Goal: Task Accomplishment & Management: Manage account settings

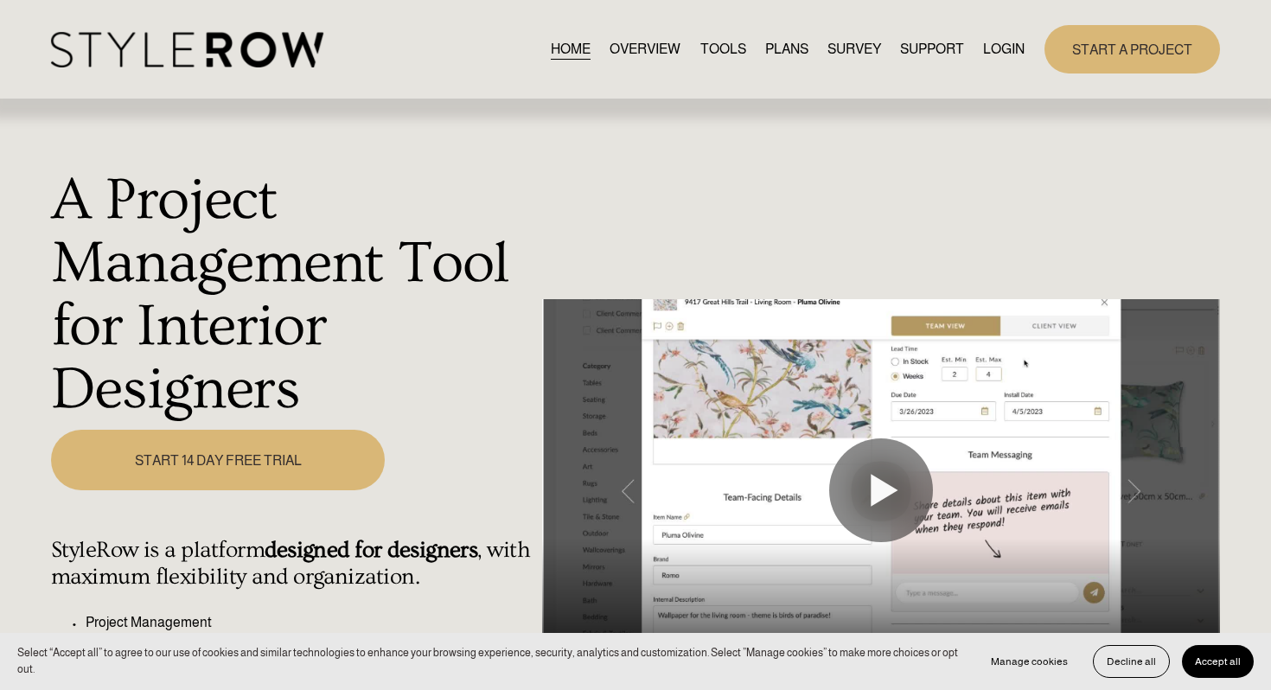
click at [998, 51] on link "LOGIN" at bounding box center [1004, 48] width 42 height 23
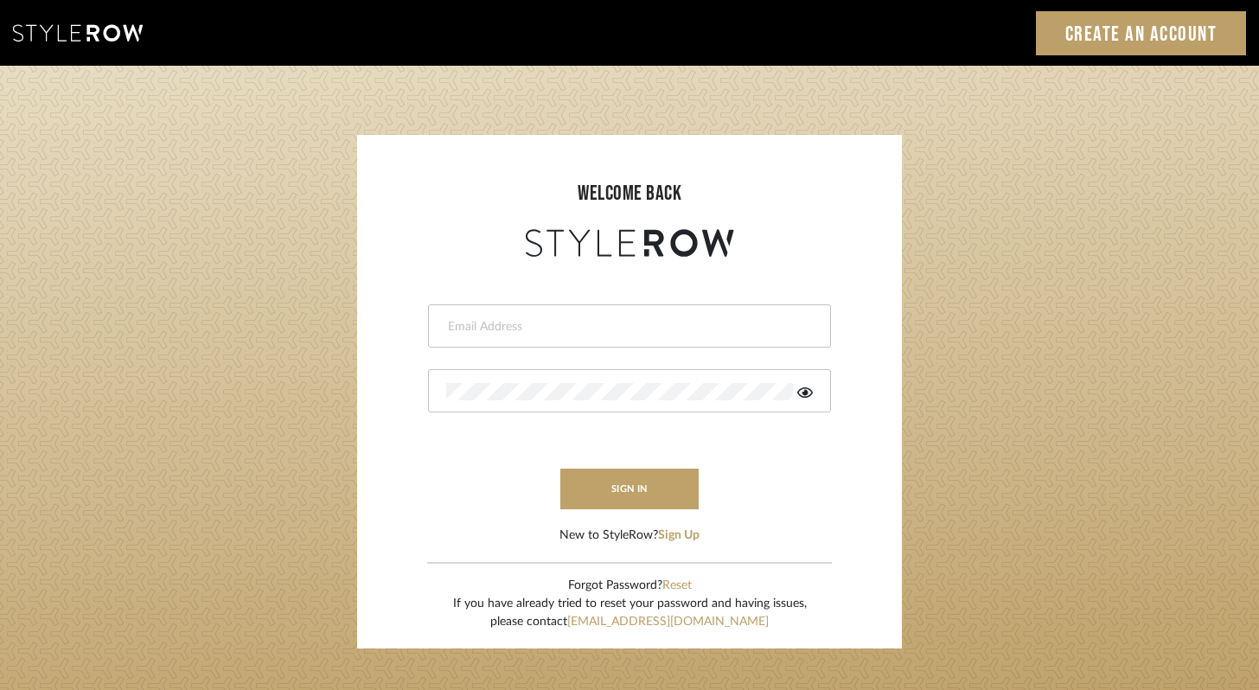
click at [507, 329] on input "email" at bounding box center [627, 326] width 362 height 17
type input "ashley@winnieandcointeriors.com"
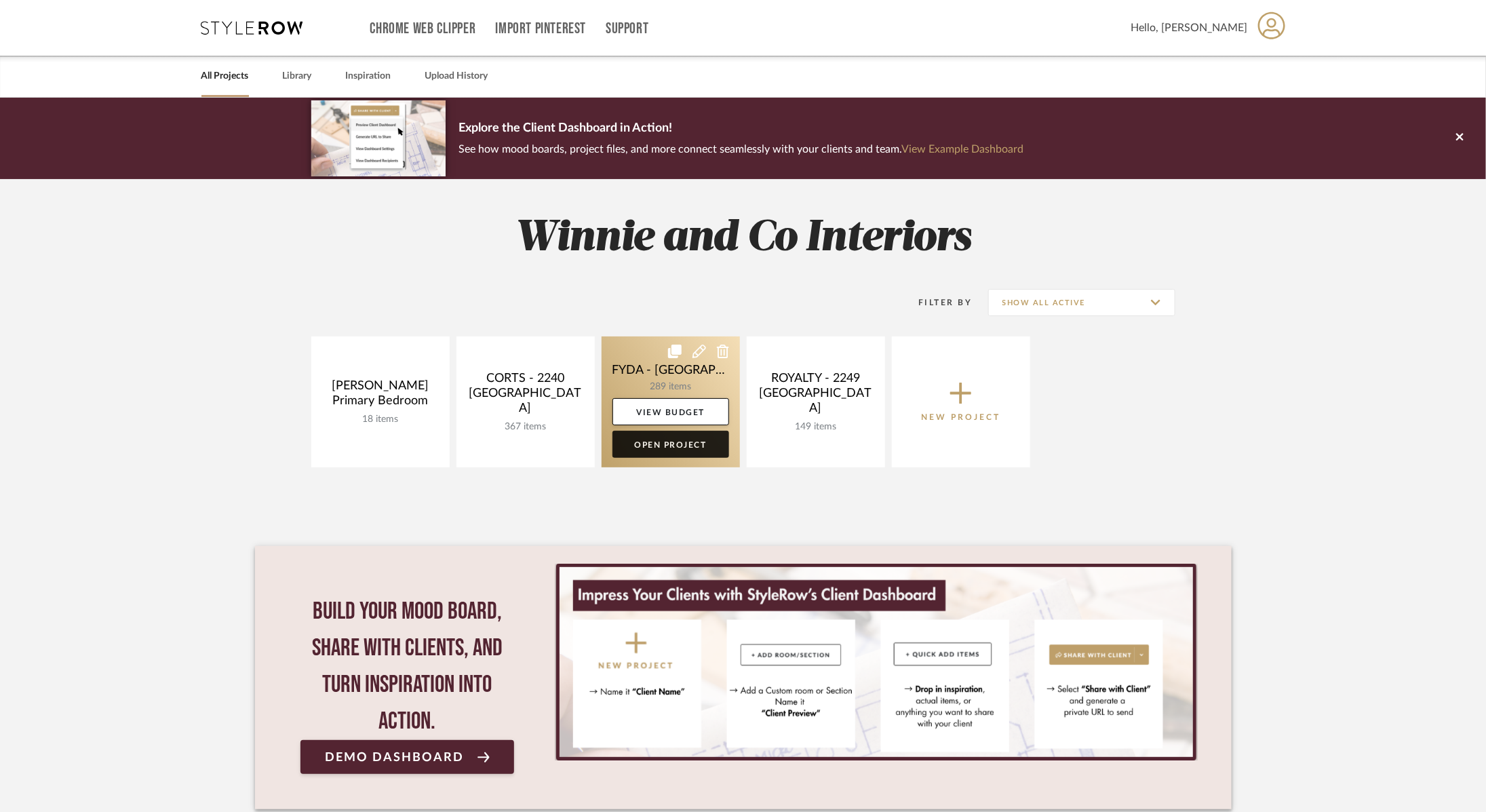
click at [694, 446] on link "Open Project" at bounding box center [671, 444] width 117 height 27
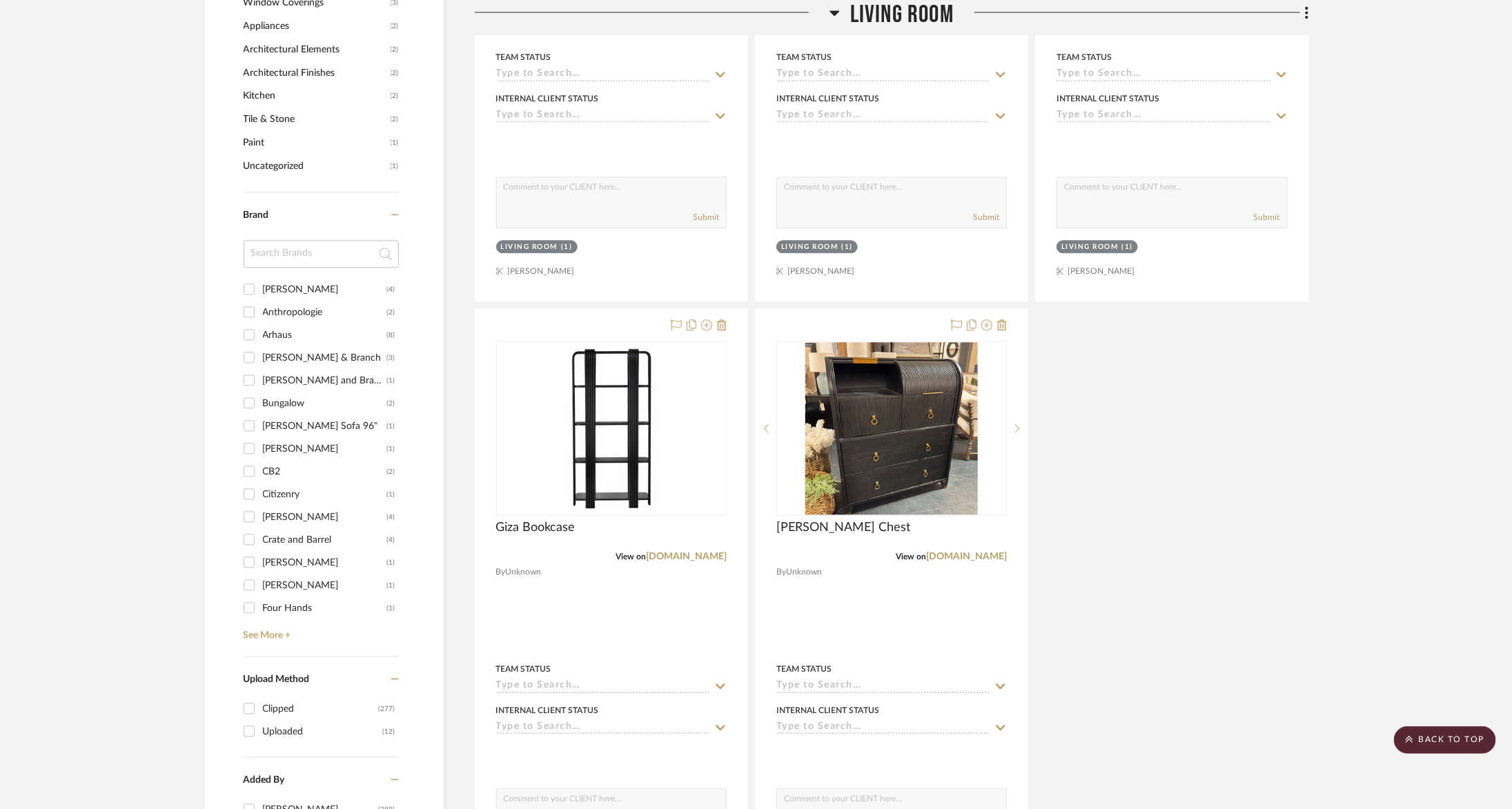
scroll to position [1781, 0]
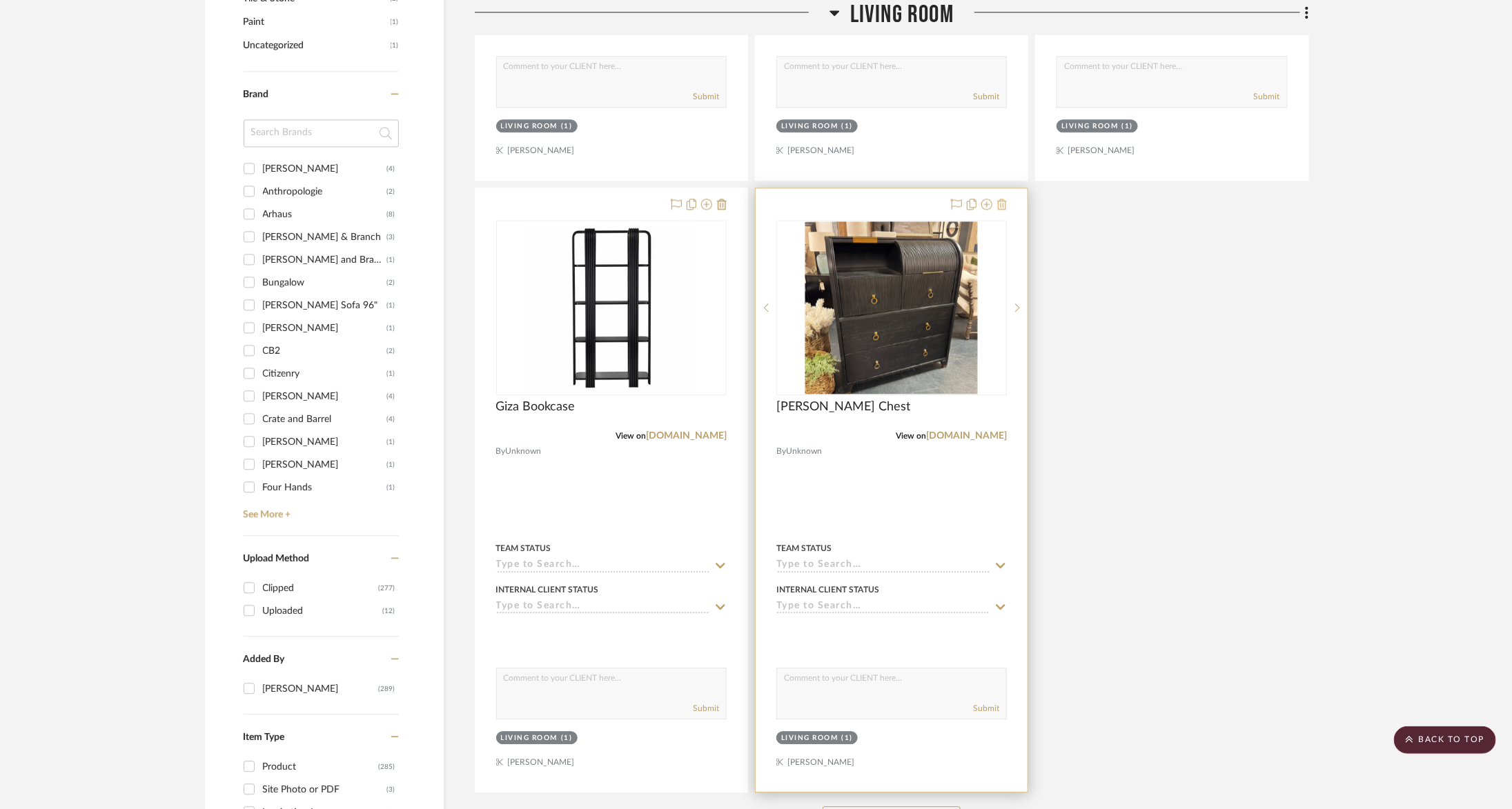
click at [1004, 200] on icon at bounding box center [1002, 204] width 10 height 11
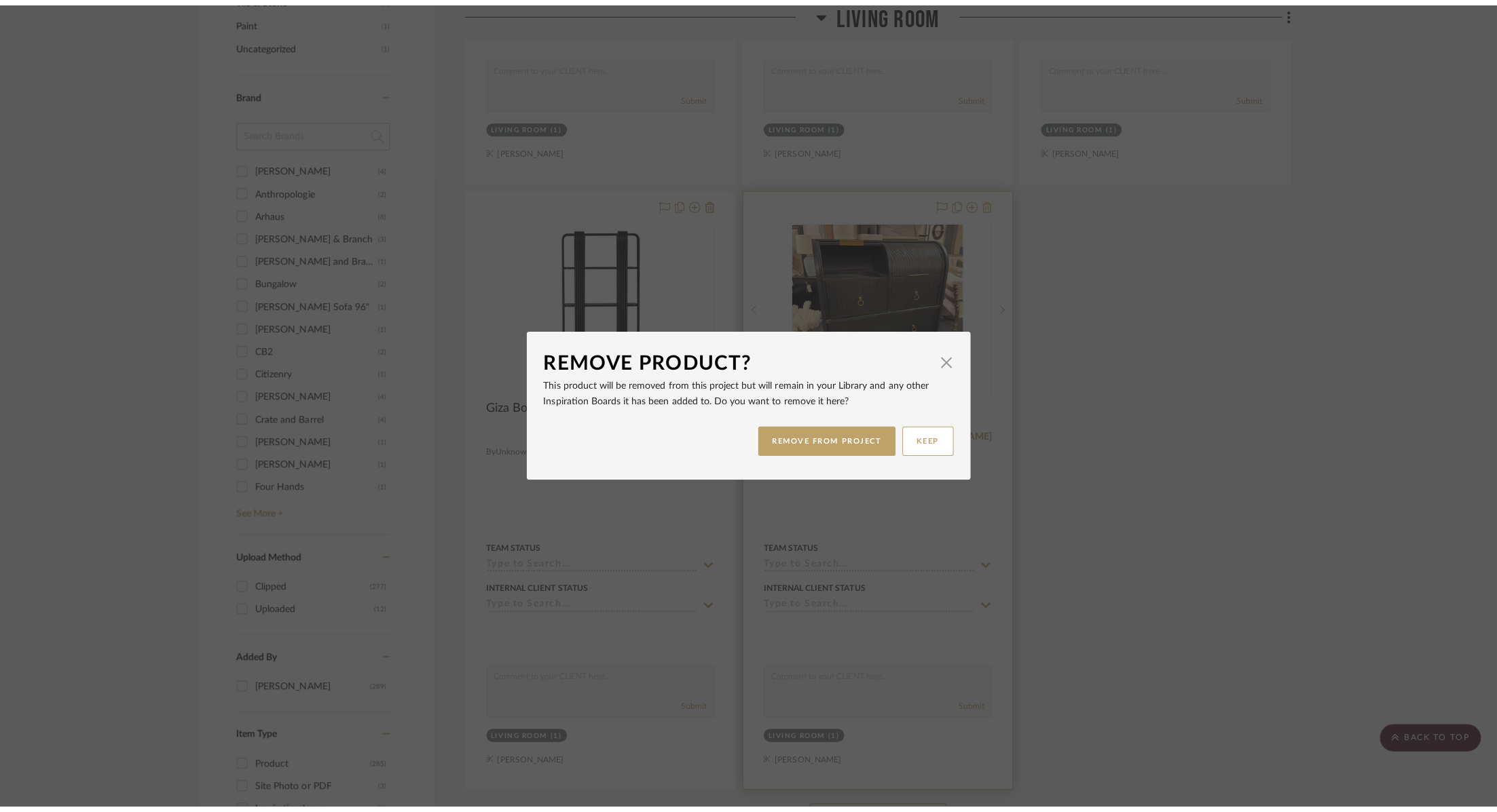
scroll to position [0, 0]
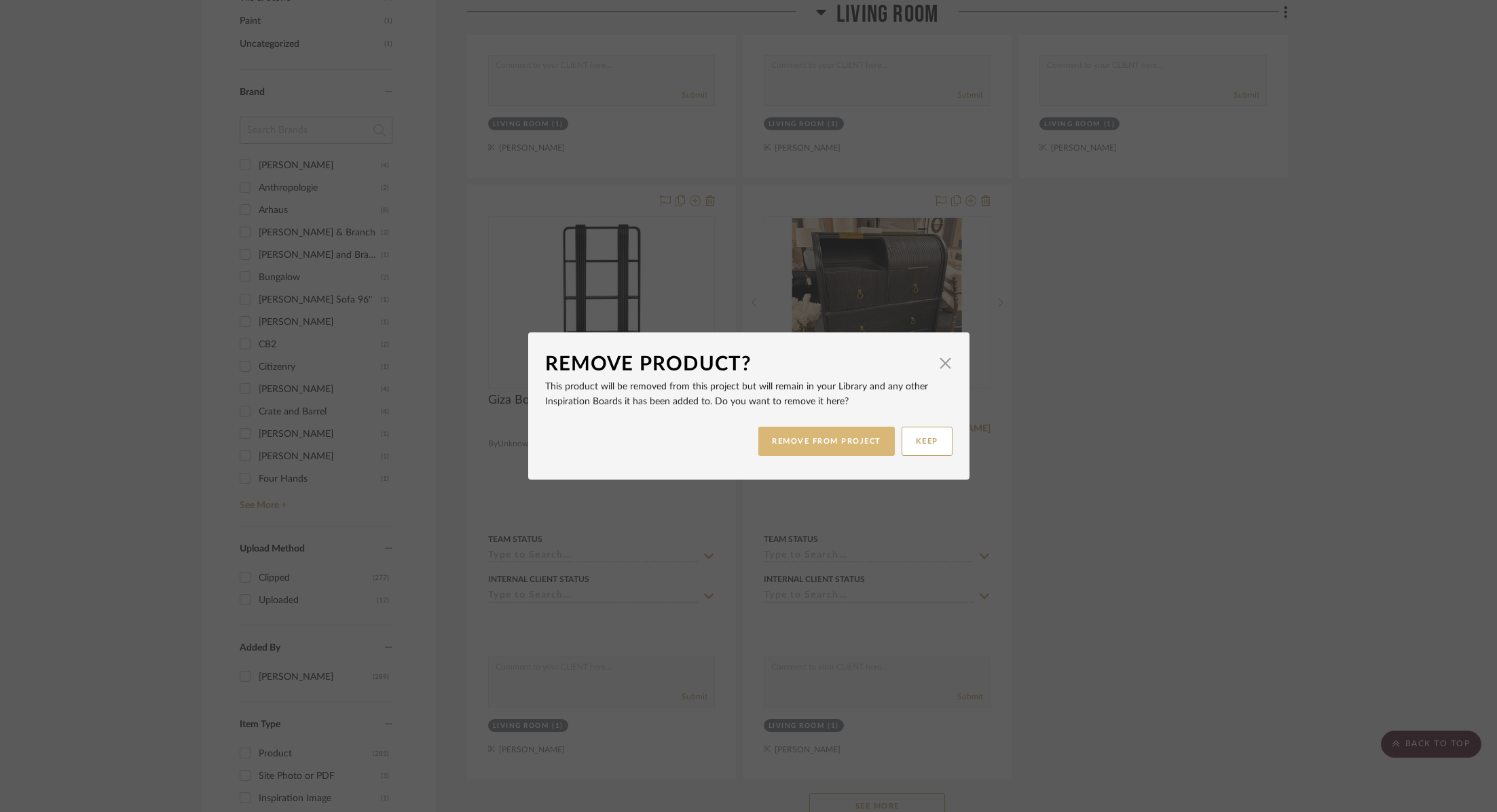
click at [856, 443] on button "REMOVE FROM PROJECT" at bounding box center [827, 441] width 137 height 29
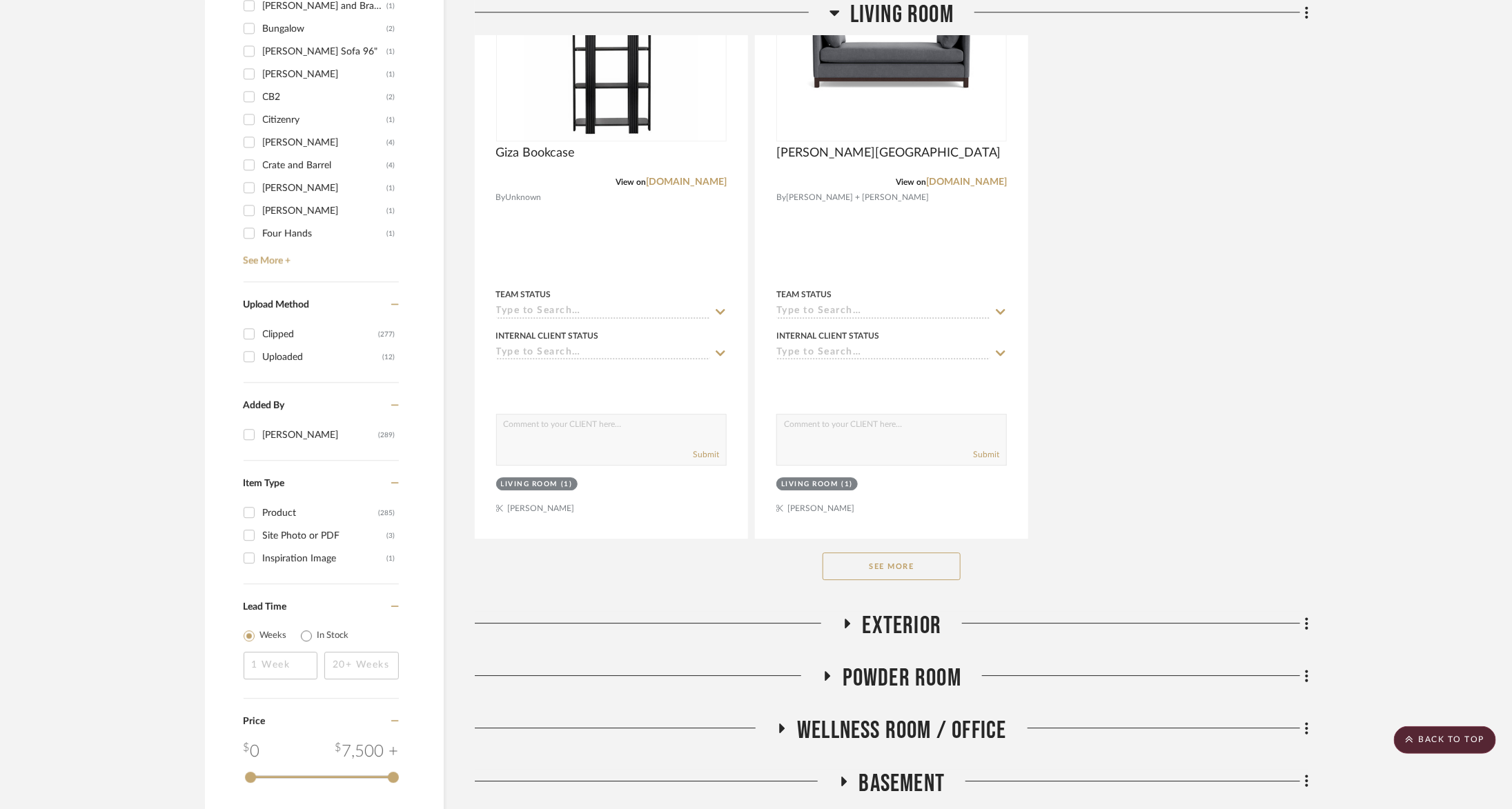
scroll to position [2037, 0]
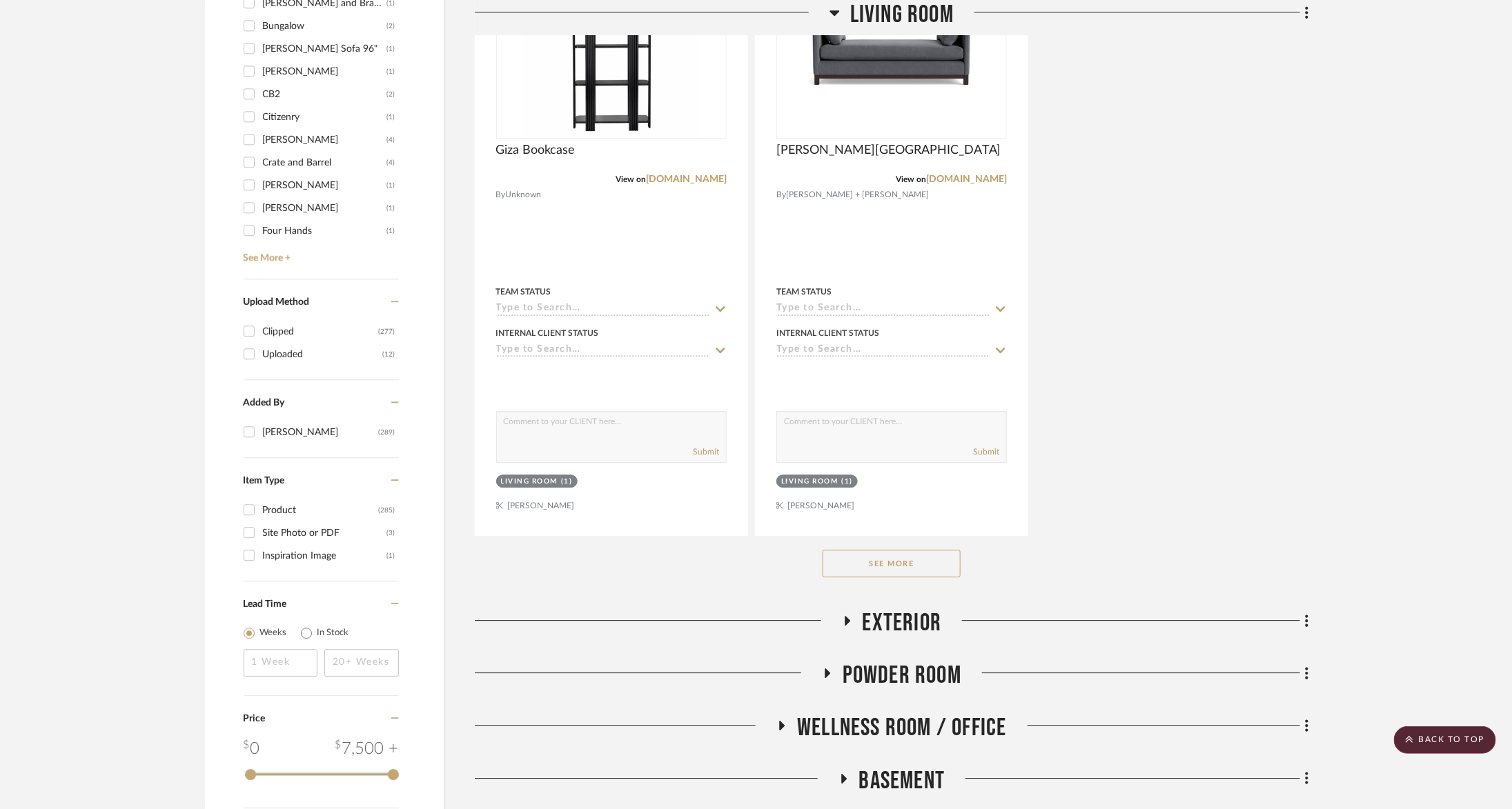
click at [963, 568] on div "See More" at bounding box center [892, 563] width 834 height 55
click at [933, 560] on button "See More" at bounding box center [892, 563] width 138 height 28
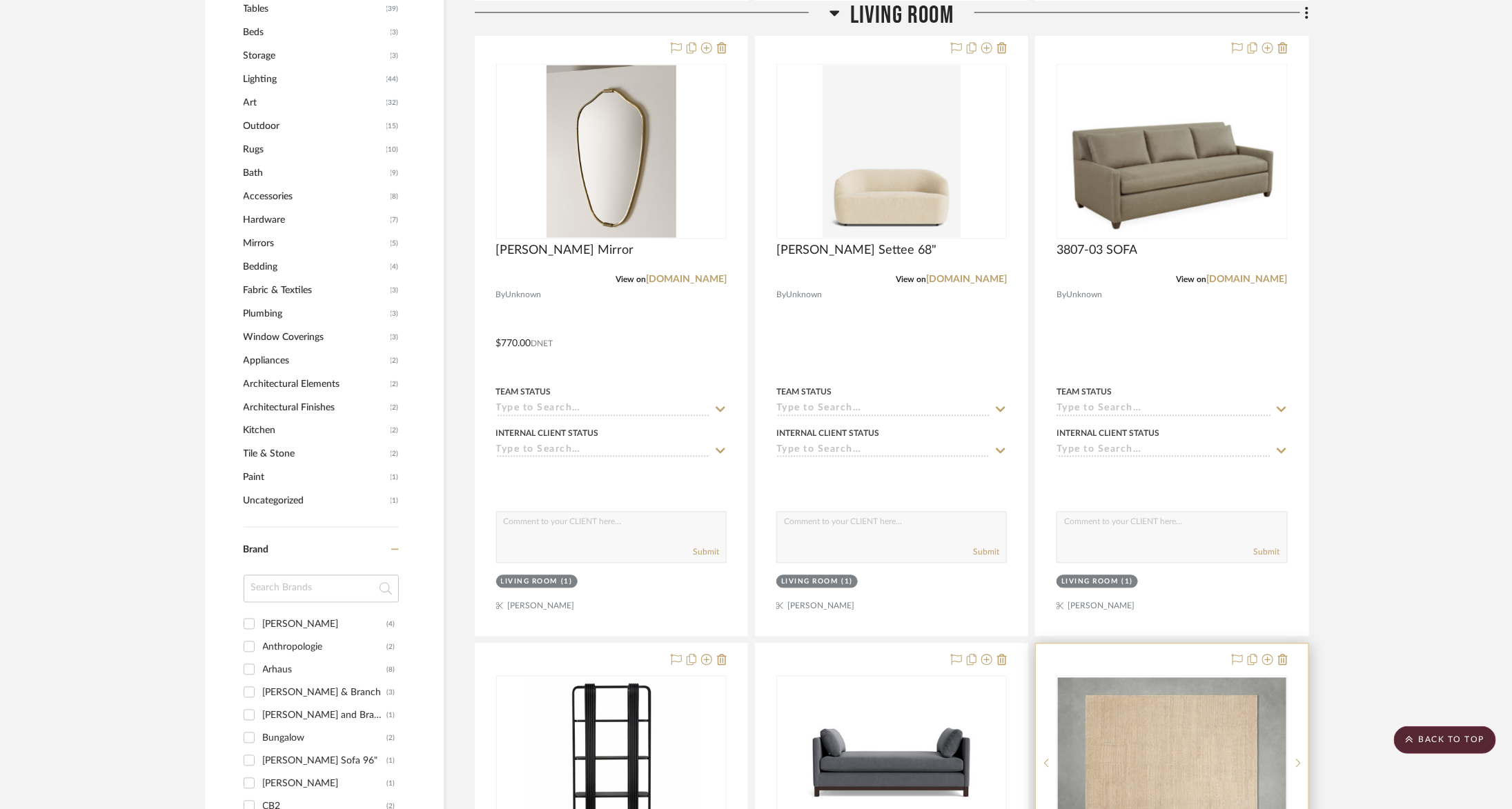
scroll to position [0, 0]
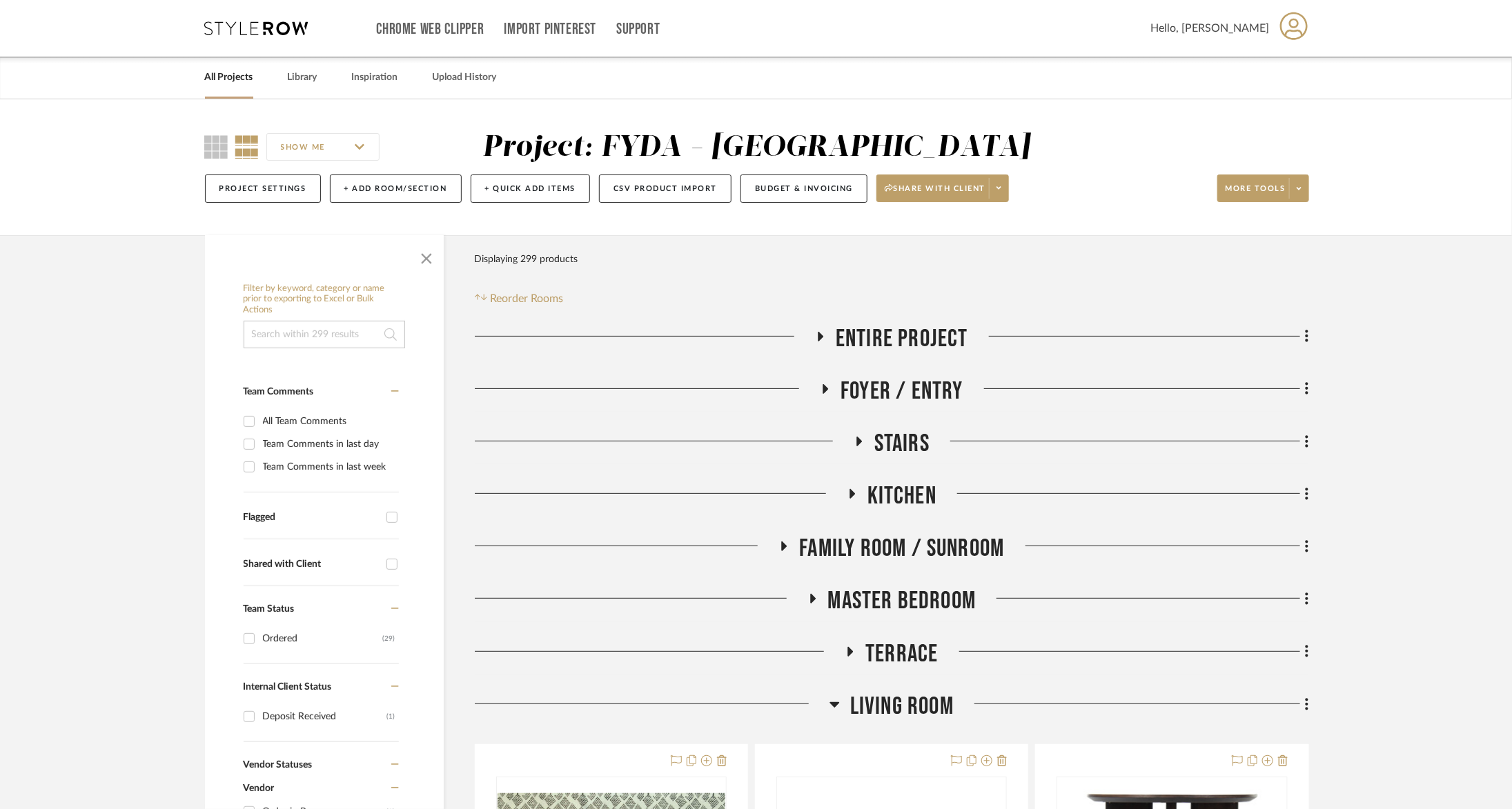
click at [941, 598] on span "Master Bedroom" at bounding box center [903, 601] width 148 height 30
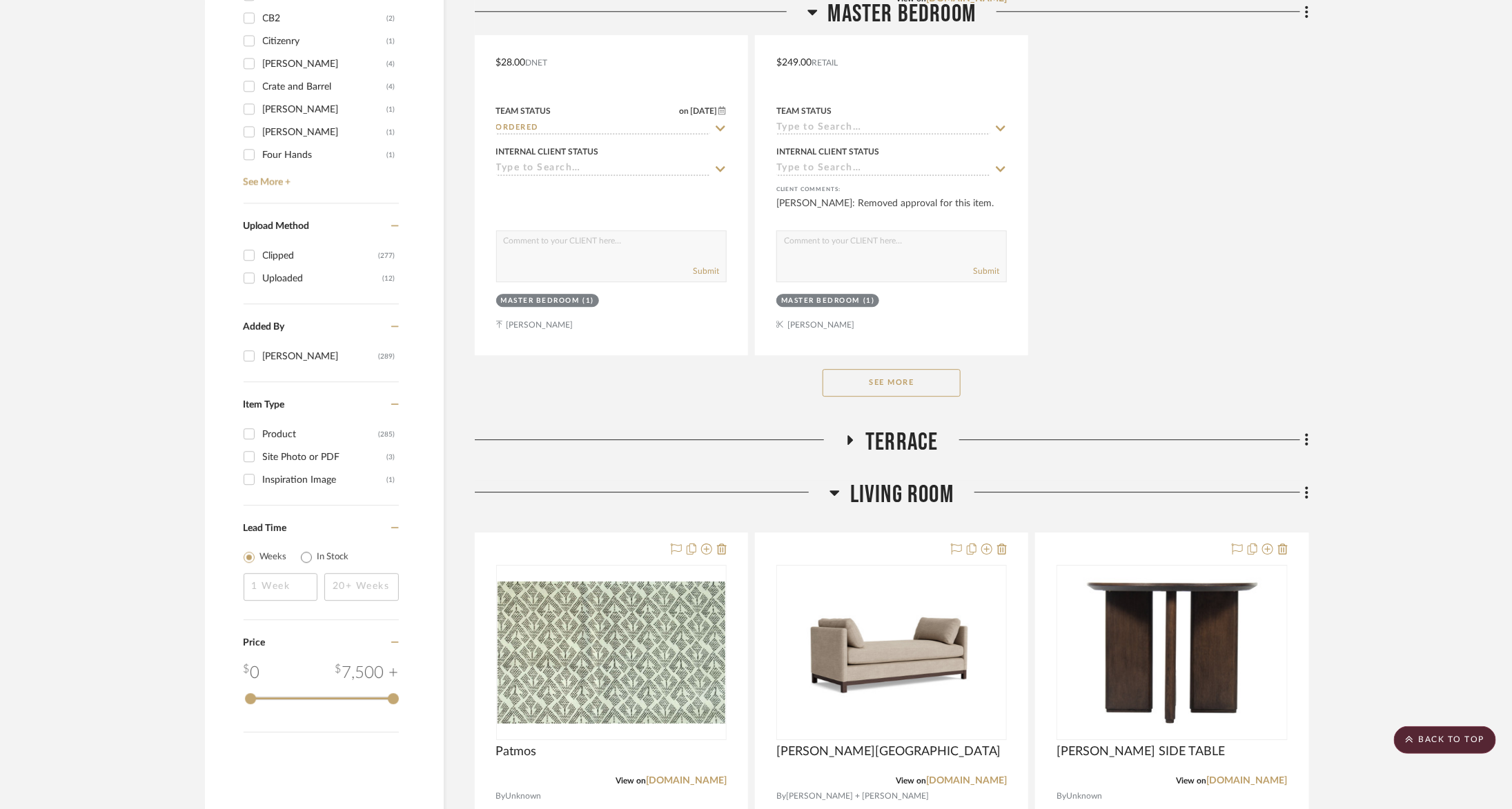
scroll to position [2157, 0]
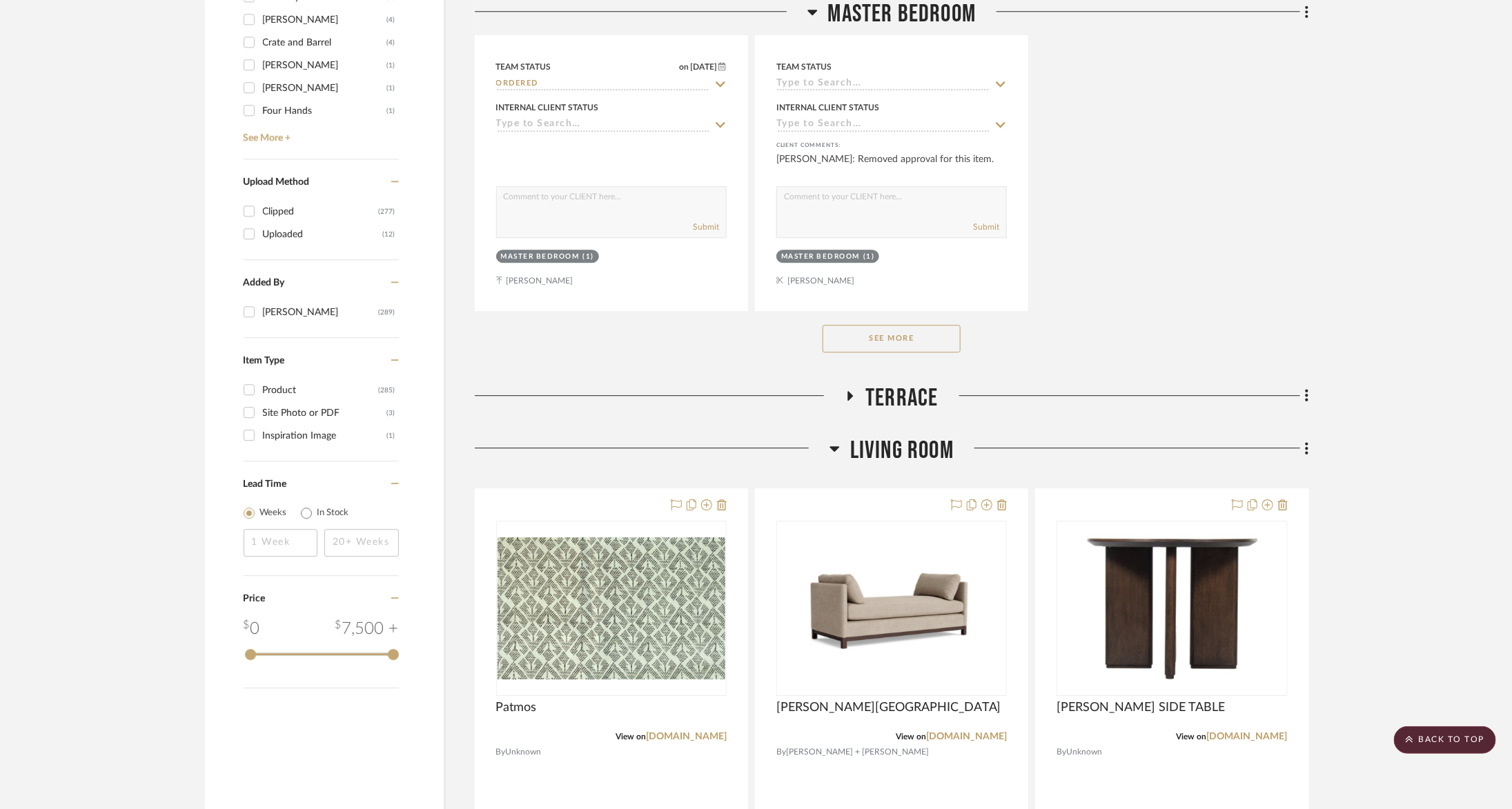
click at [920, 330] on button "See More" at bounding box center [892, 338] width 138 height 28
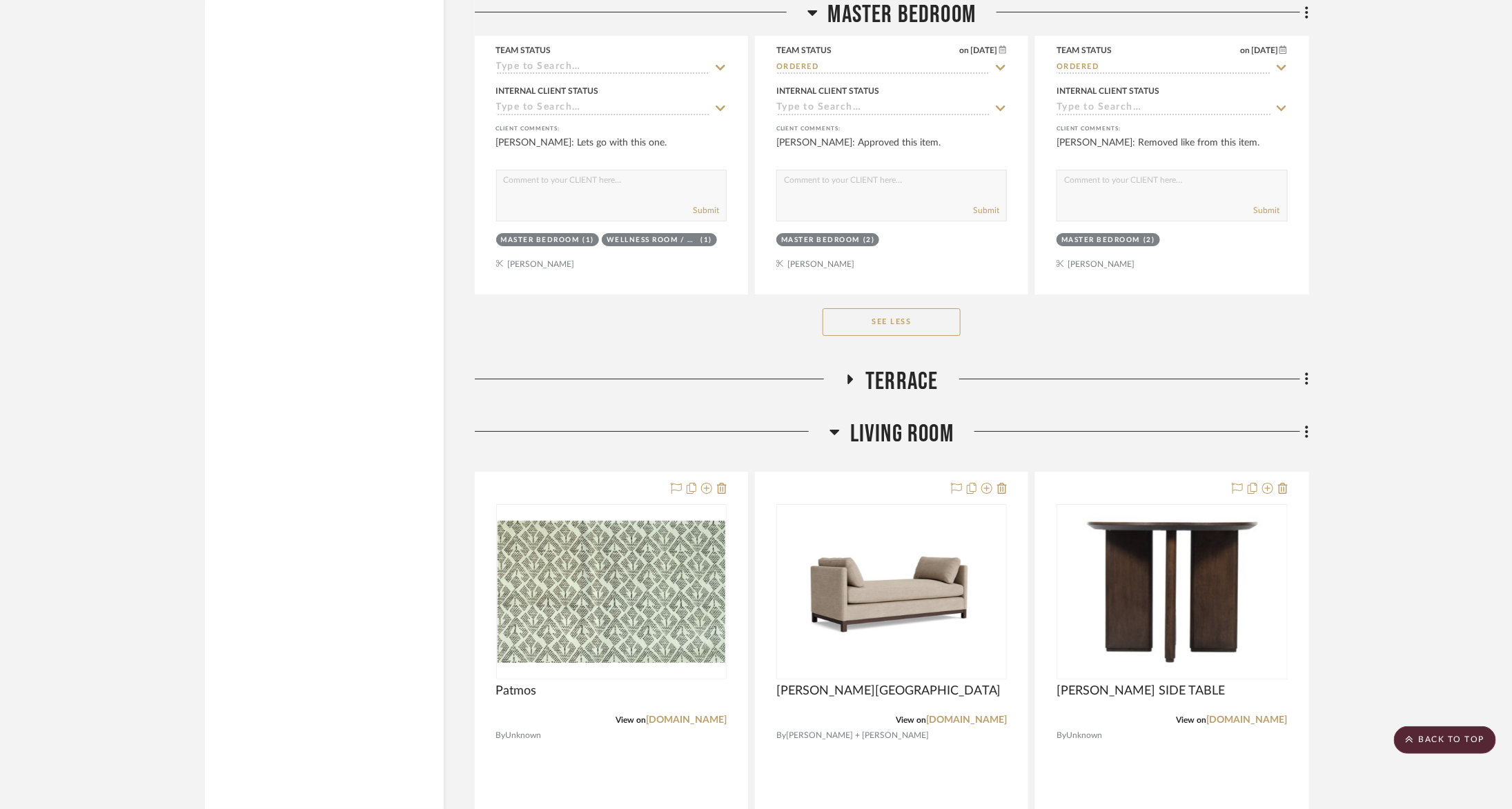
scroll to position [5878, 0]
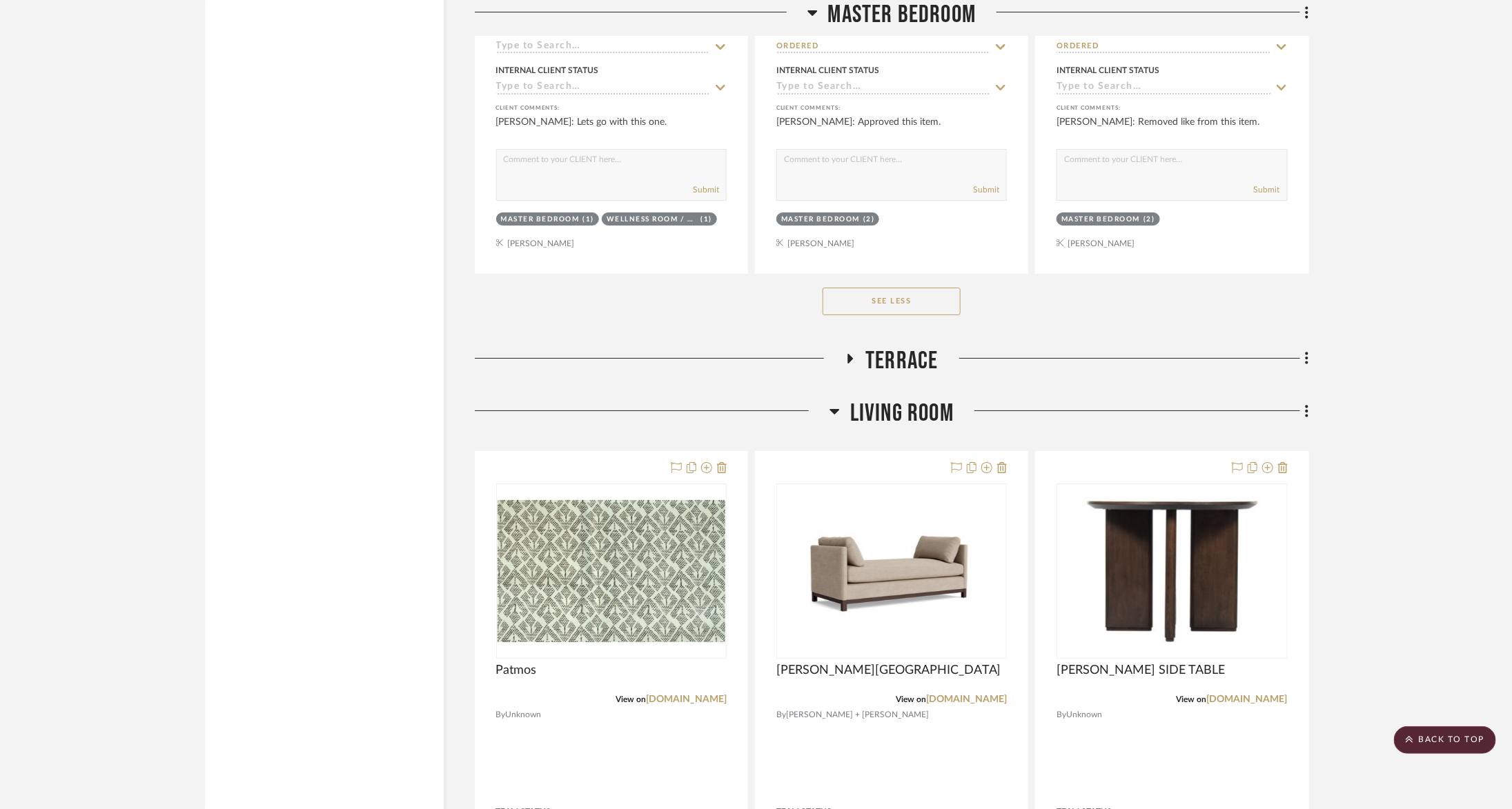
click at [877, 346] on span "Terrace" at bounding box center [901, 361] width 73 height 30
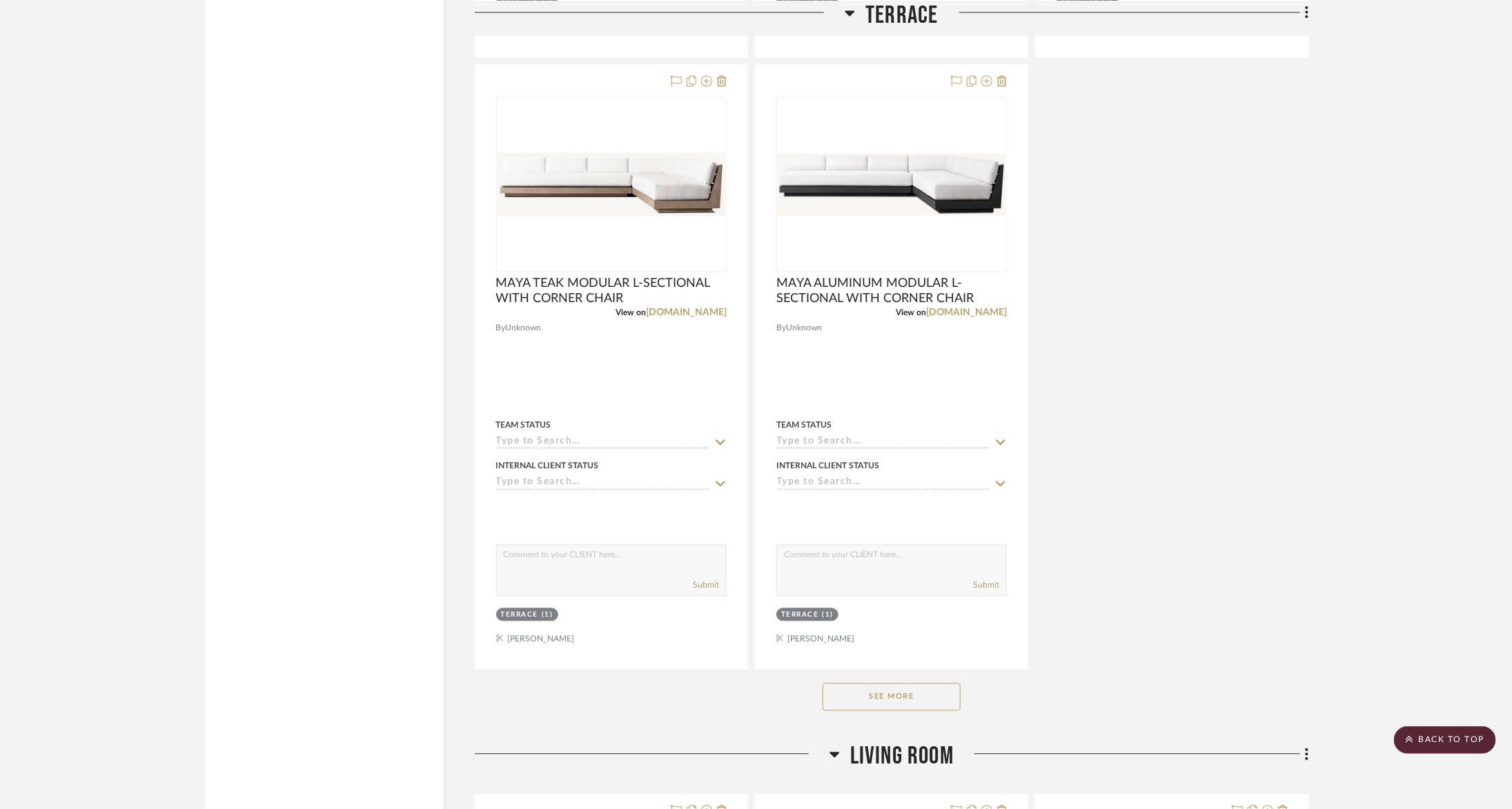
scroll to position [7438, 0]
click at [940, 681] on button "See More" at bounding box center [892, 695] width 138 height 28
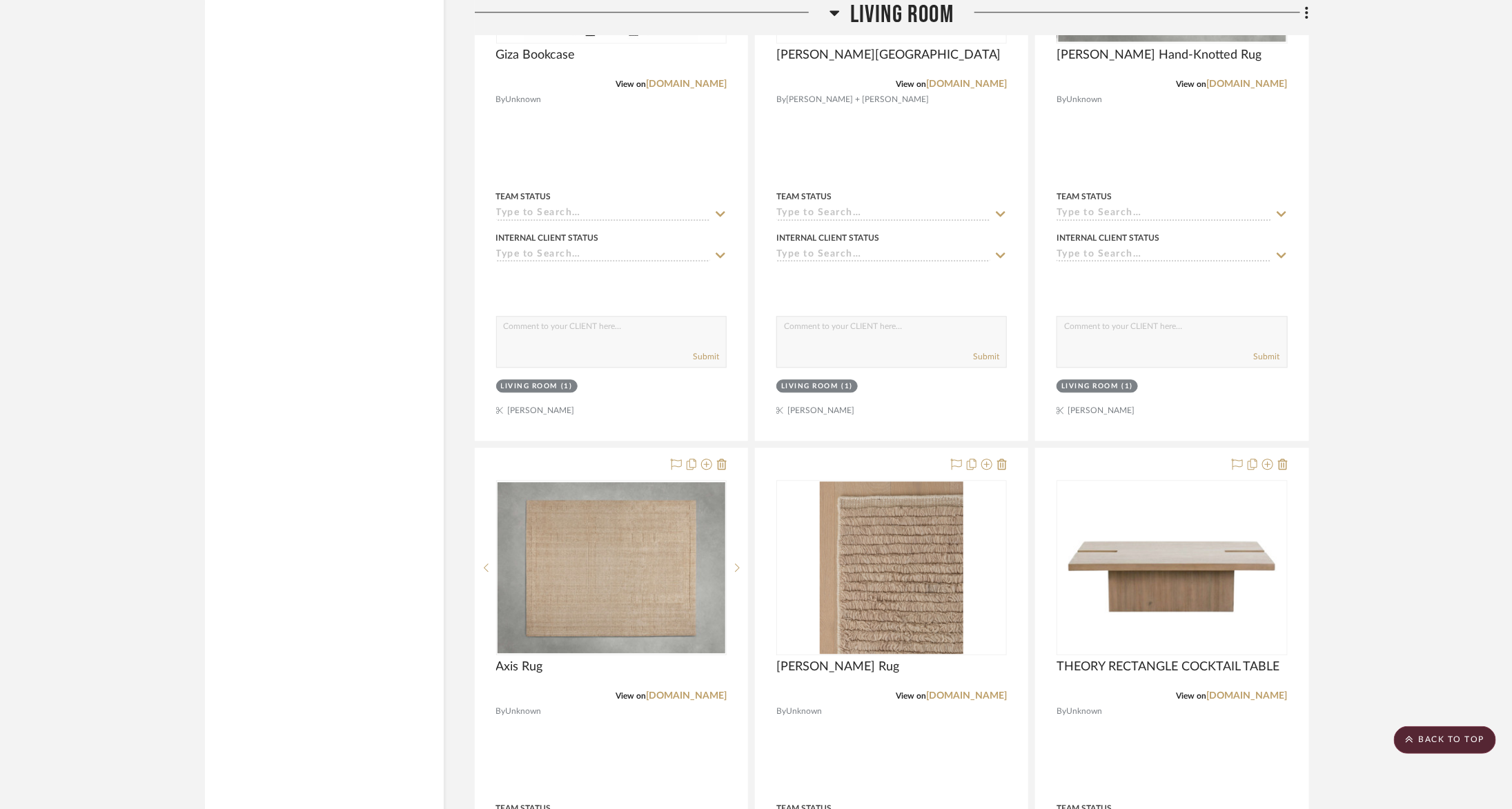
scroll to position [10910, 0]
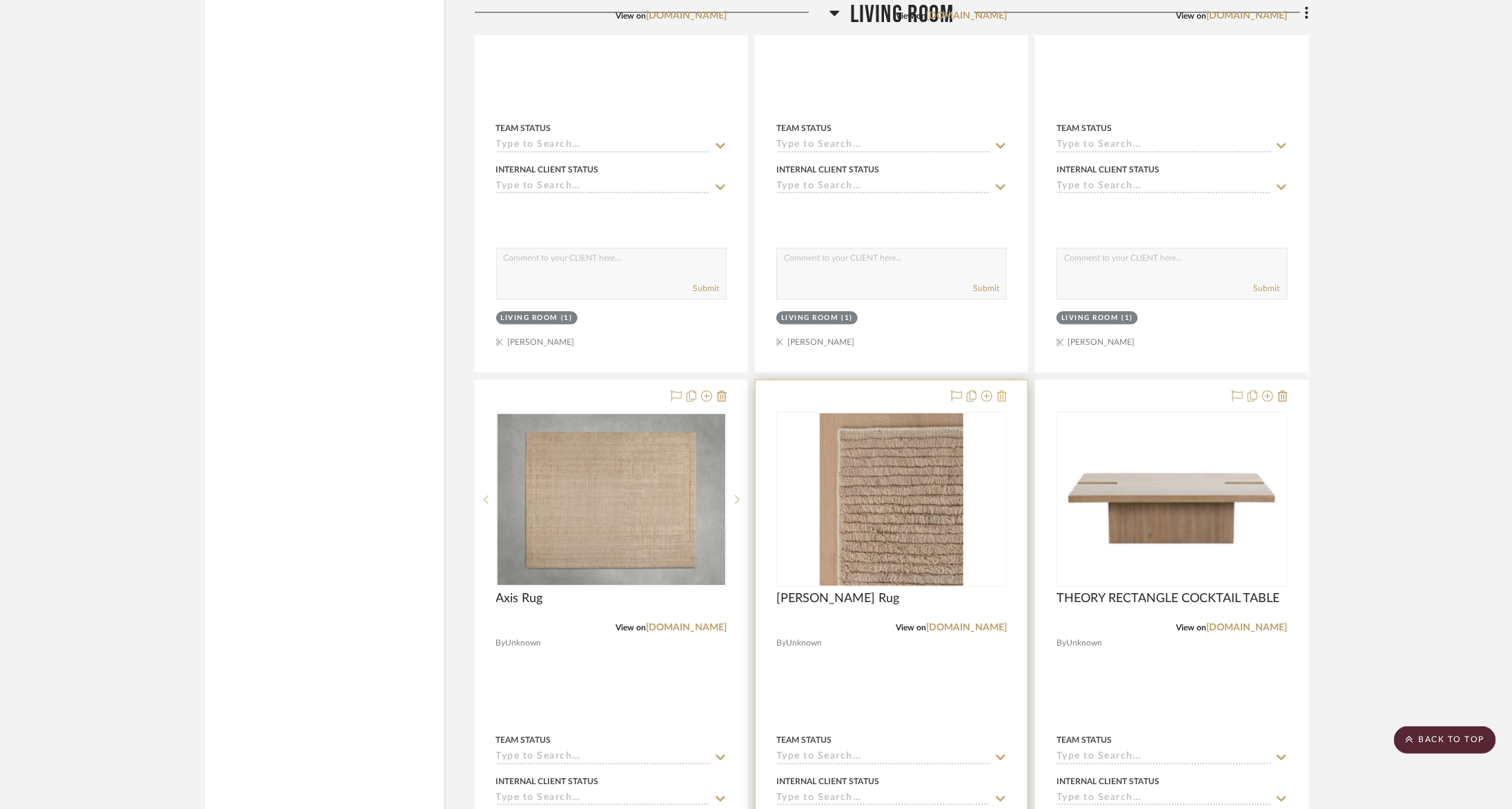
click at [1007, 390] on icon at bounding box center [1002, 396] width 10 height 11
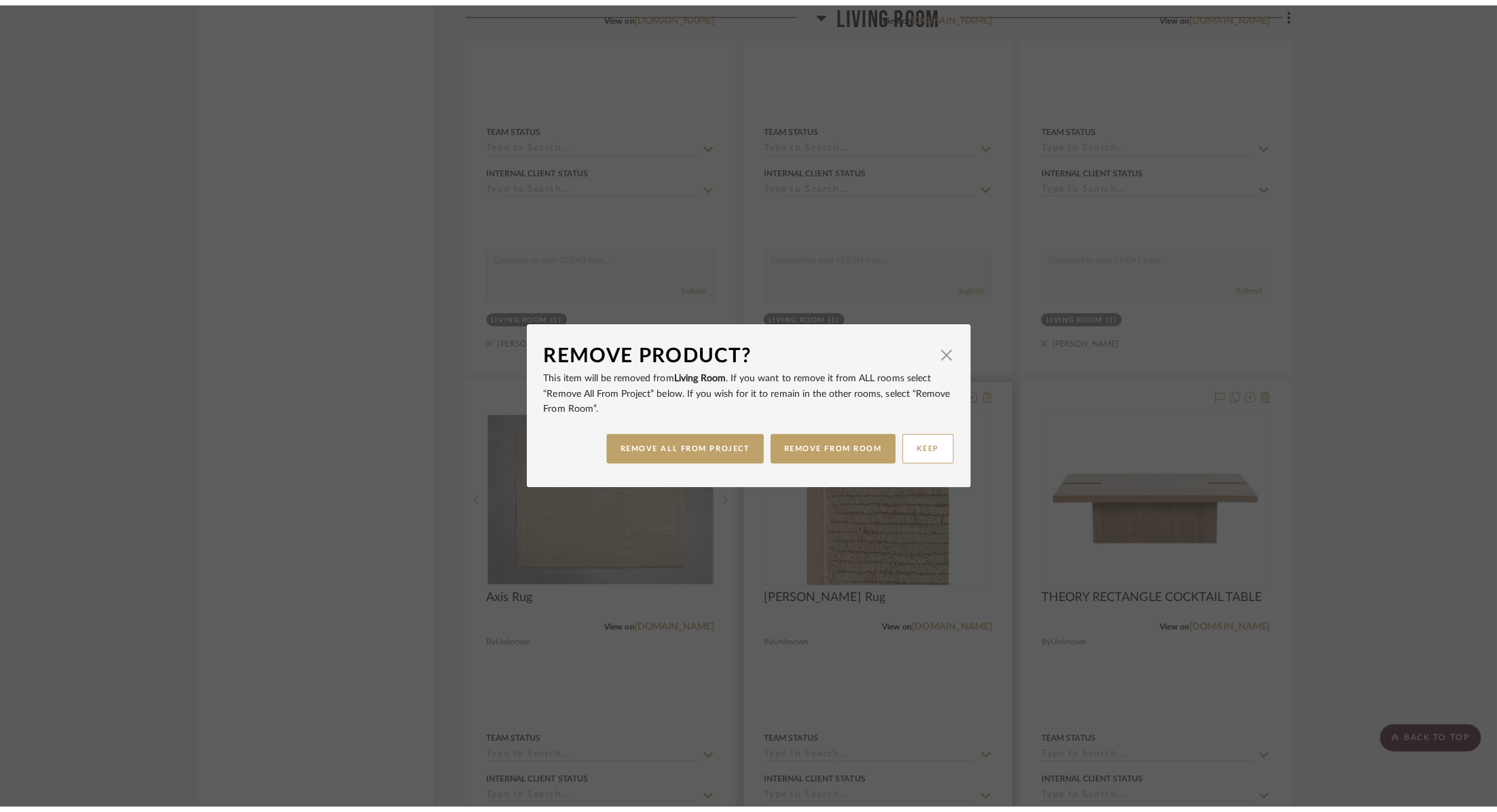
scroll to position [0, 0]
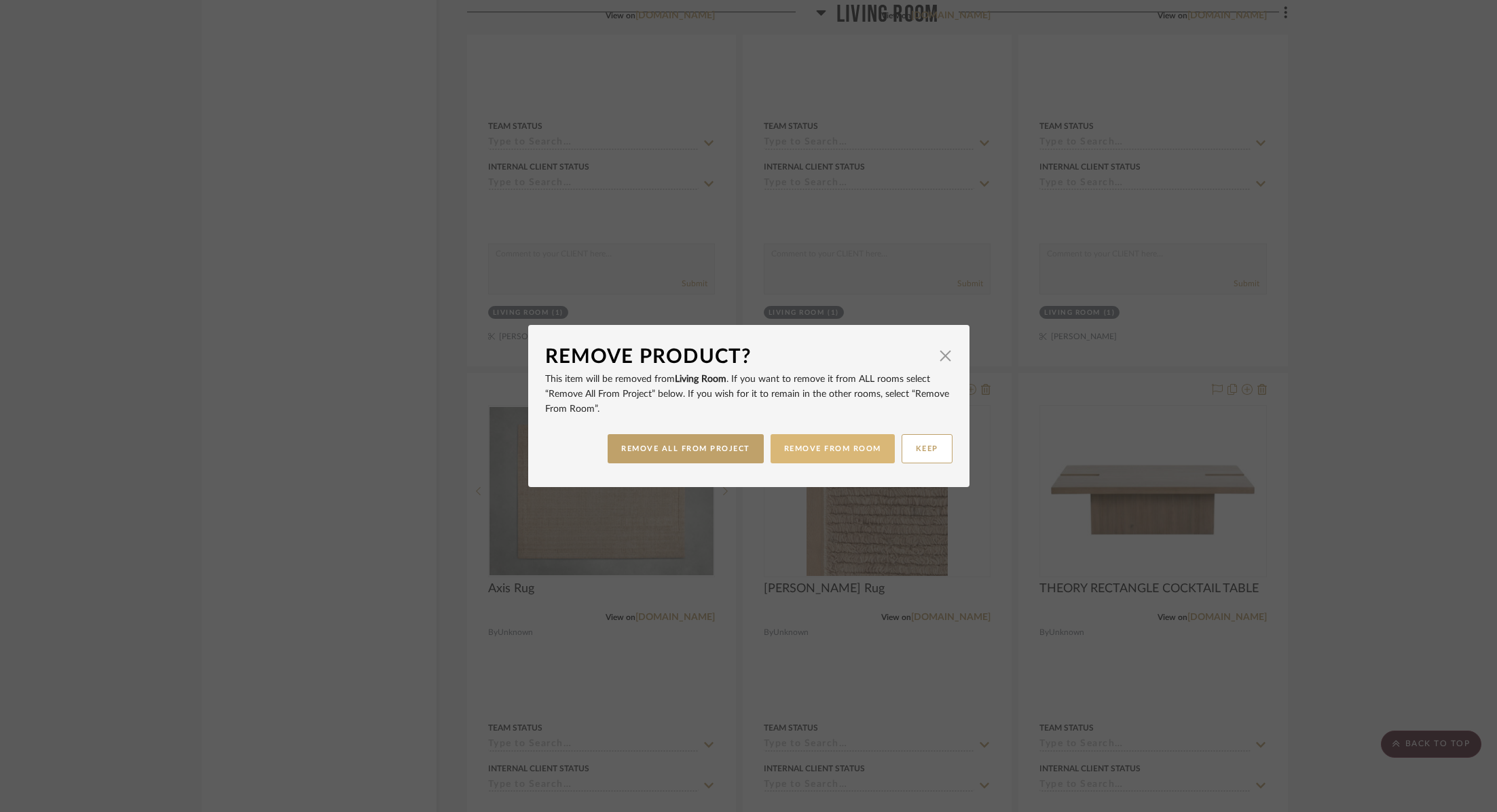
click at [813, 450] on button "REMOVE FROM ROOM" at bounding box center [832, 448] width 124 height 29
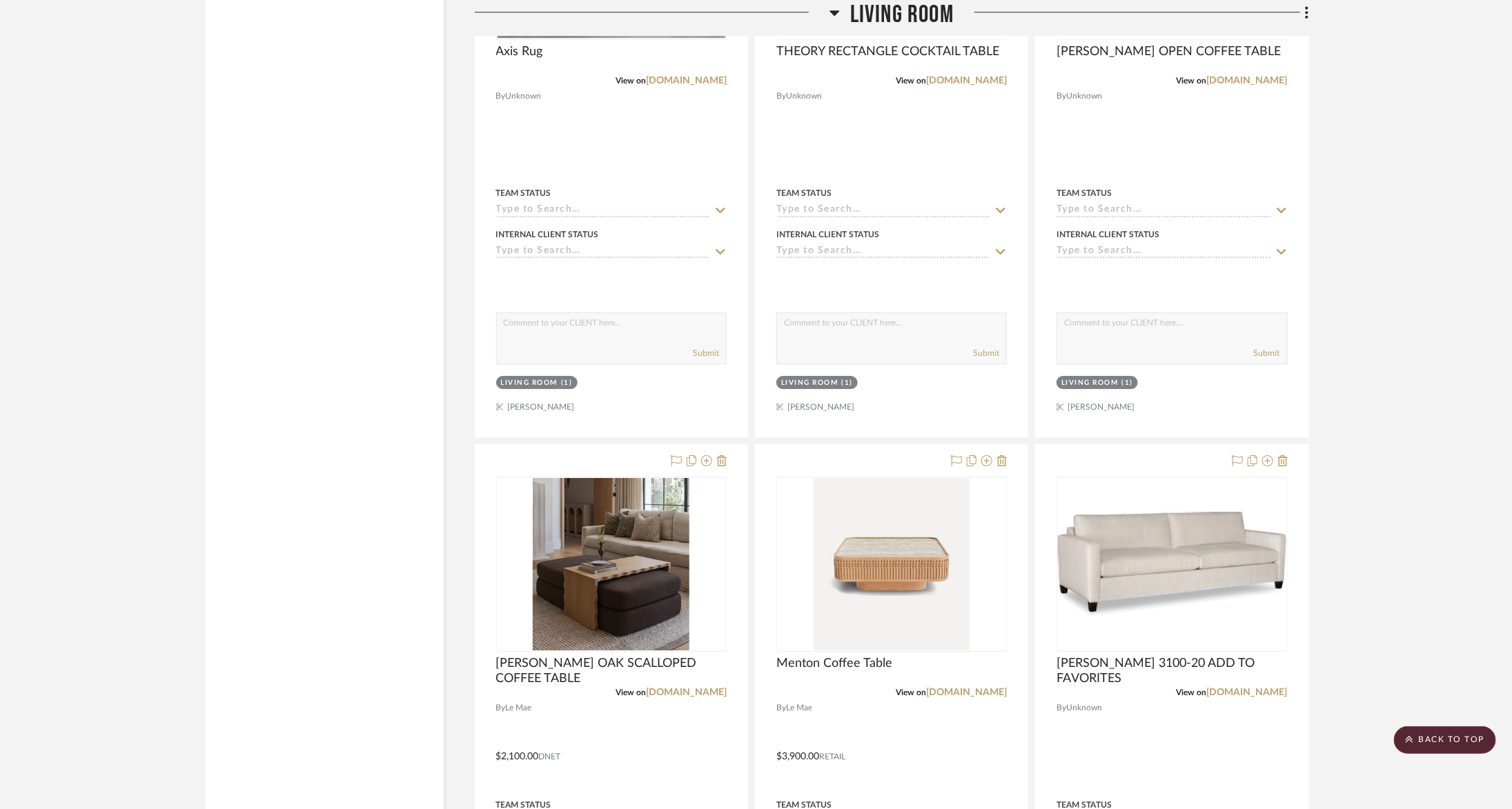
scroll to position [11466, 0]
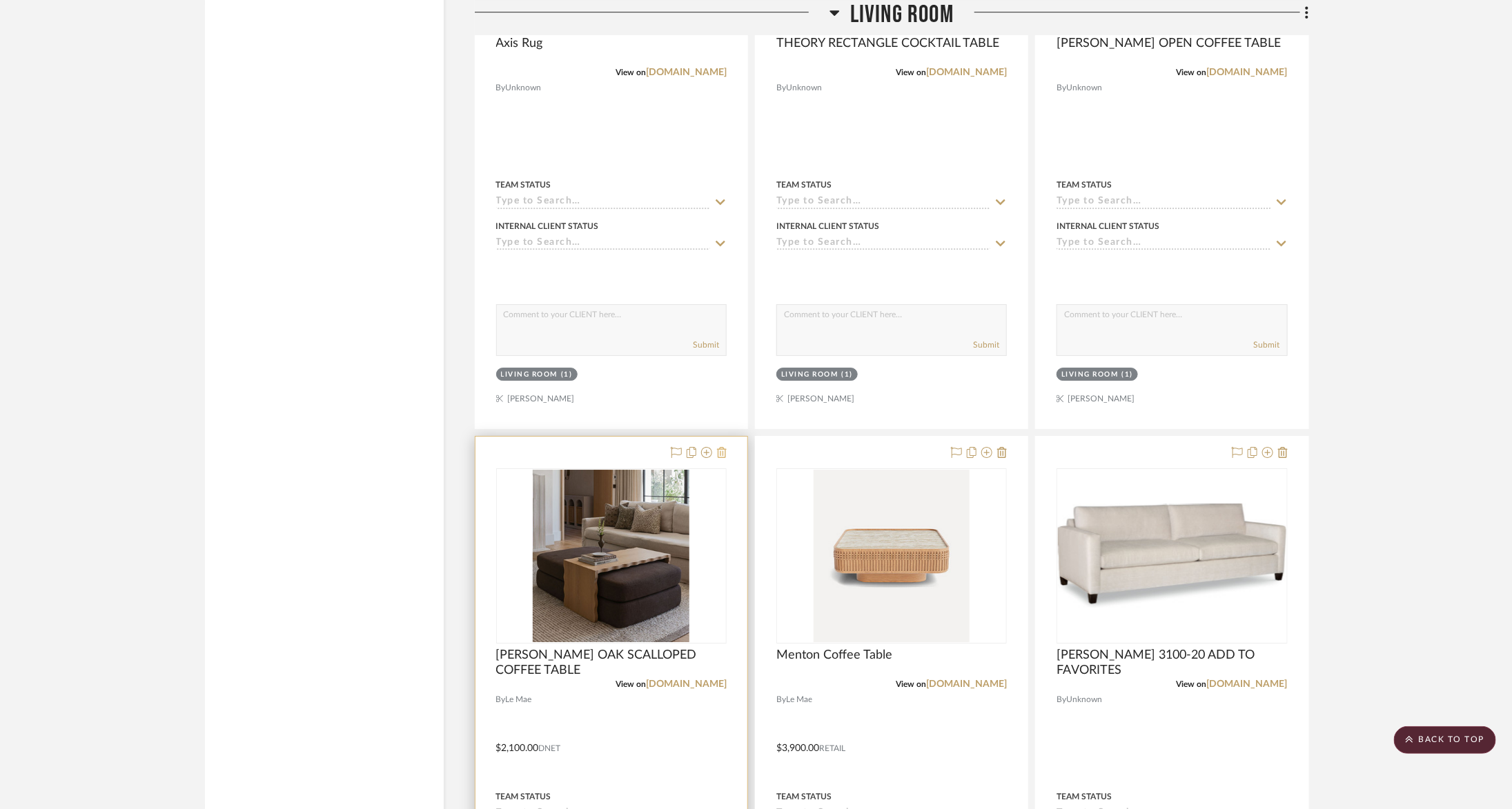
click at [725, 447] on icon at bounding box center [722, 452] width 10 height 11
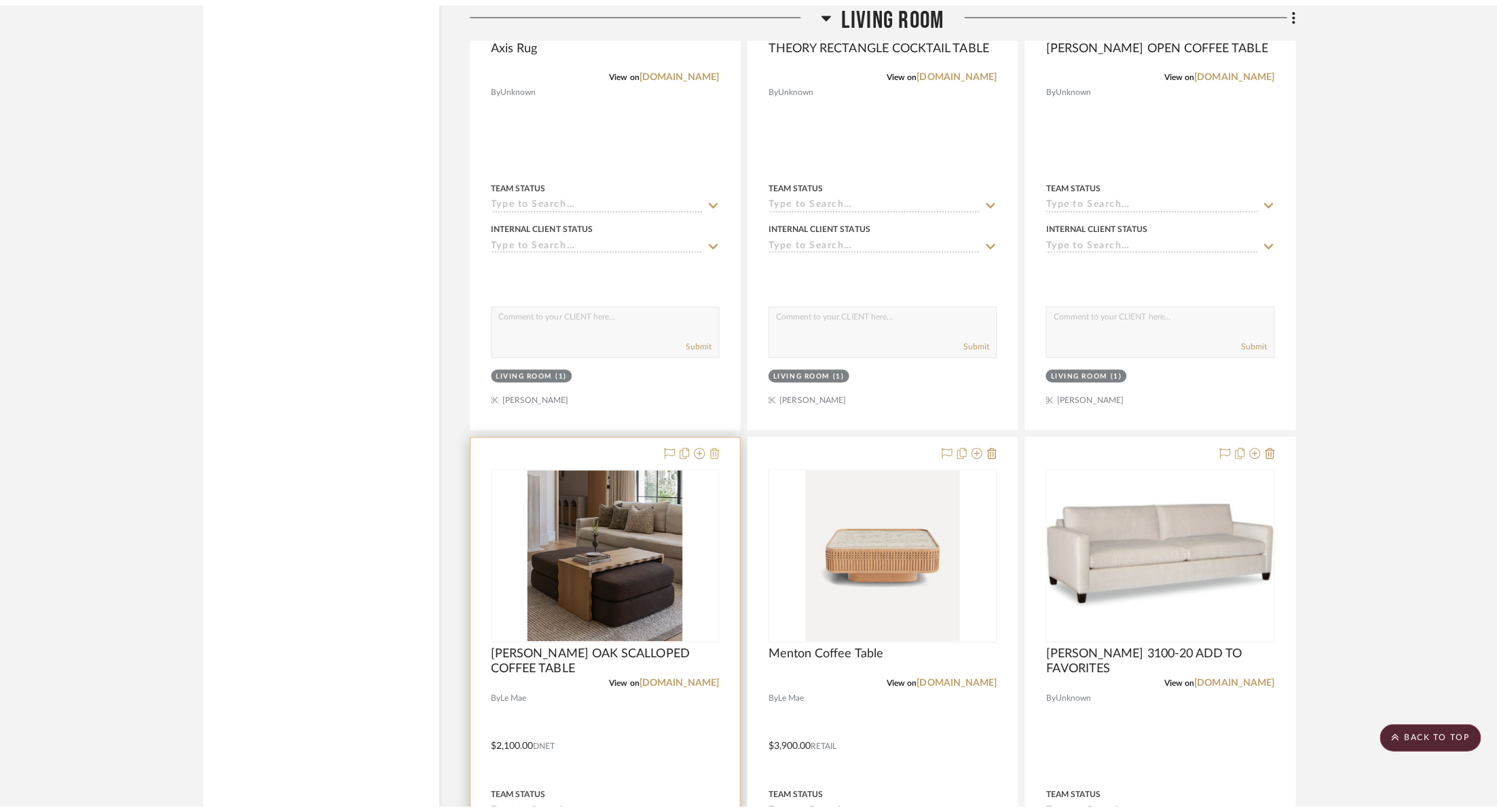
scroll to position [0, 0]
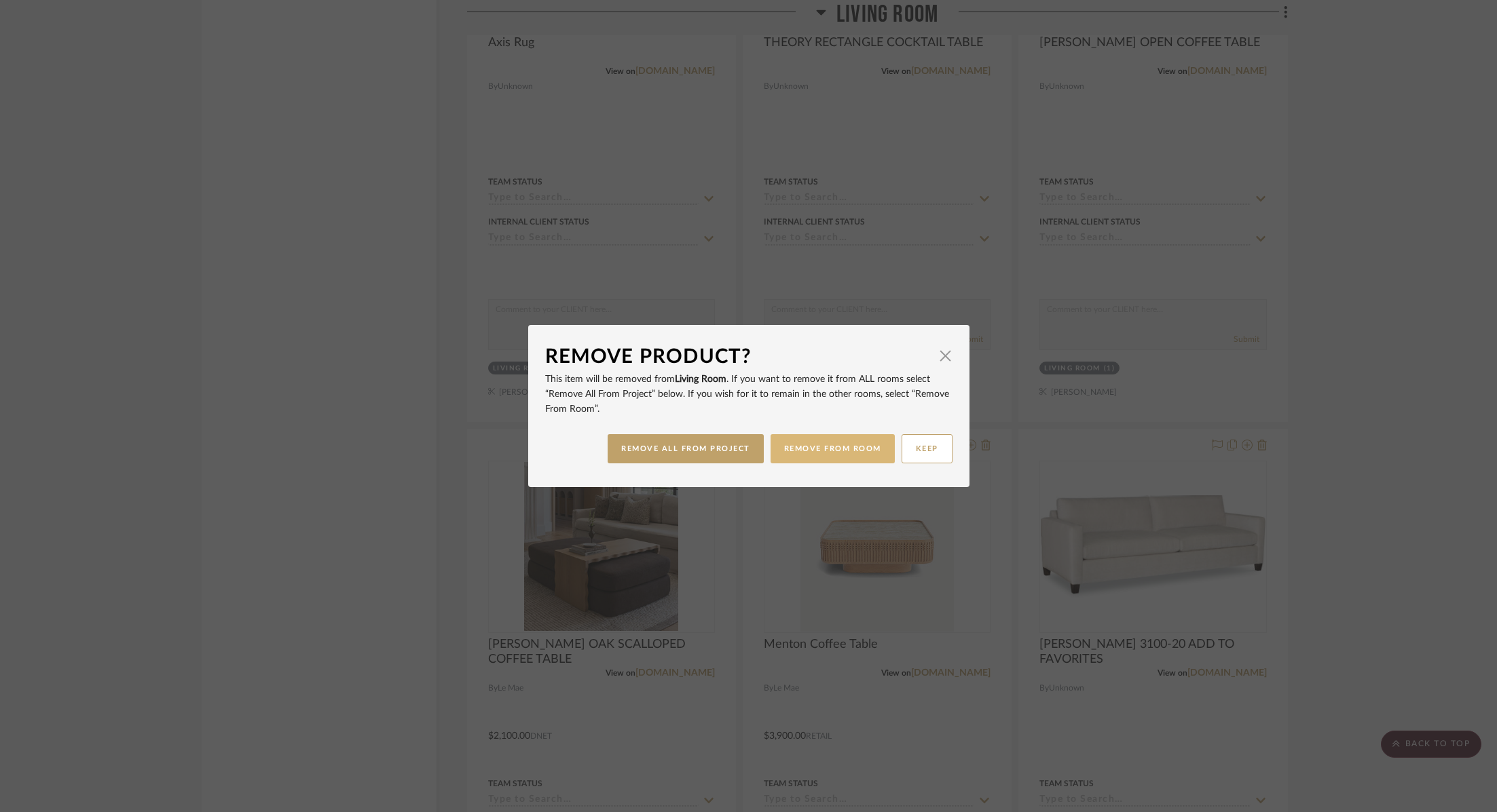
click at [826, 455] on button "REMOVE FROM ROOM" at bounding box center [832, 448] width 124 height 29
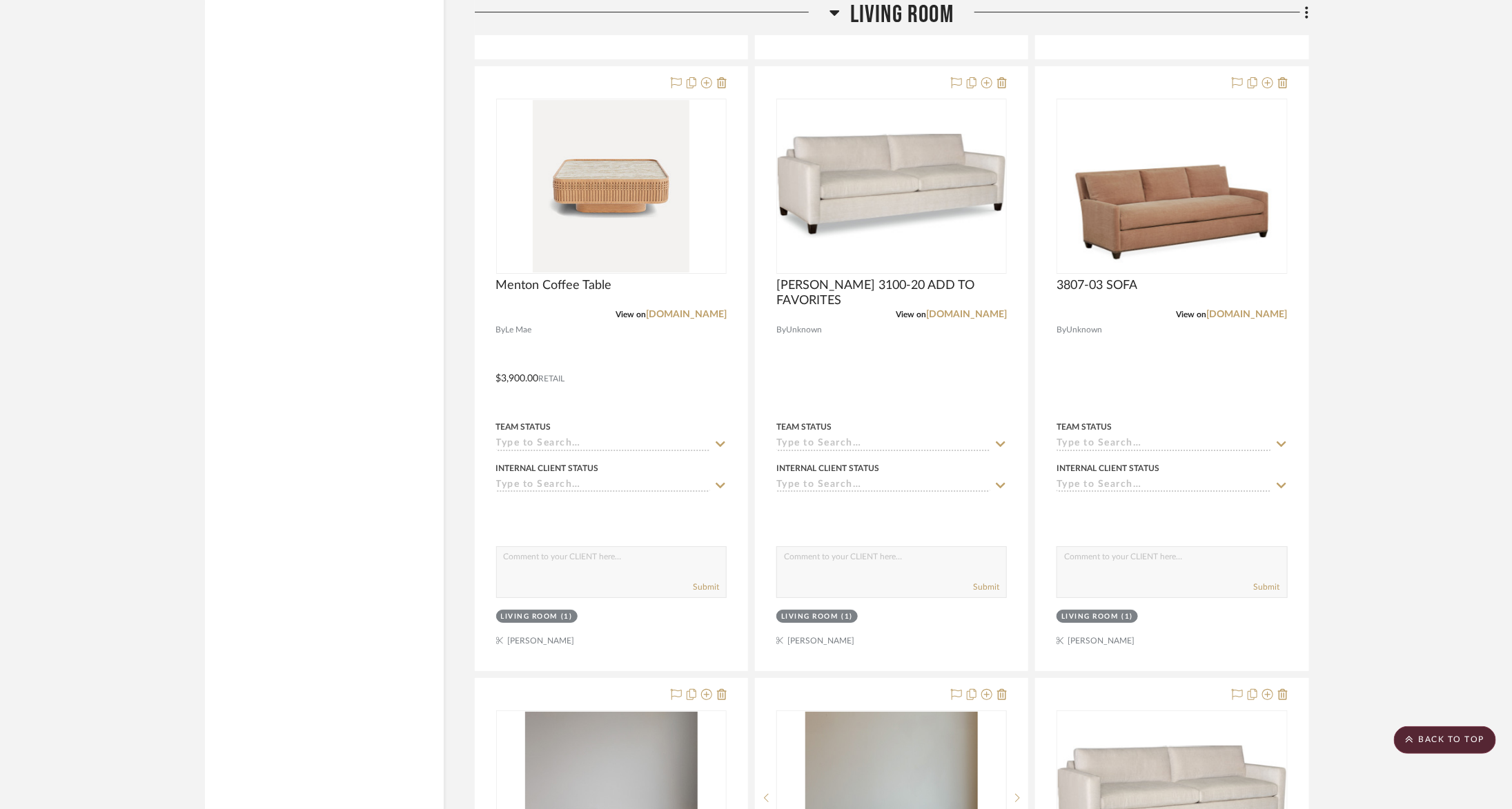
scroll to position [12137, 0]
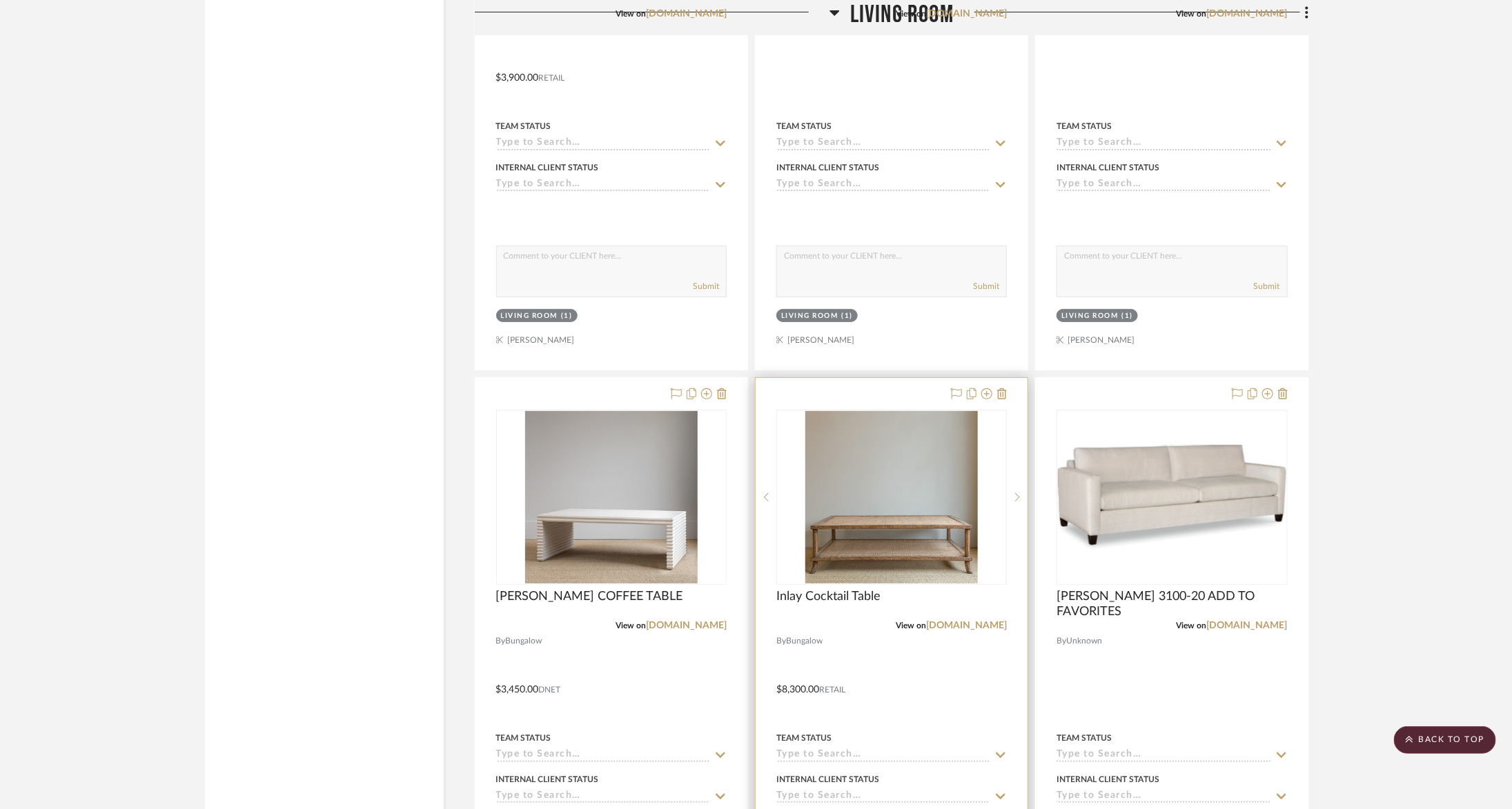
click at [1007, 378] on div at bounding box center [892, 680] width 272 height 604
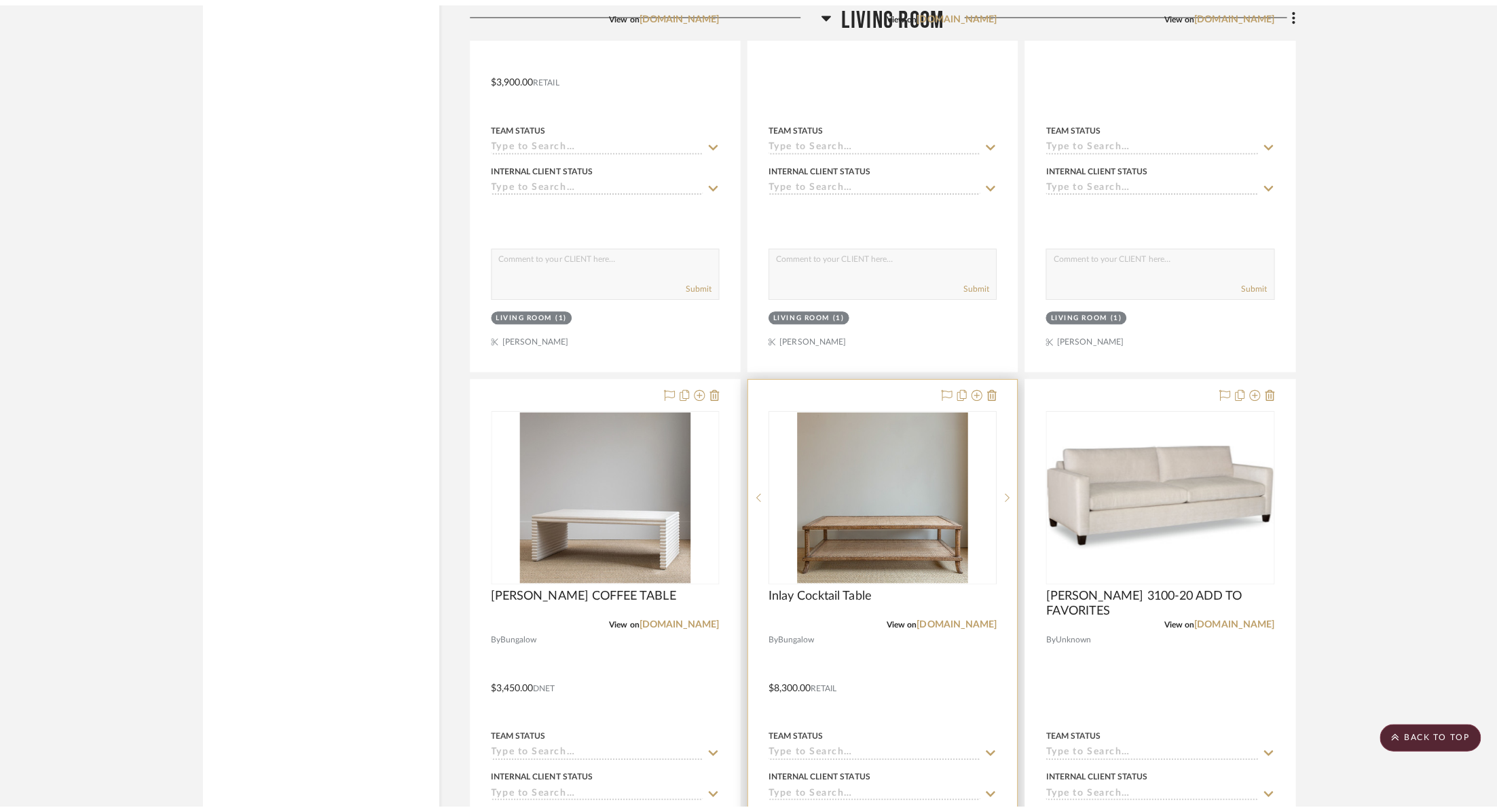
scroll to position [0, 0]
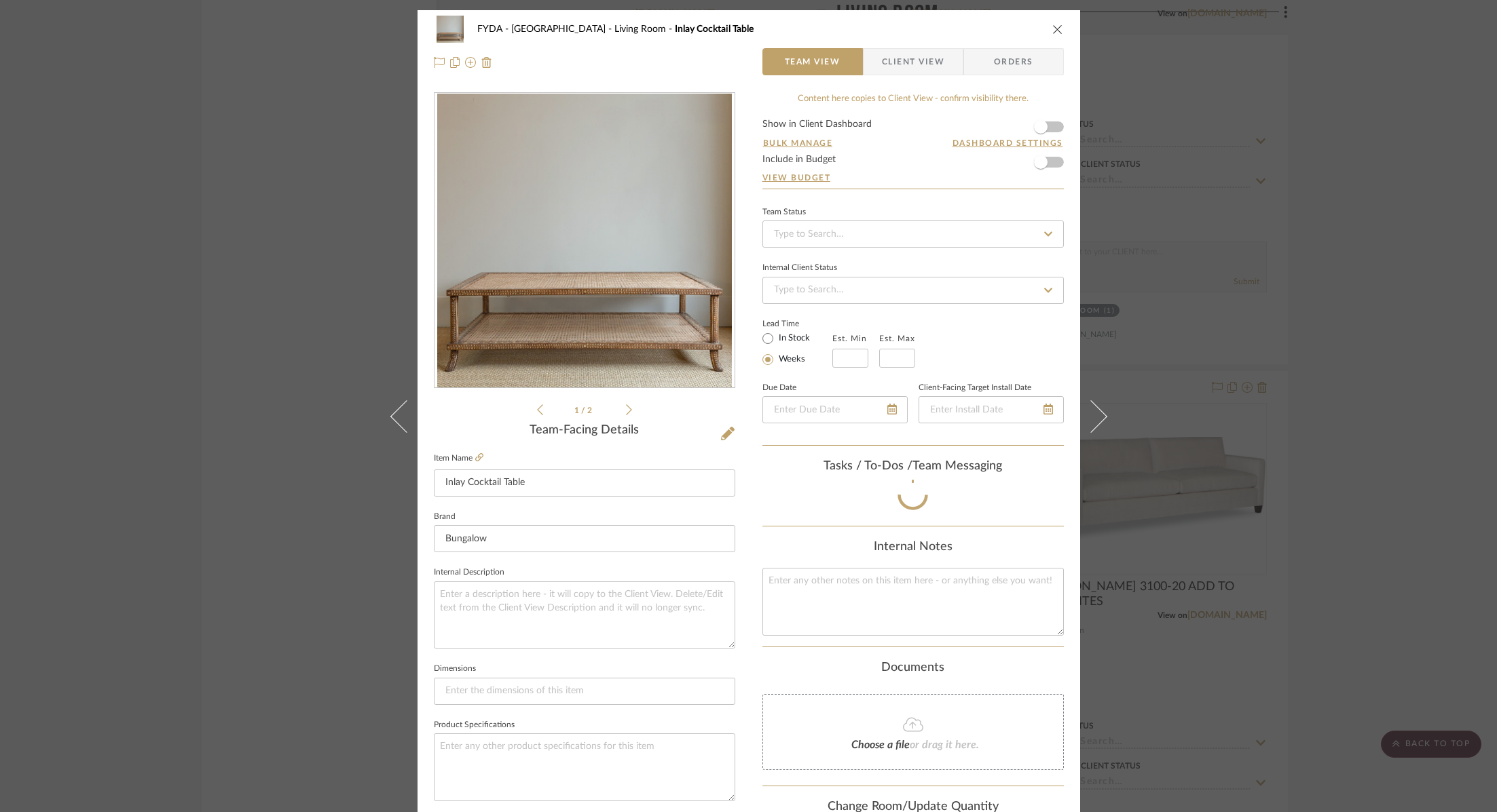
click at [1052, 27] on icon "close" at bounding box center [1057, 29] width 11 height 11
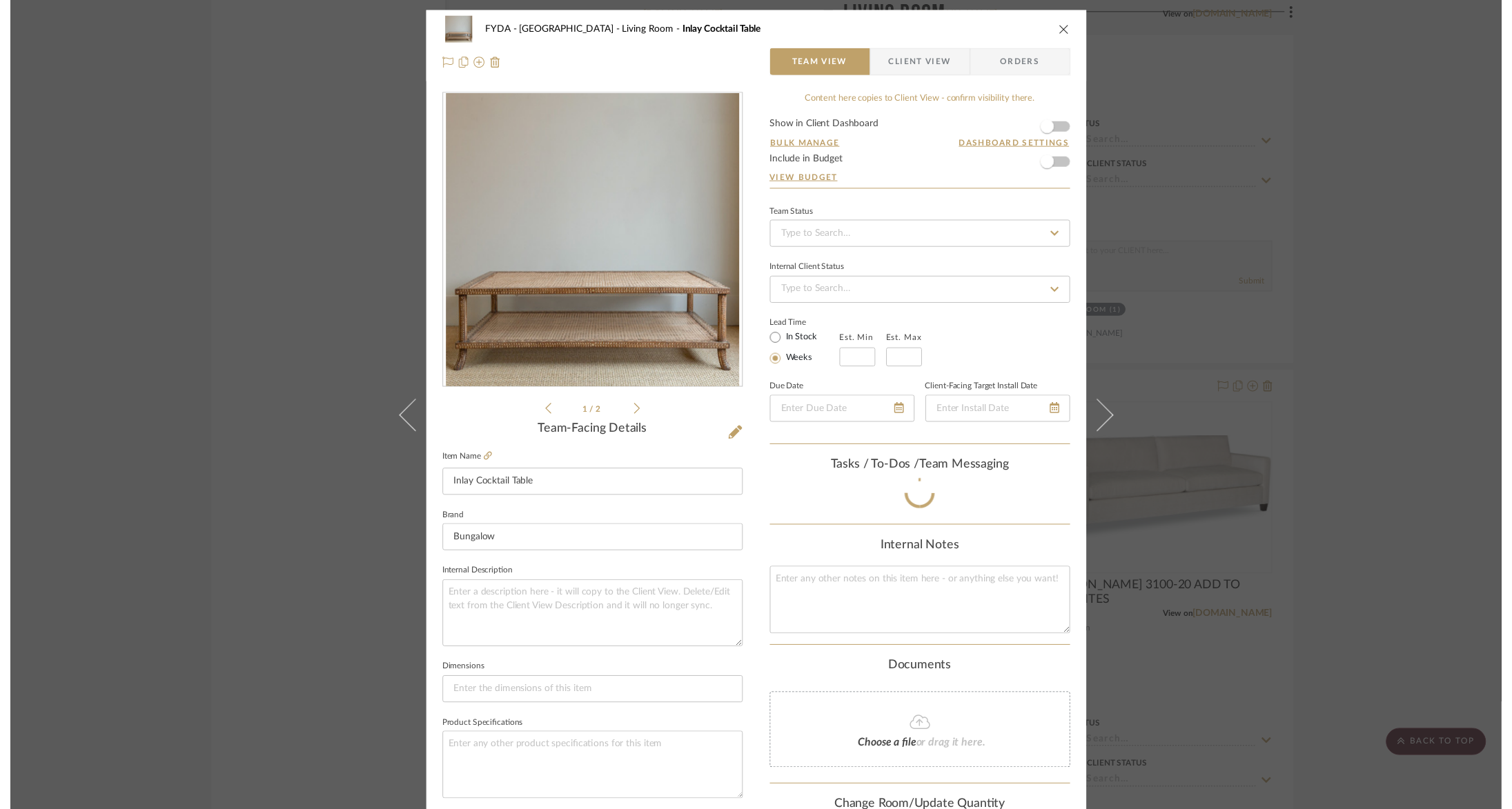
scroll to position [12137, 0]
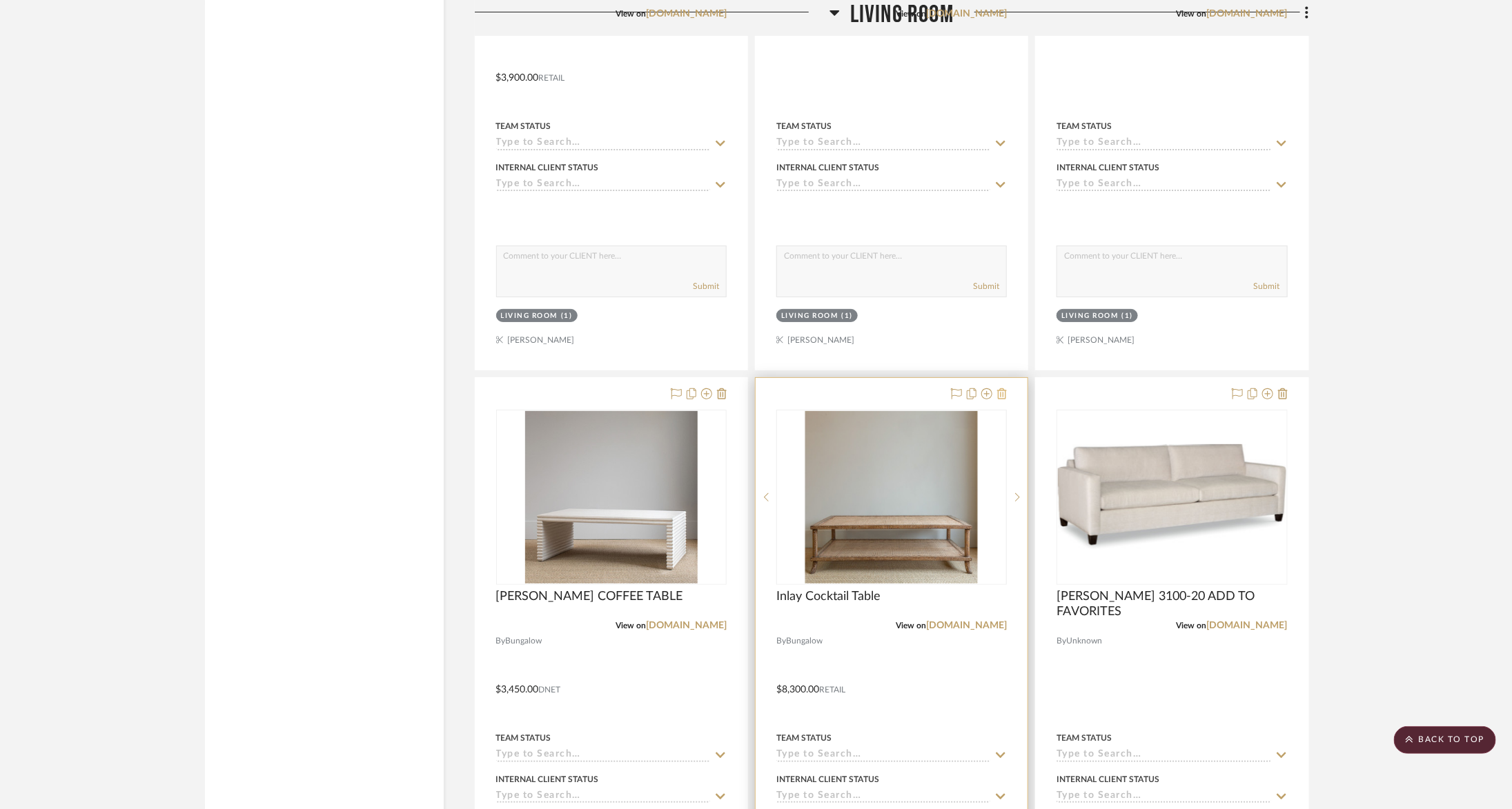
click at [1001, 389] on icon at bounding box center [1002, 394] width 10 height 11
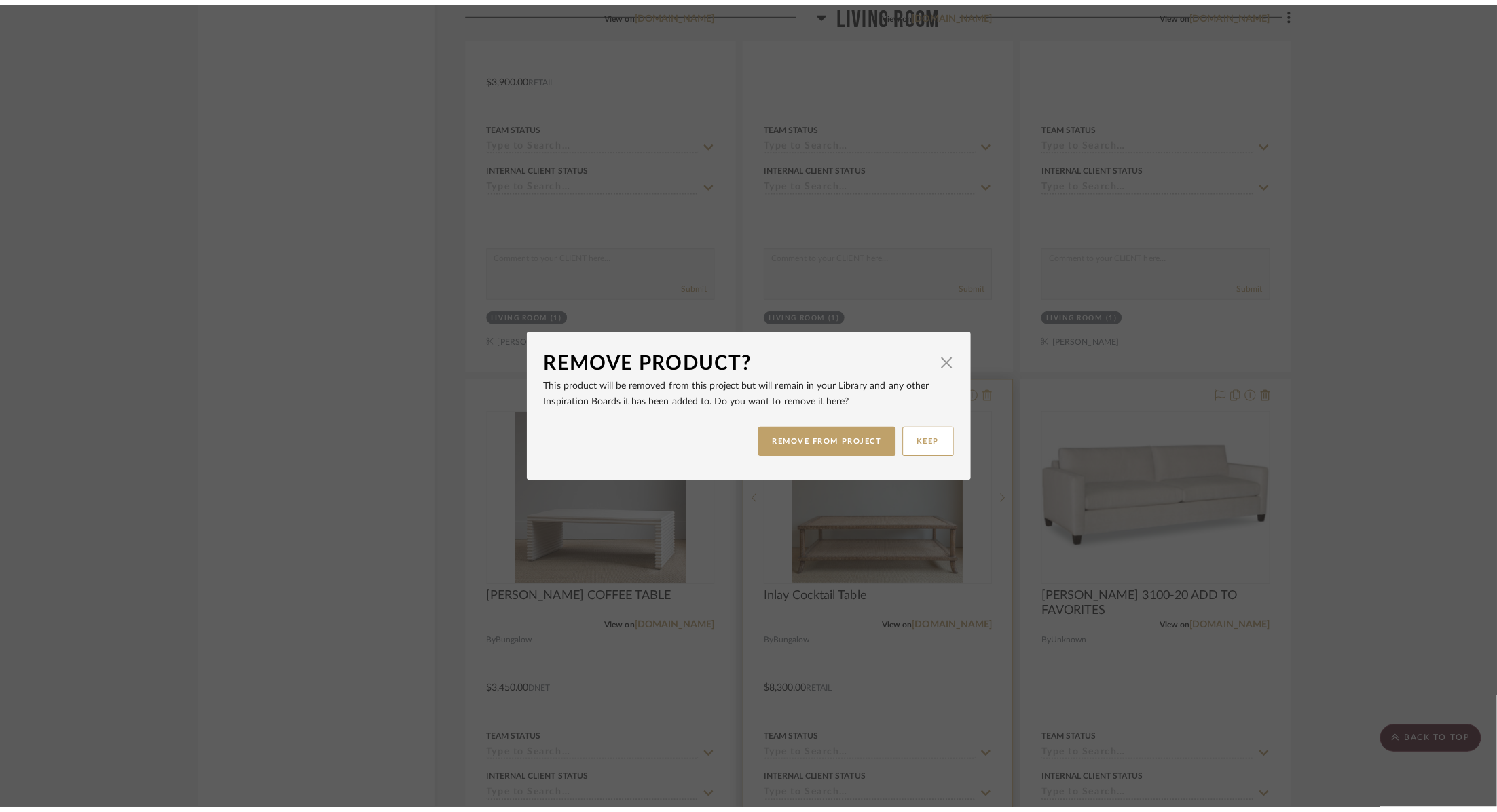
scroll to position [0, 0]
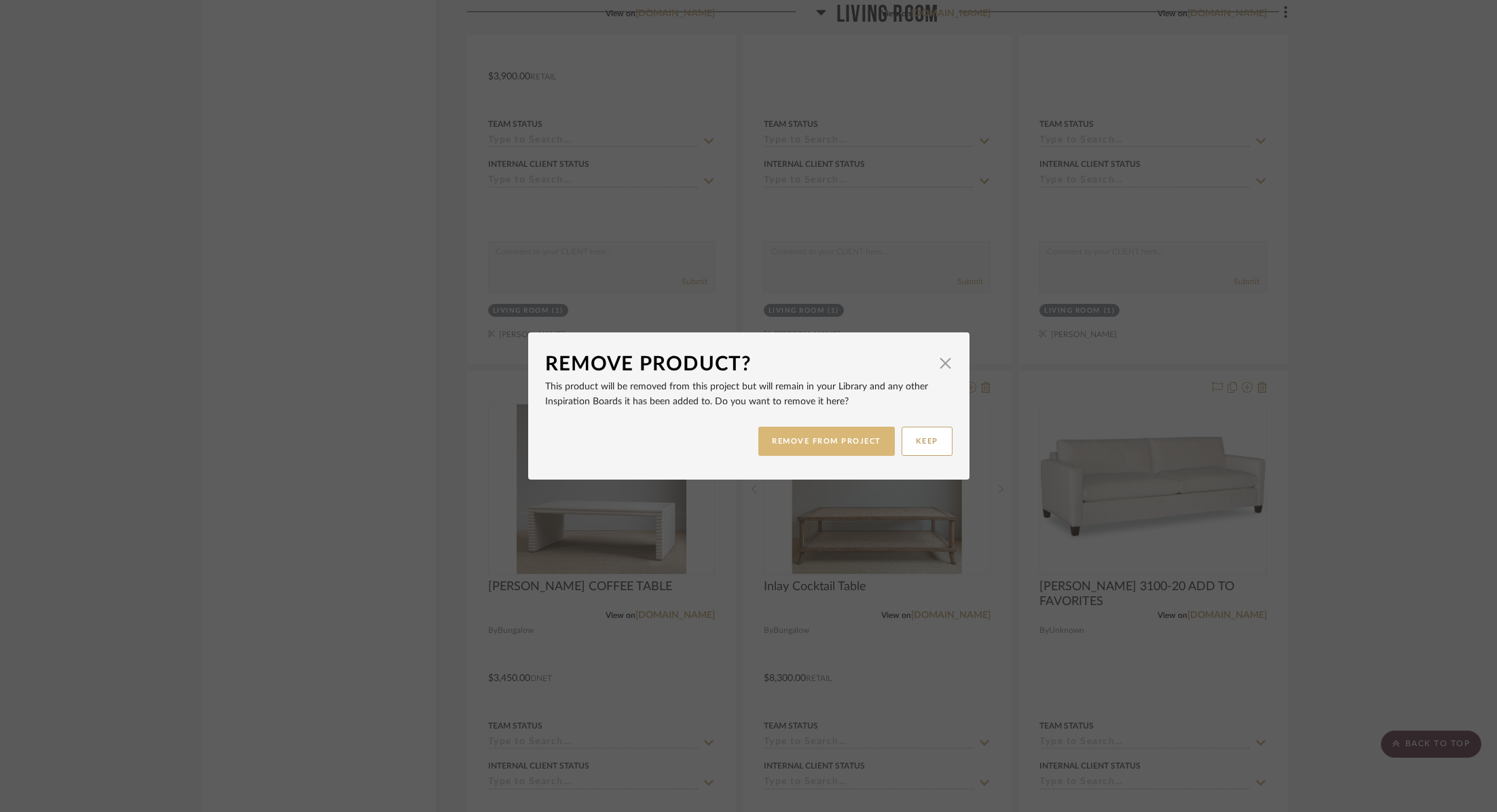
click at [861, 445] on button "REMOVE FROM PROJECT" at bounding box center [827, 441] width 137 height 29
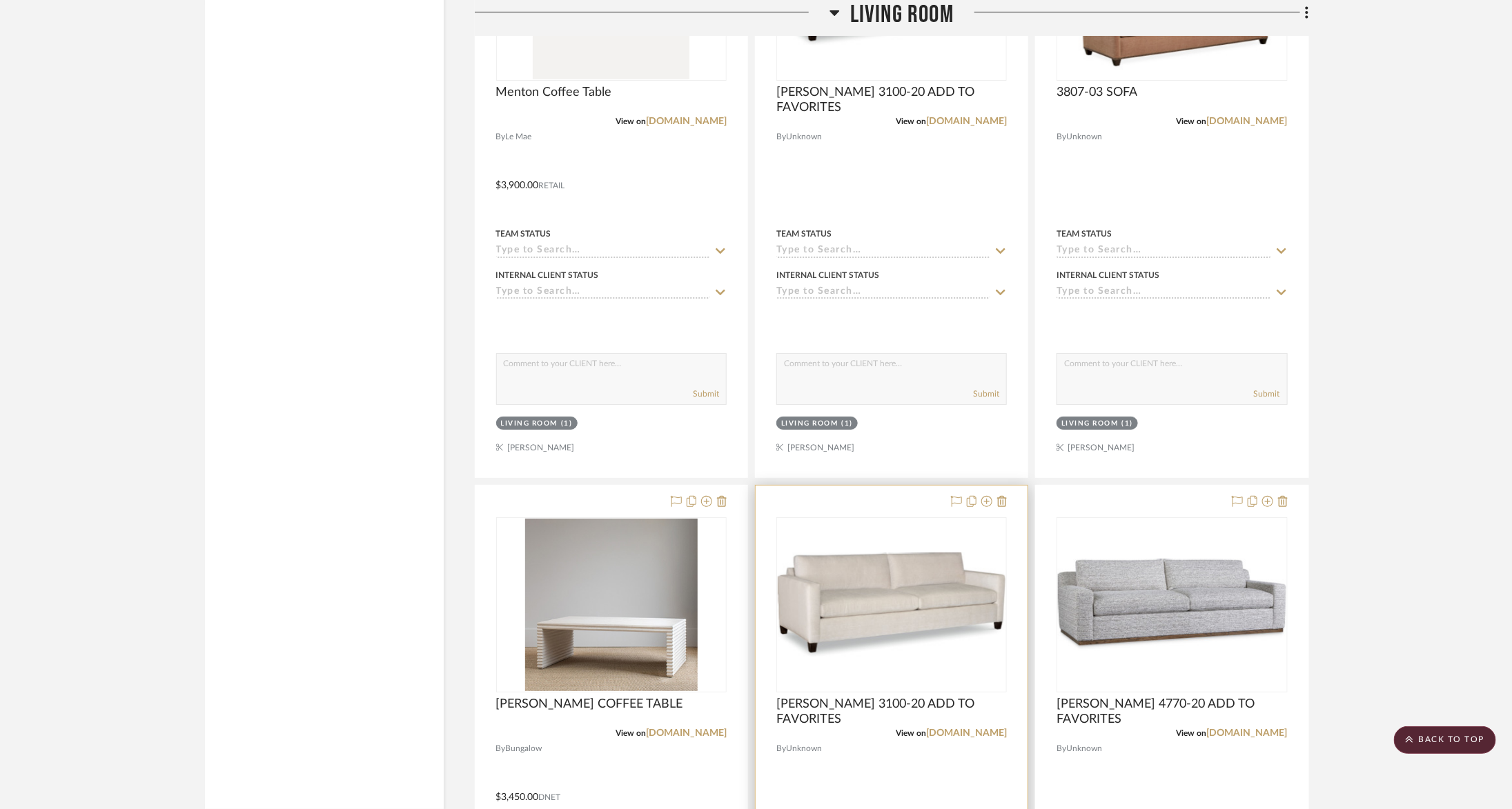
scroll to position [12031, 0]
click at [999, 494] on icon at bounding box center [1002, 499] width 10 height 11
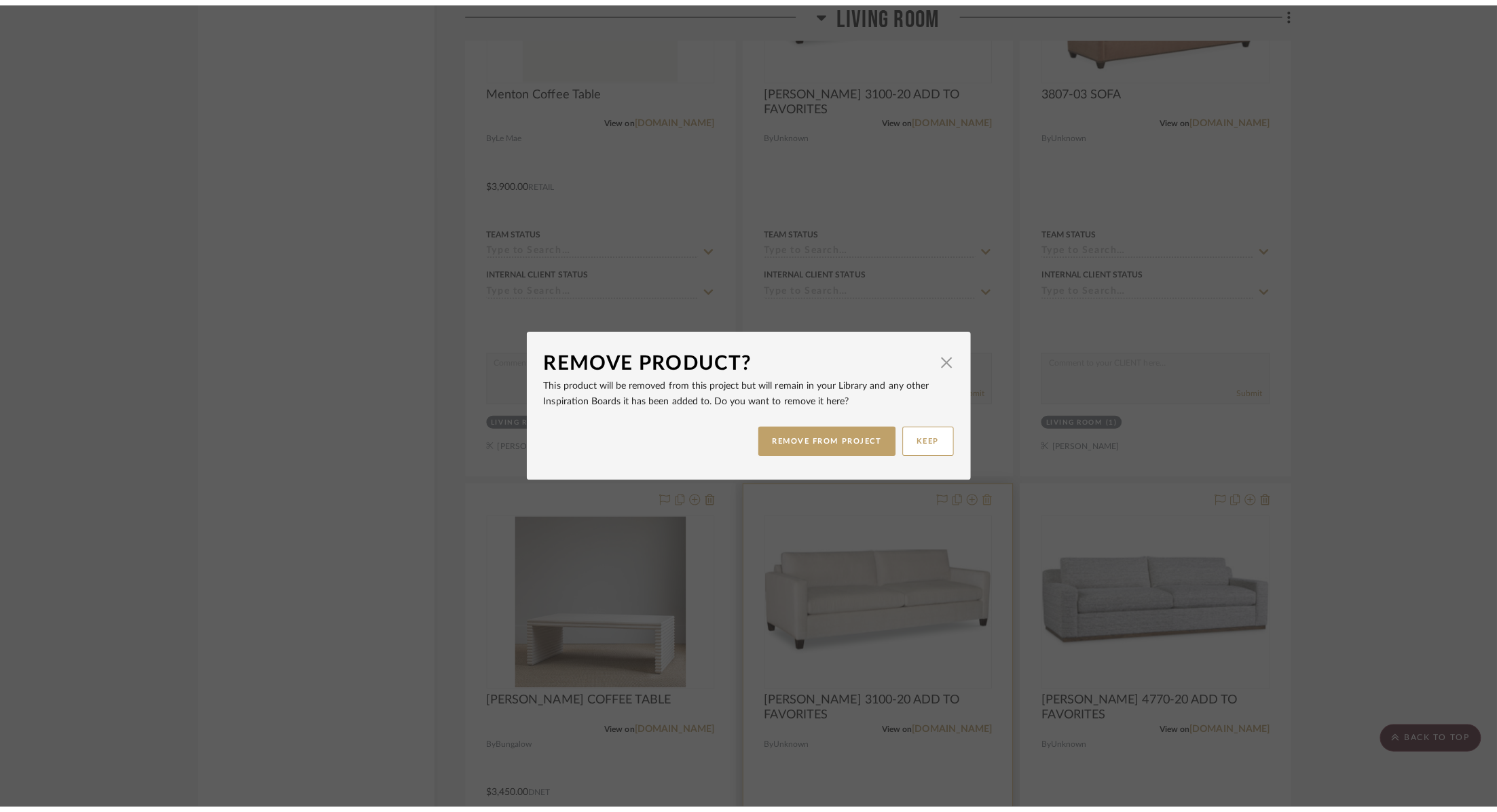
scroll to position [0, 0]
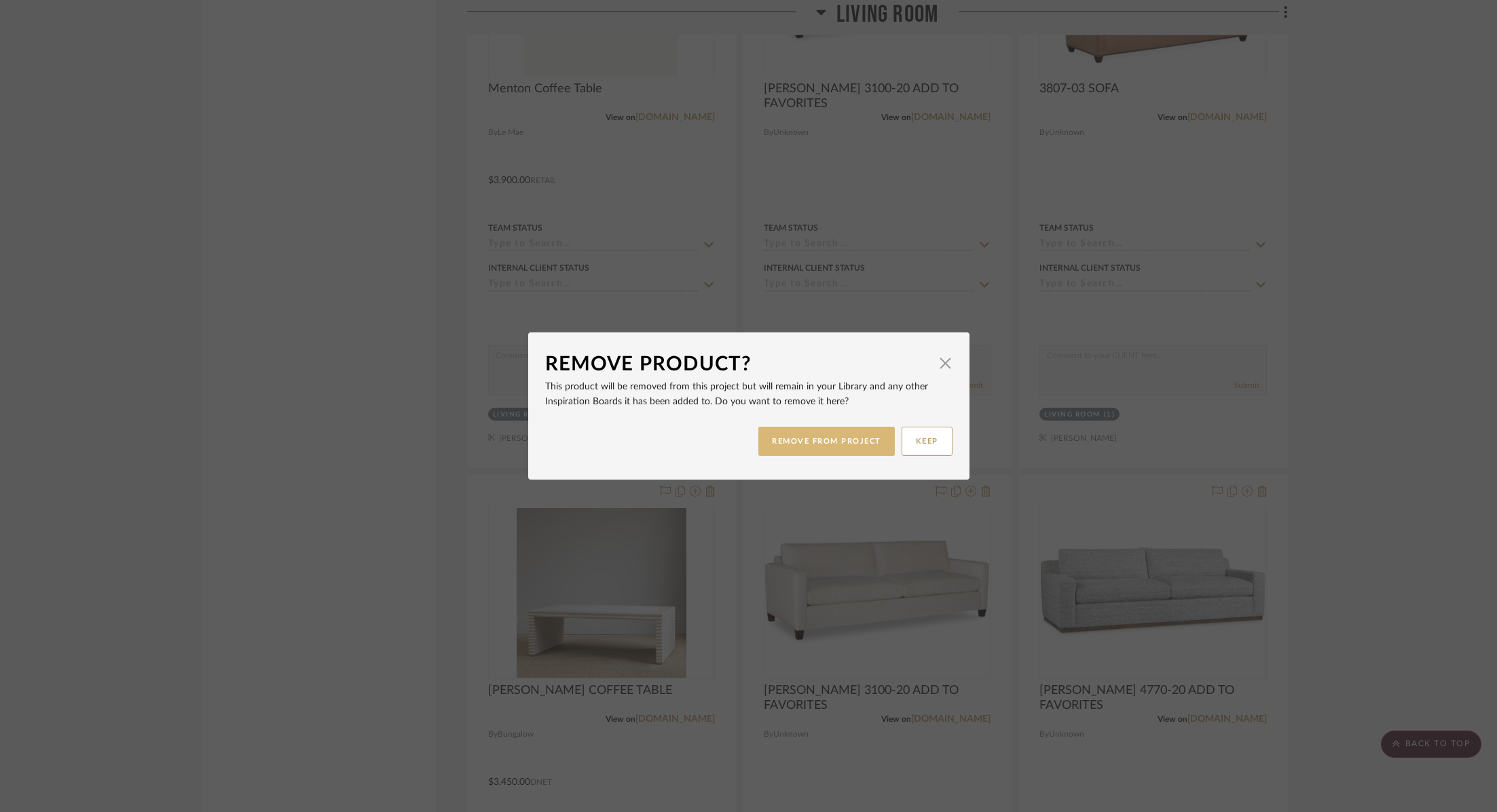
click at [857, 455] on button "REMOVE FROM PROJECT" at bounding box center [827, 441] width 137 height 29
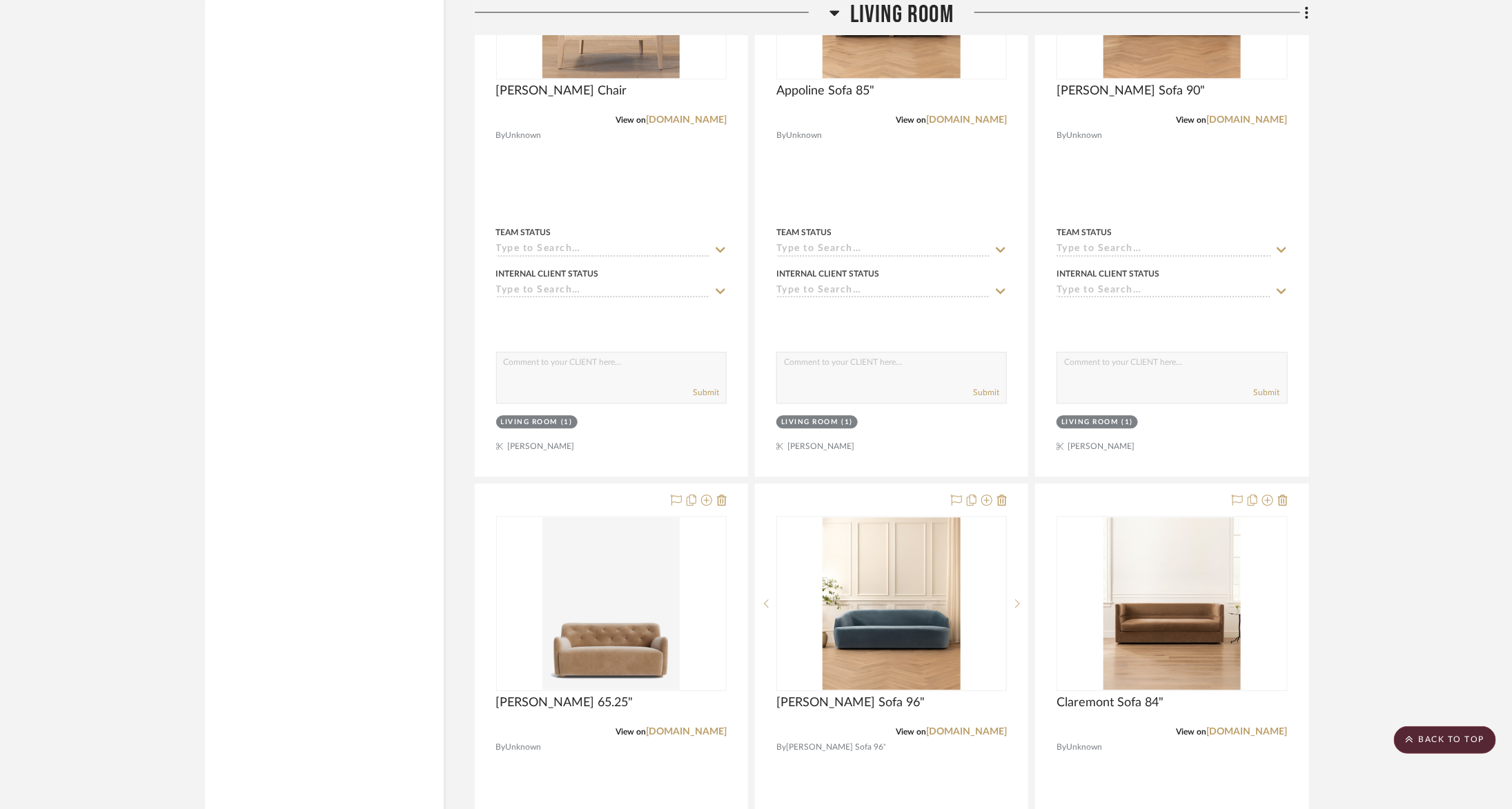
scroll to position [13869, 0]
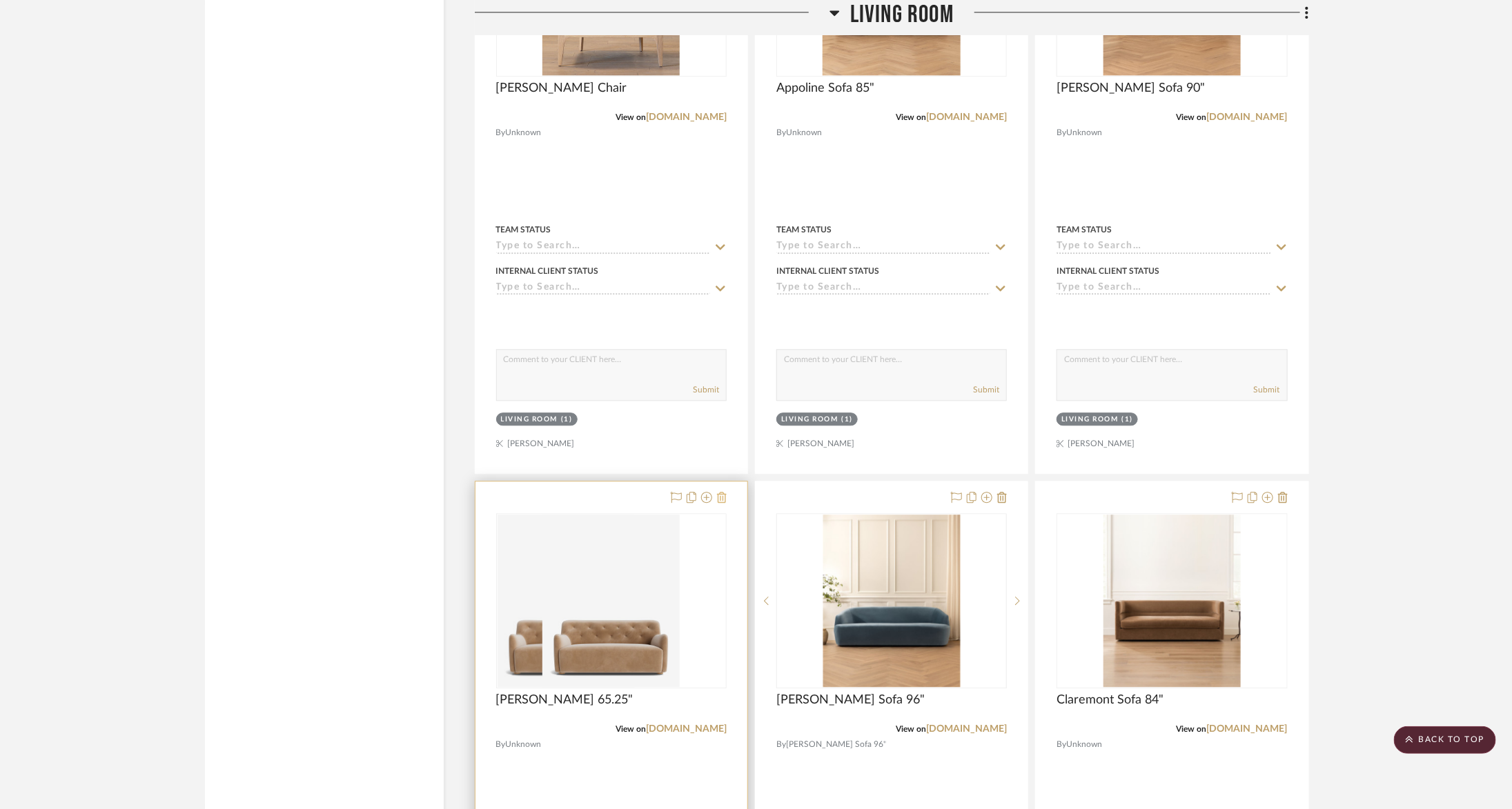
click at [722, 492] on icon at bounding box center [722, 498] width 10 height 11
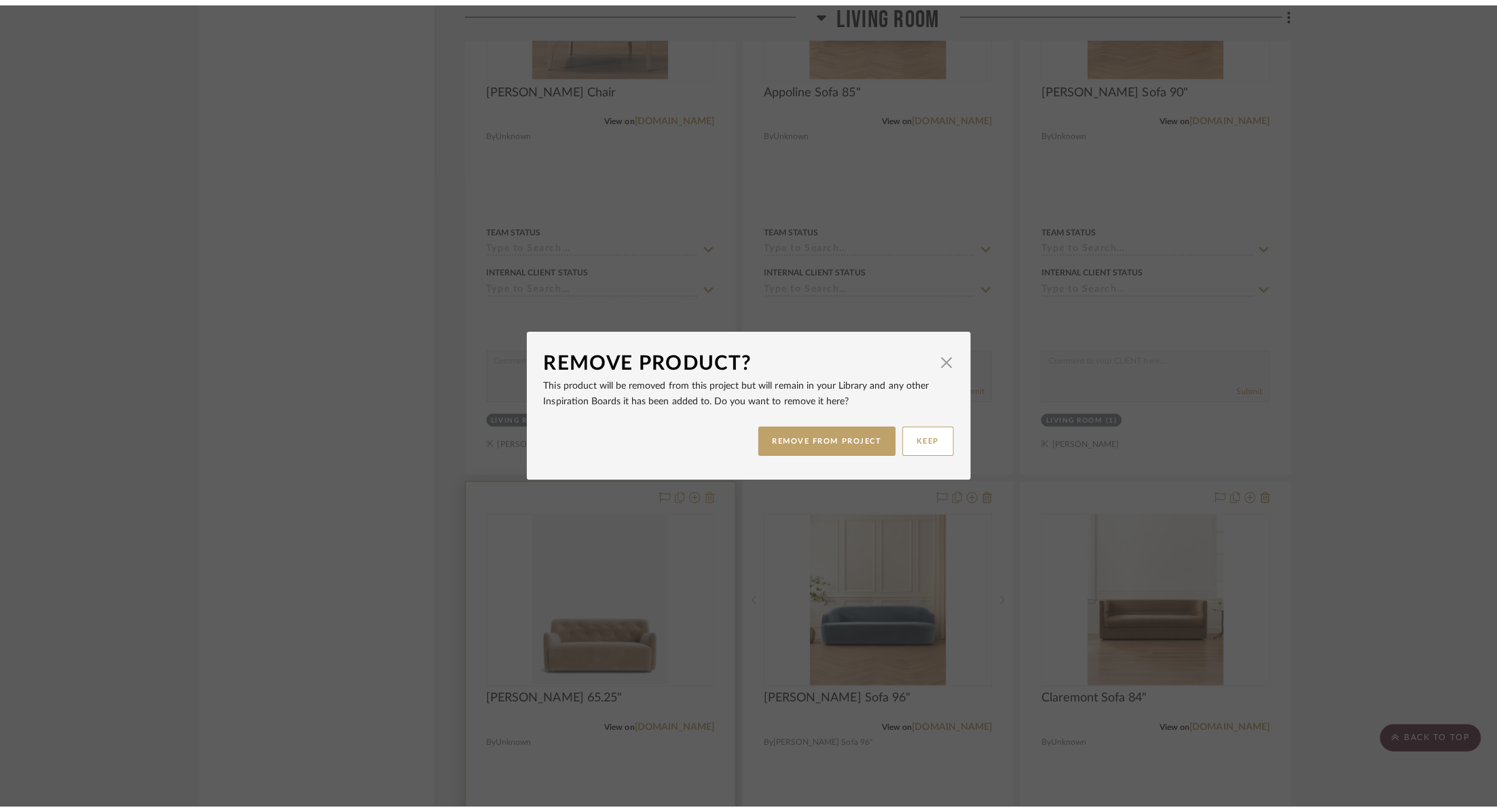
scroll to position [0, 0]
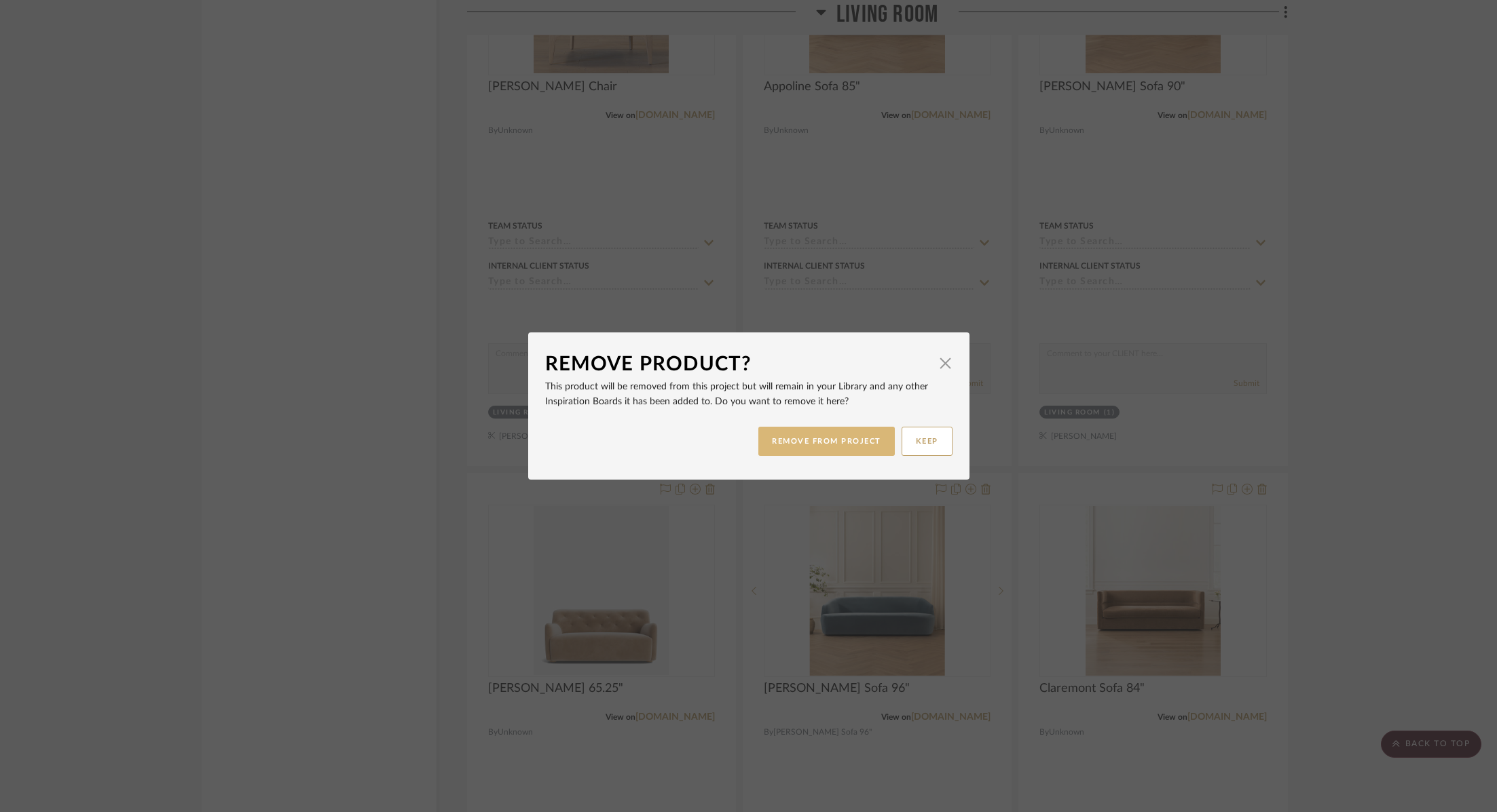
click at [825, 444] on button "REMOVE FROM PROJECT" at bounding box center [827, 441] width 137 height 29
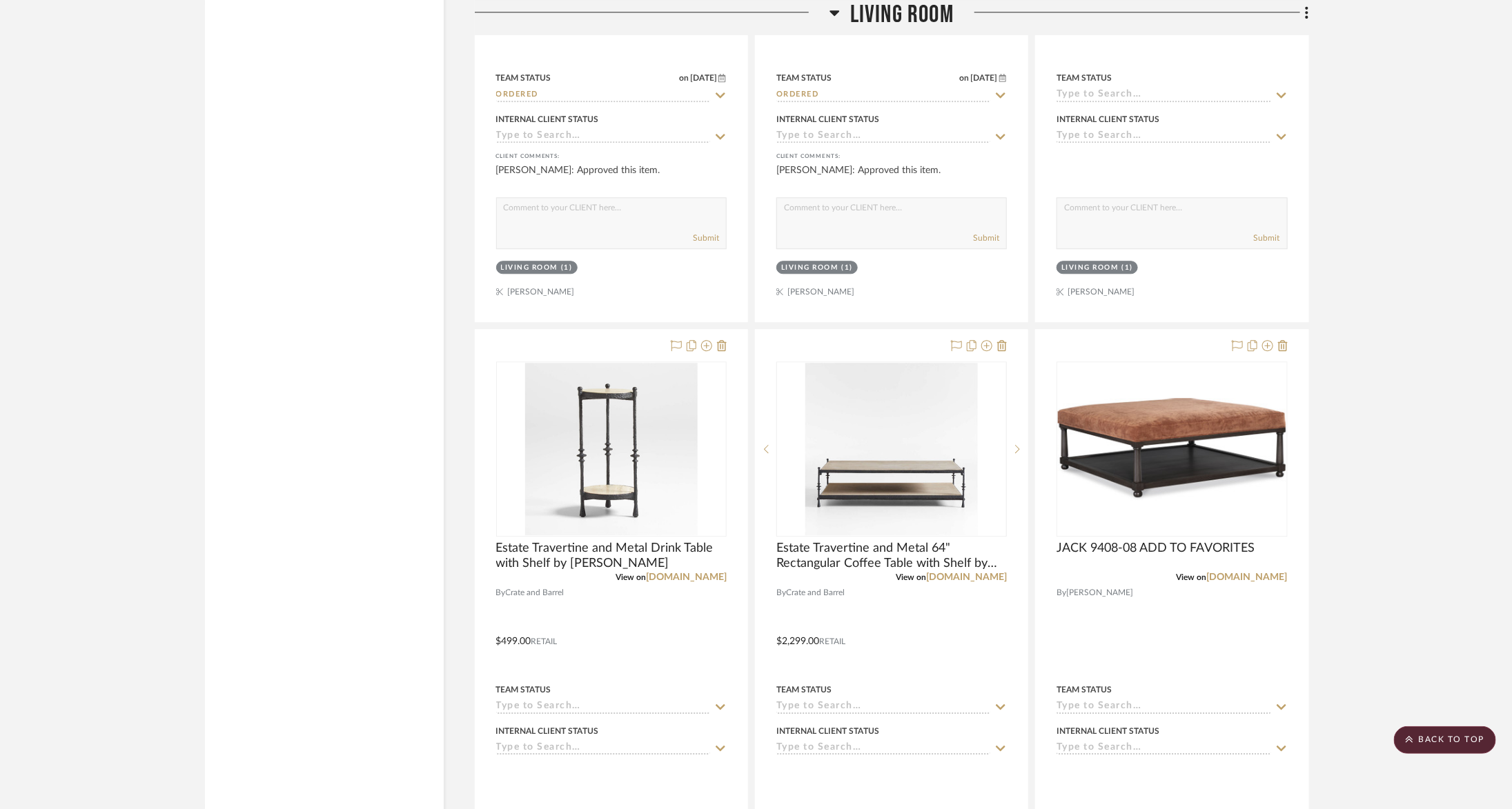
scroll to position [17091, 0]
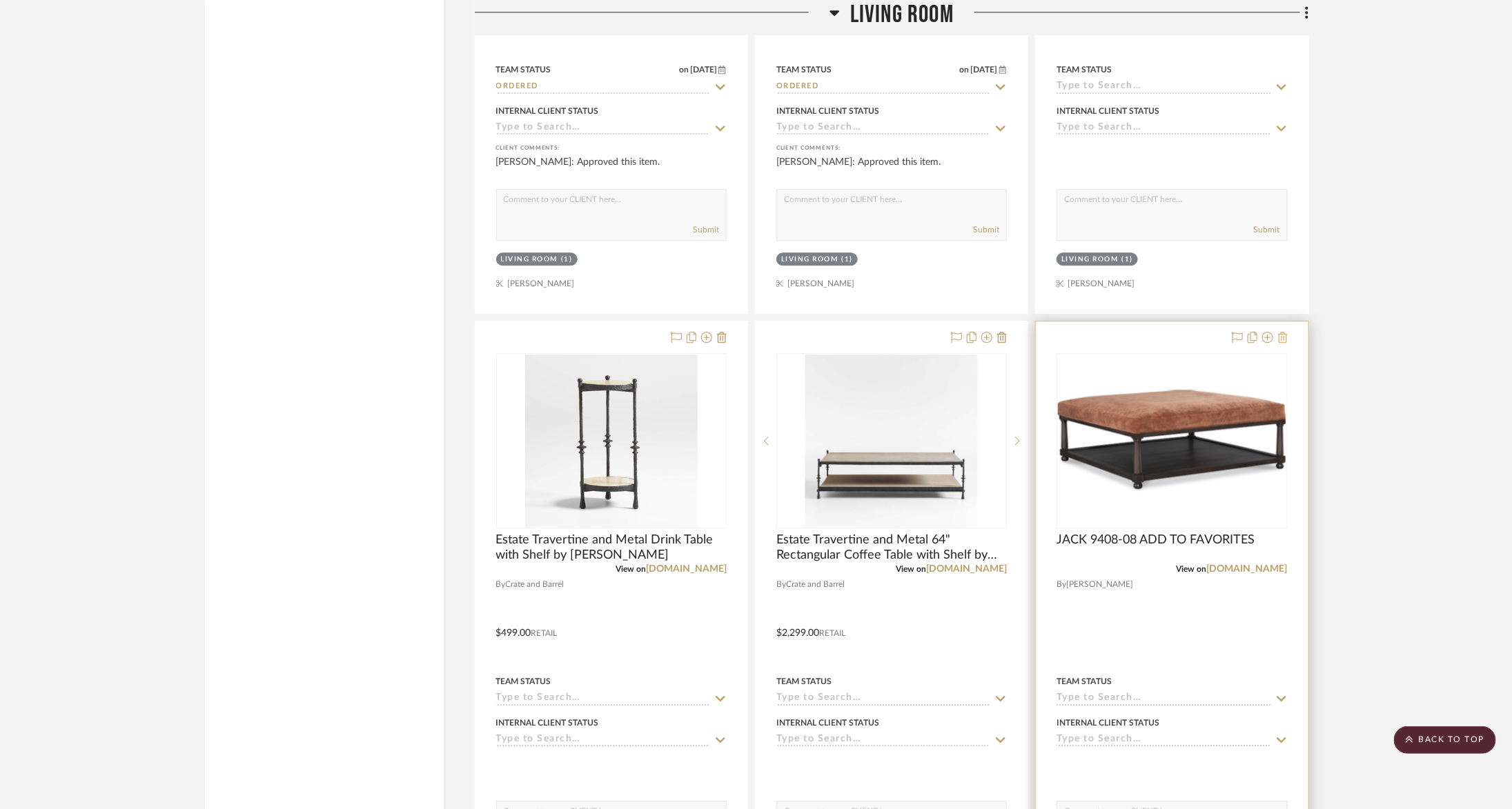
click at [1285, 332] on icon at bounding box center [1283, 337] width 10 height 11
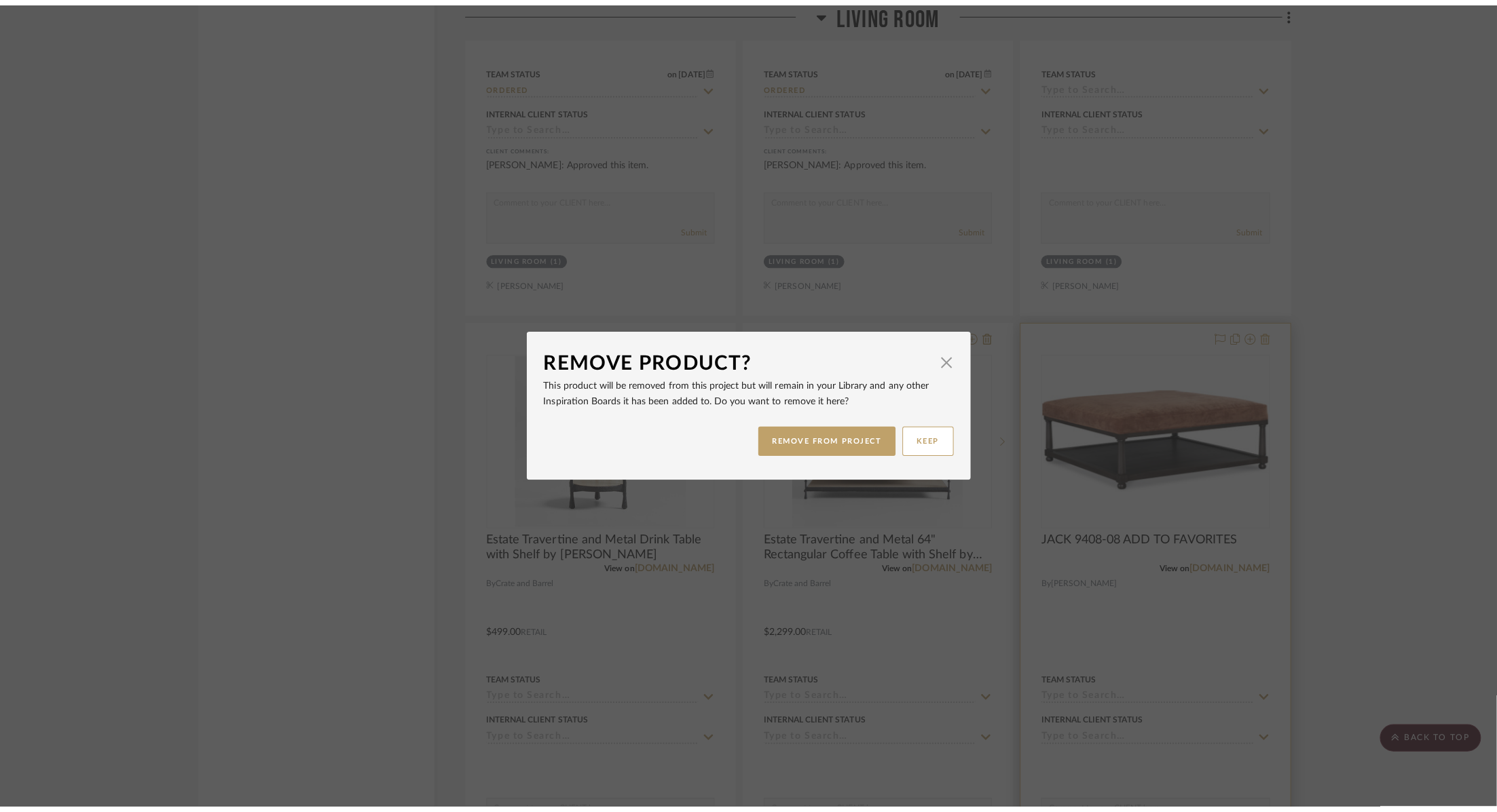
scroll to position [0, 0]
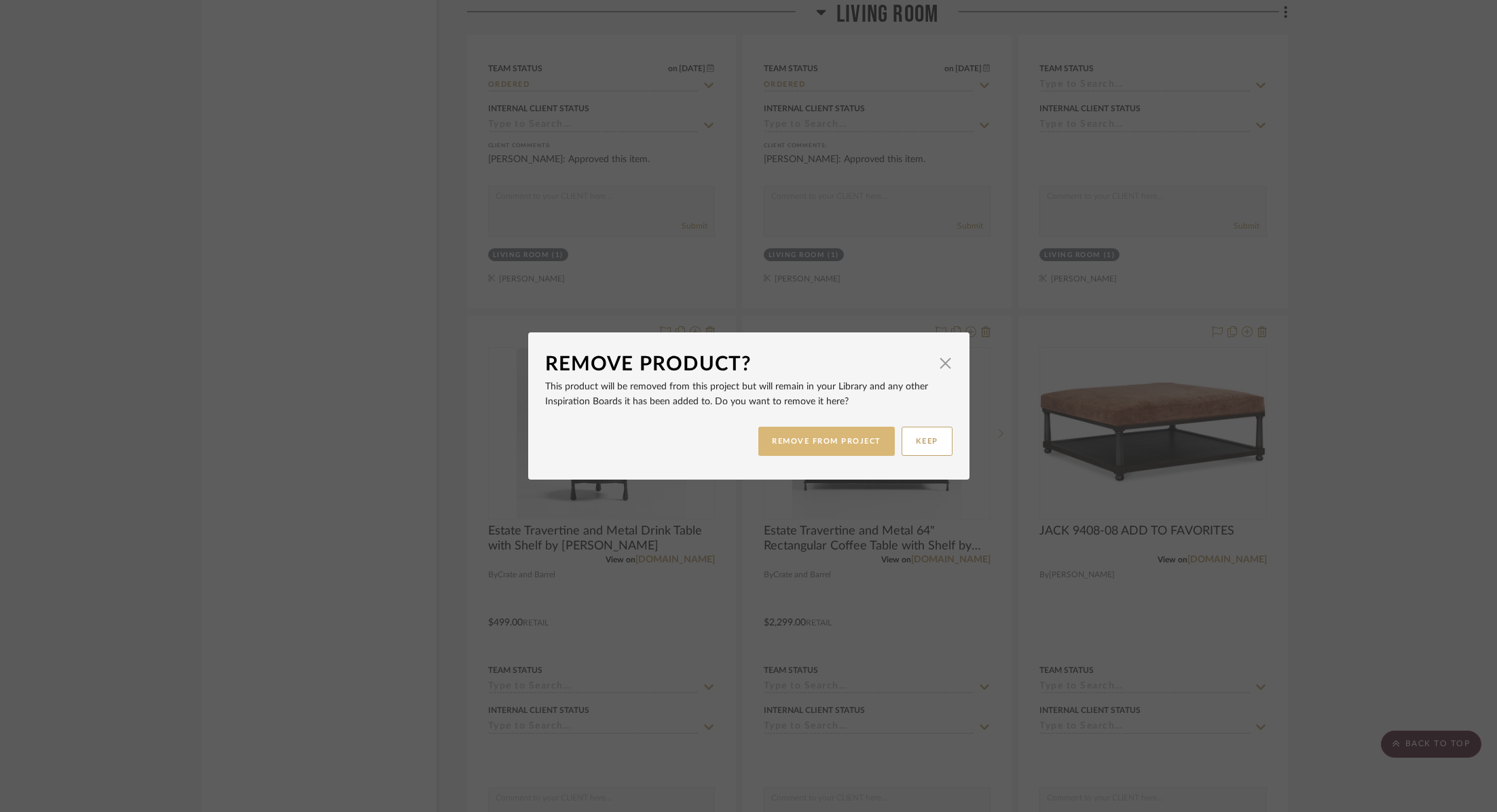
click at [830, 439] on button "REMOVE FROM PROJECT" at bounding box center [827, 441] width 137 height 29
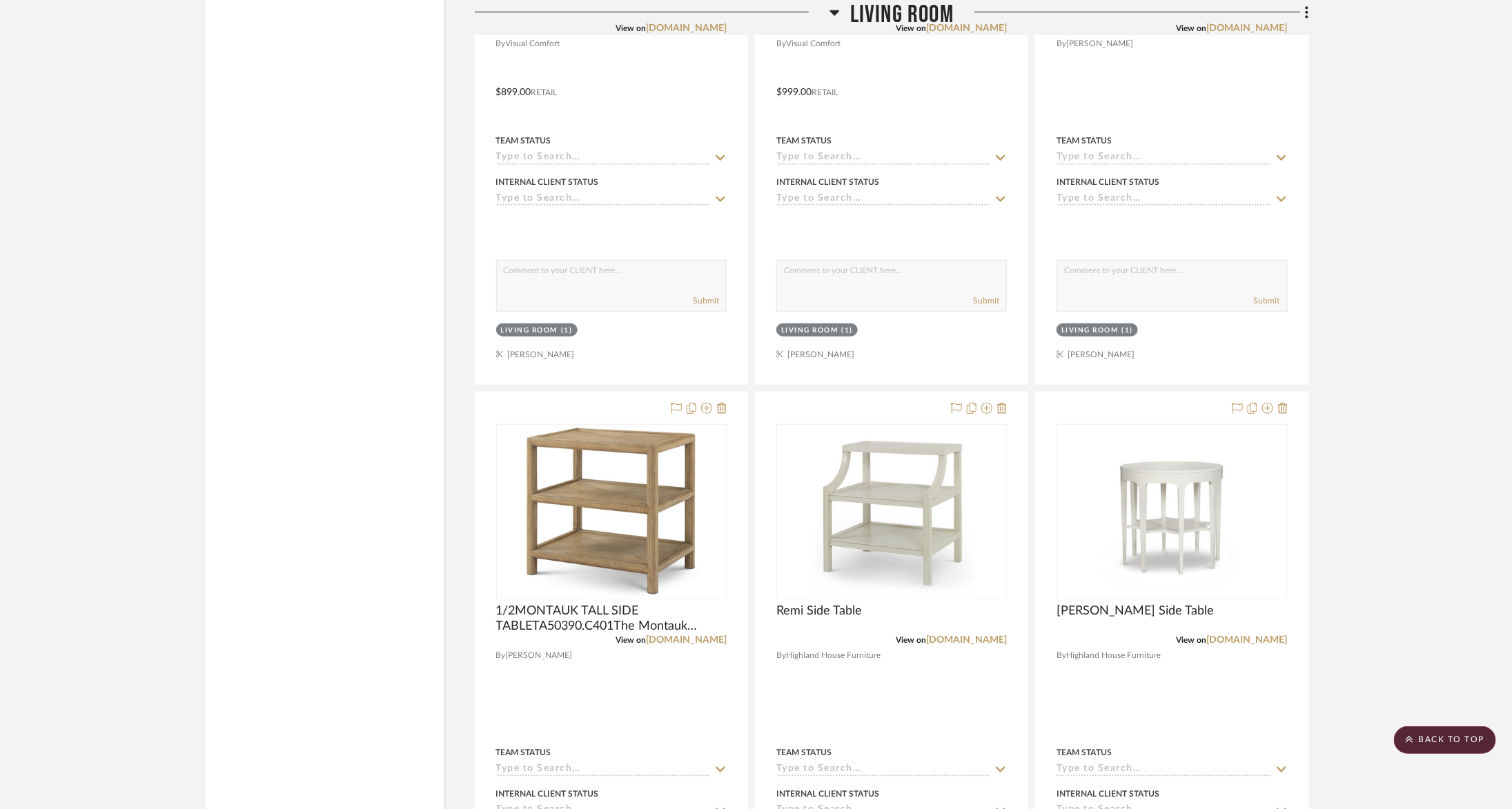
scroll to position [18889, 0]
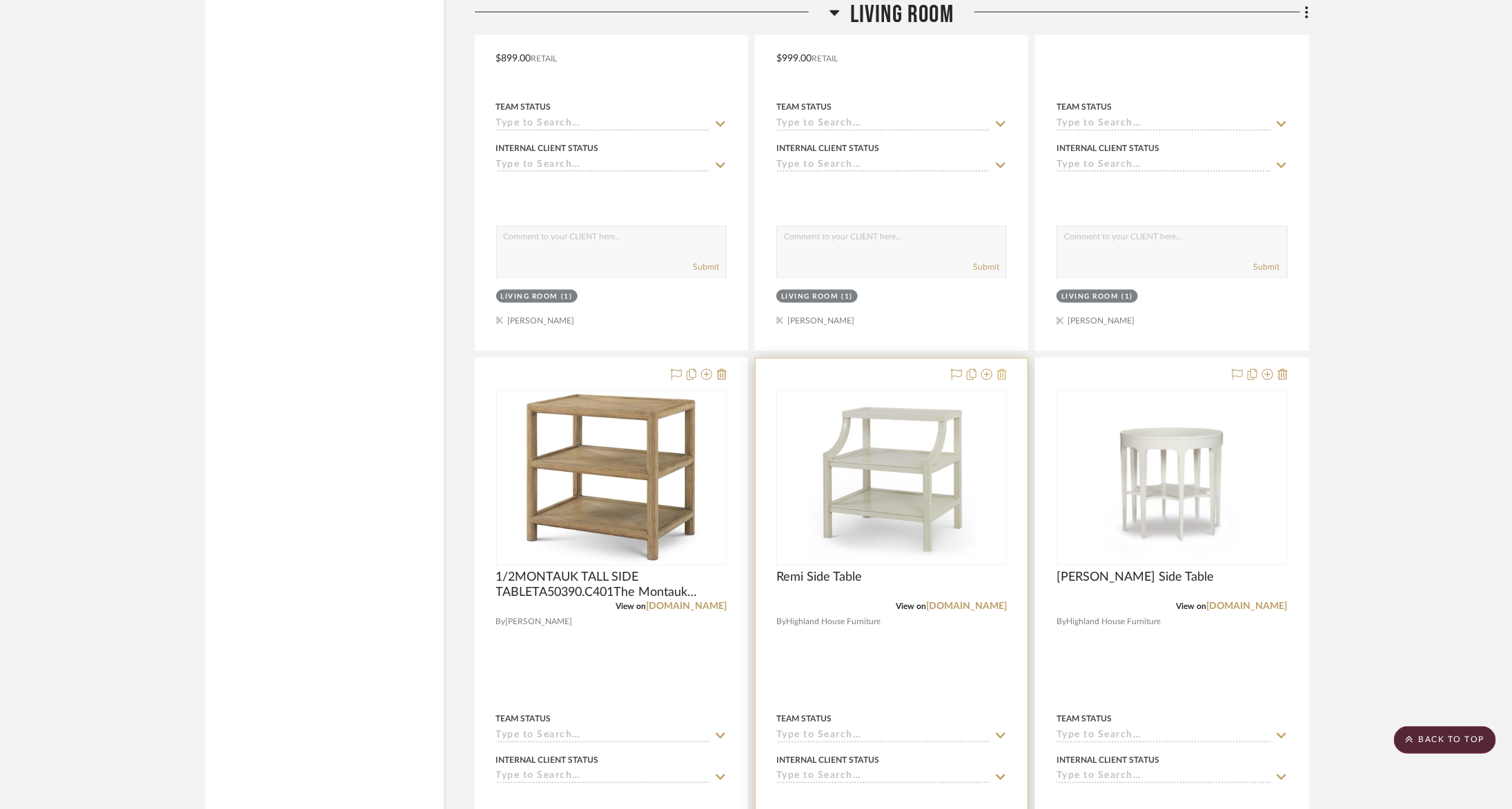
click at [1005, 369] on icon at bounding box center [1002, 375] width 10 height 11
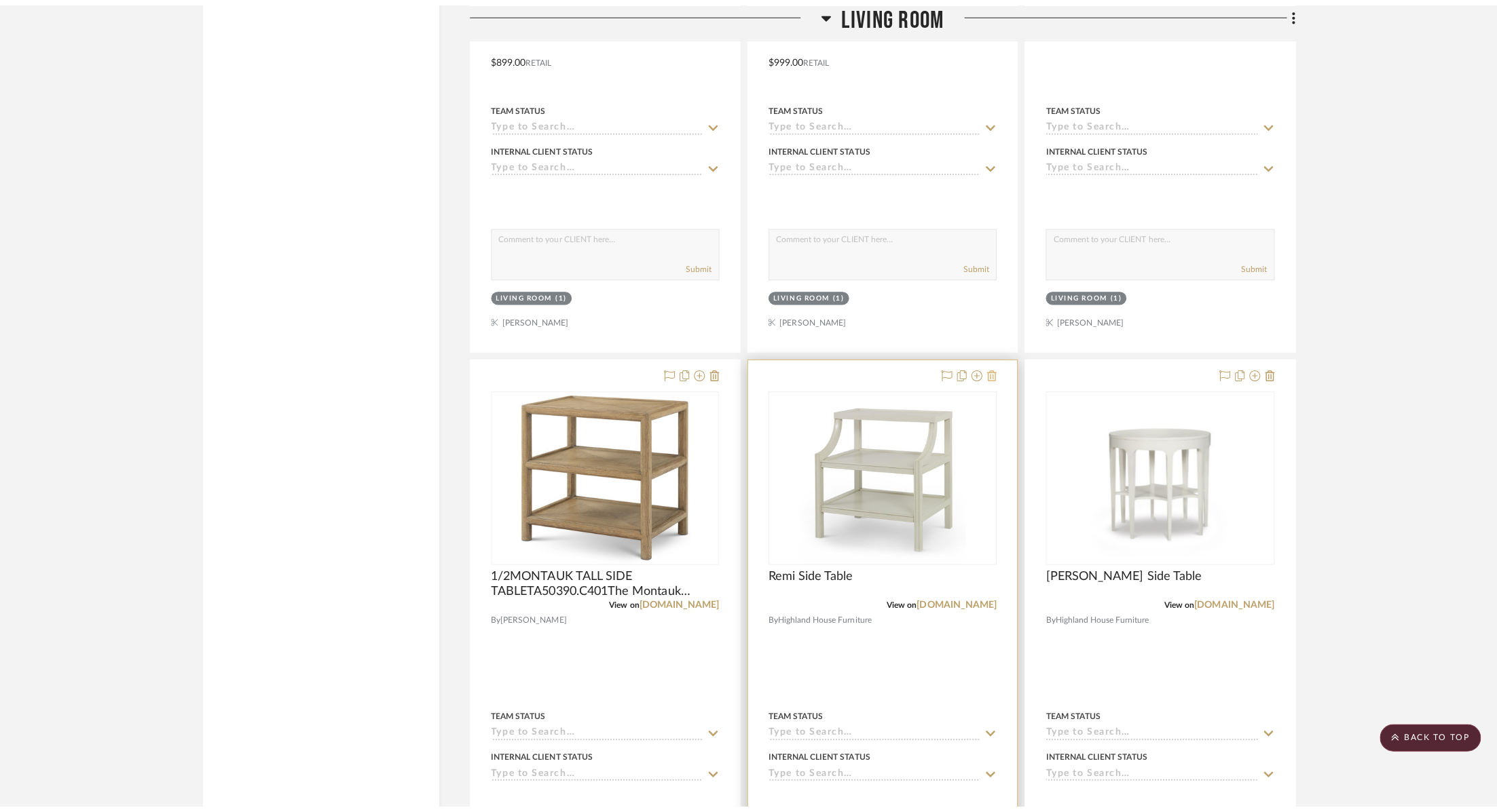
scroll to position [0, 0]
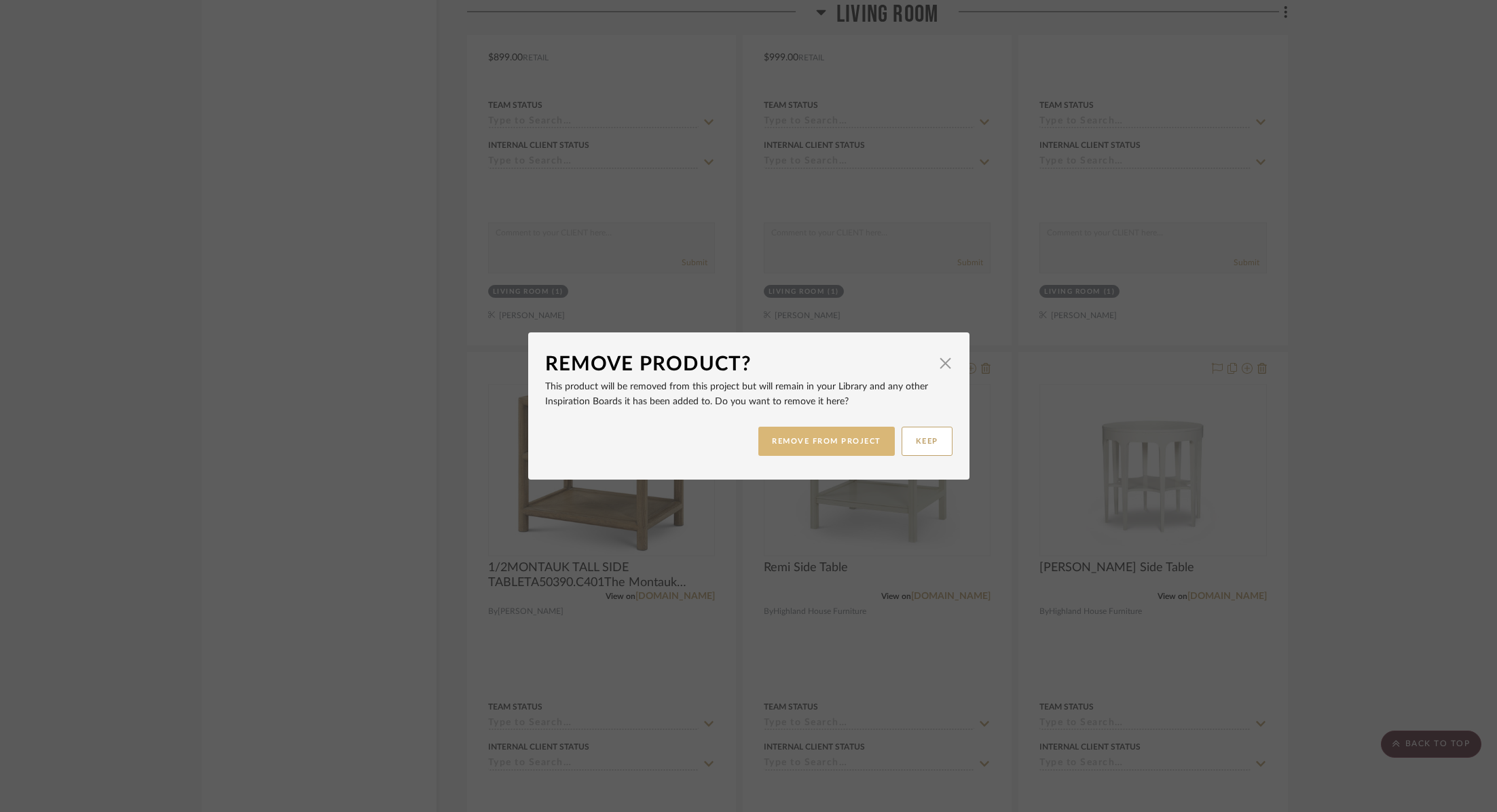
click at [849, 434] on button "REMOVE FROM PROJECT" at bounding box center [827, 441] width 137 height 29
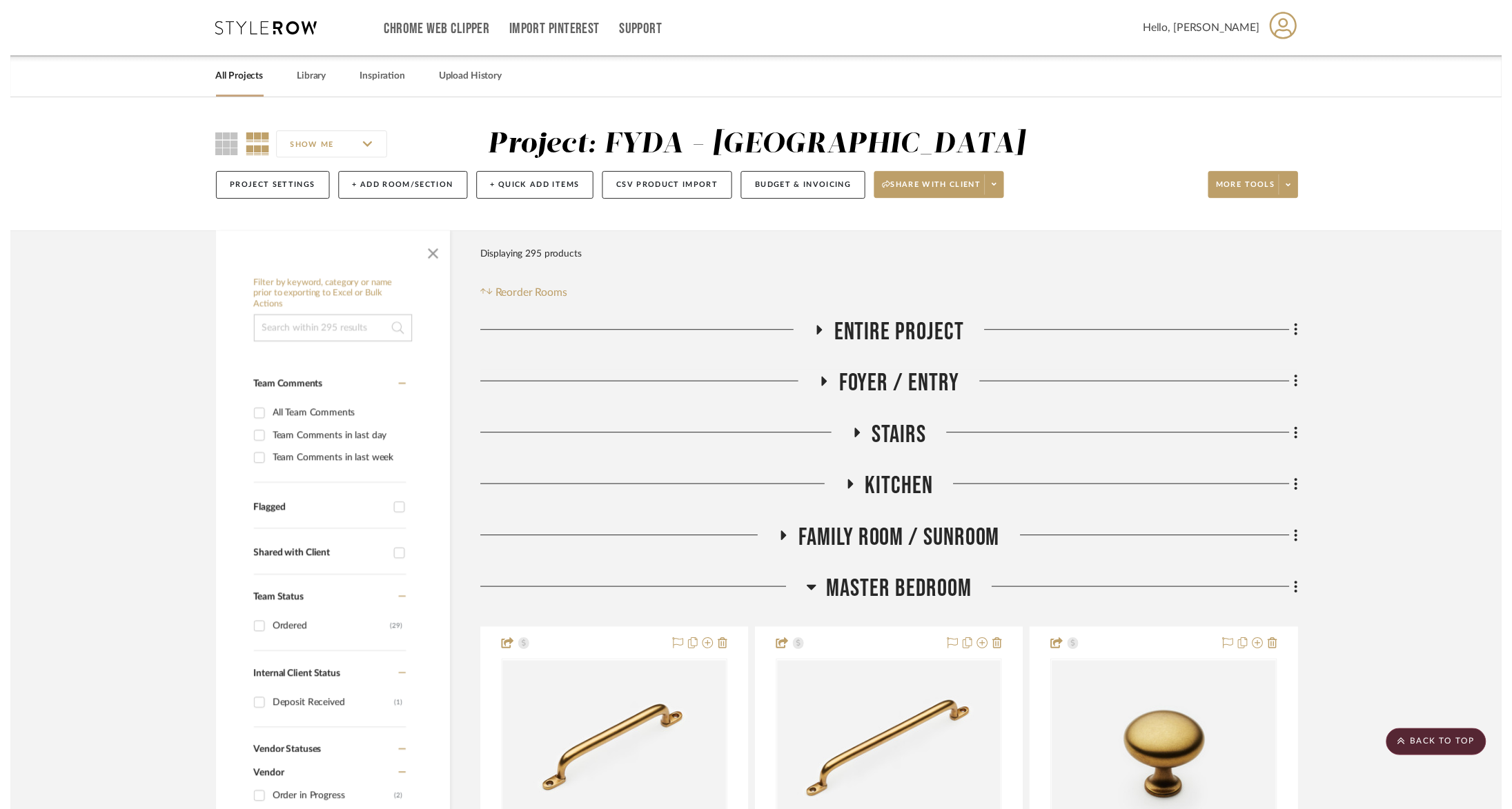
scroll to position [18889, 0]
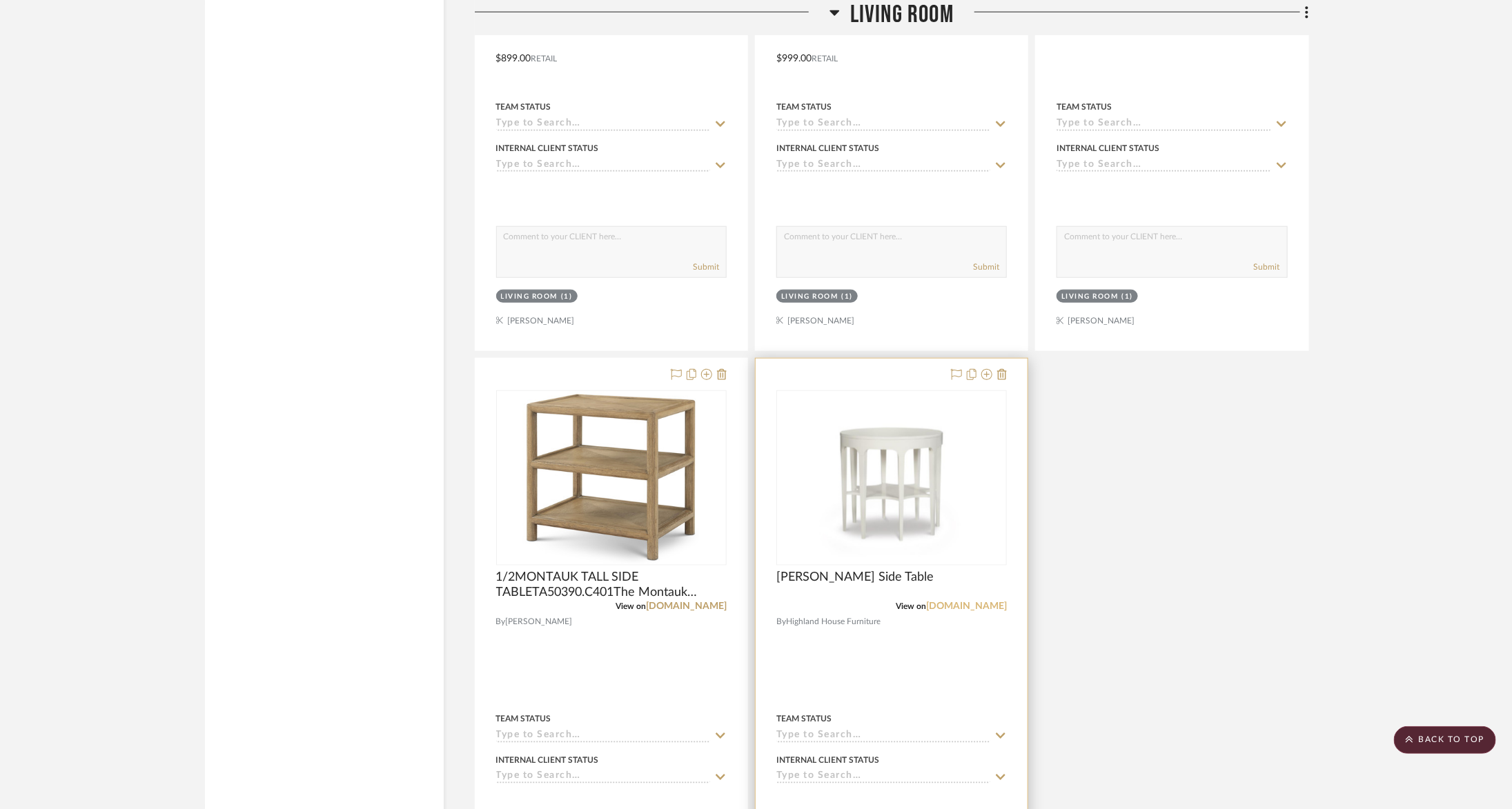
click at [955, 602] on link "highlandhousefurniture.com" at bounding box center [966, 606] width 81 height 10
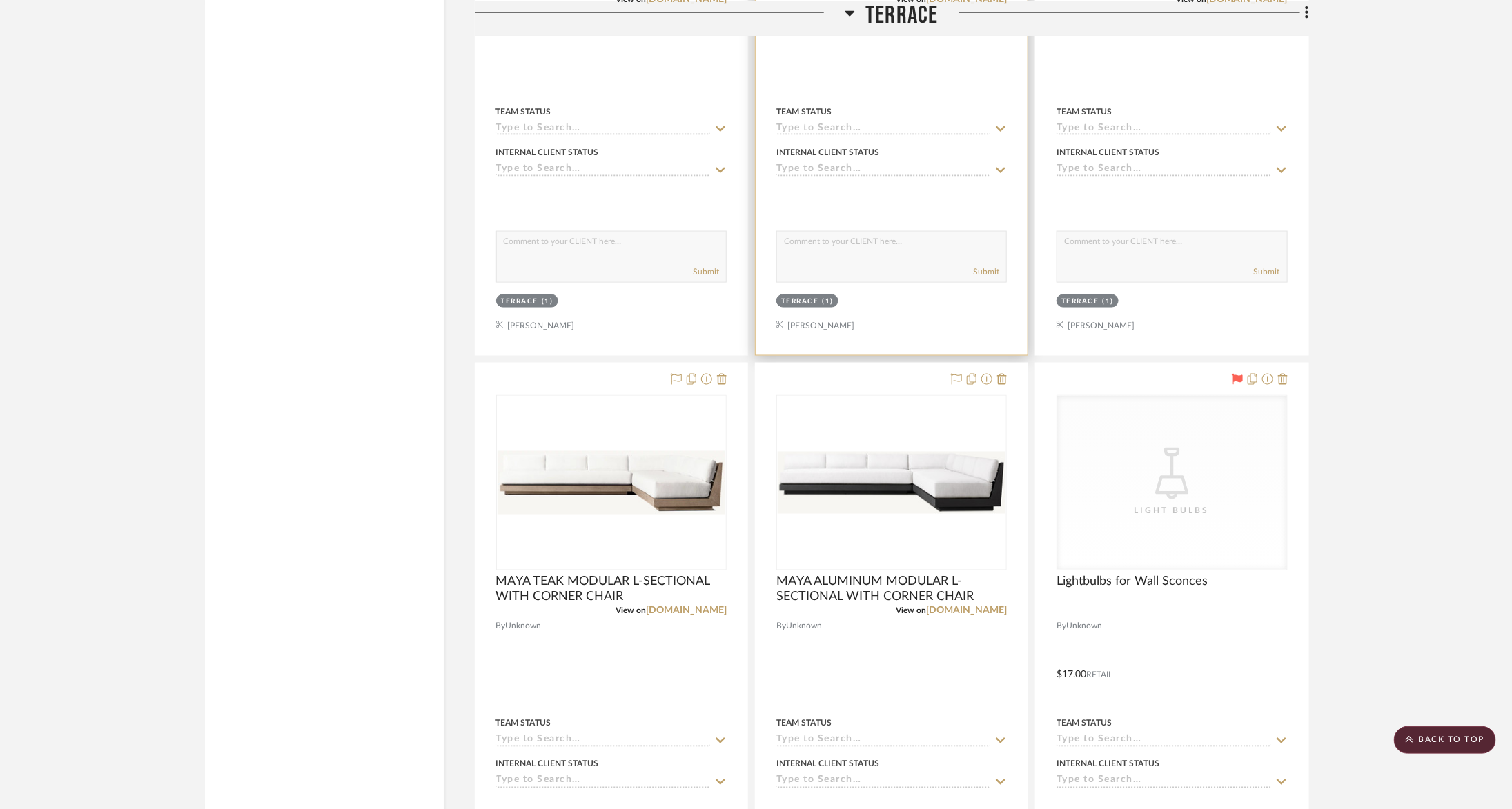
scroll to position [6975, 0]
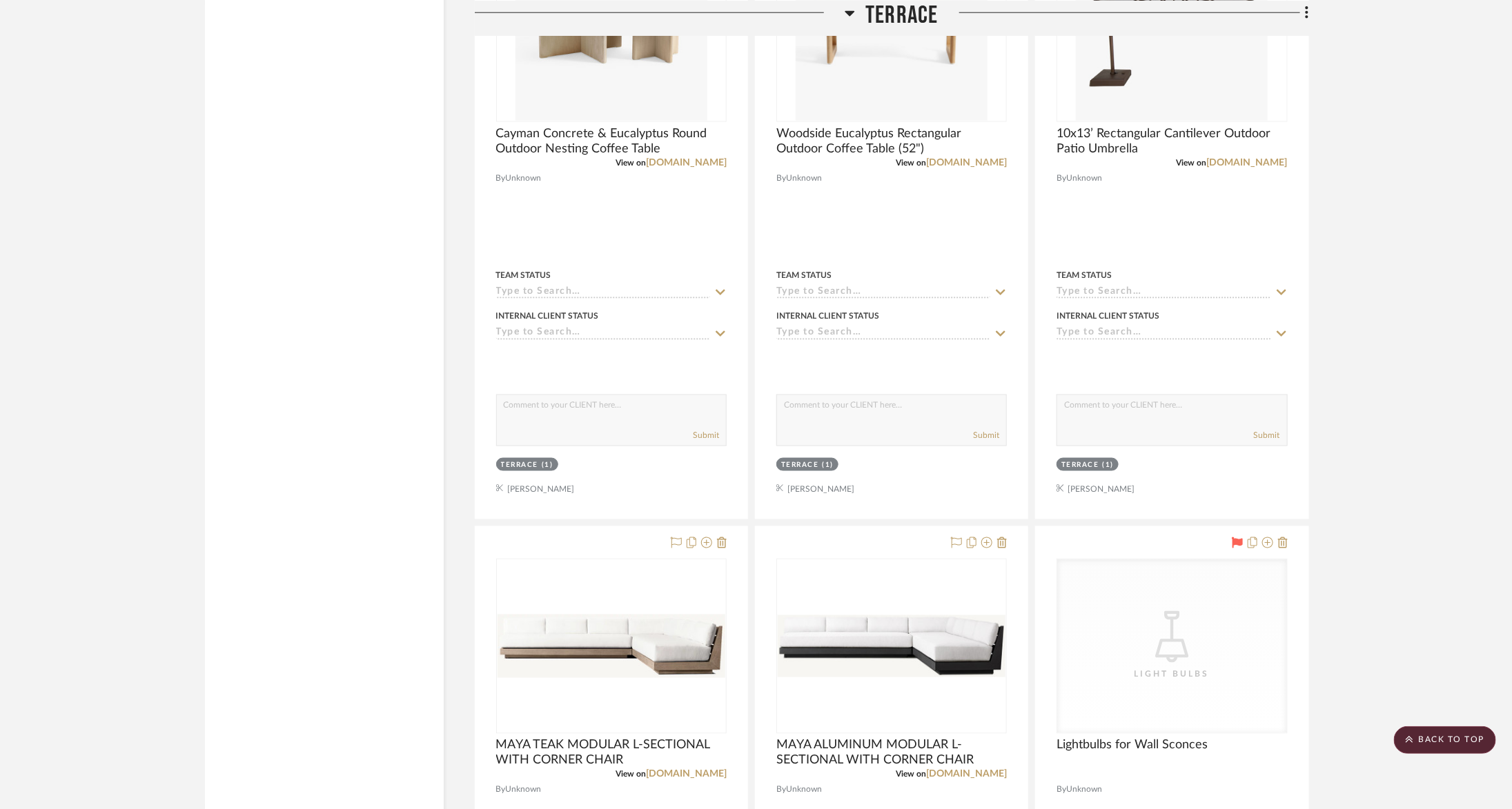
click at [902, 5] on span "Terrace" at bounding box center [901, 14] width 73 height 30
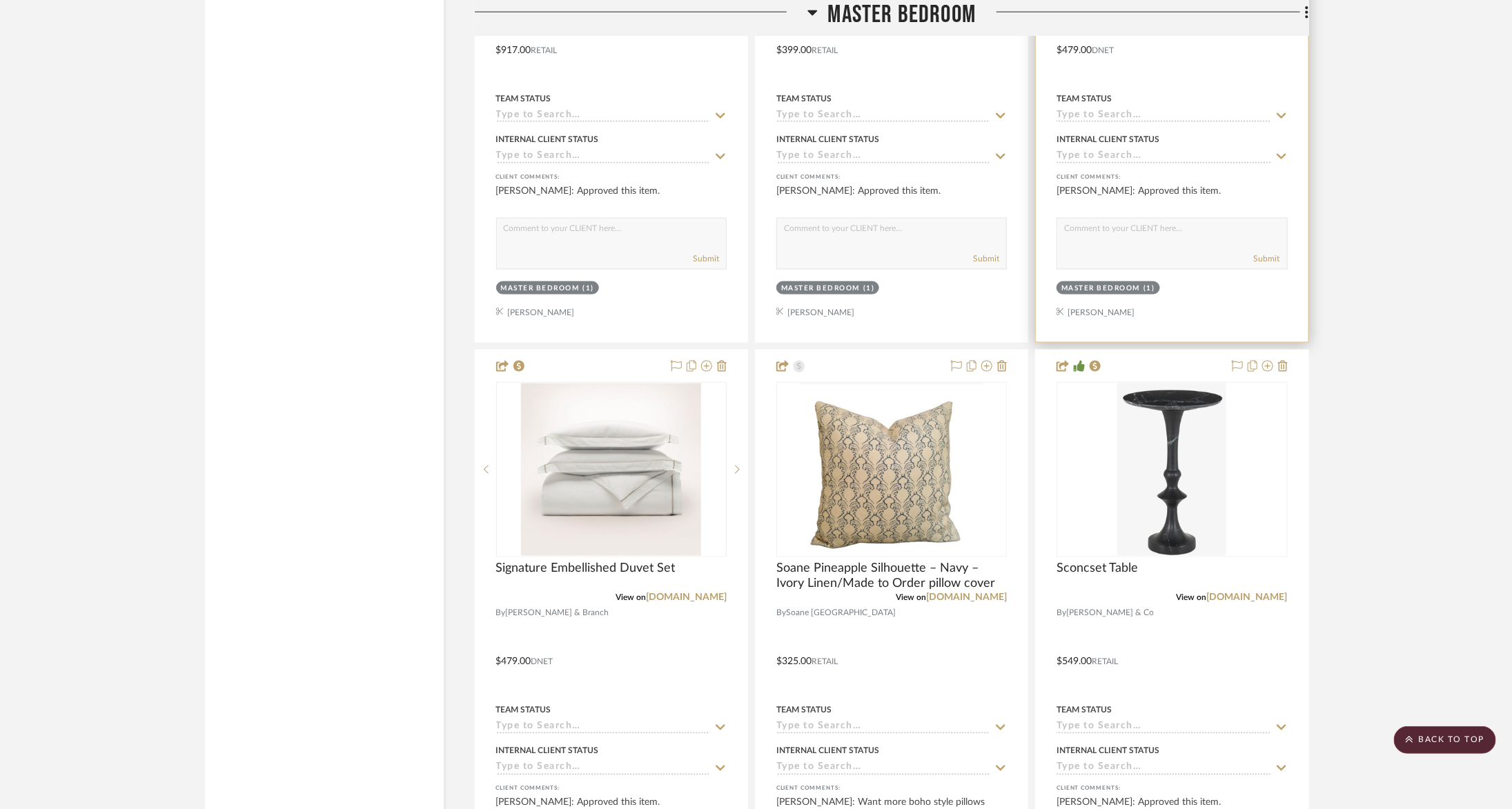
scroll to position [4009, 0]
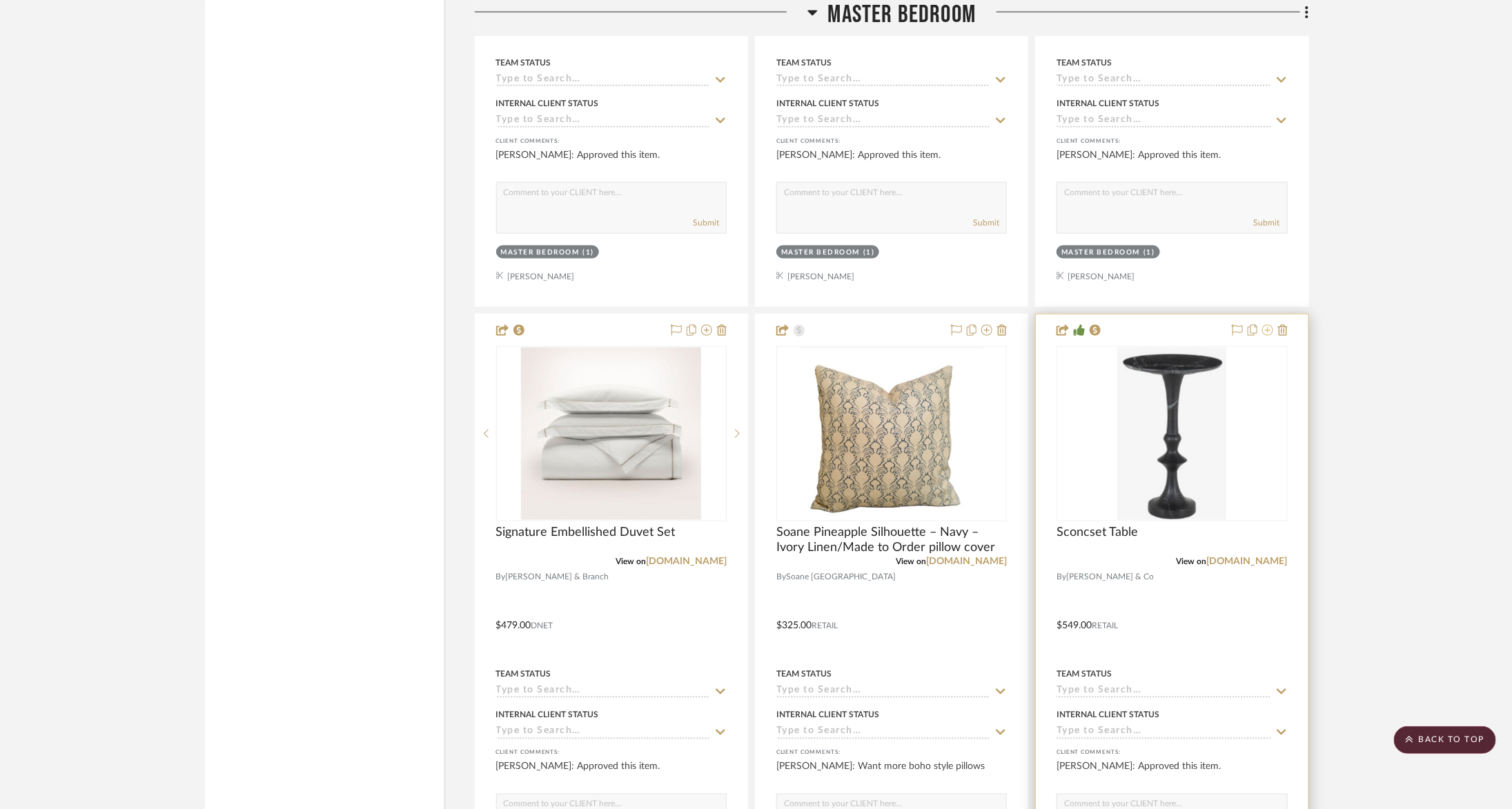
click at [1273, 326] on fa-icon at bounding box center [1268, 331] width 11 height 11
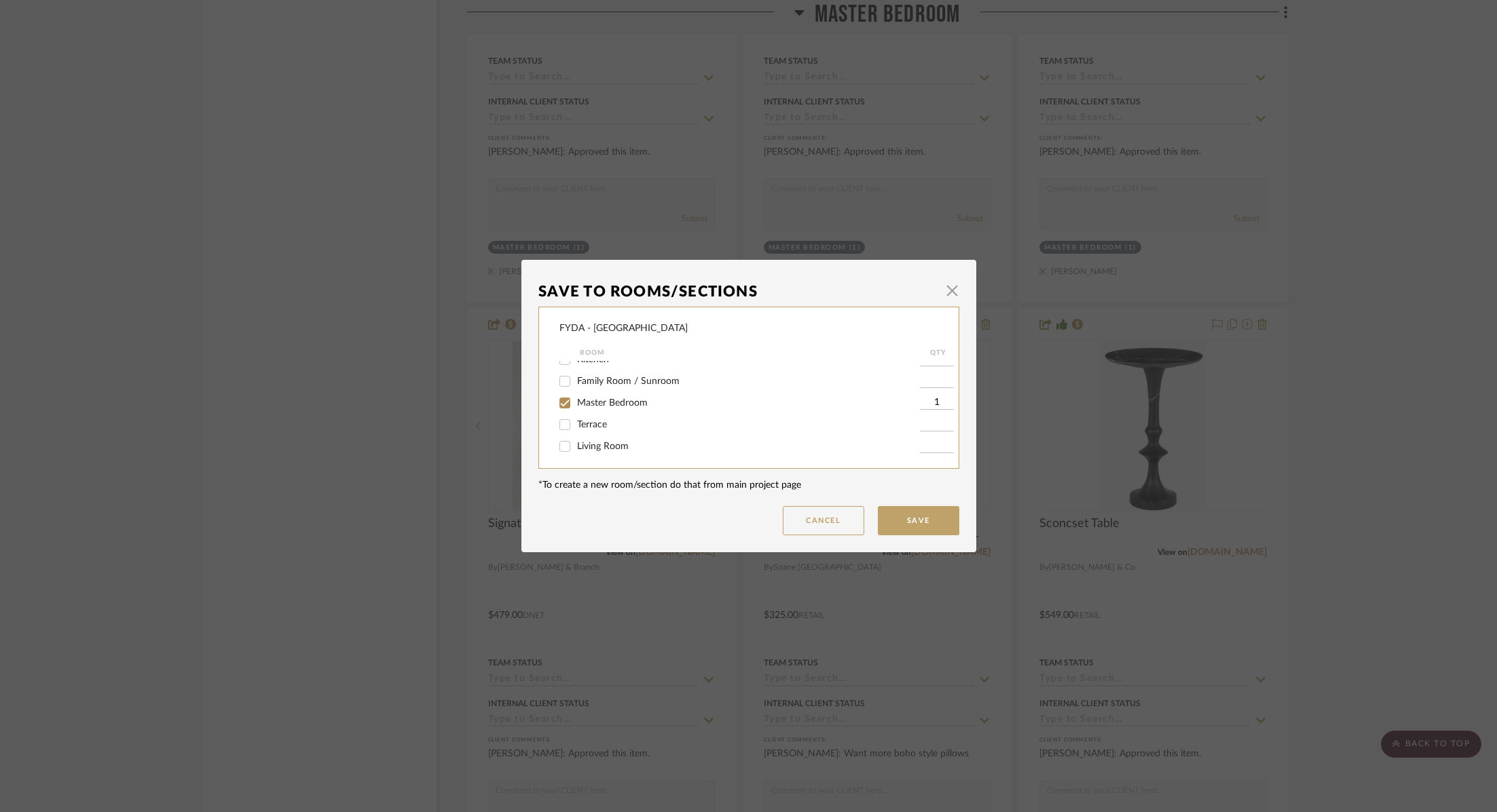
scroll to position [88, 0]
click at [587, 439] on span "Living Room" at bounding box center [603, 436] width 52 height 9
click at [575, 439] on input "Living Room" at bounding box center [565, 436] width 22 height 22
checkbox input "true"
type input "1"
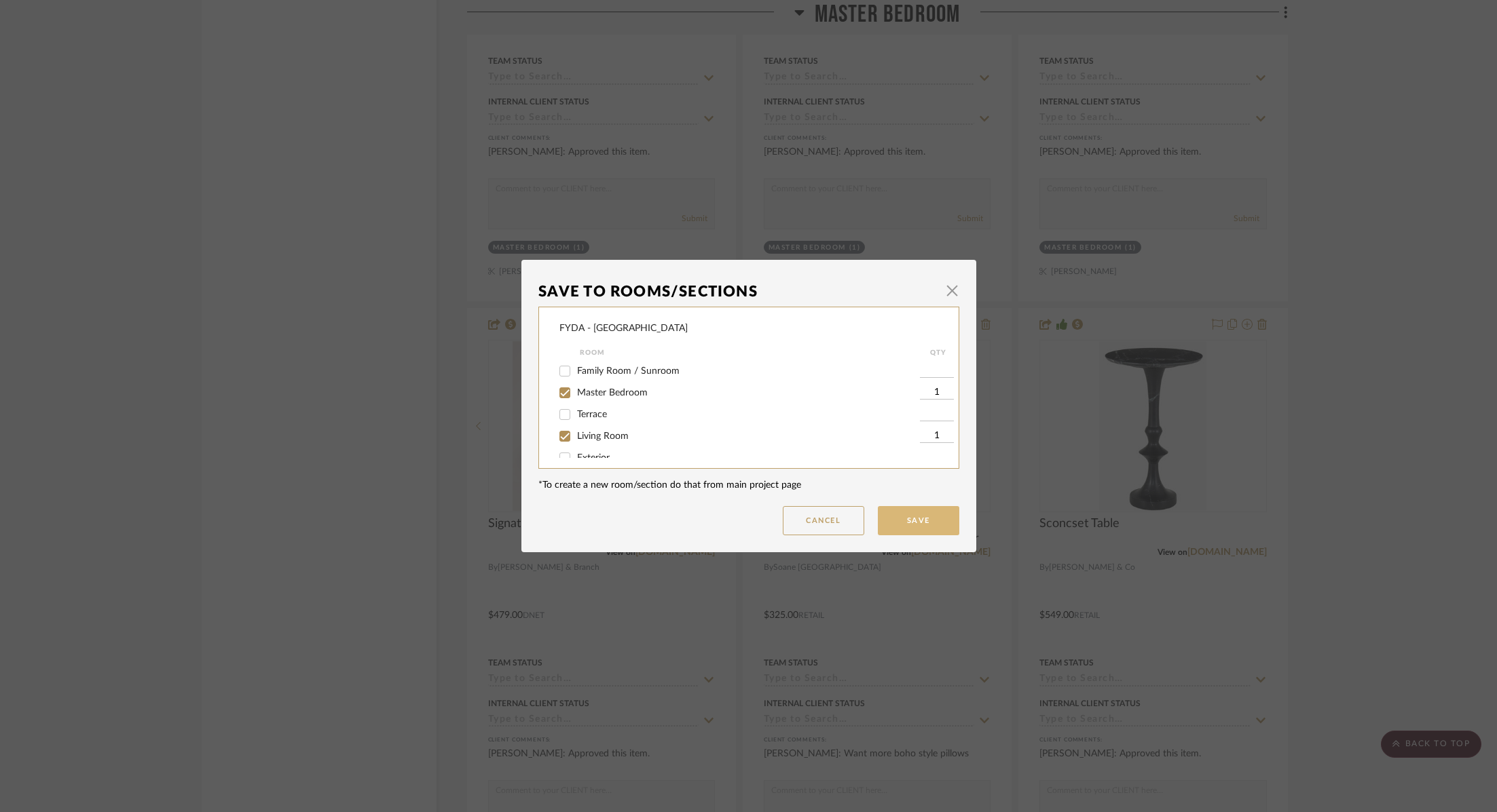
click at [920, 519] on button "Save" at bounding box center [918, 520] width 82 height 29
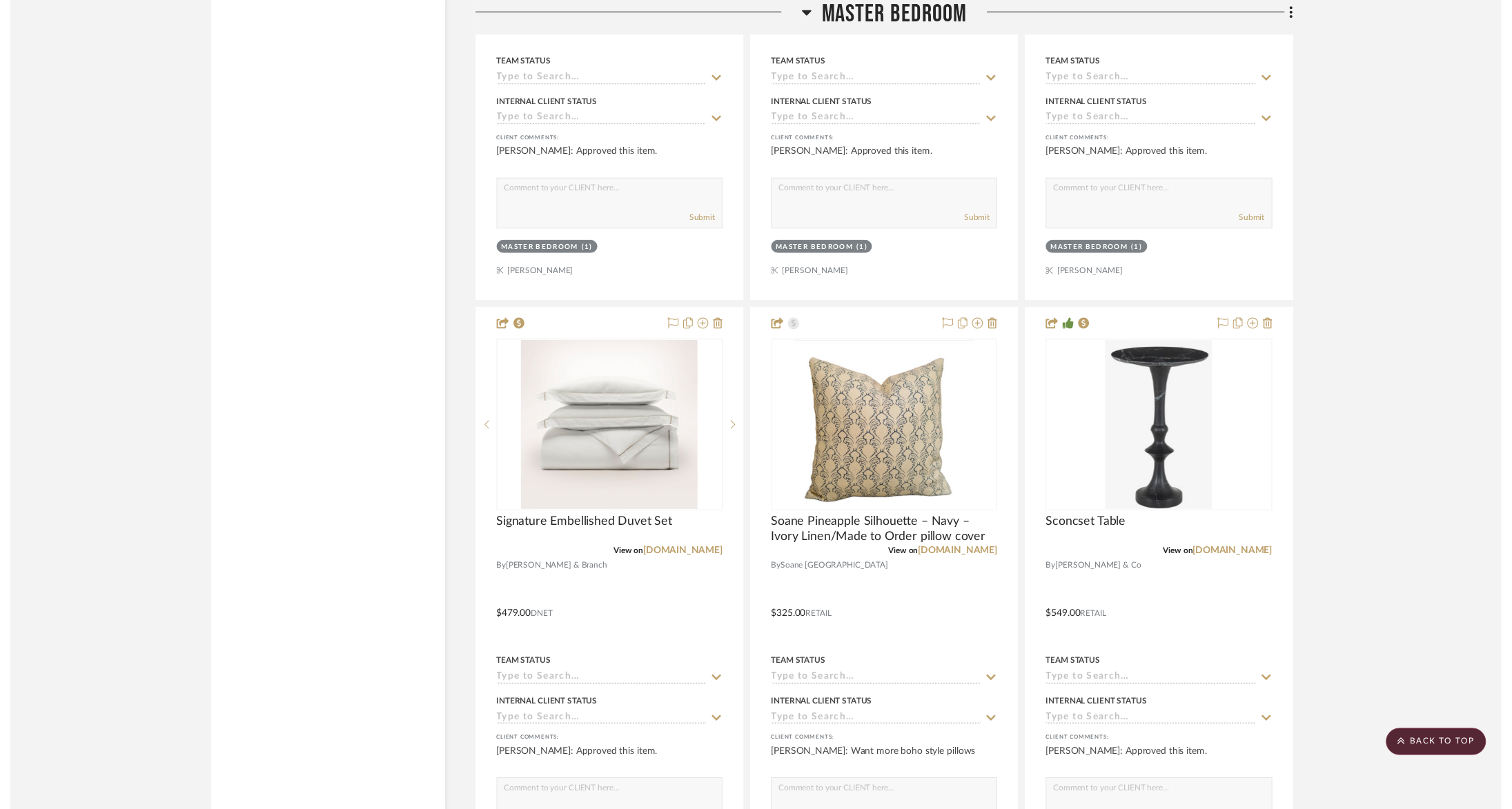
scroll to position [4009, 0]
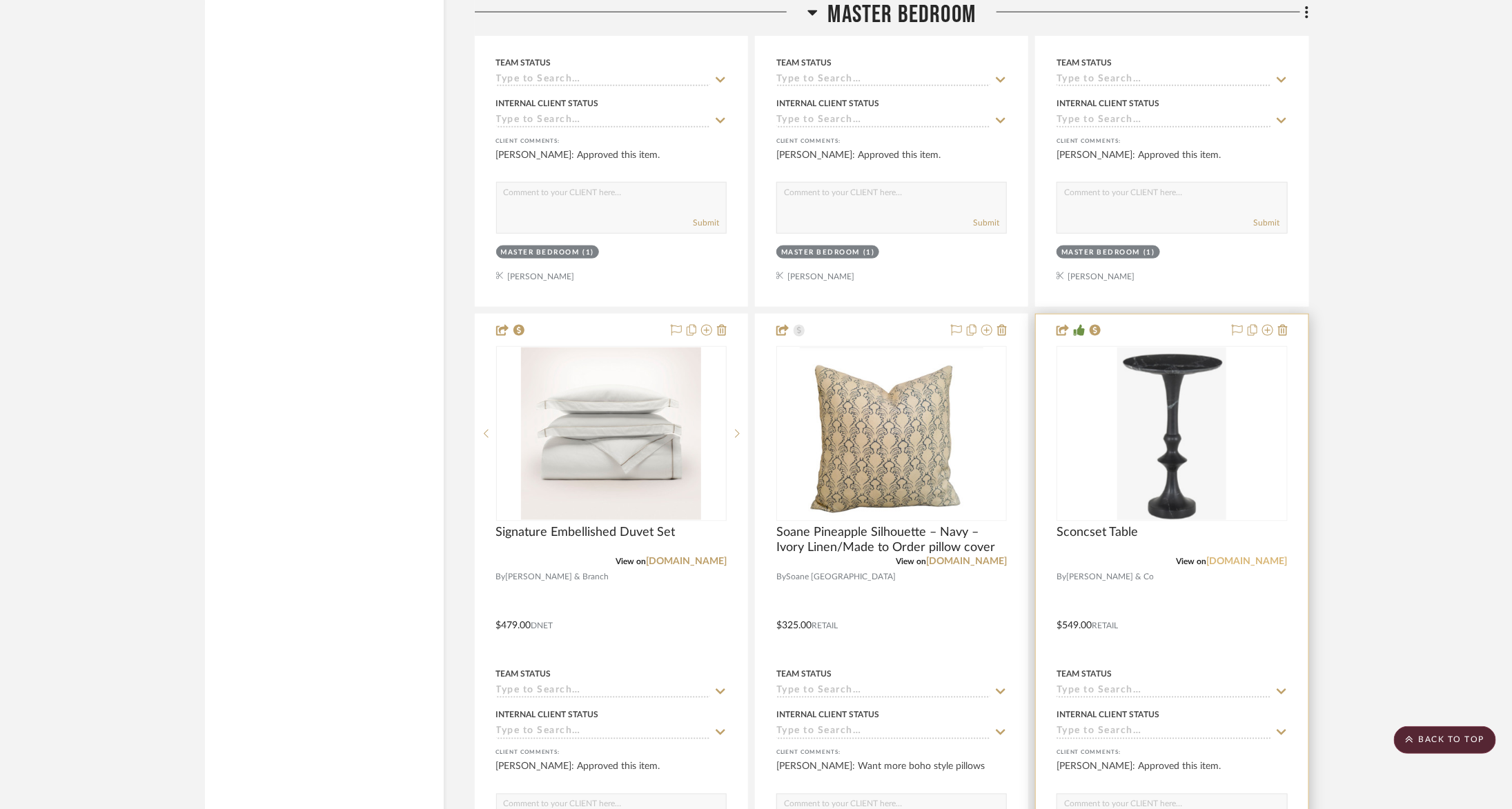
click at [1248, 558] on link "mcgeeandco.com" at bounding box center [1247, 562] width 81 height 10
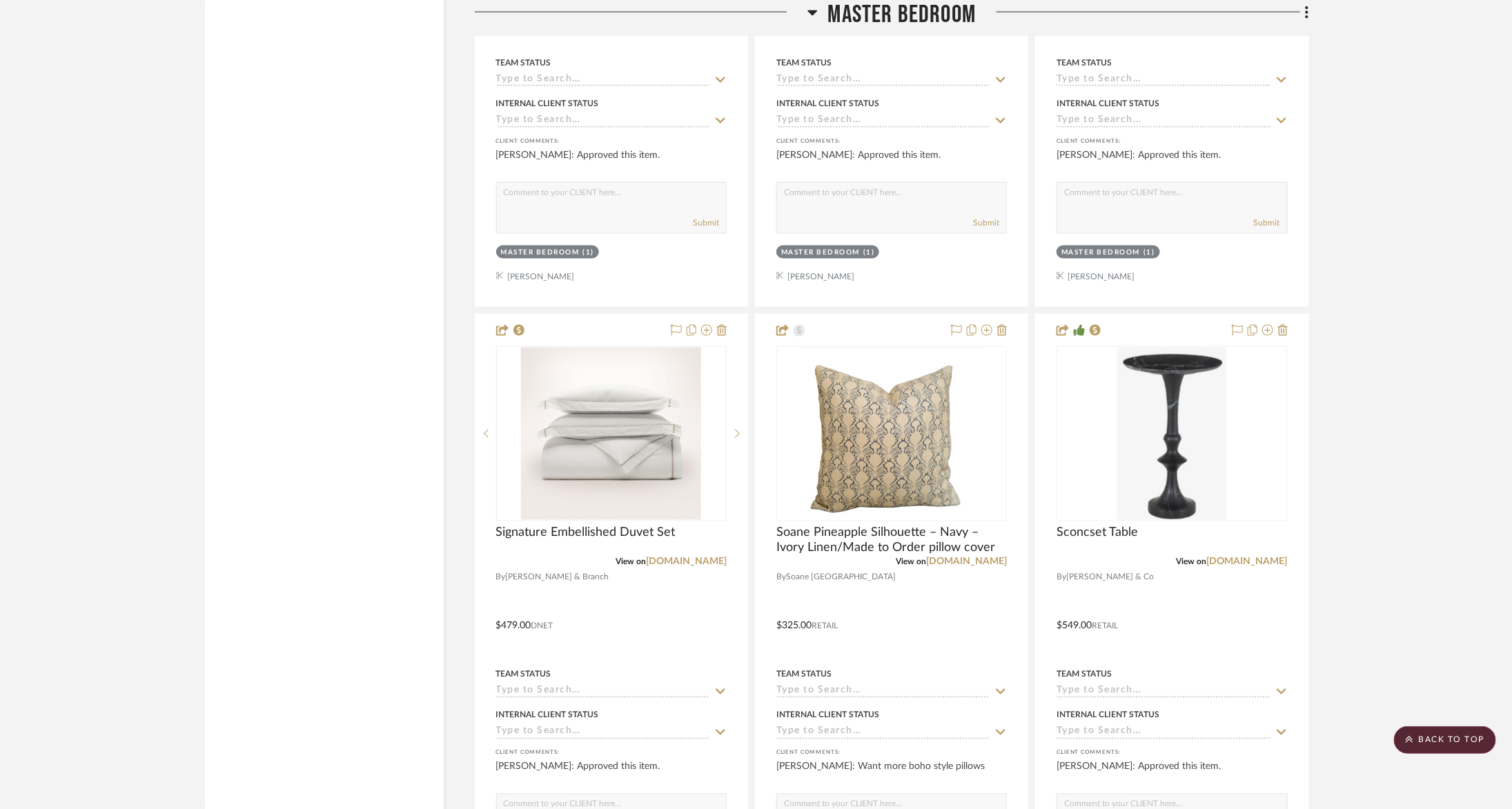
click at [924, 10] on span "Master Bedroom" at bounding box center [903, 14] width 148 height 30
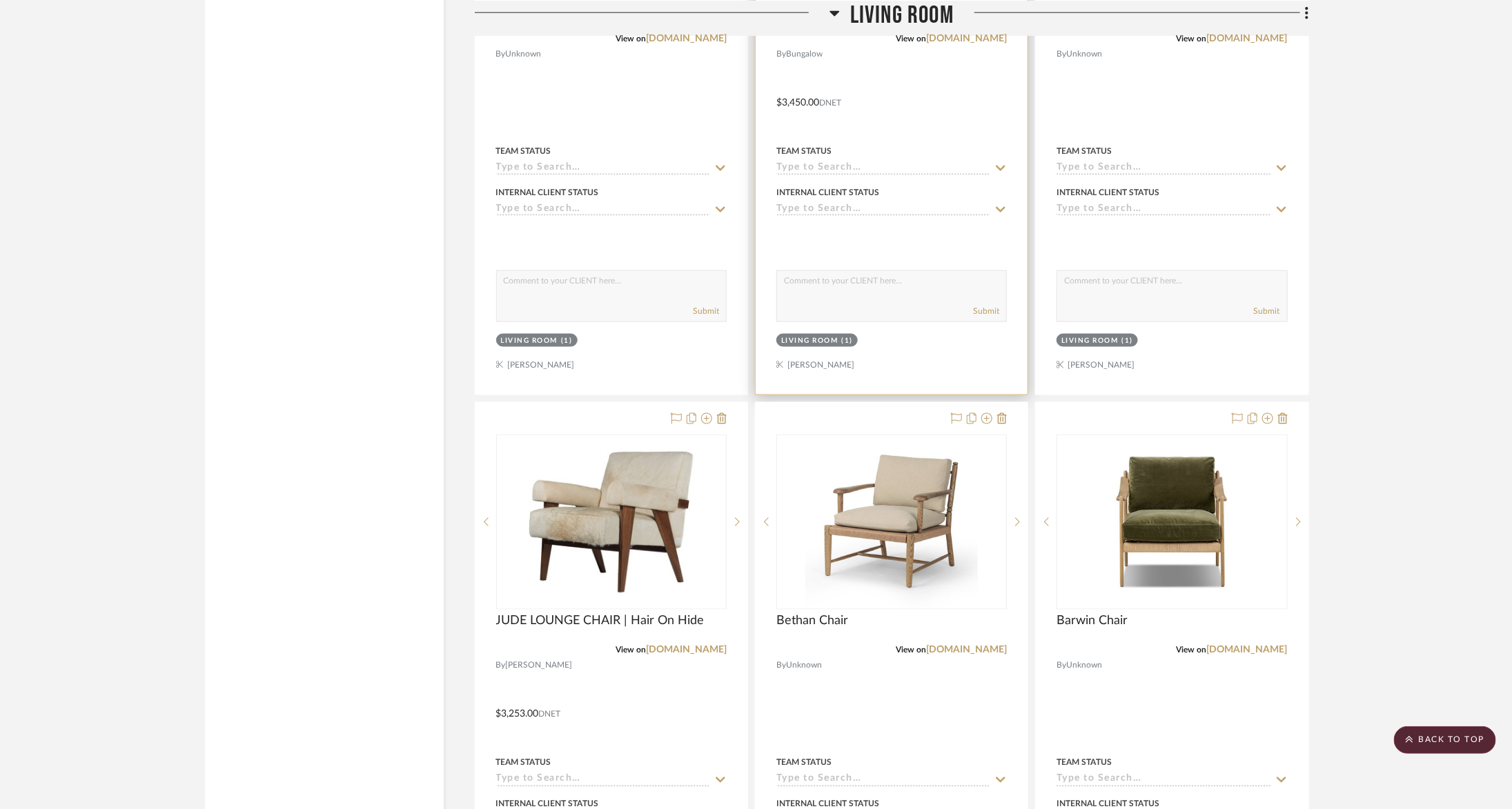
scroll to position [4022, 0]
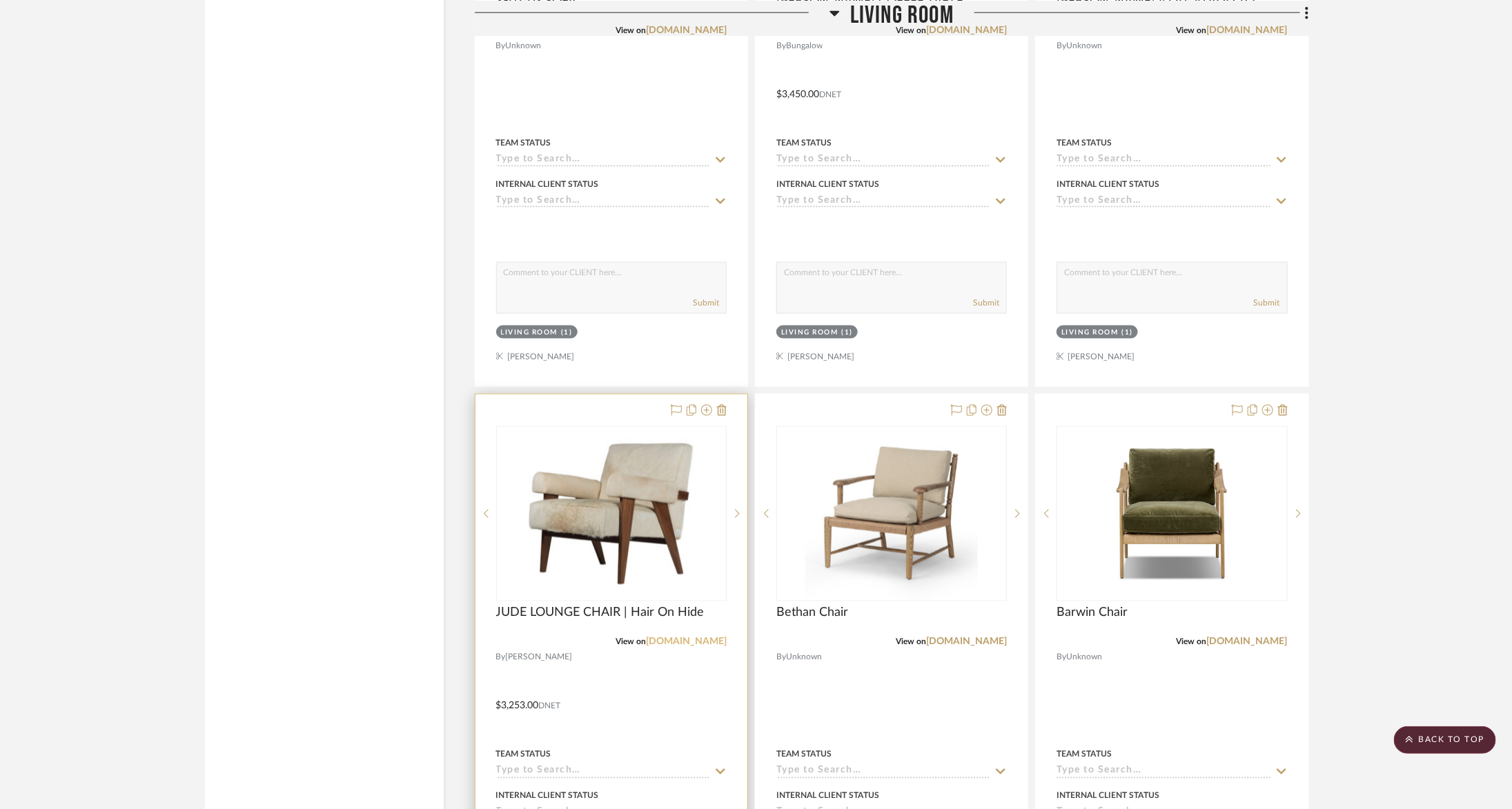
click at [676, 637] on link "alicelanehome.com" at bounding box center [686, 642] width 81 height 10
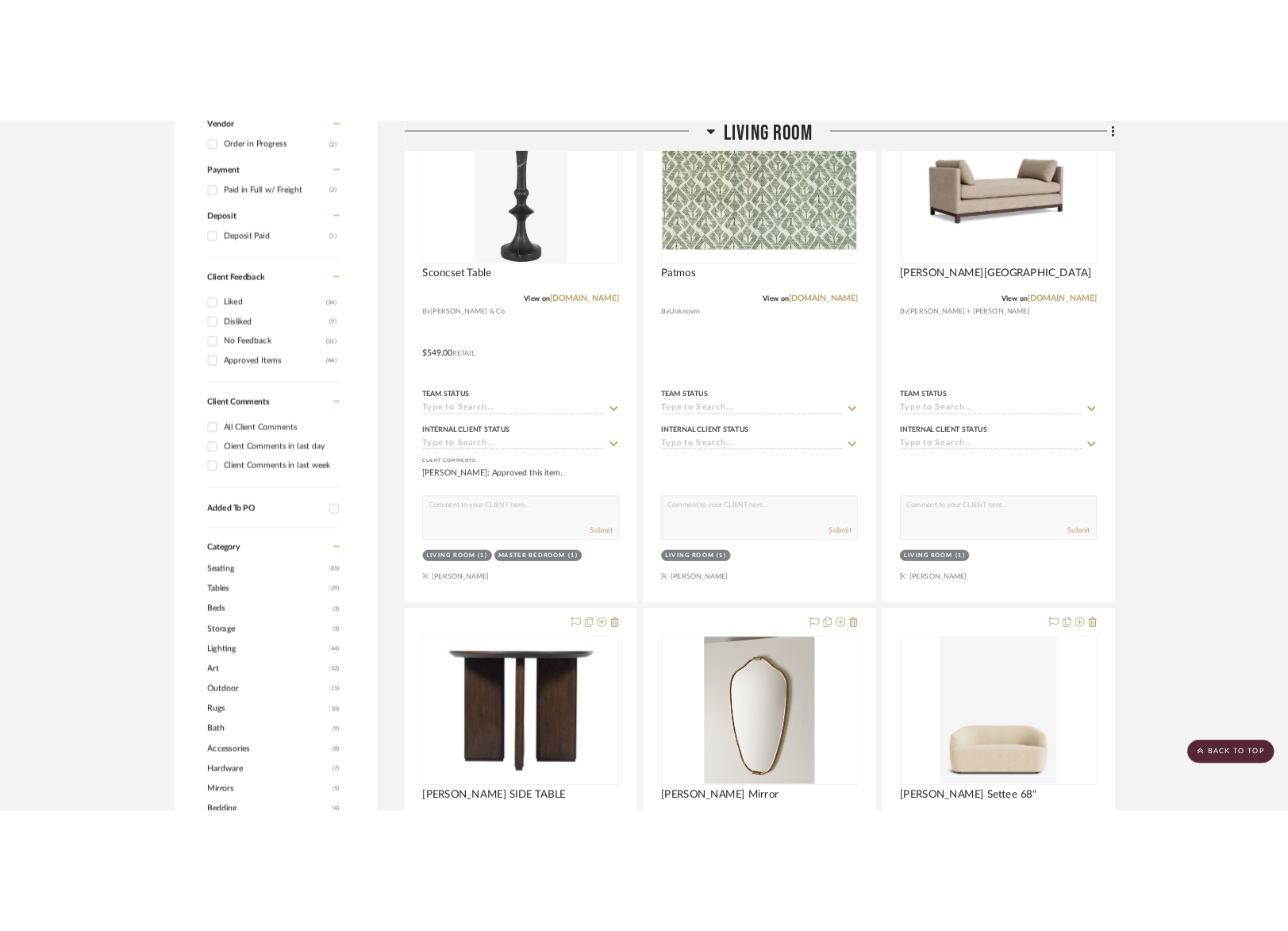
scroll to position [782, 0]
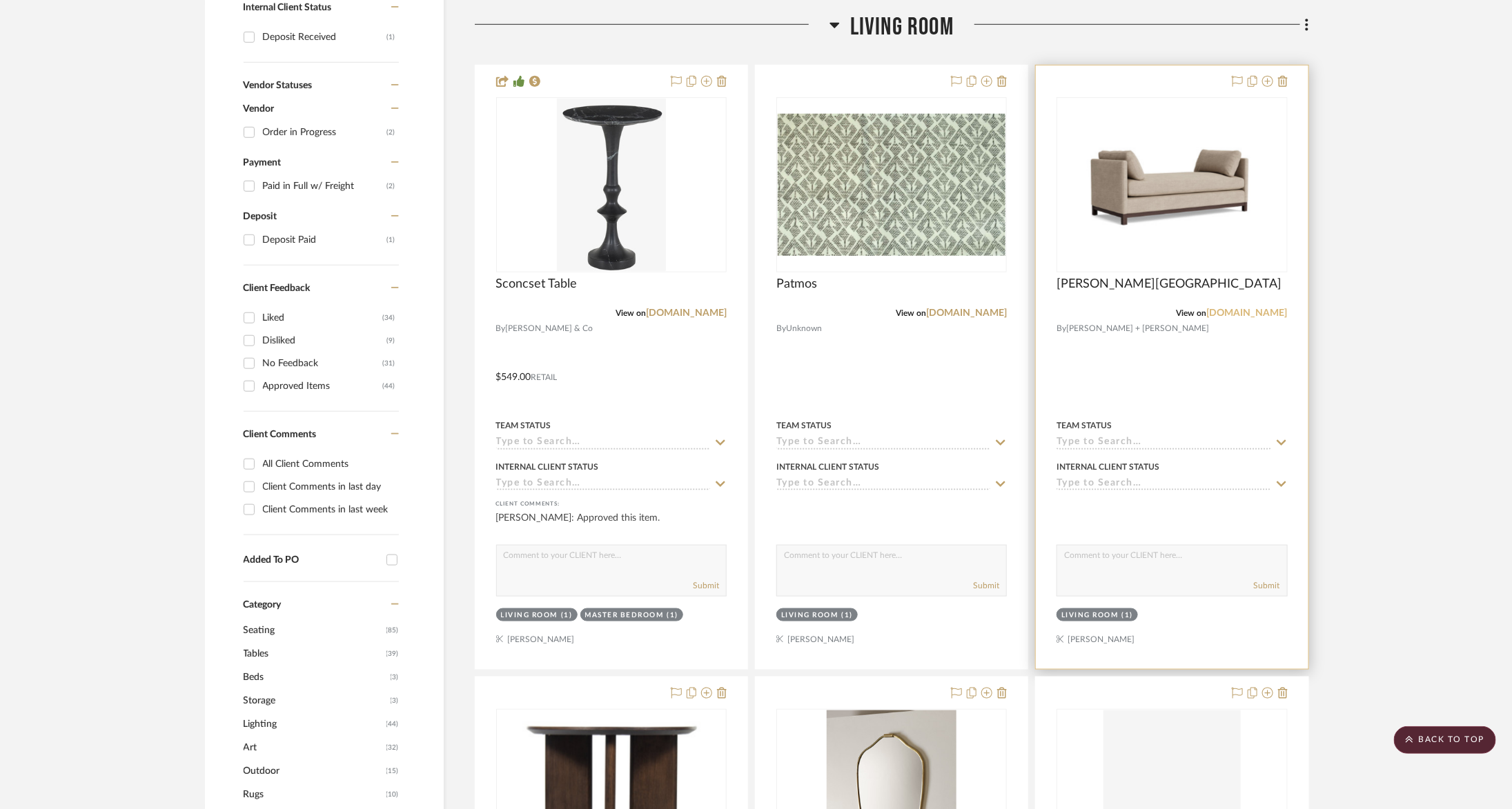
click at [1259, 309] on link "mgbw.com" at bounding box center [1247, 314] width 81 height 10
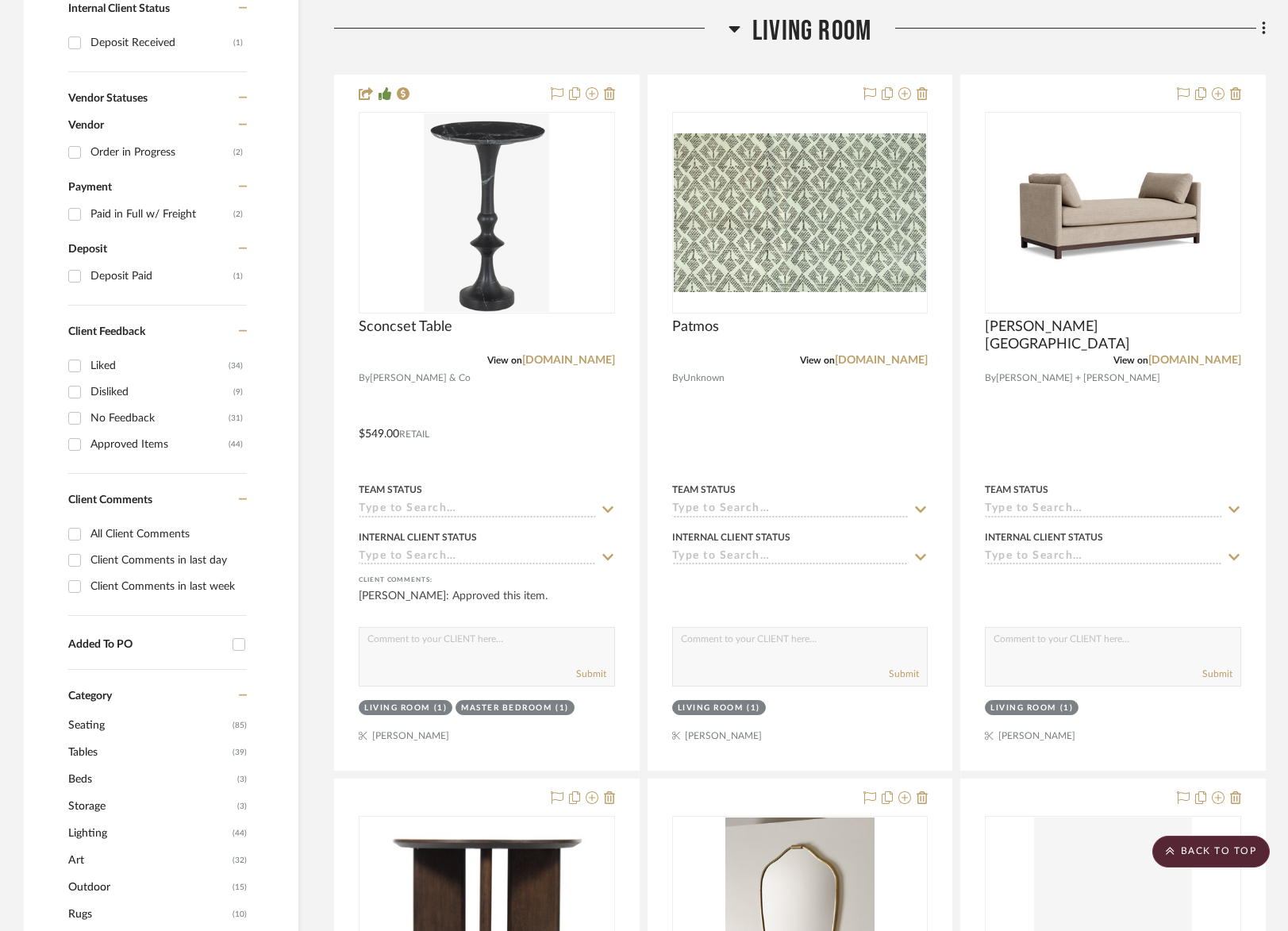
click at [792, 28] on span "Living Room" at bounding box center [812, 31] width 119 height 34
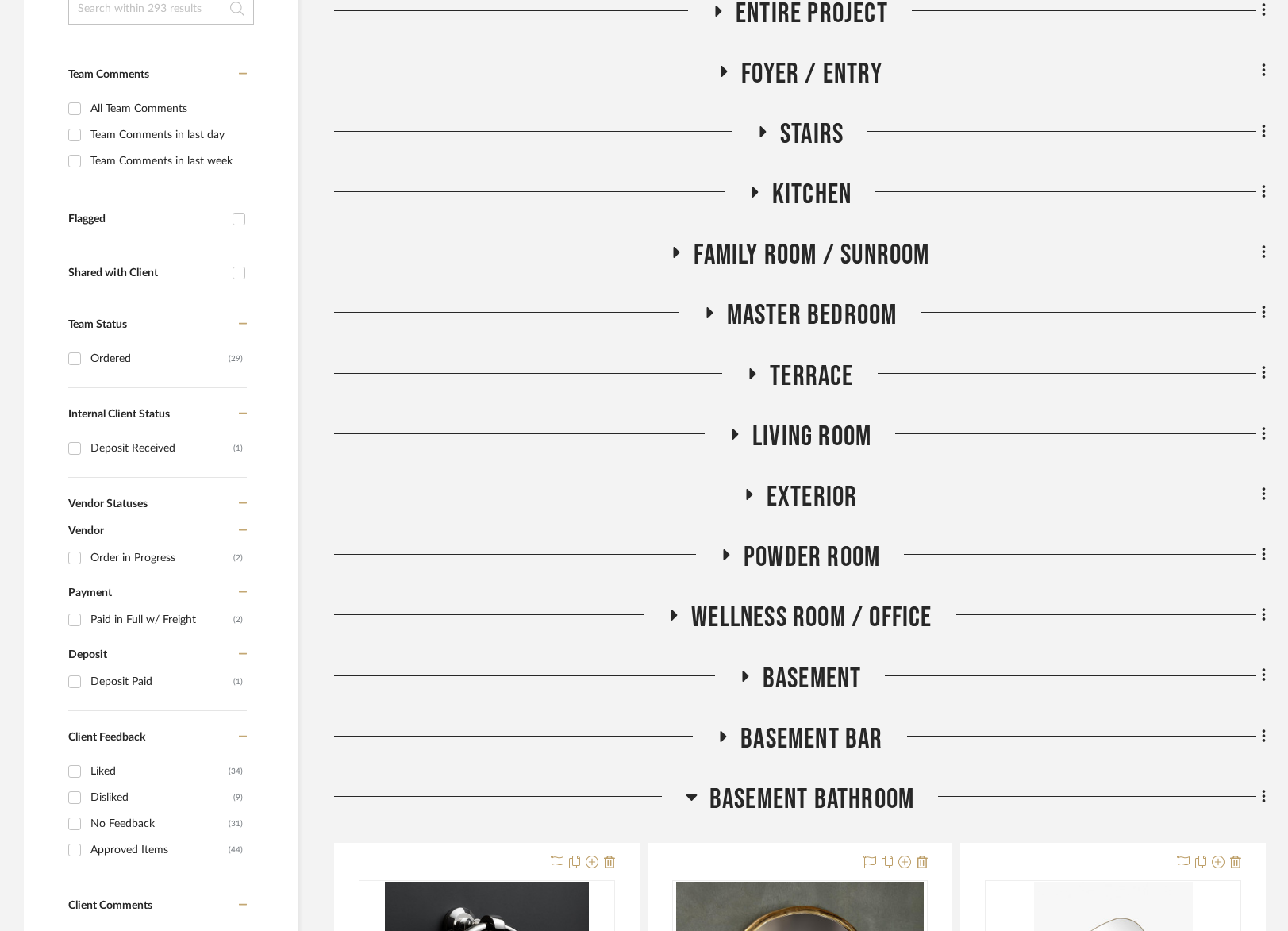
scroll to position [409, 0]
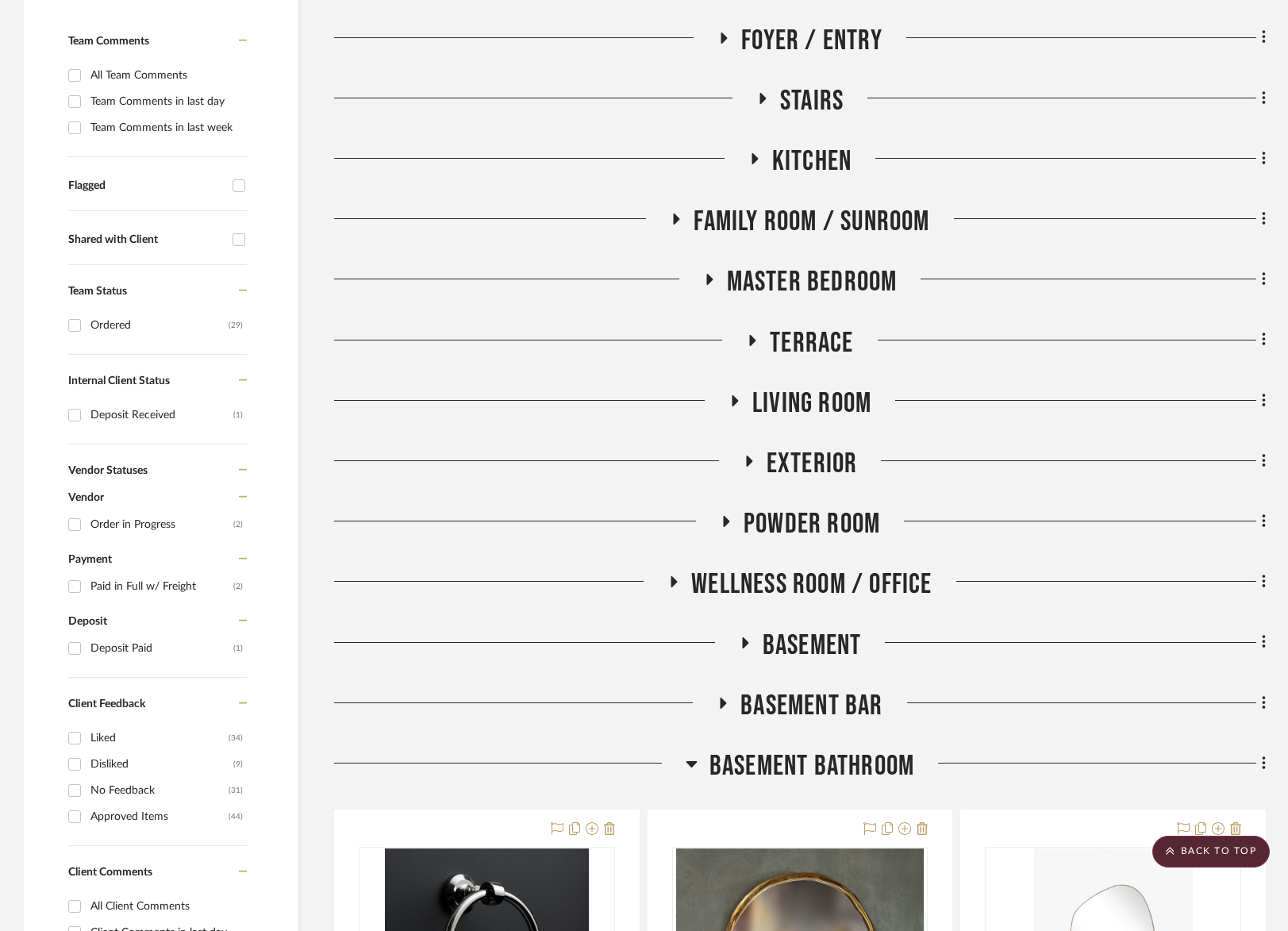
click at [788, 163] on span "Kitchen" at bounding box center [812, 161] width 79 height 34
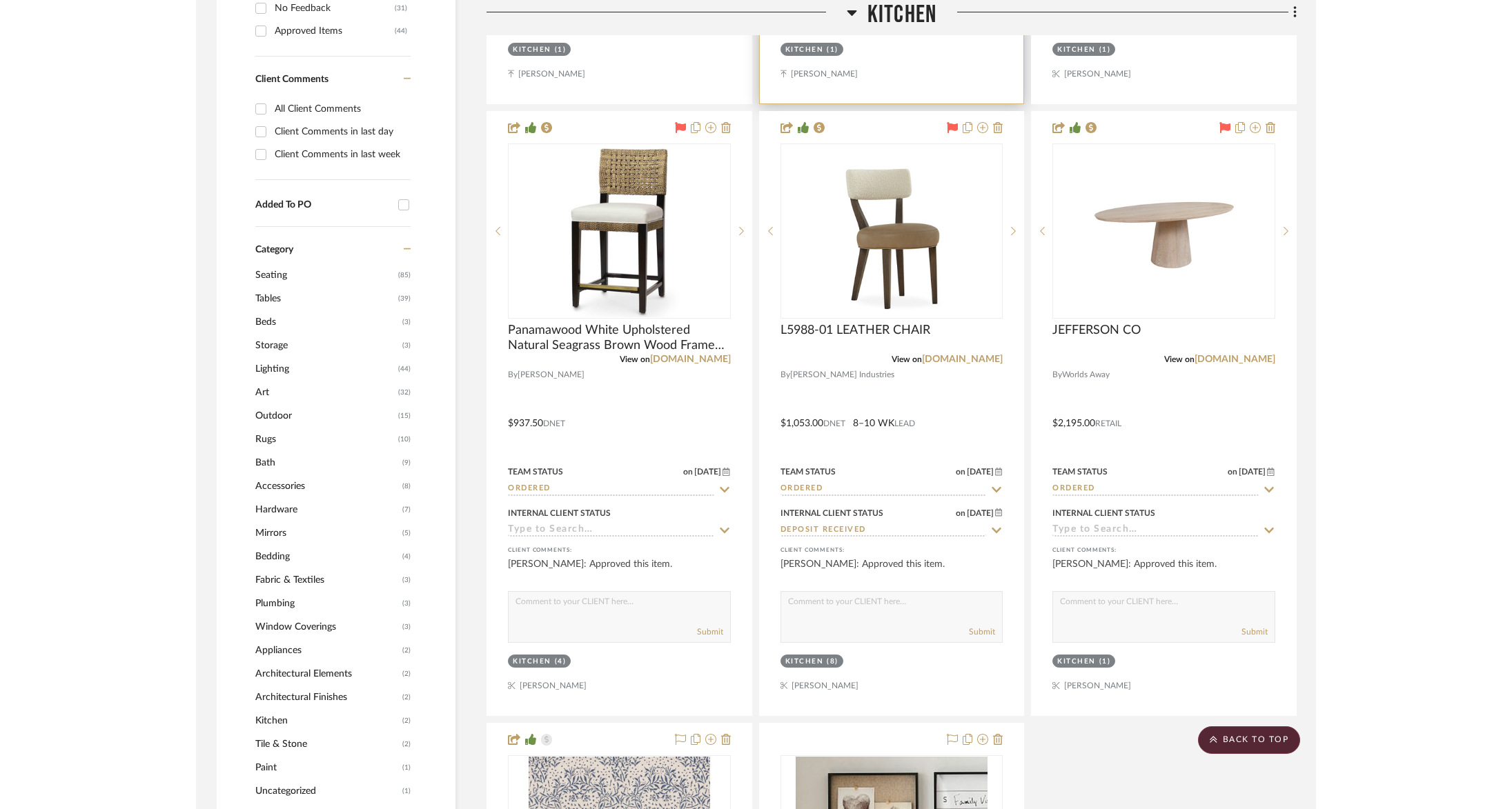
scroll to position [1036, 0]
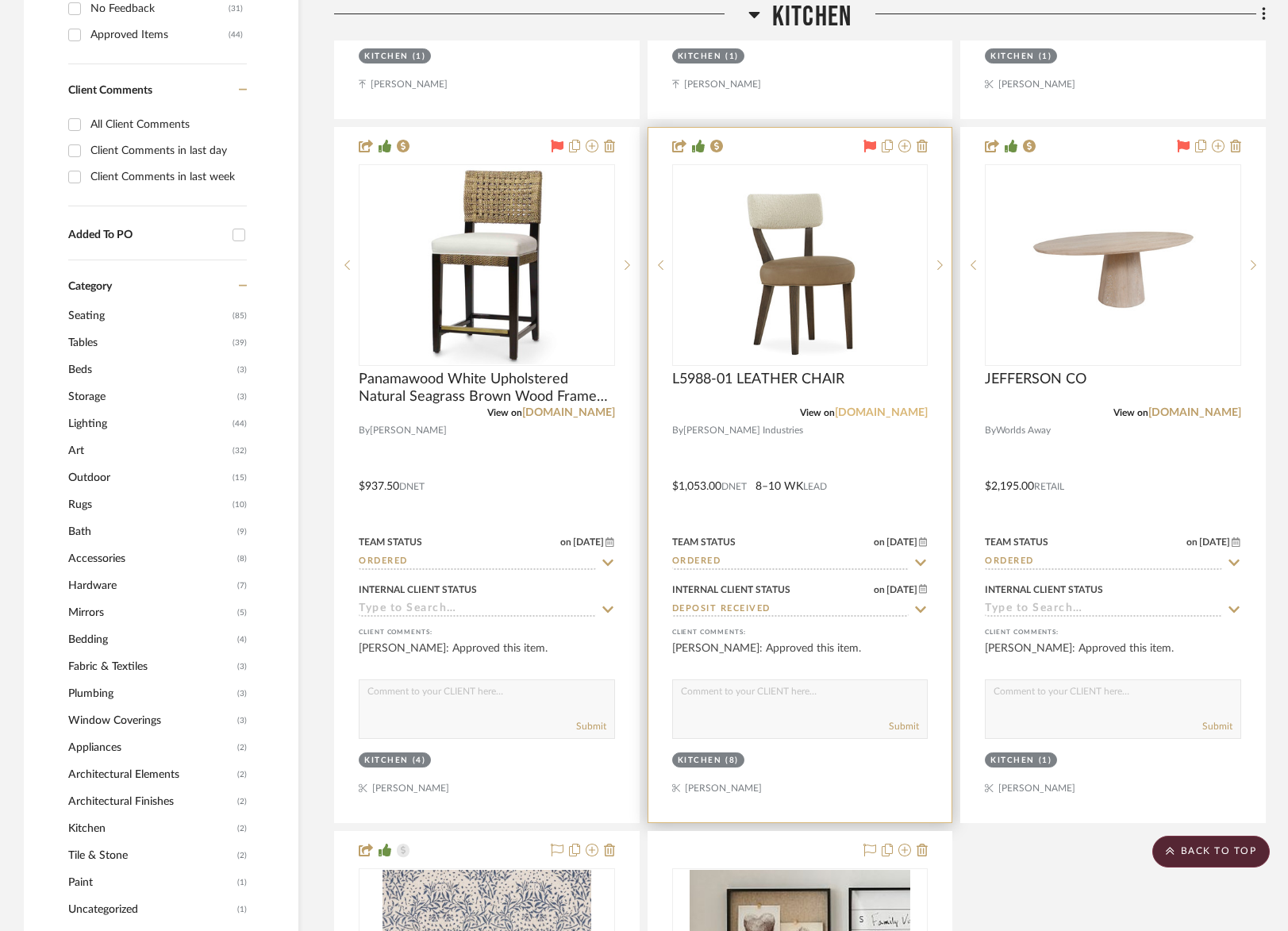
click at [894, 414] on link "leeindustries.com" at bounding box center [881, 413] width 93 height 11
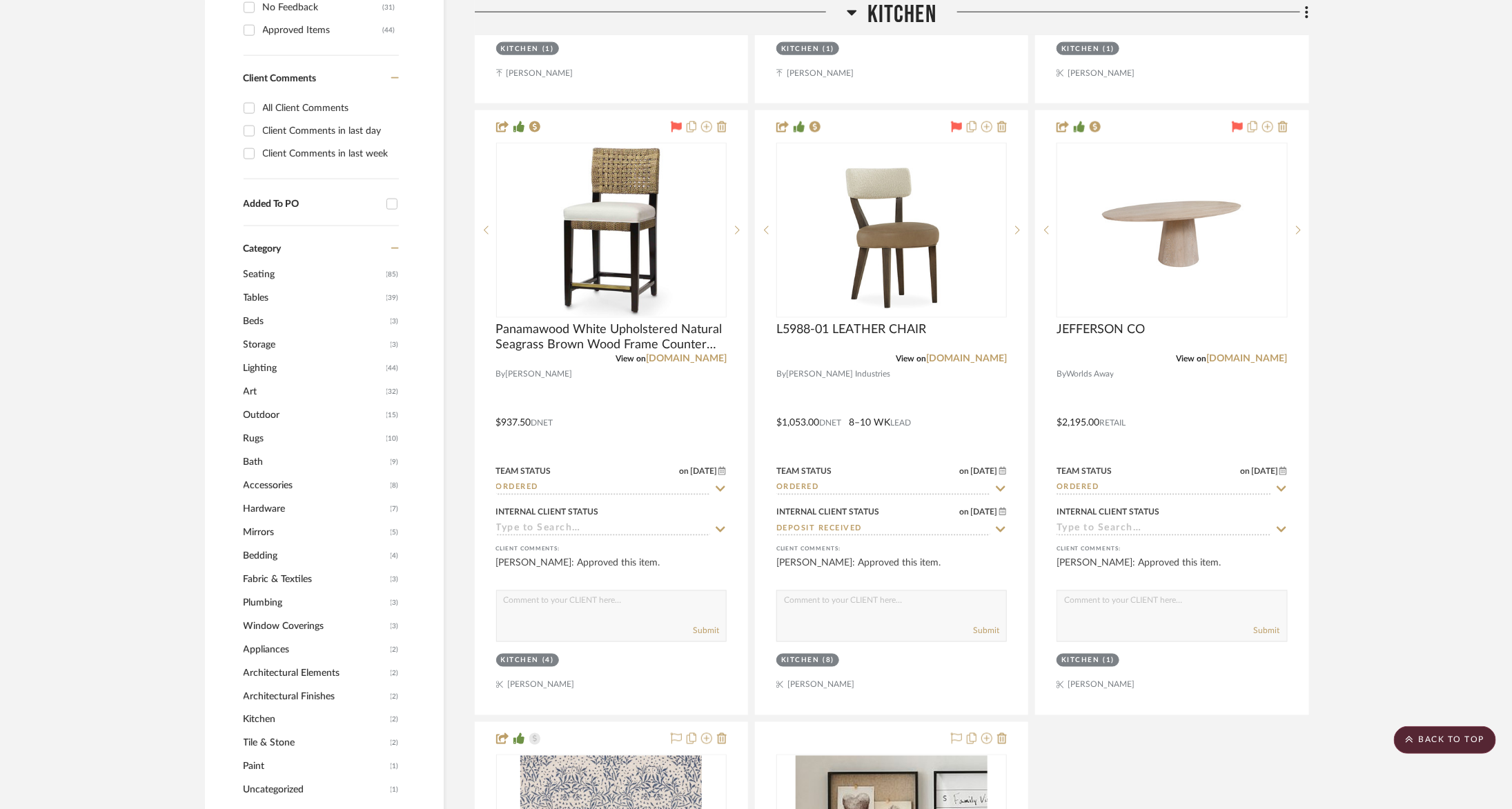
click at [900, 15] on span "Kitchen" at bounding box center [902, 14] width 69 height 30
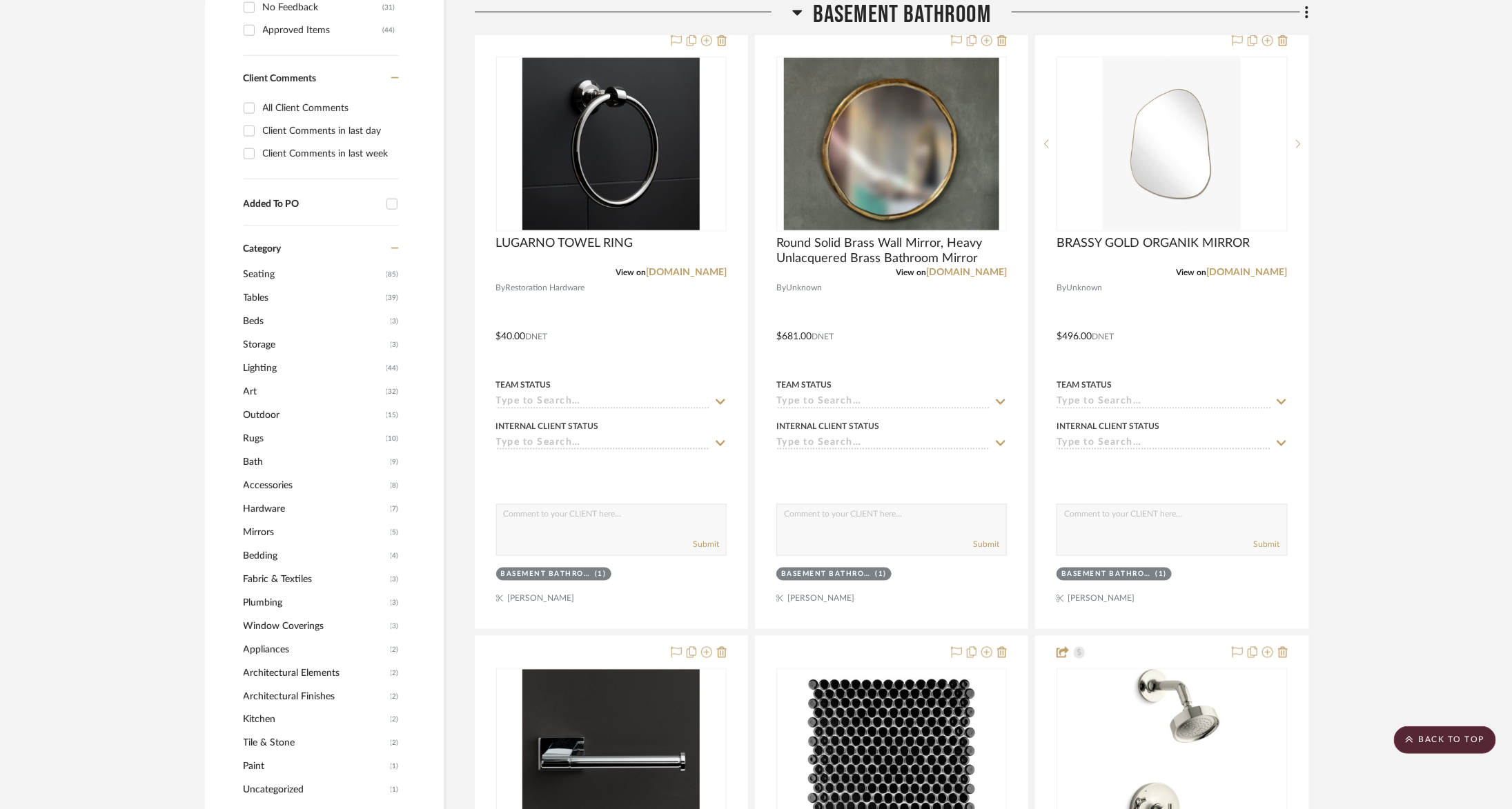
click at [892, 14] on span "Basement Bathroom" at bounding box center [902, 14] width 178 height 30
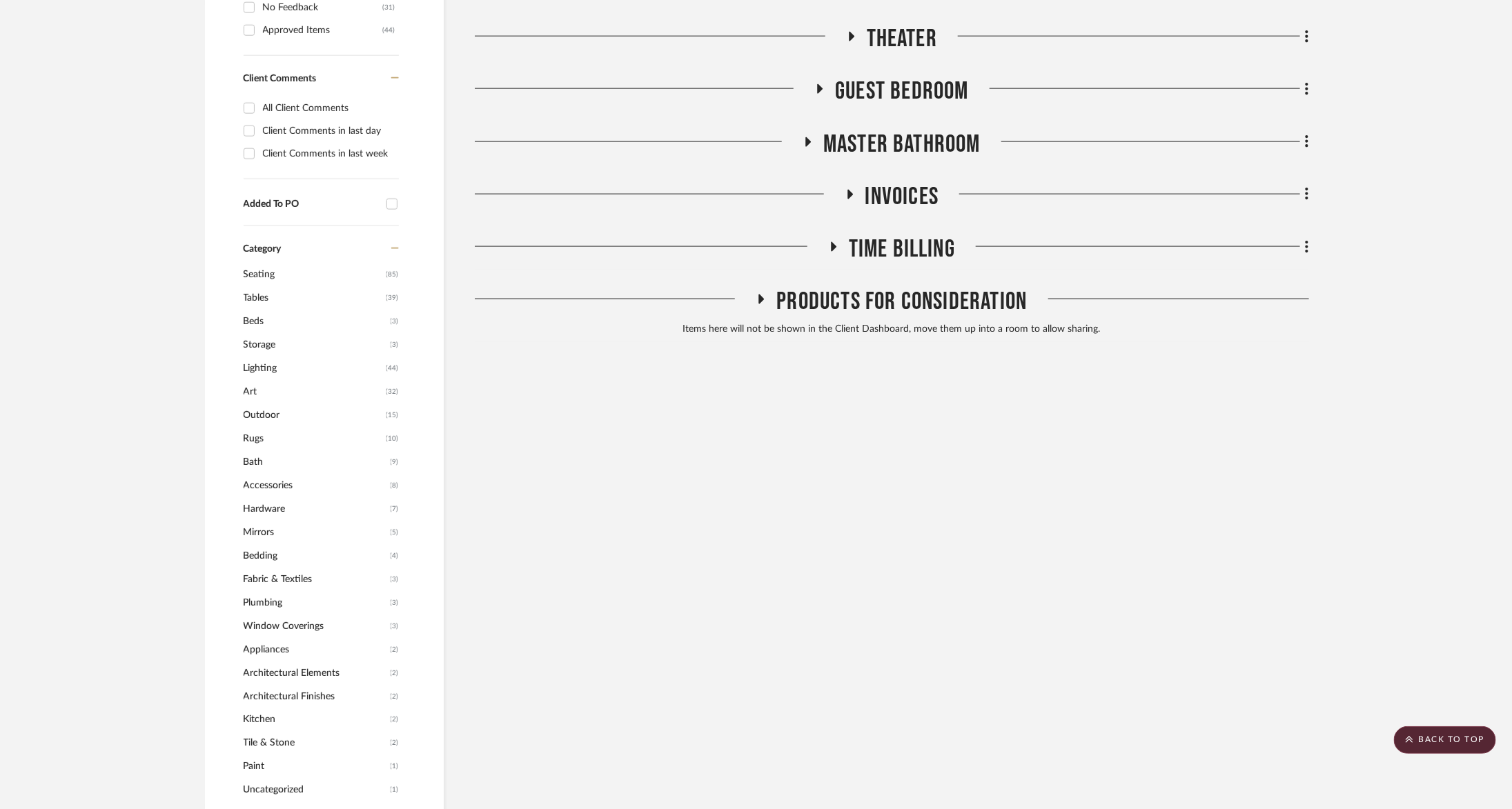
click at [878, 39] on span "Theater" at bounding box center [902, 38] width 70 height 30
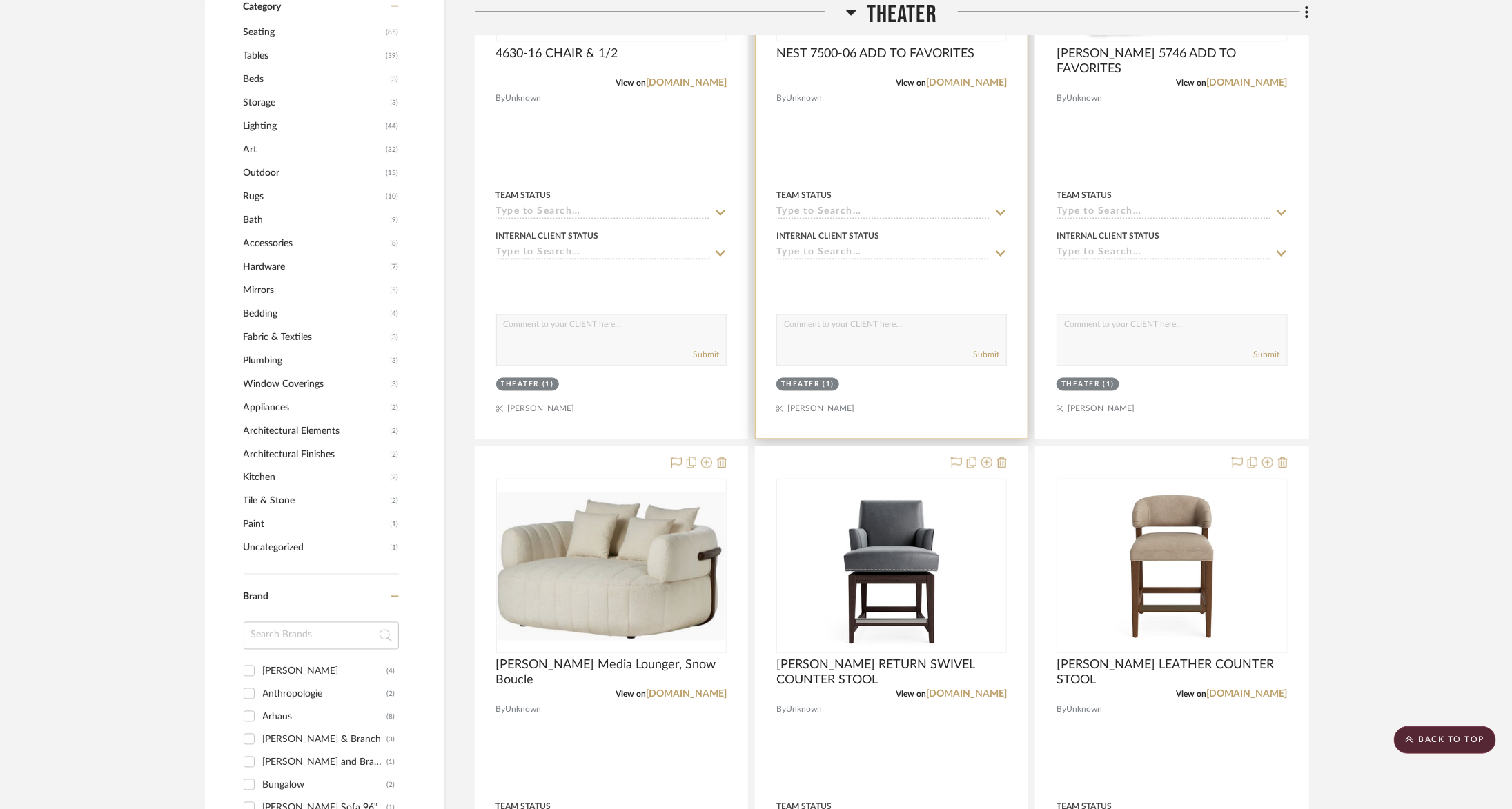
scroll to position [1280, 0]
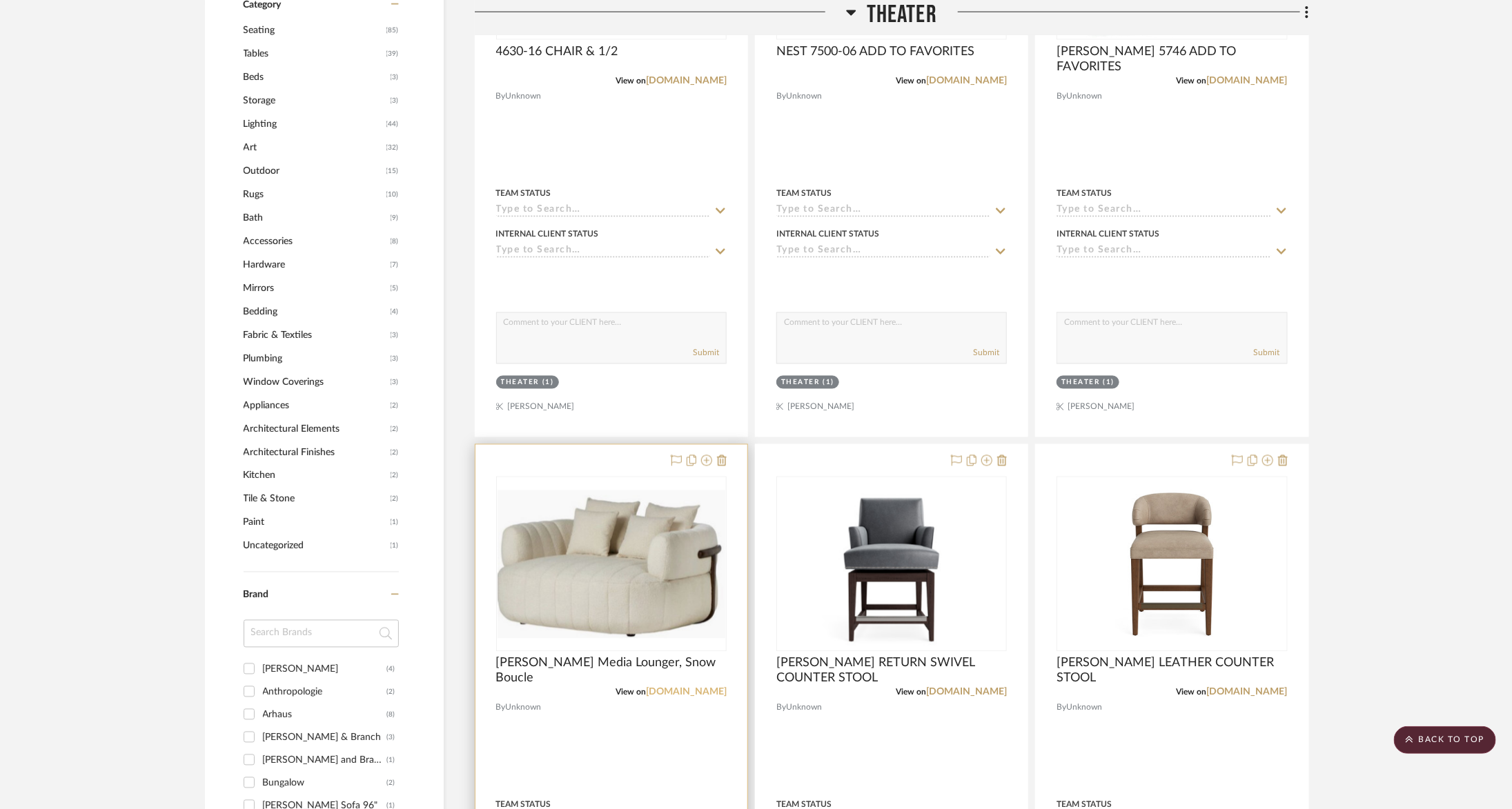
click at [686, 689] on link "onekingslane.com" at bounding box center [686, 693] width 81 height 10
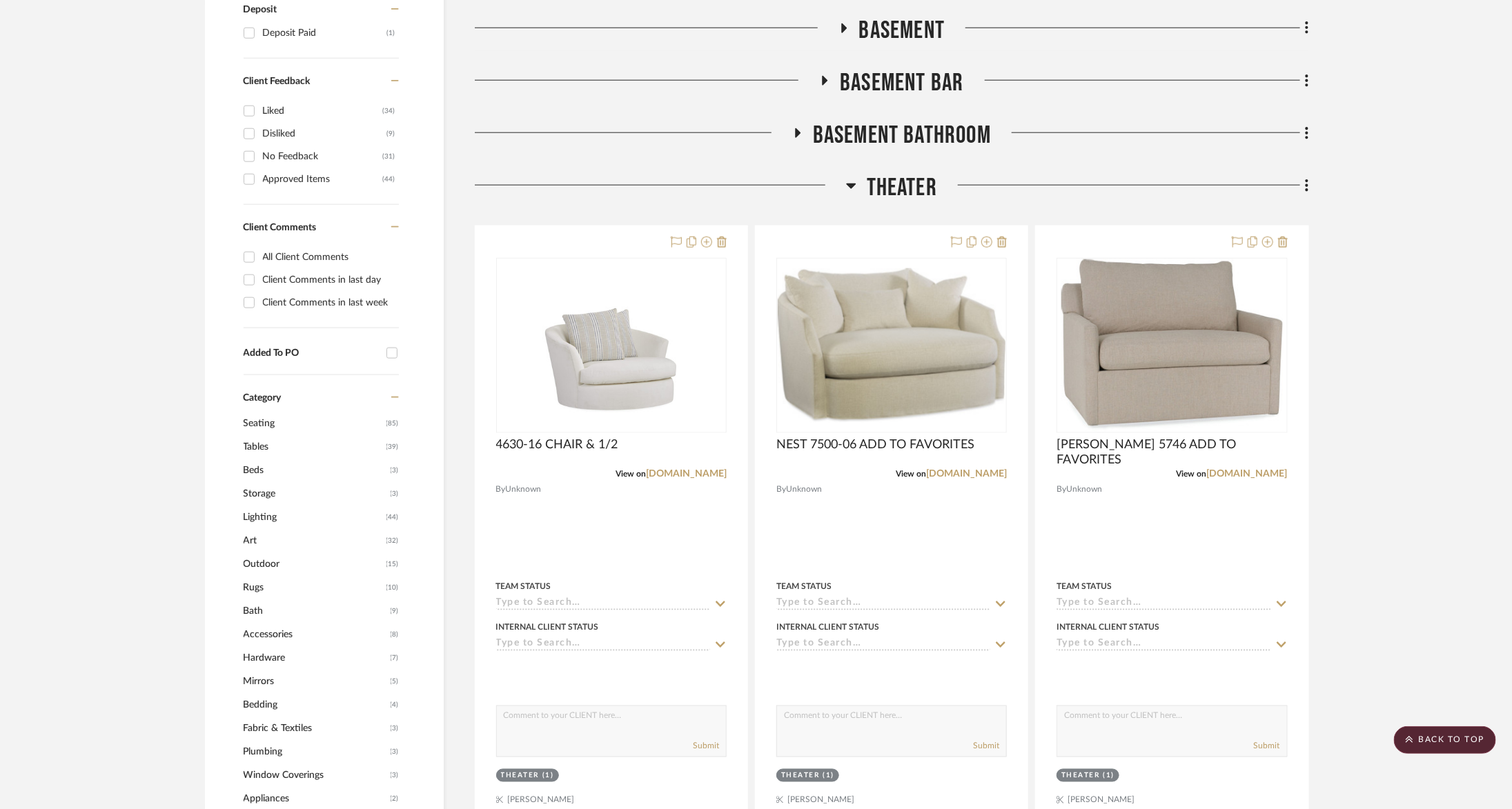
scroll to position [665, 0]
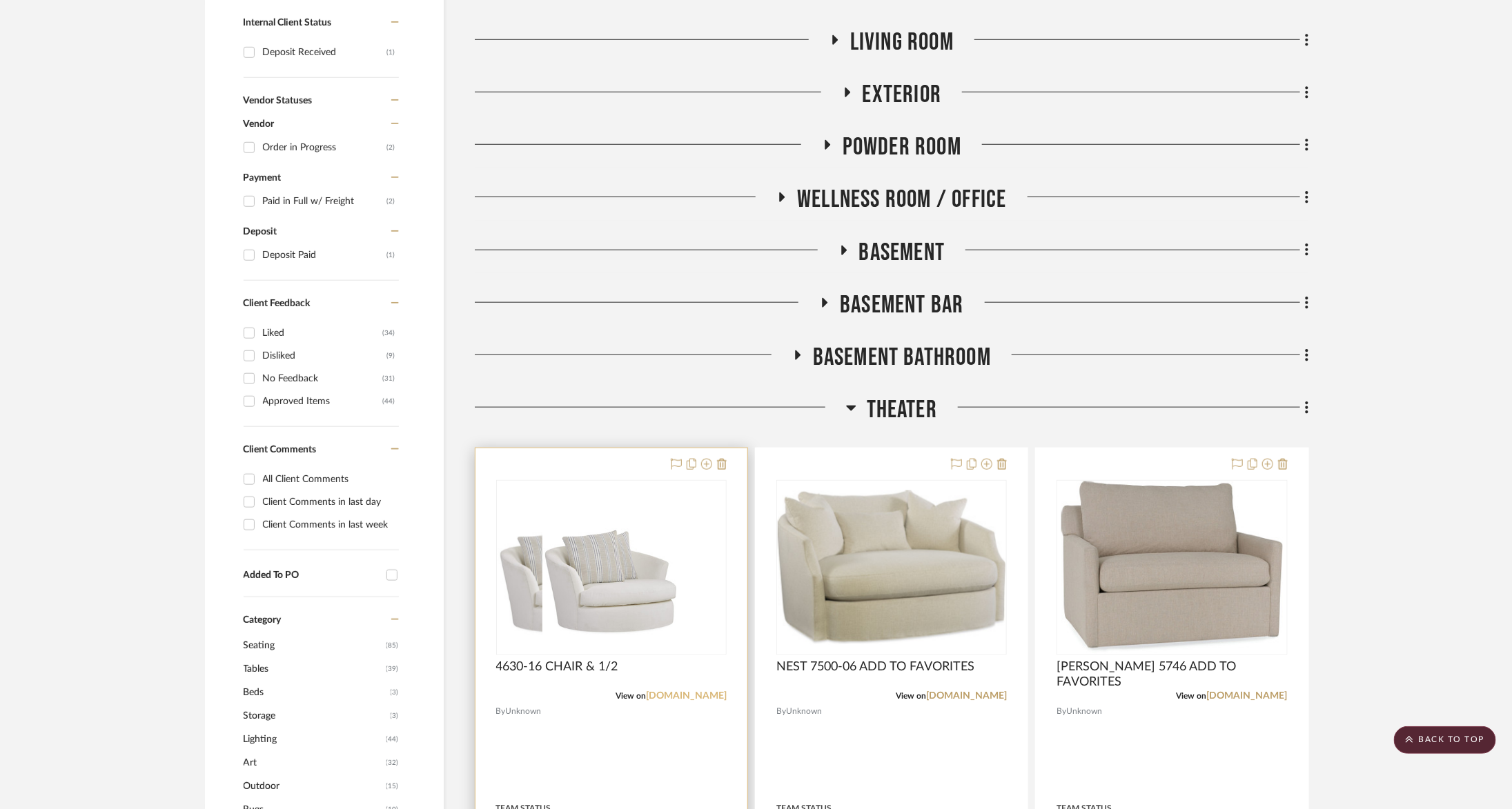
click at [690, 699] on link "leeindustries.com" at bounding box center [686, 696] width 81 height 10
click at [972, 700] on div "View on crlaine.com" at bounding box center [892, 697] width 231 height 13
click at [992, 696] on link "crlaine.com" at bounding box center [966, 696] width 81 height 10
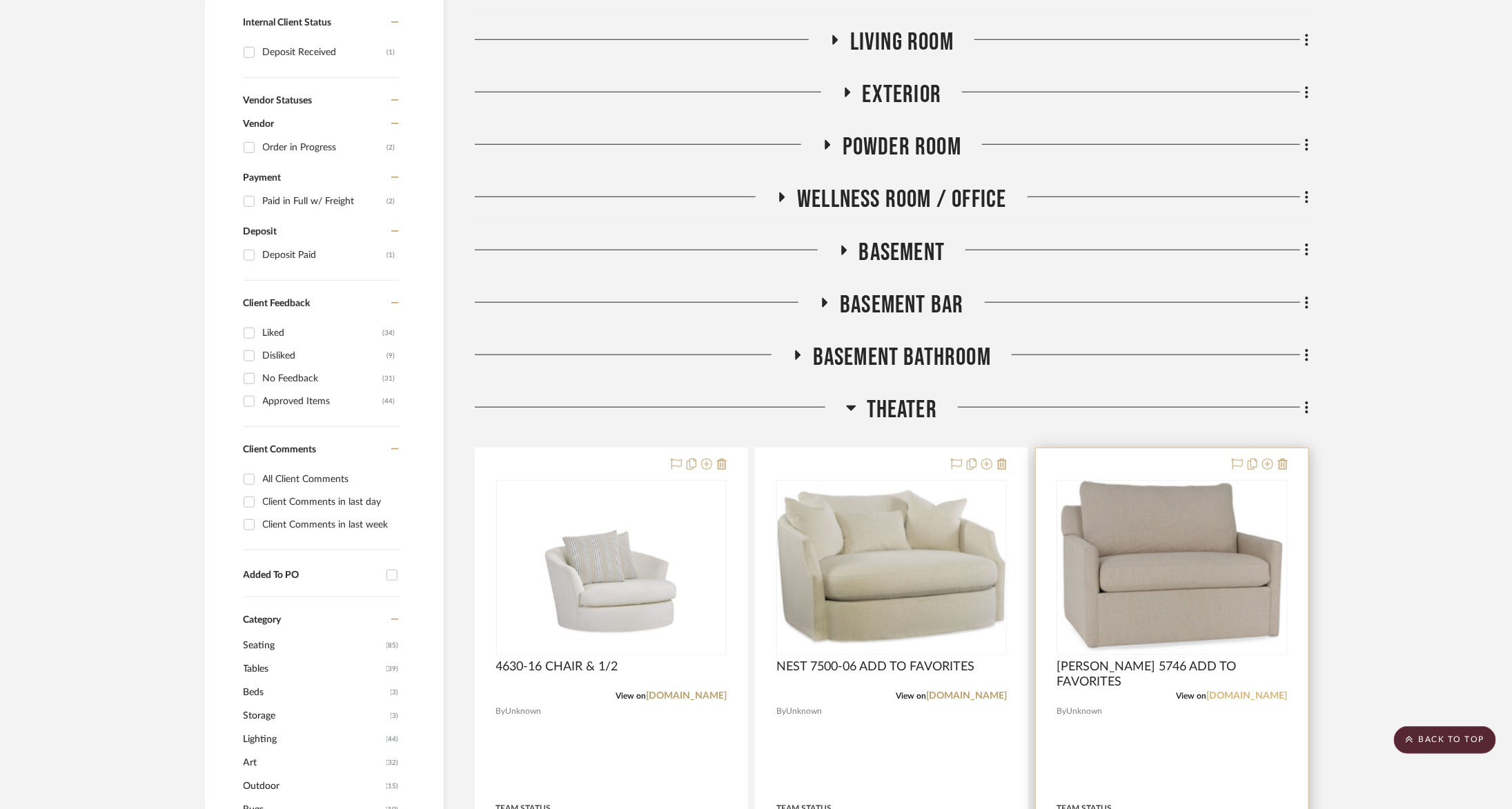
click at [1274, 692] on link "crlaine.com" at bounding box center [1247, 696] width 81 height 10
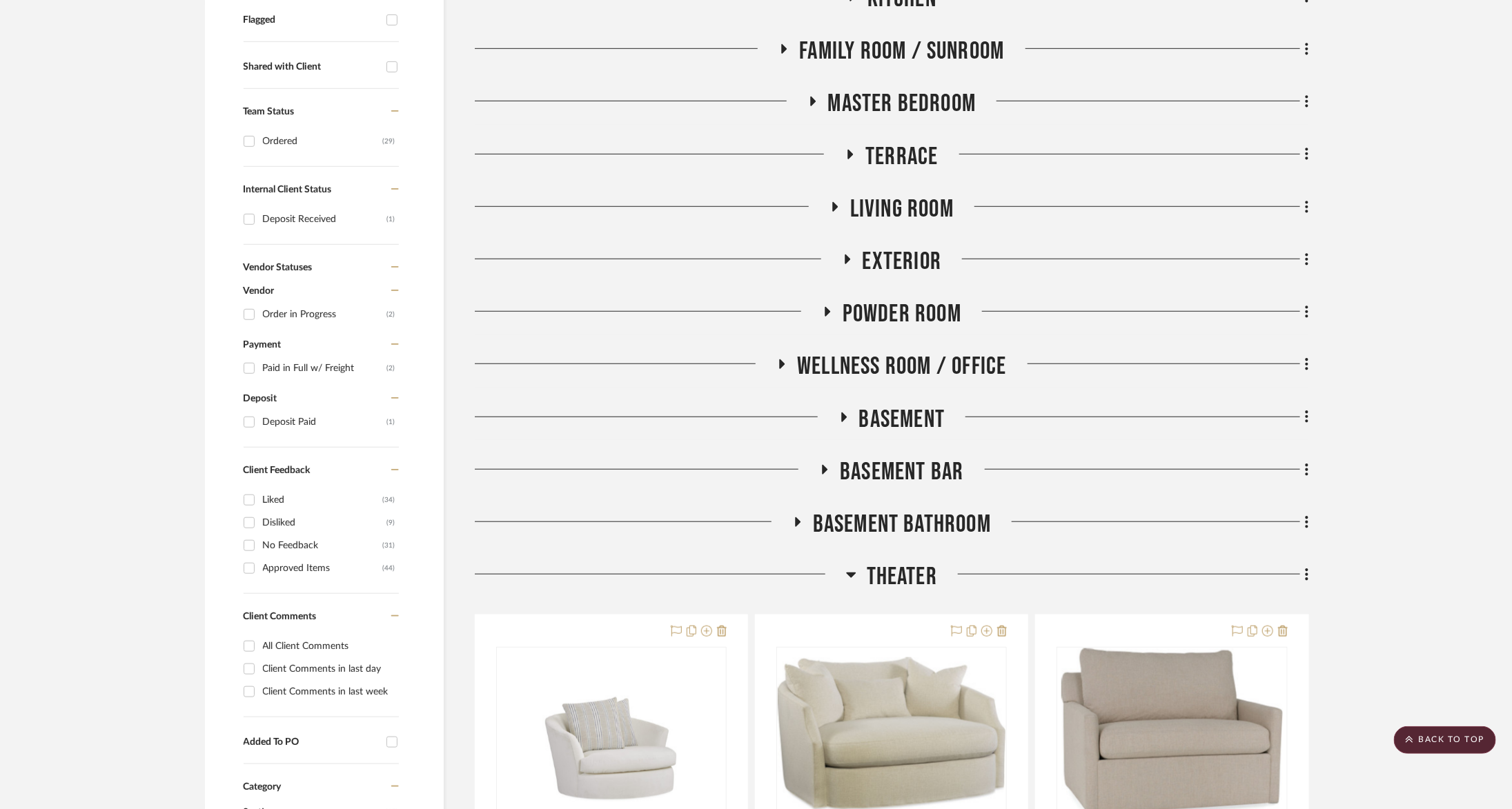
scroll to position [389, 1]
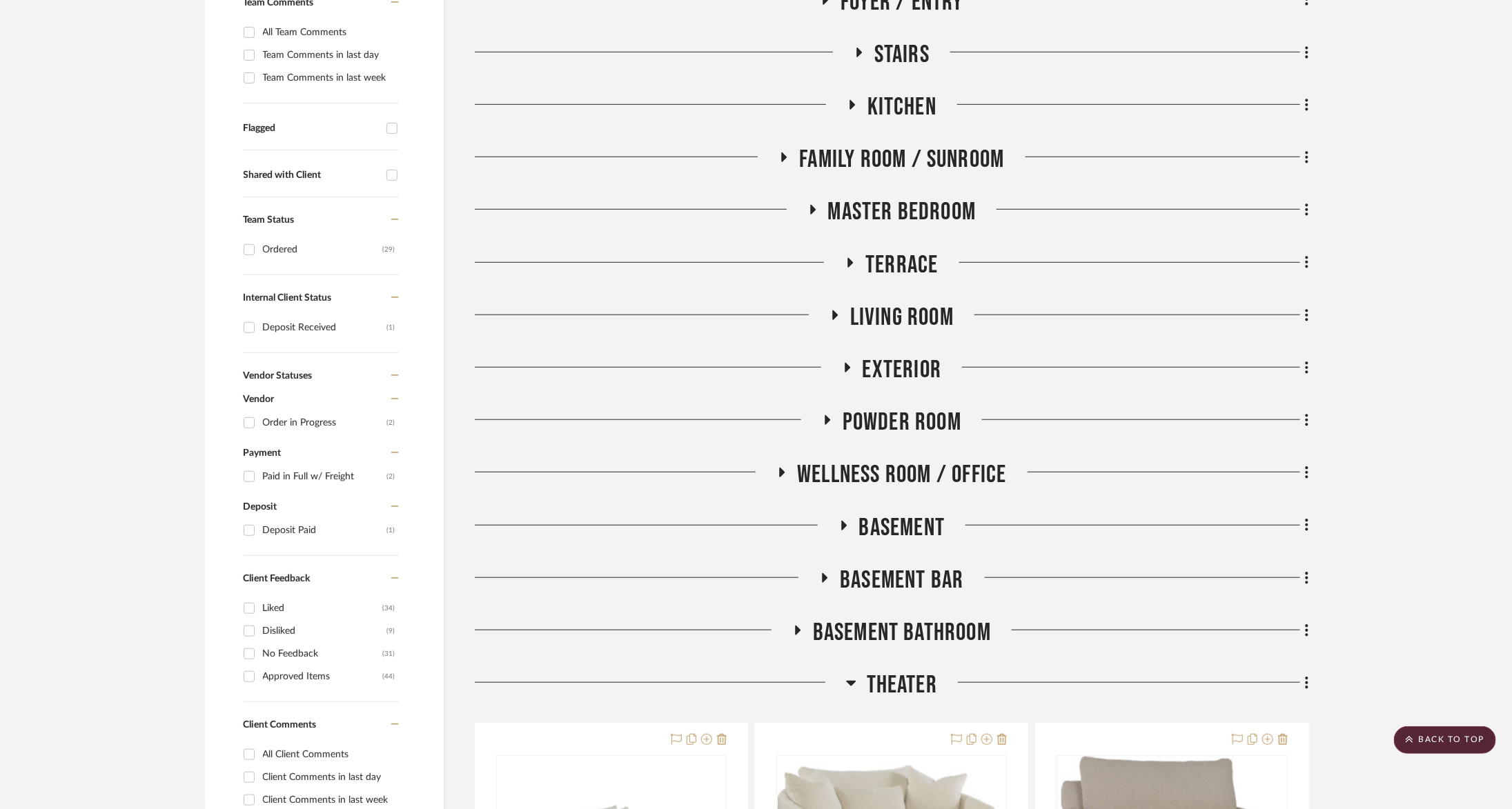
click at [869, 207] on span "Master Bedroom" at bounding box center [903, 211] width 148 height 30
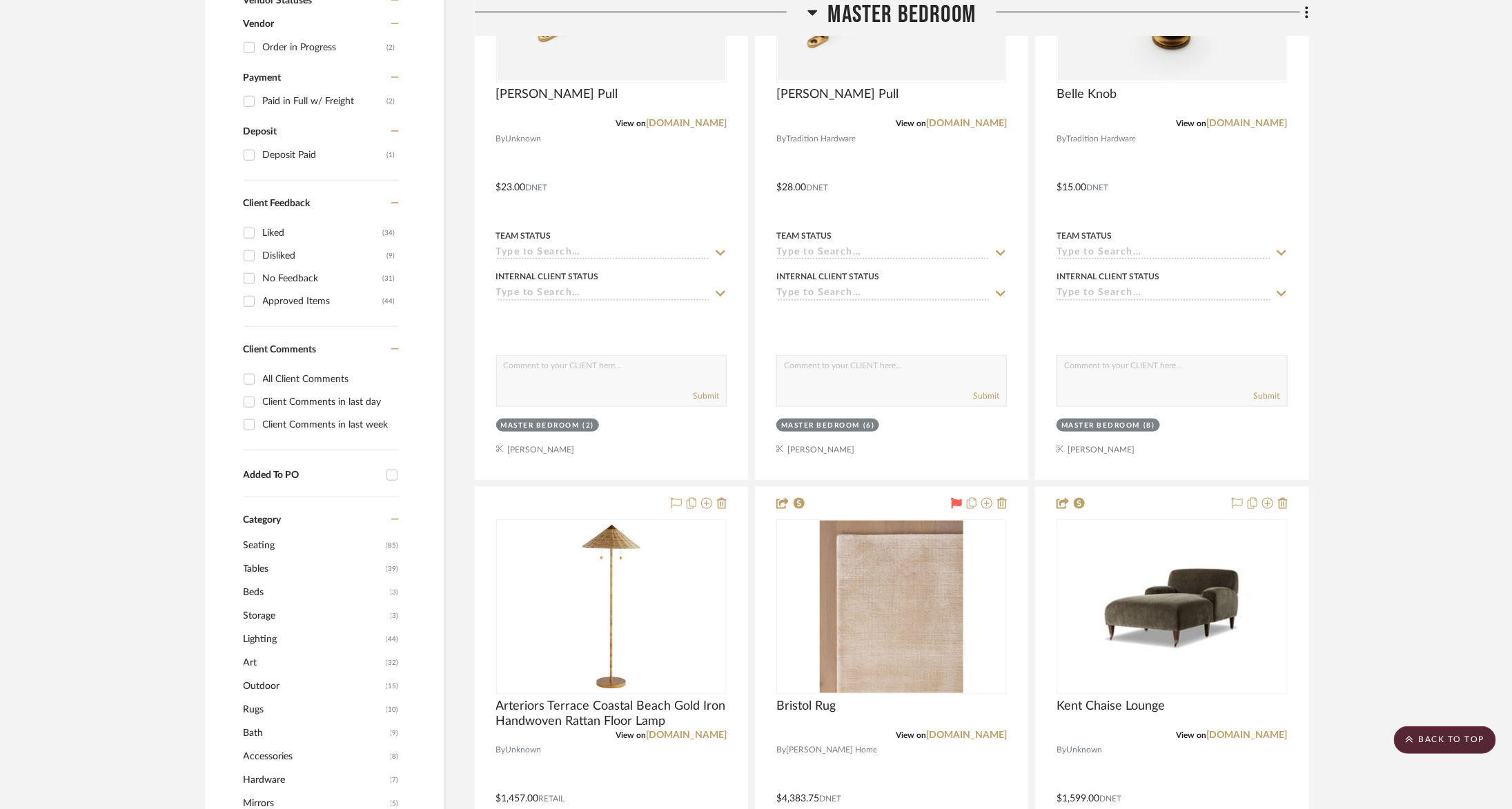
scroll to position [645, 1]
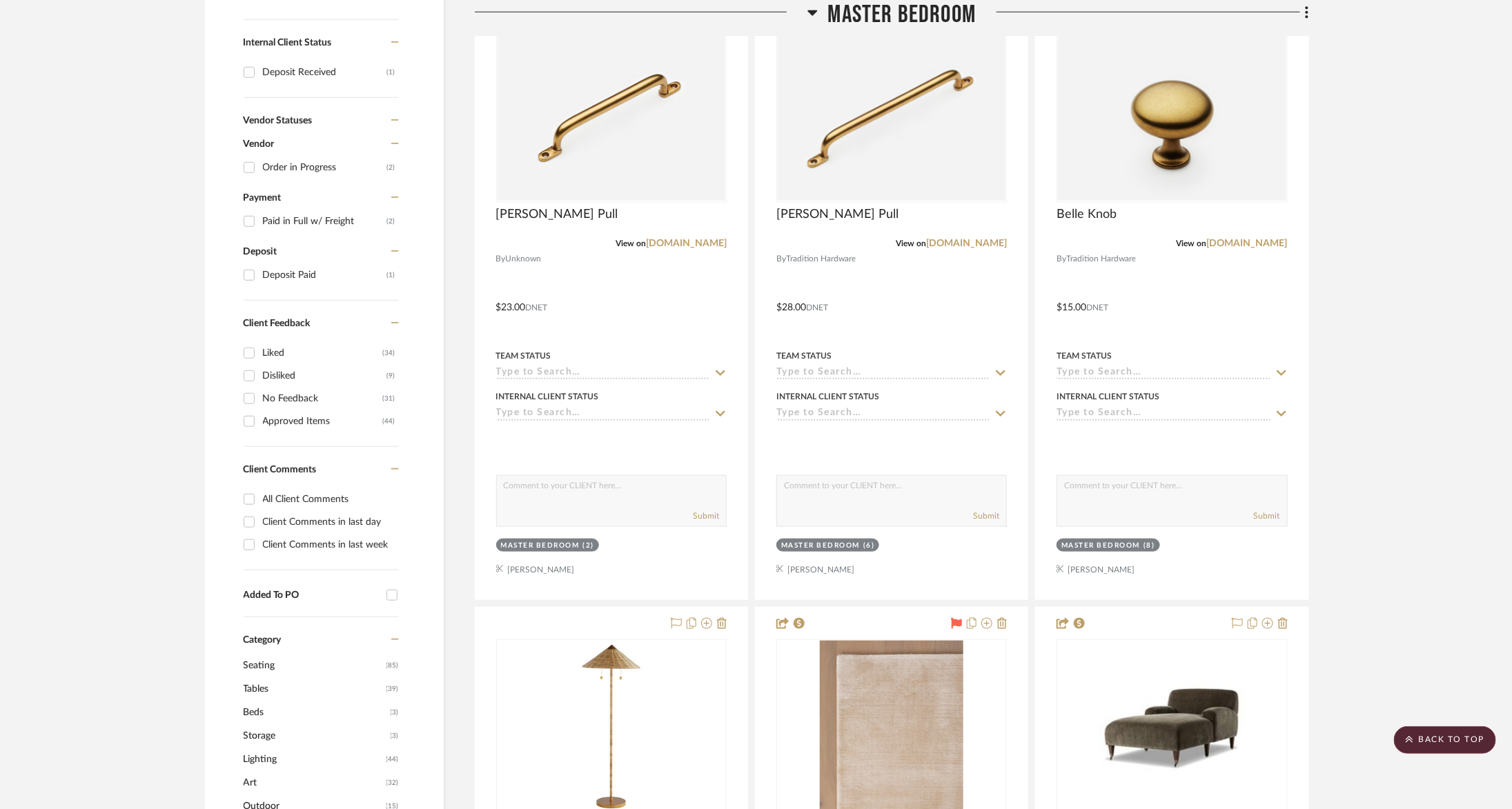
click at [877, 26] on span "Master Bedroom" at bounding box center [903, 14] width 148 height 30
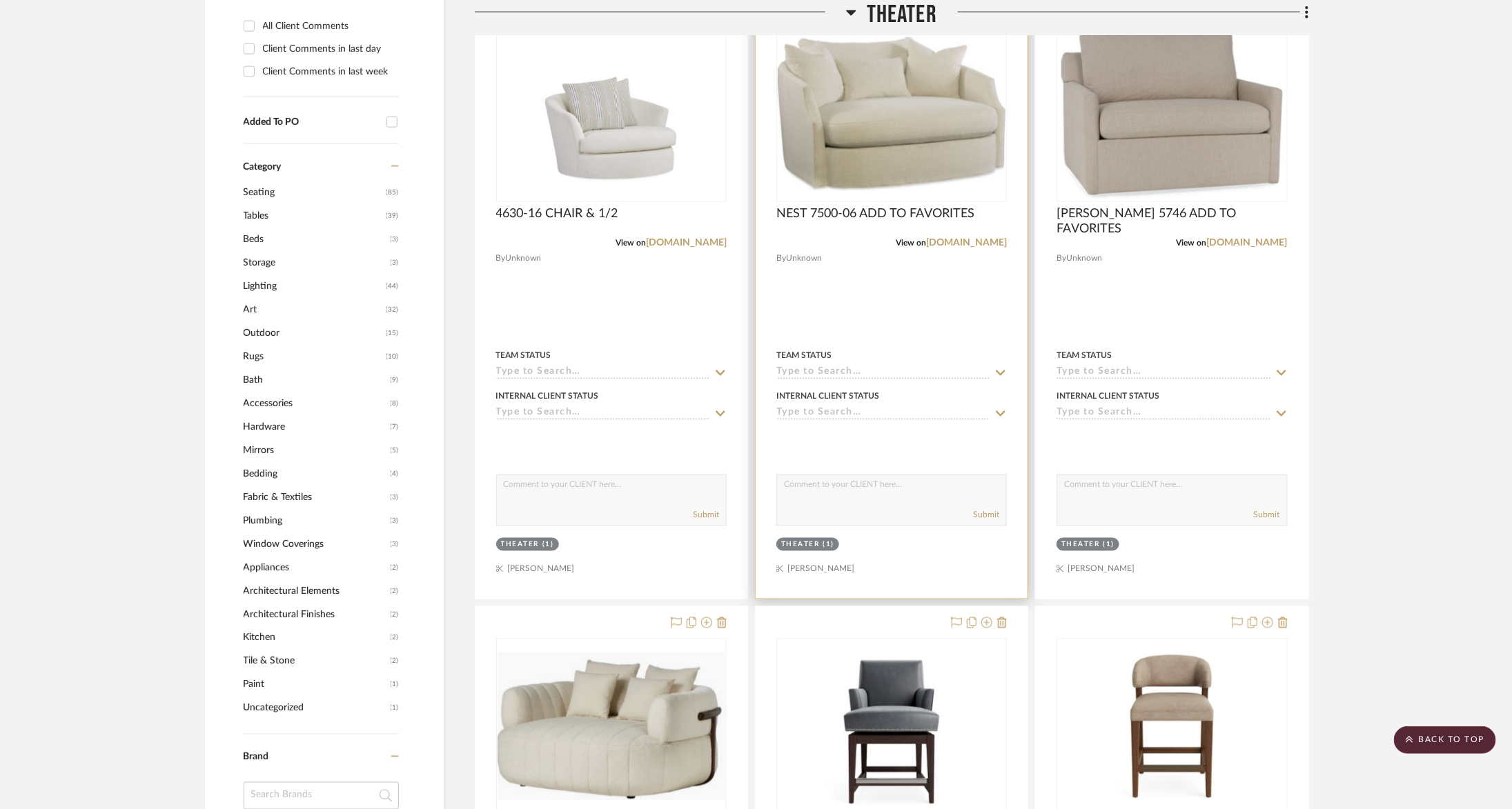
scroll to position [1114, 1]
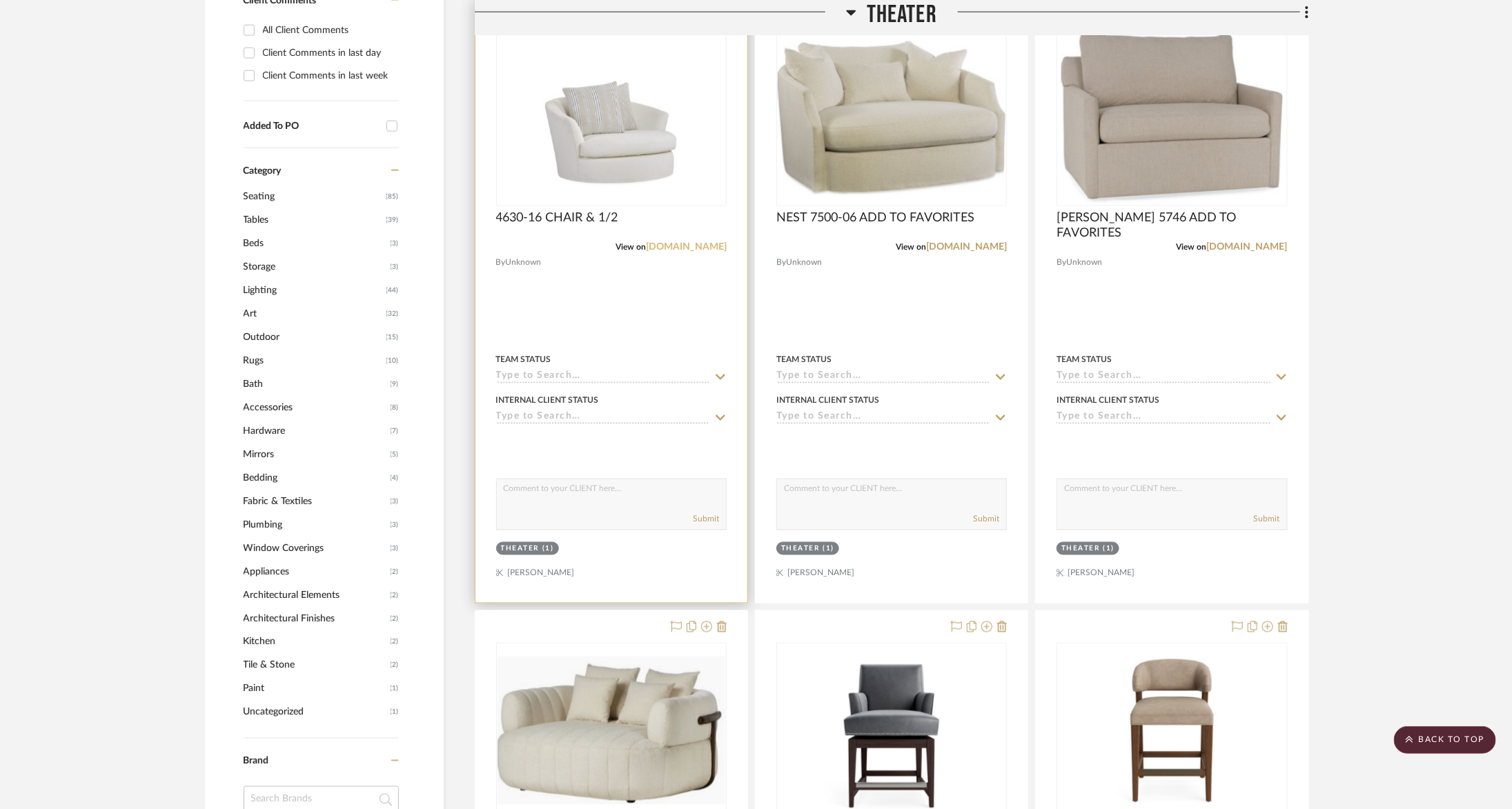
click at [689, 247] on link "leeindustries.com" at bounding box center [686, 247] width 81 height 10
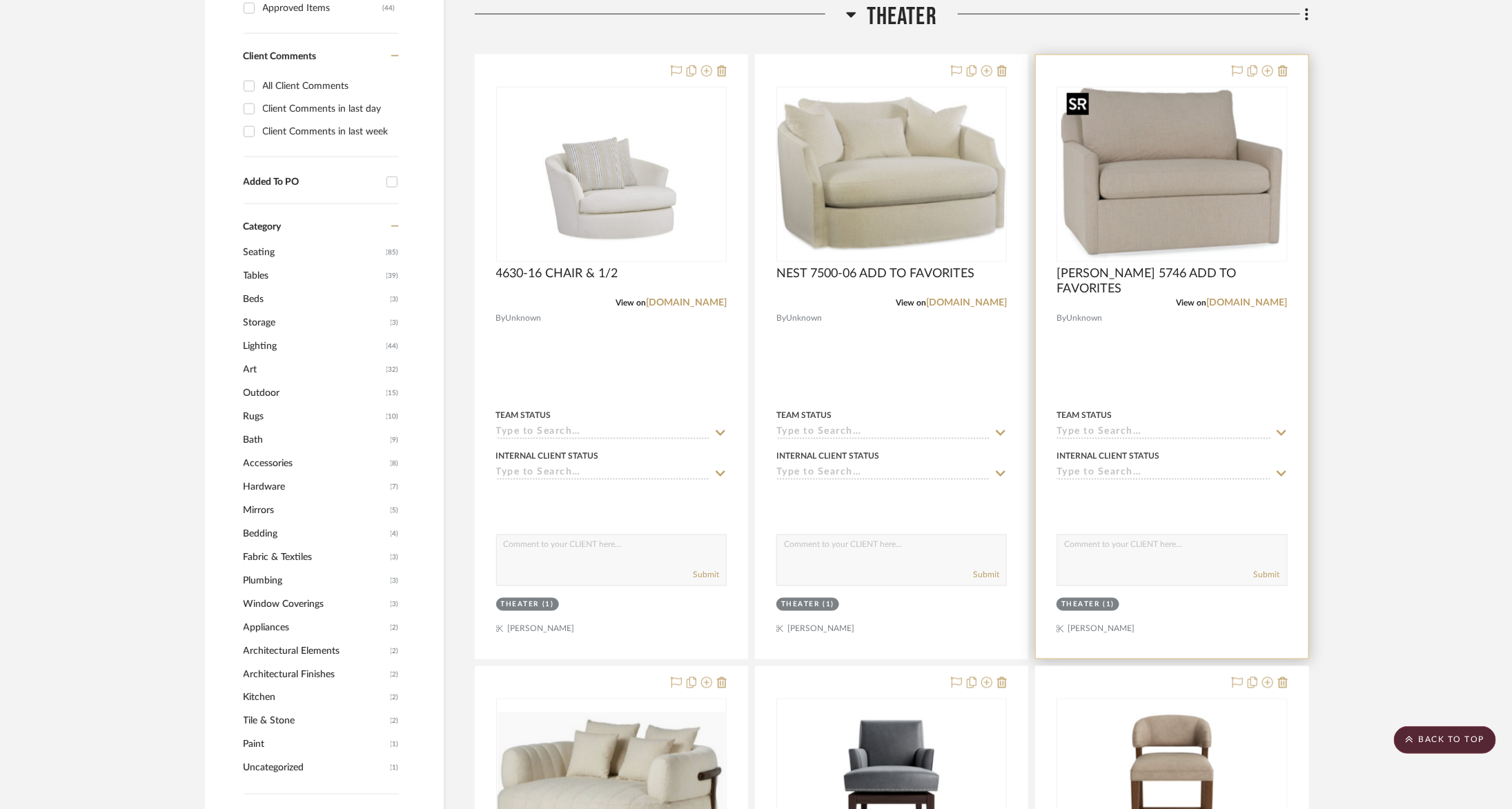
scroll to position [1042, 1]
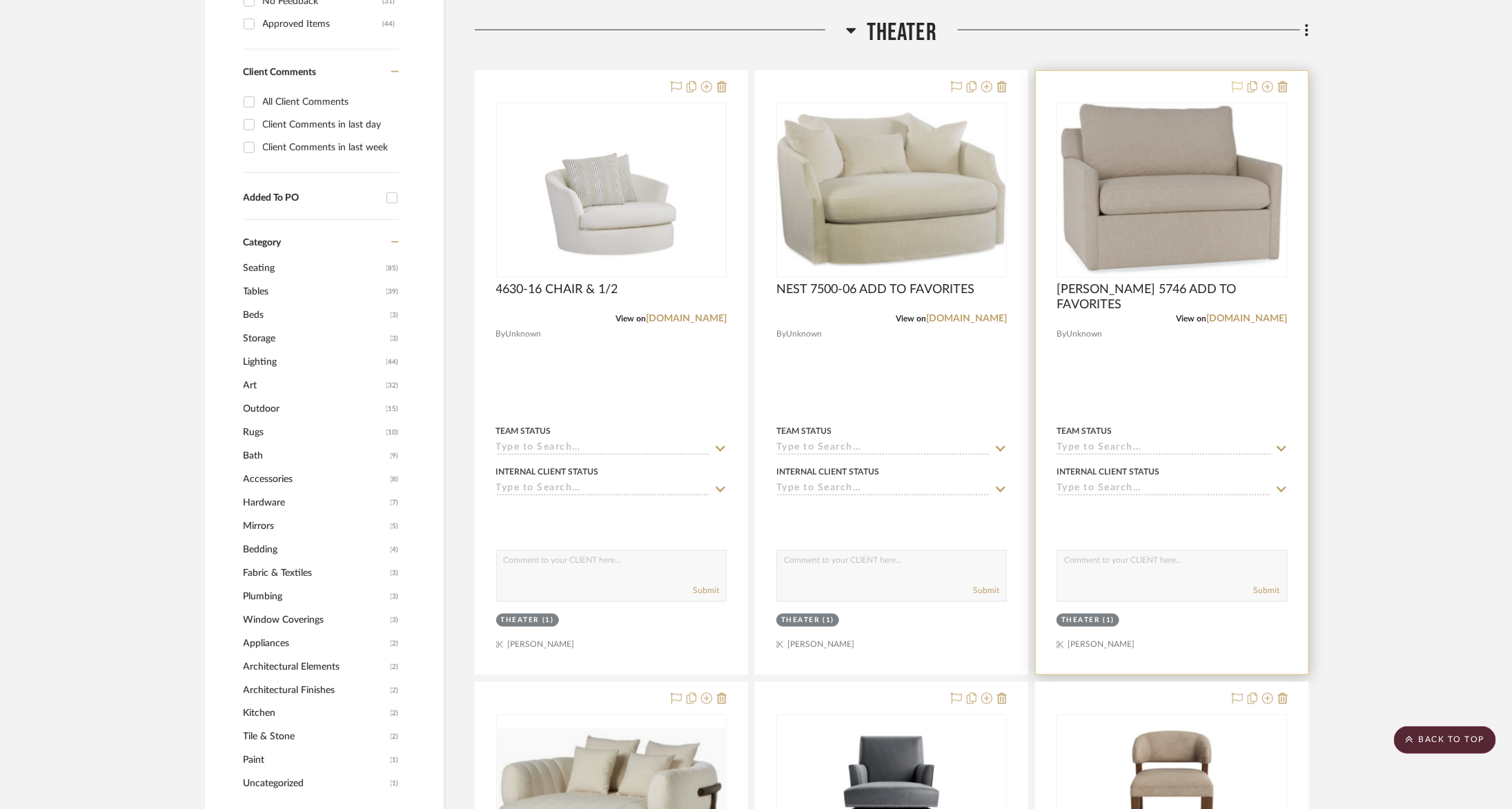
click at [1238, 89] on icon at bounding box center [1237, 87] width 11 height 11
click at [1104, 570] on textarea at bounding box center [1172, 564] width 229 height 26
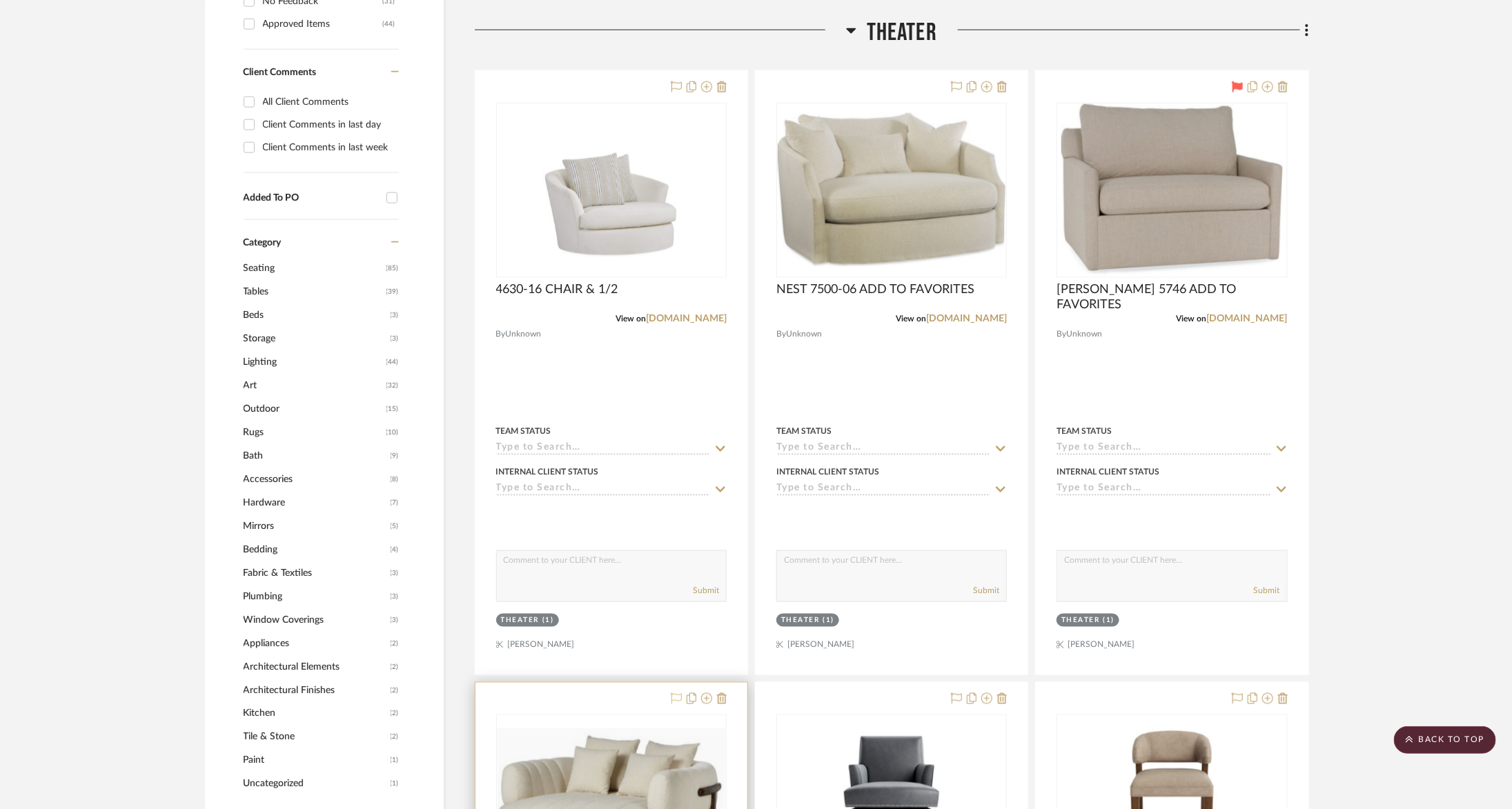
click at [675, 697] on icon at bounding box center [676, 699] width 11 height 11
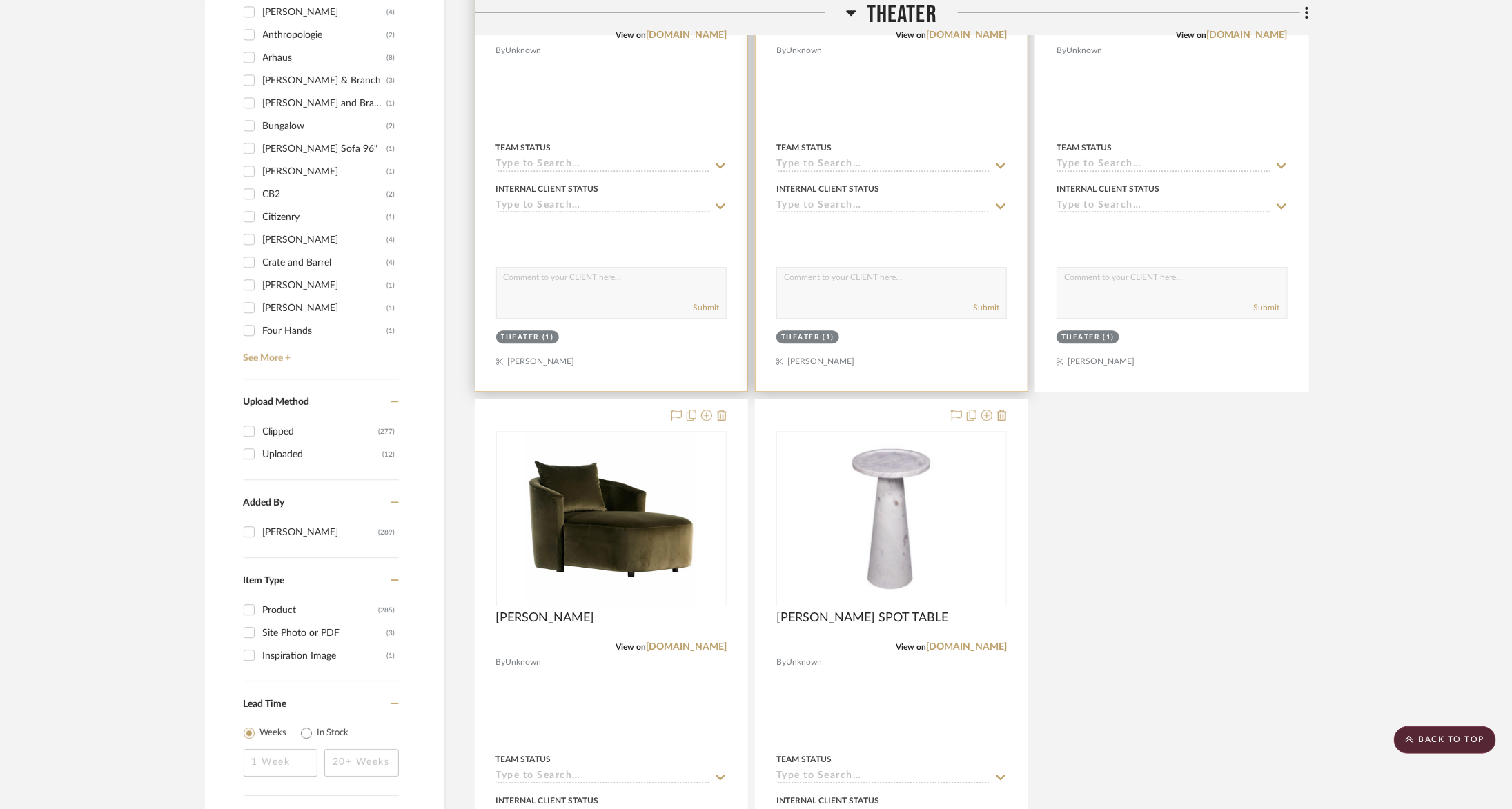
scroll to position [1966, 1]
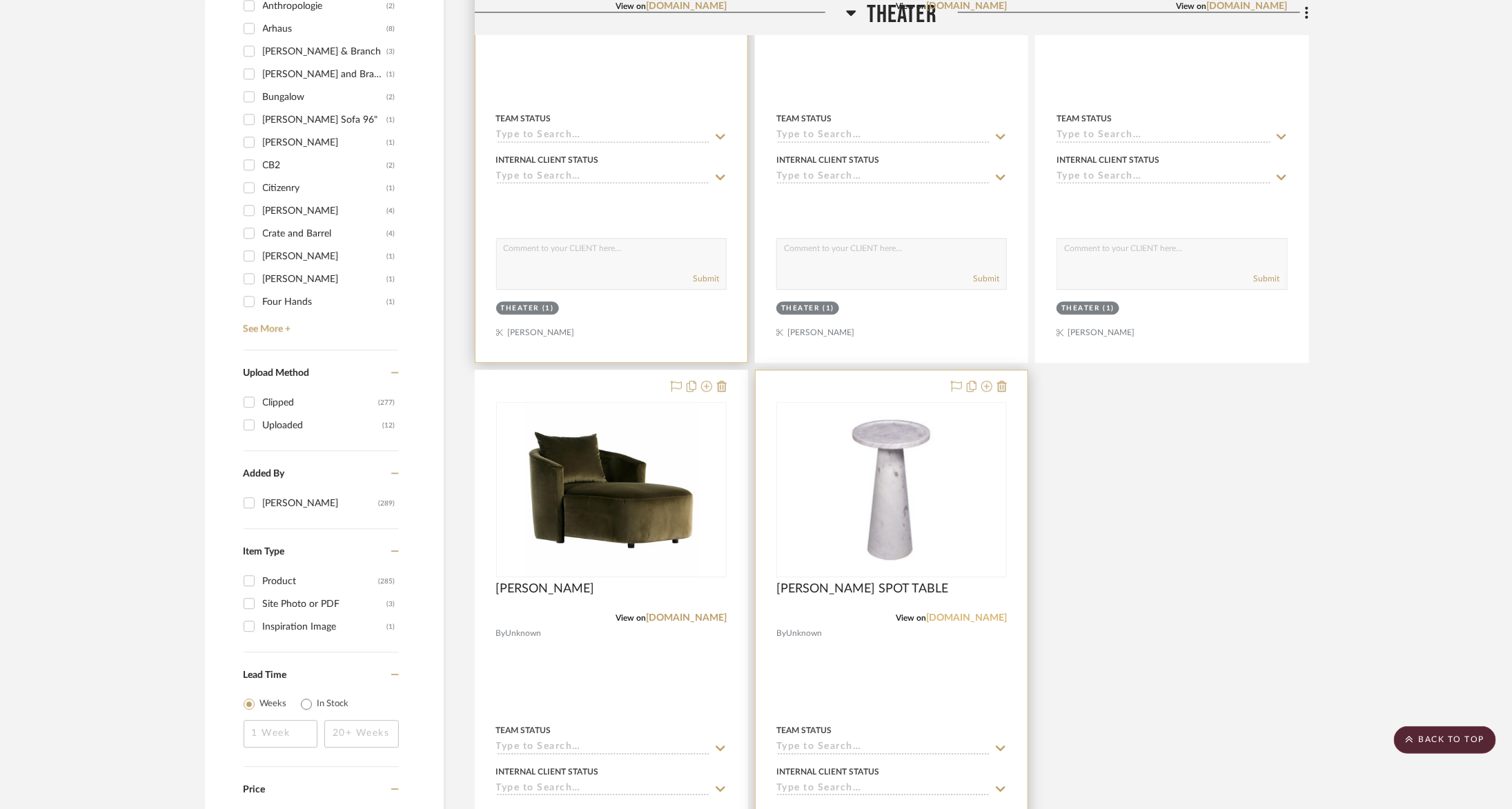
click at [967, 614] on link "alicelanehome.com" at bounding box center [966, 618] width 81 height 10
click at [722, 389] on fa-icon at bounding box center [722, 387] width 10 height 11
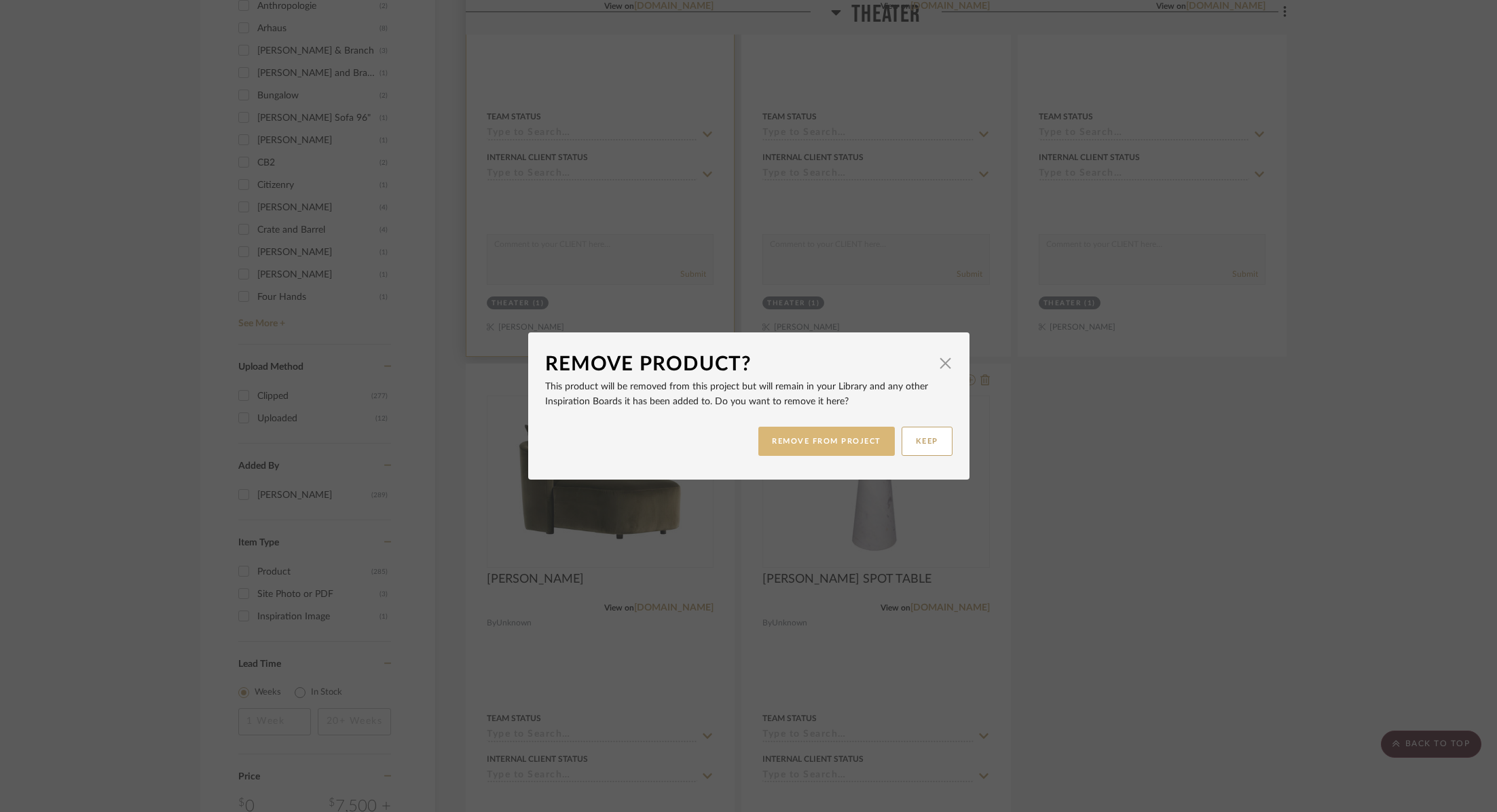
click at [794, 446] on button "REMOVE FROM PROJECT" at bounding box center [827, 441] width 137 height 29
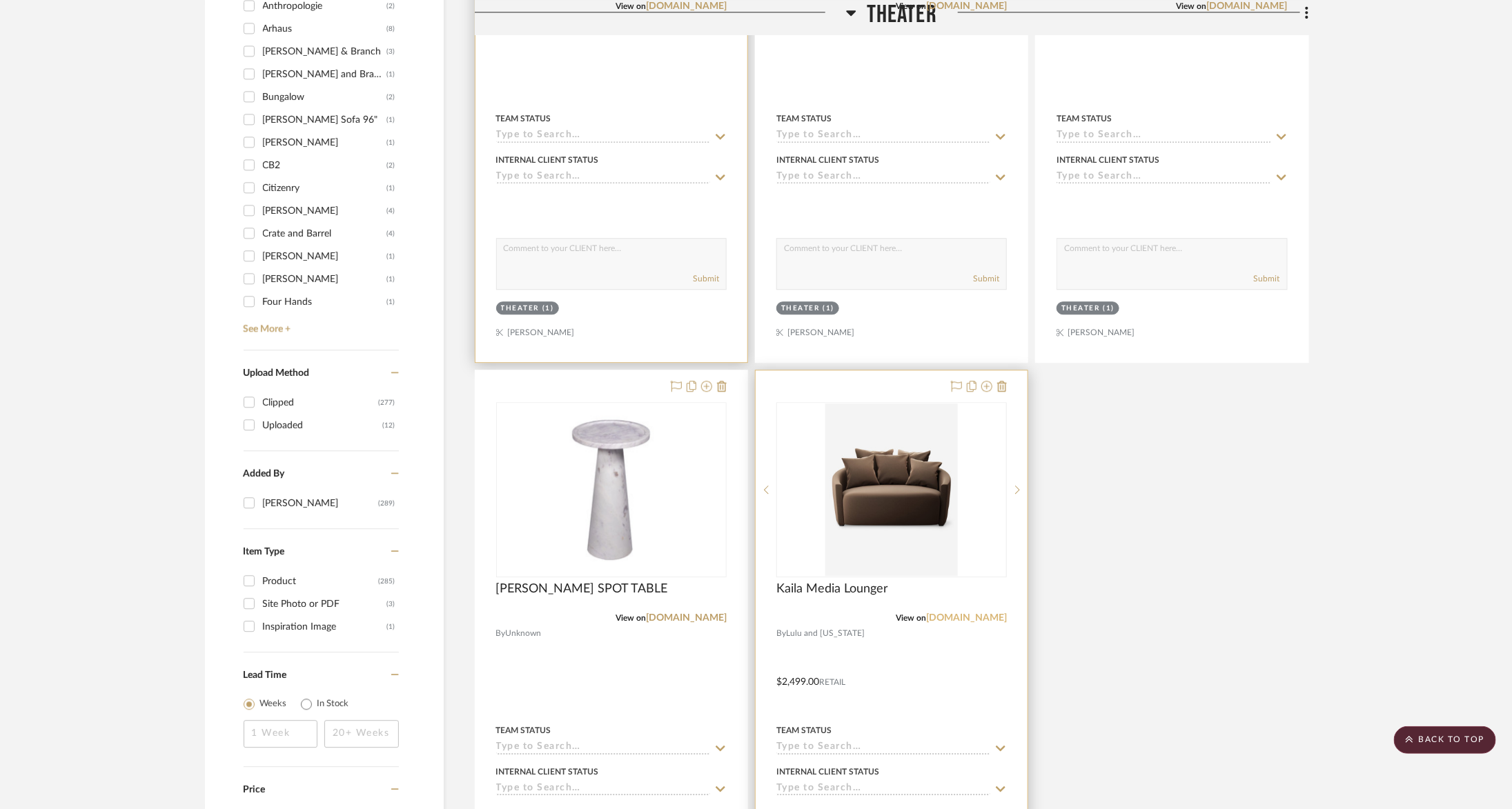
click at [964, 614] on link "luluandgeorgia.com" at bounding box center [966, 618] width 81 height 10
click at [1003, 384] on icon at bounding box center [1002, 386] width 10 height 11
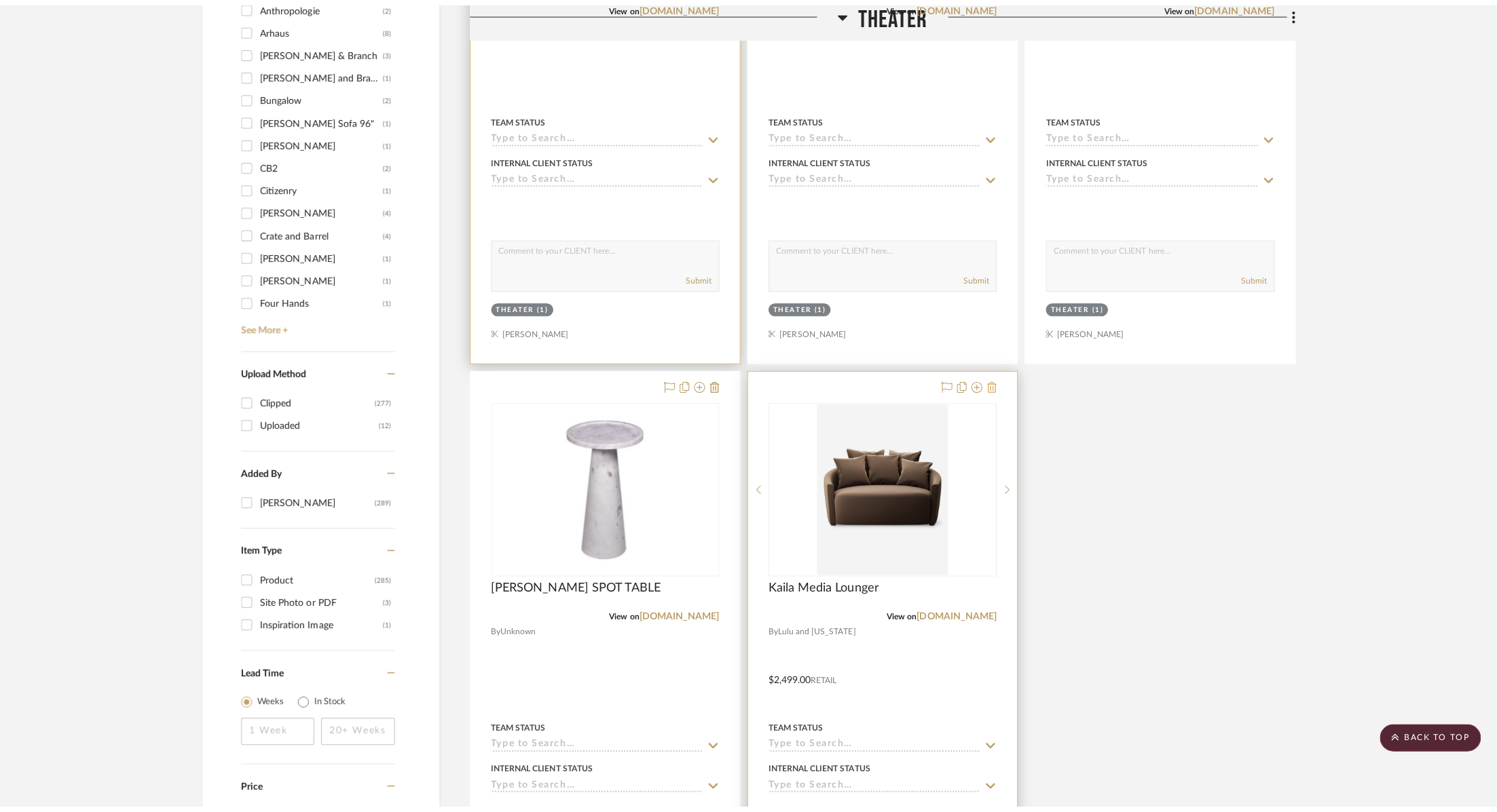
scroll to position [0, 0]
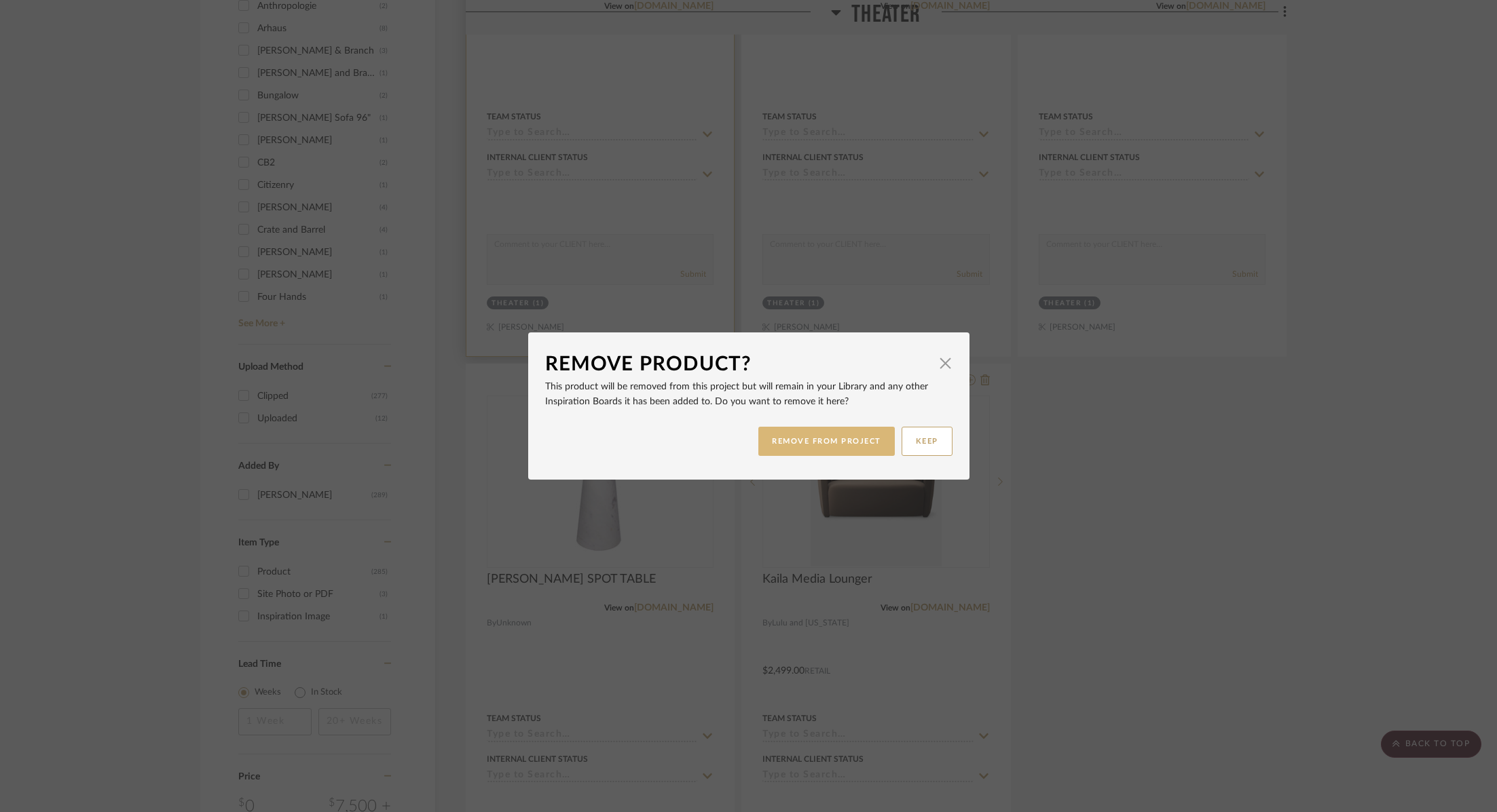
click at [819, 439] on button "REMOVE FROM PROJECT" at bounding box center [827, 441] width 137 height 29
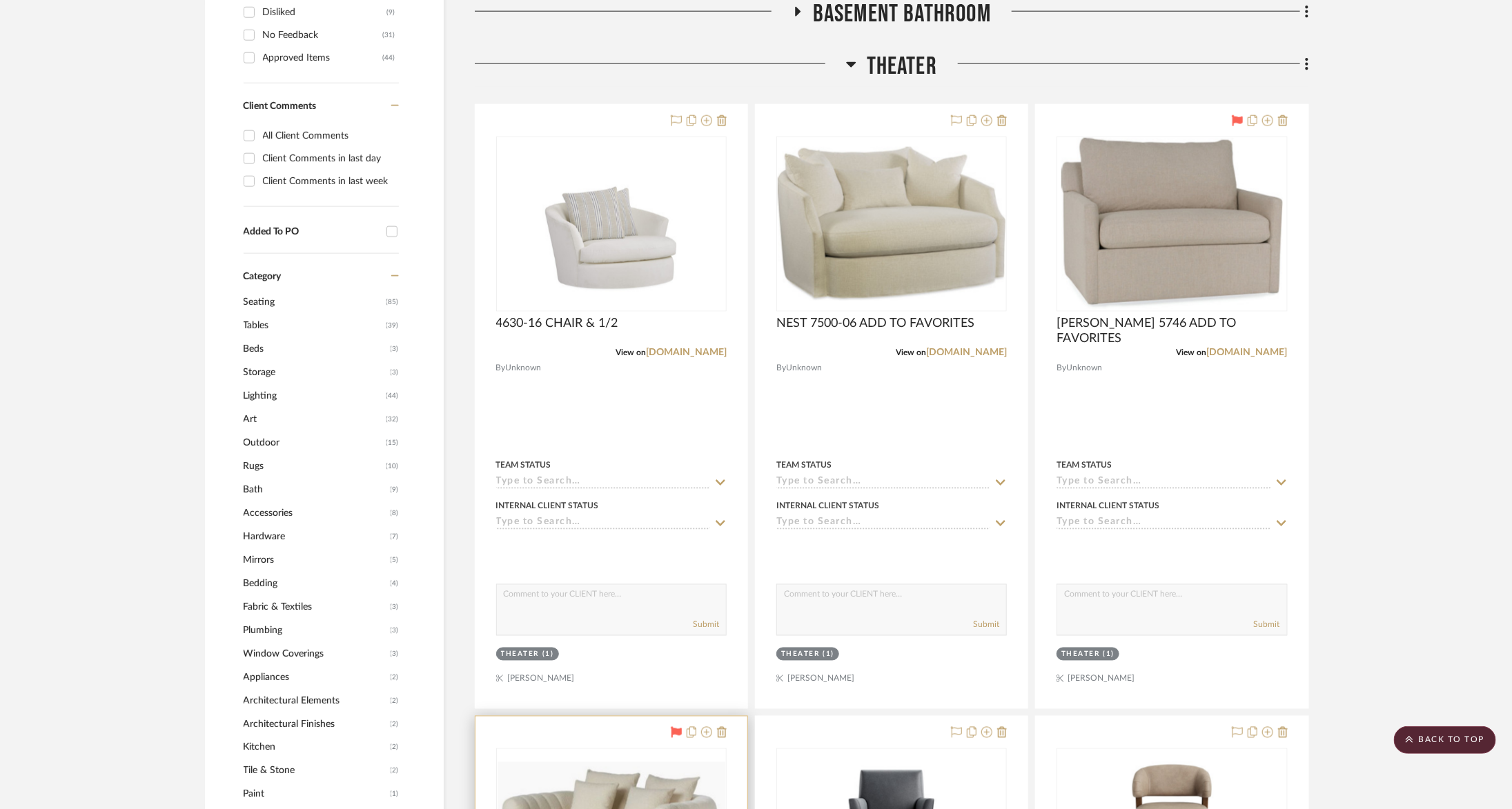
scroll to position [871, 1]
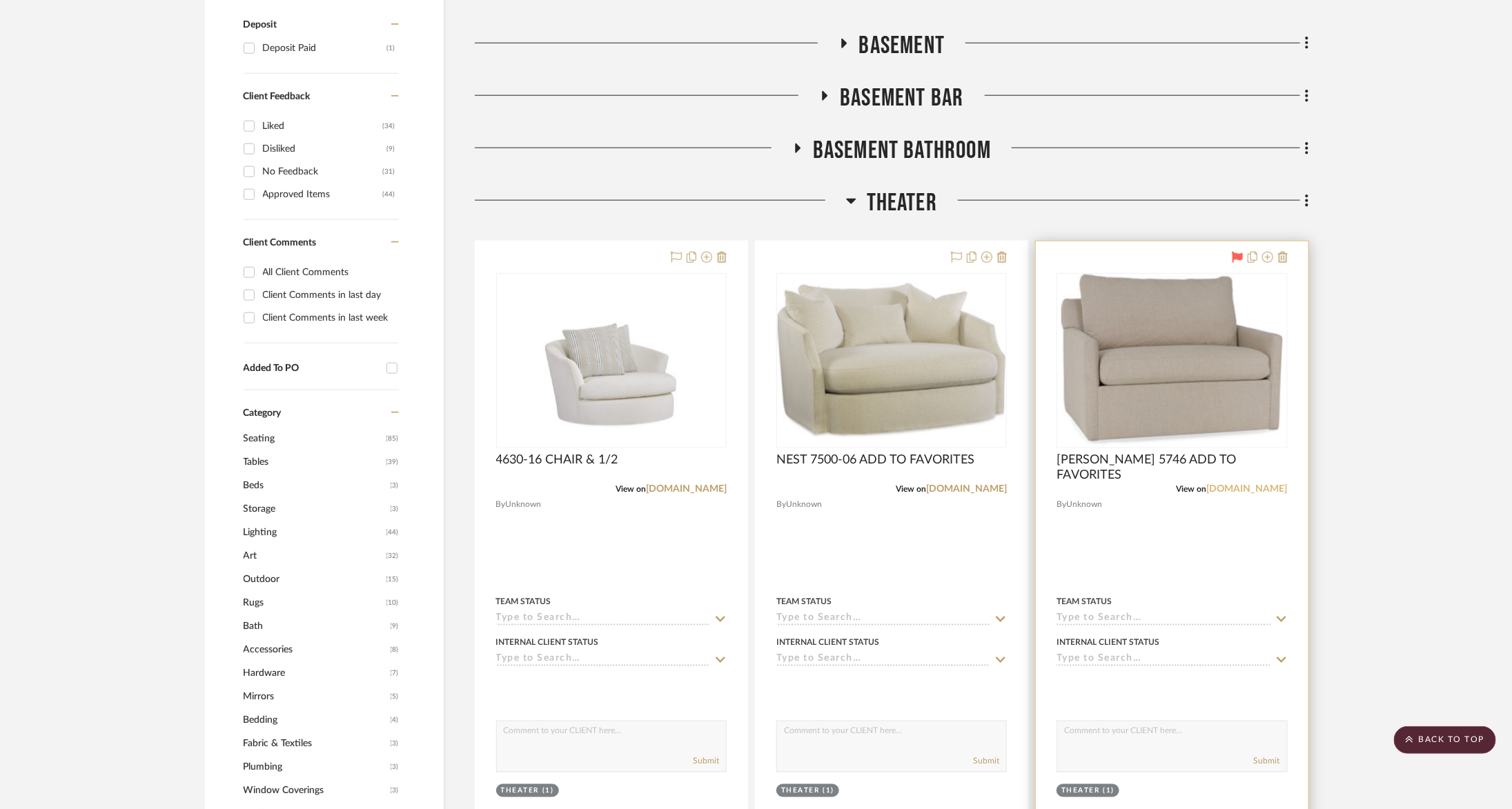
click at [1257, 488] on link "crlaine.com" at bounding box center [1247, 489] width 81 height 10
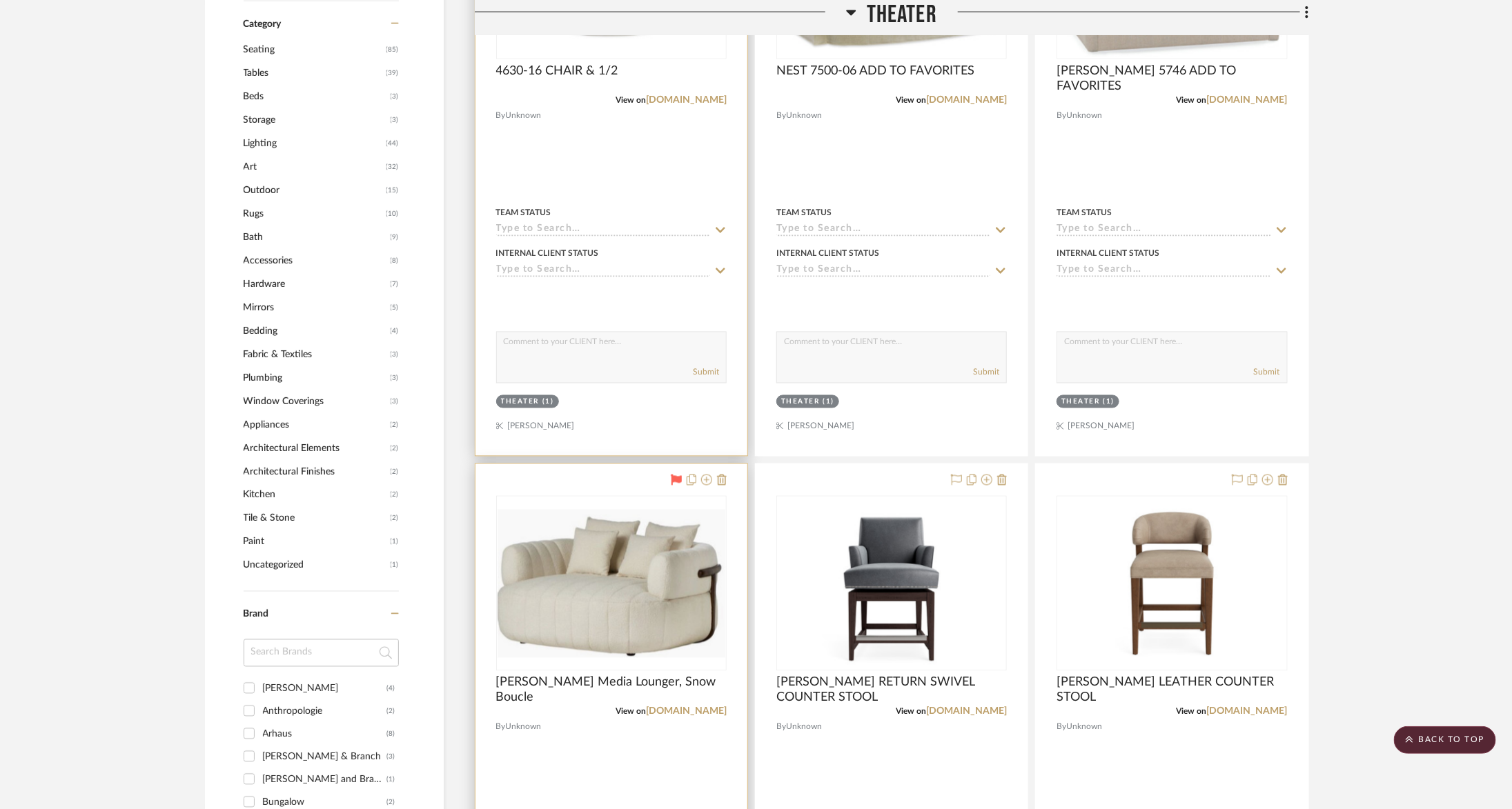
scroll to position [1608, 1]
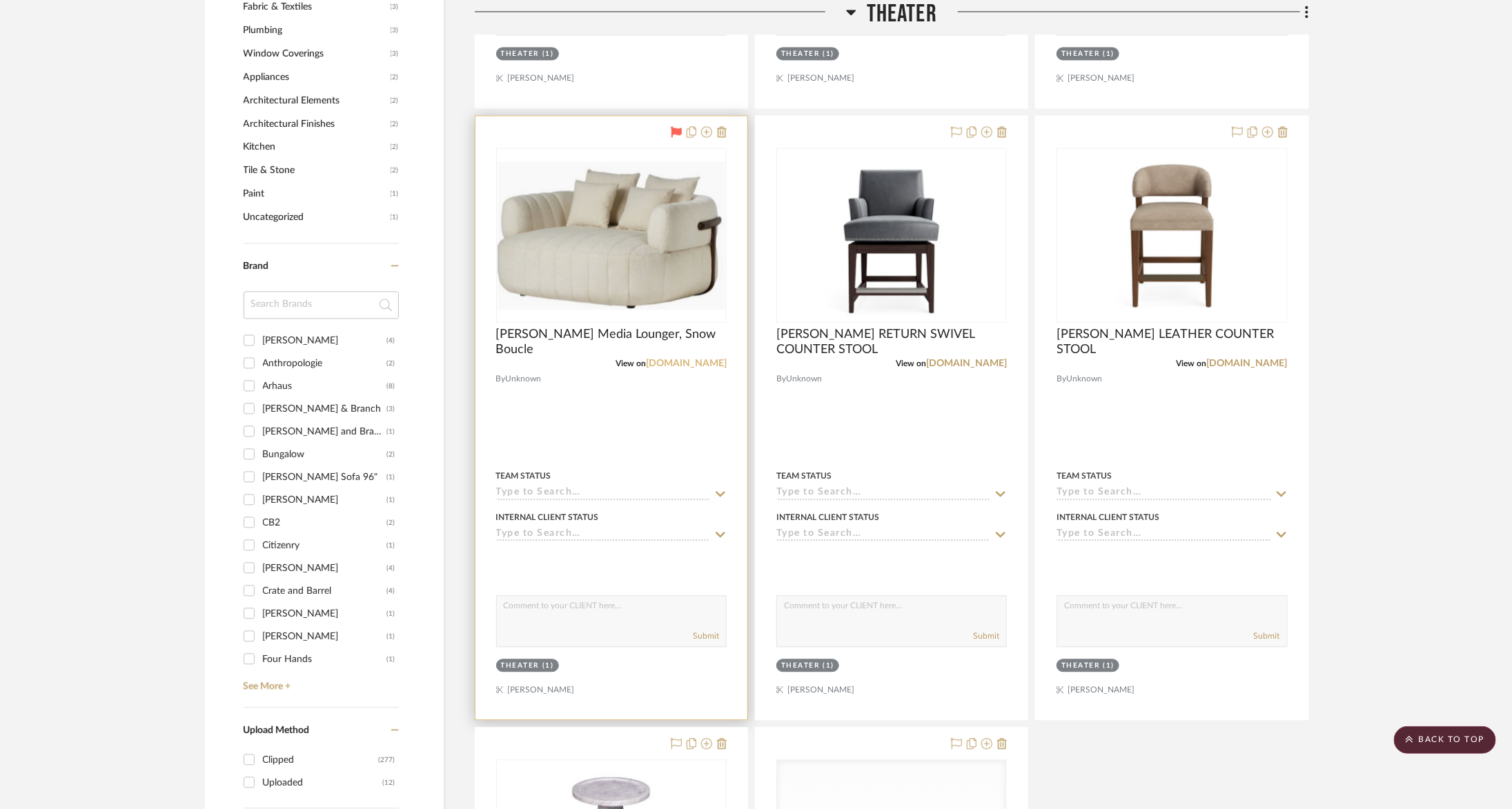
click at [703, 365] on link "onekingslane.com" at bounding box center [686, 364] width 81 height 10
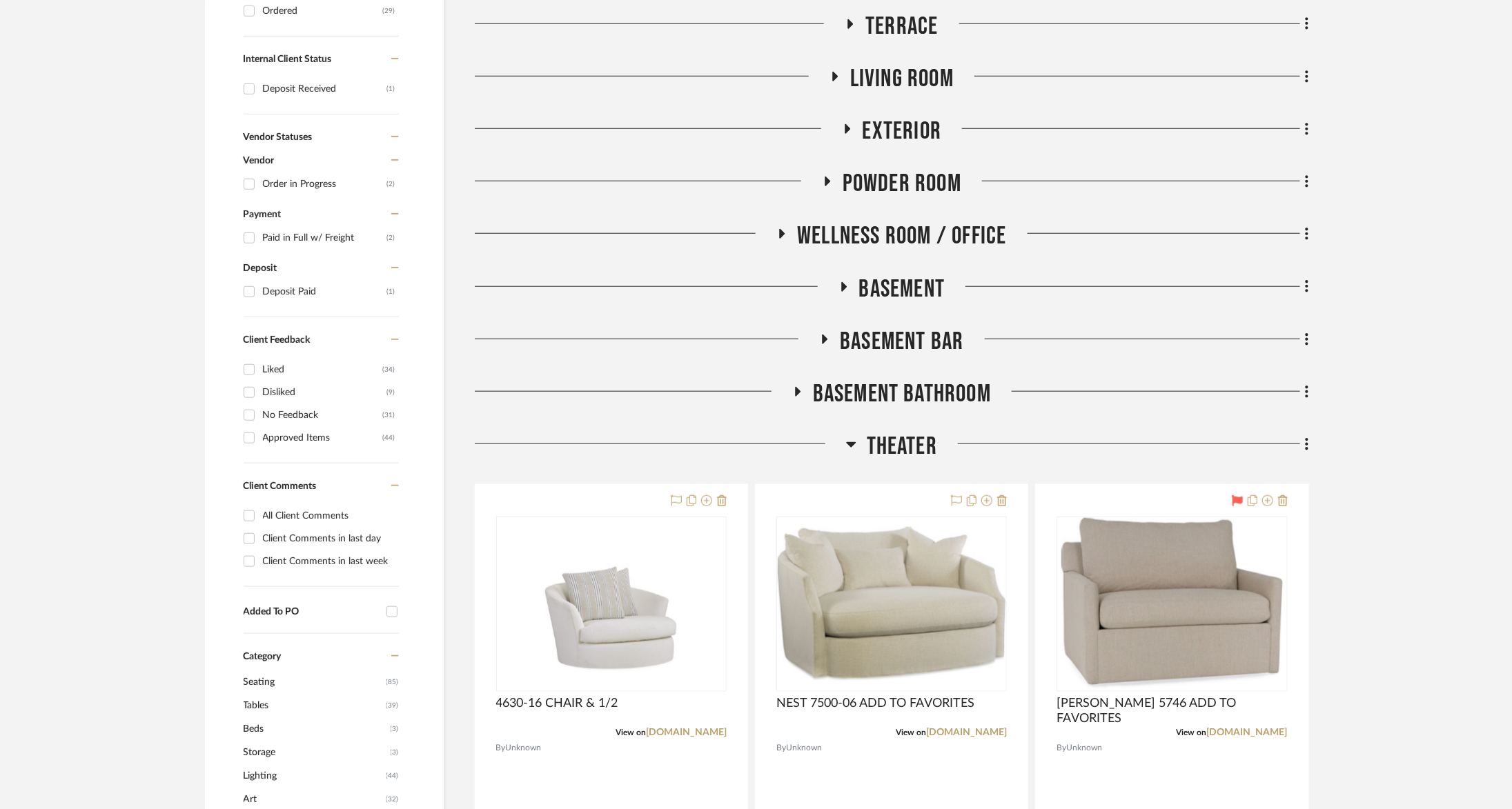
scroll to position [864, 1]
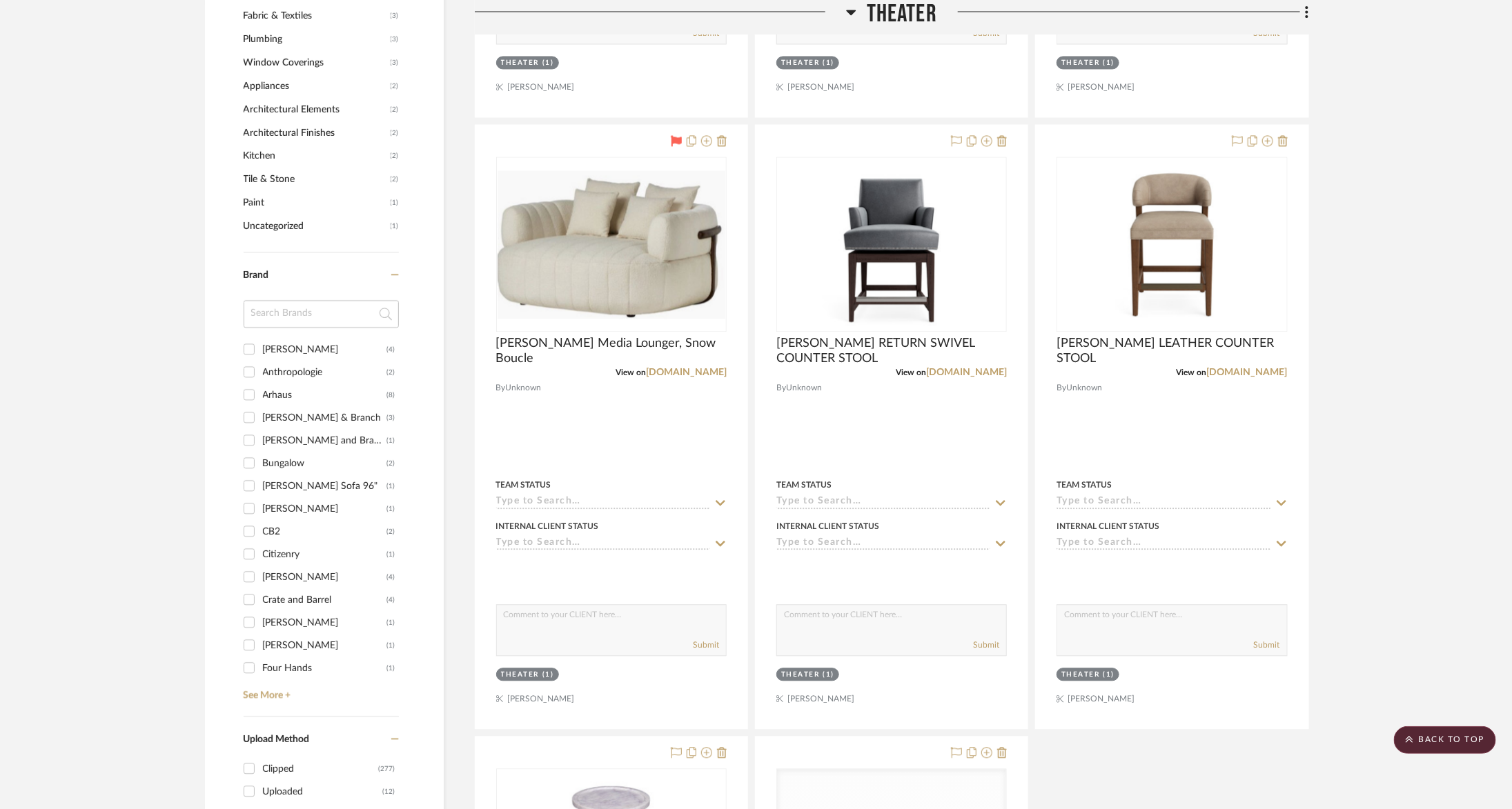
scroll to position [1559, 1]
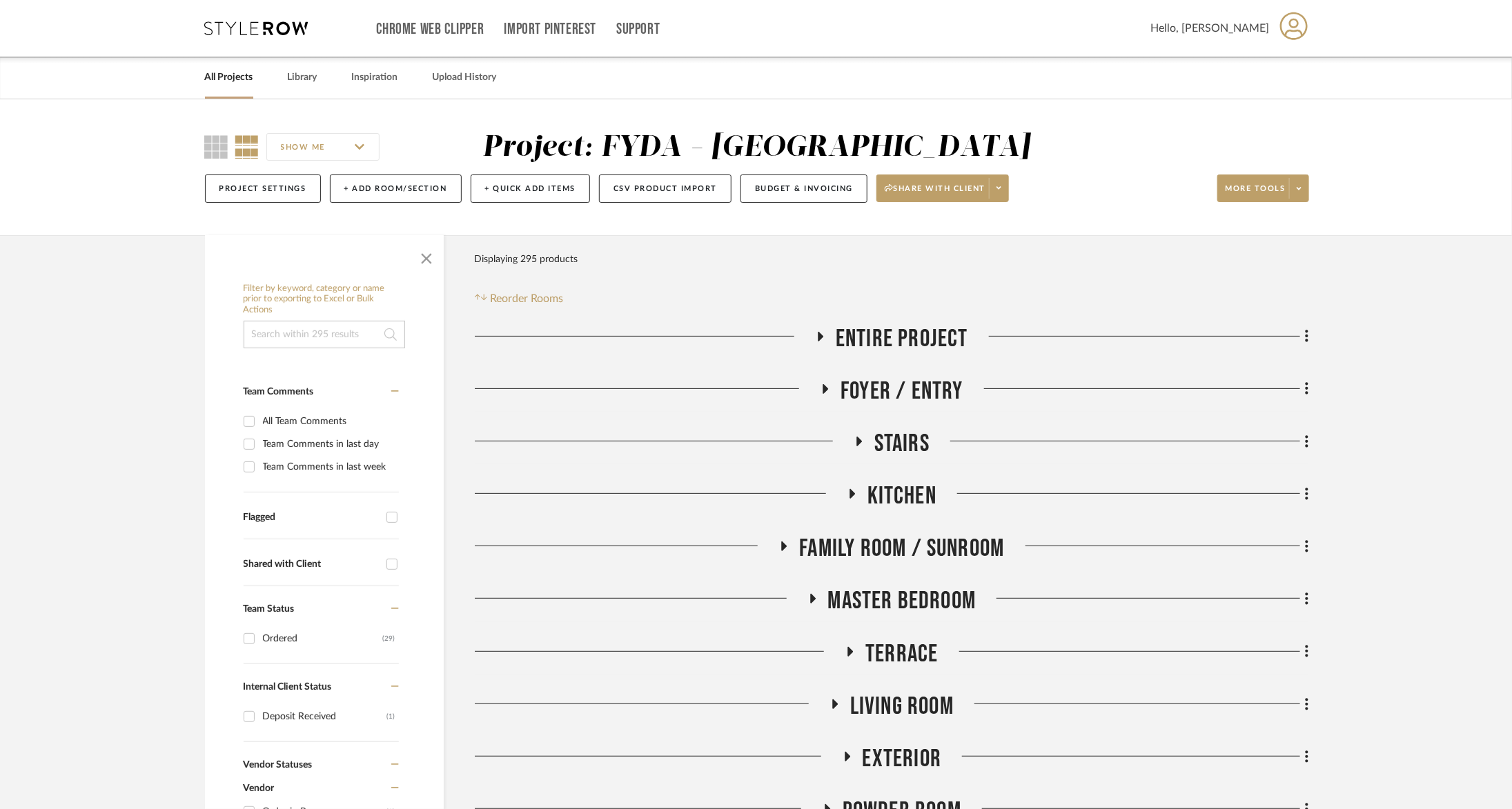
click at [267, 23] on icon at bounding box center [257, 28] width 104 height 14
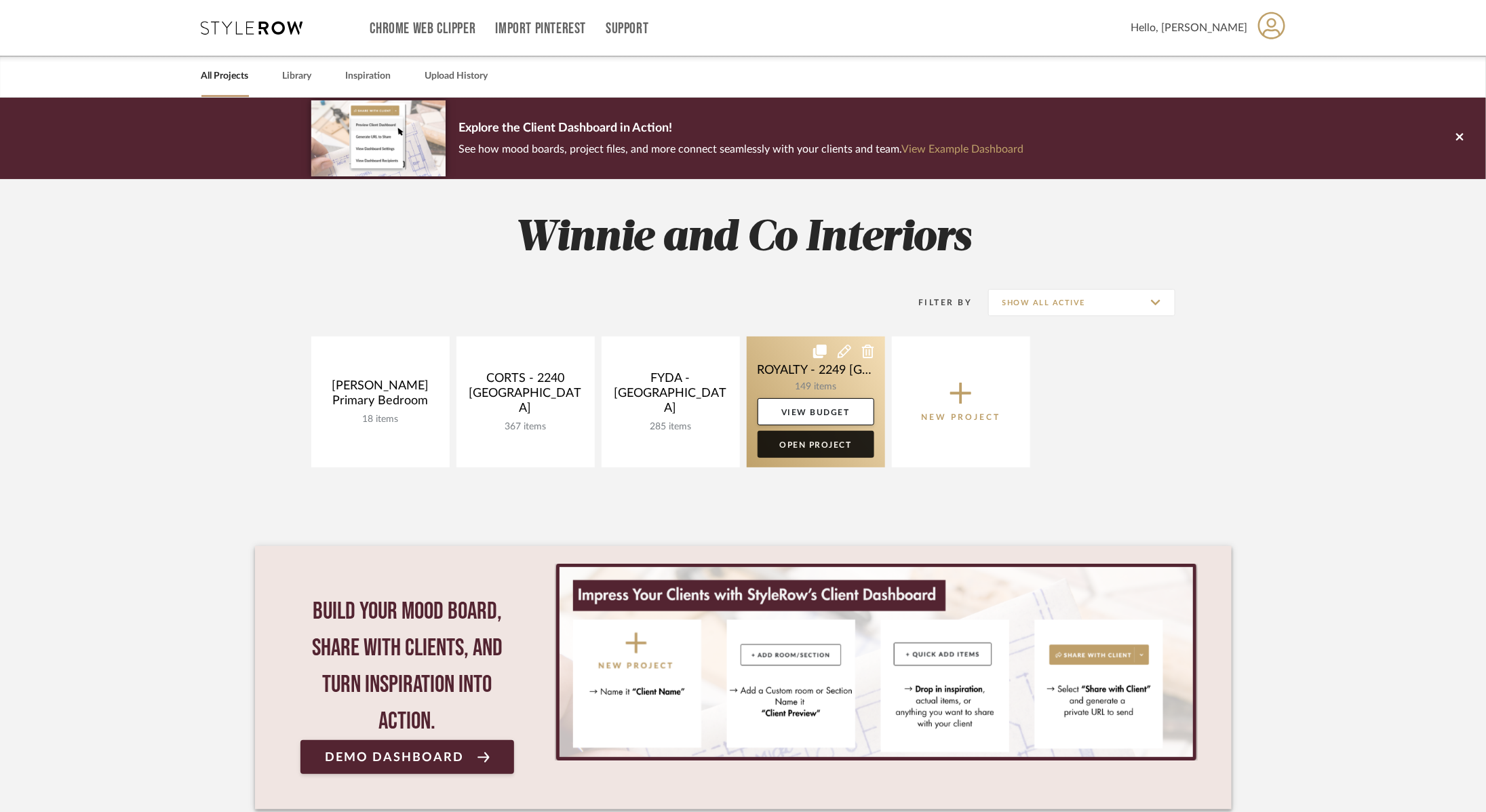
click at [803, 449] on link "Open Project" at bounding box center [816, 444] width 117 height 27
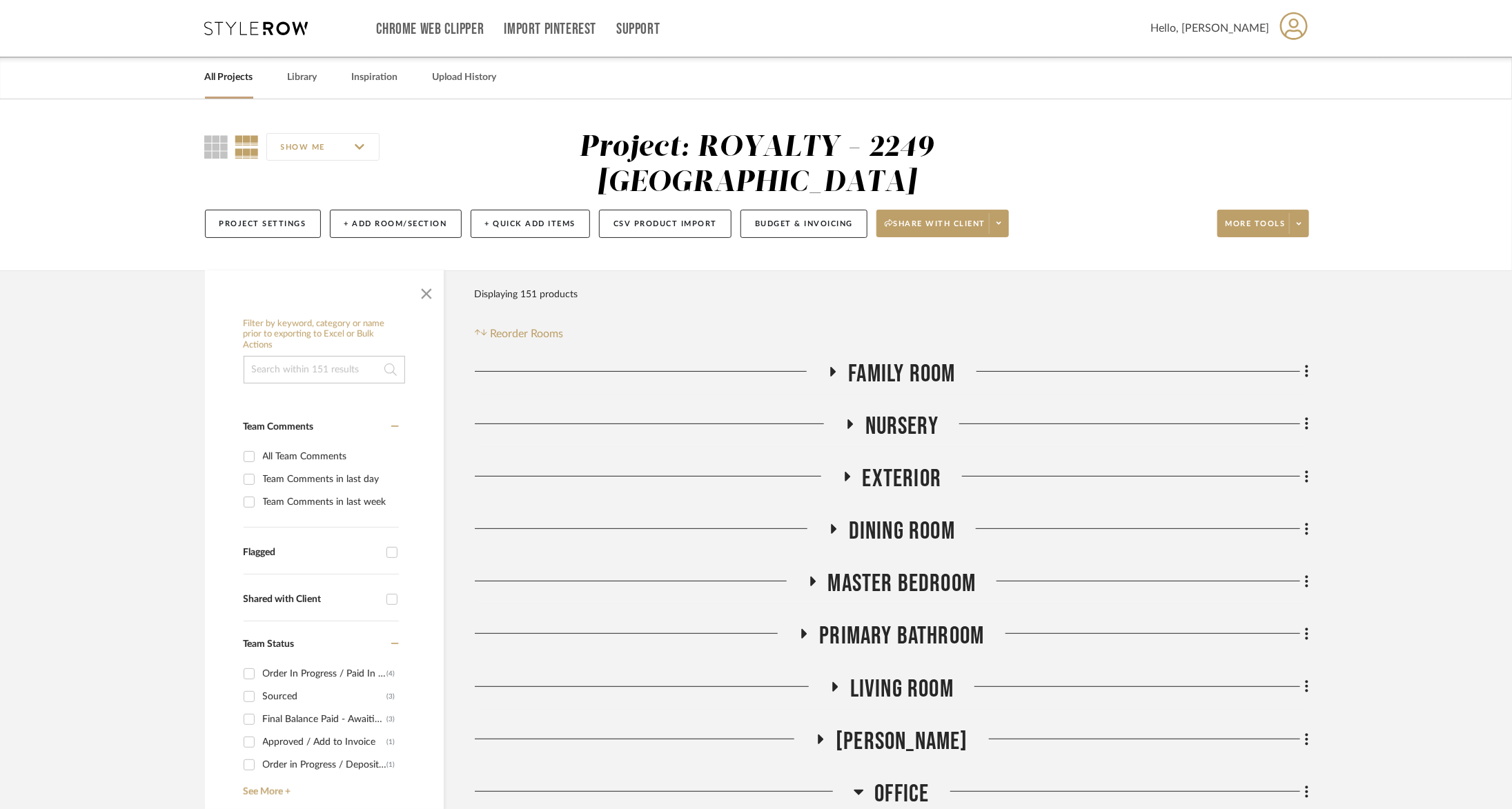
click at [894, 569] on span "Master Bedroom" at bounding box center [903, 583] width 148 height 30
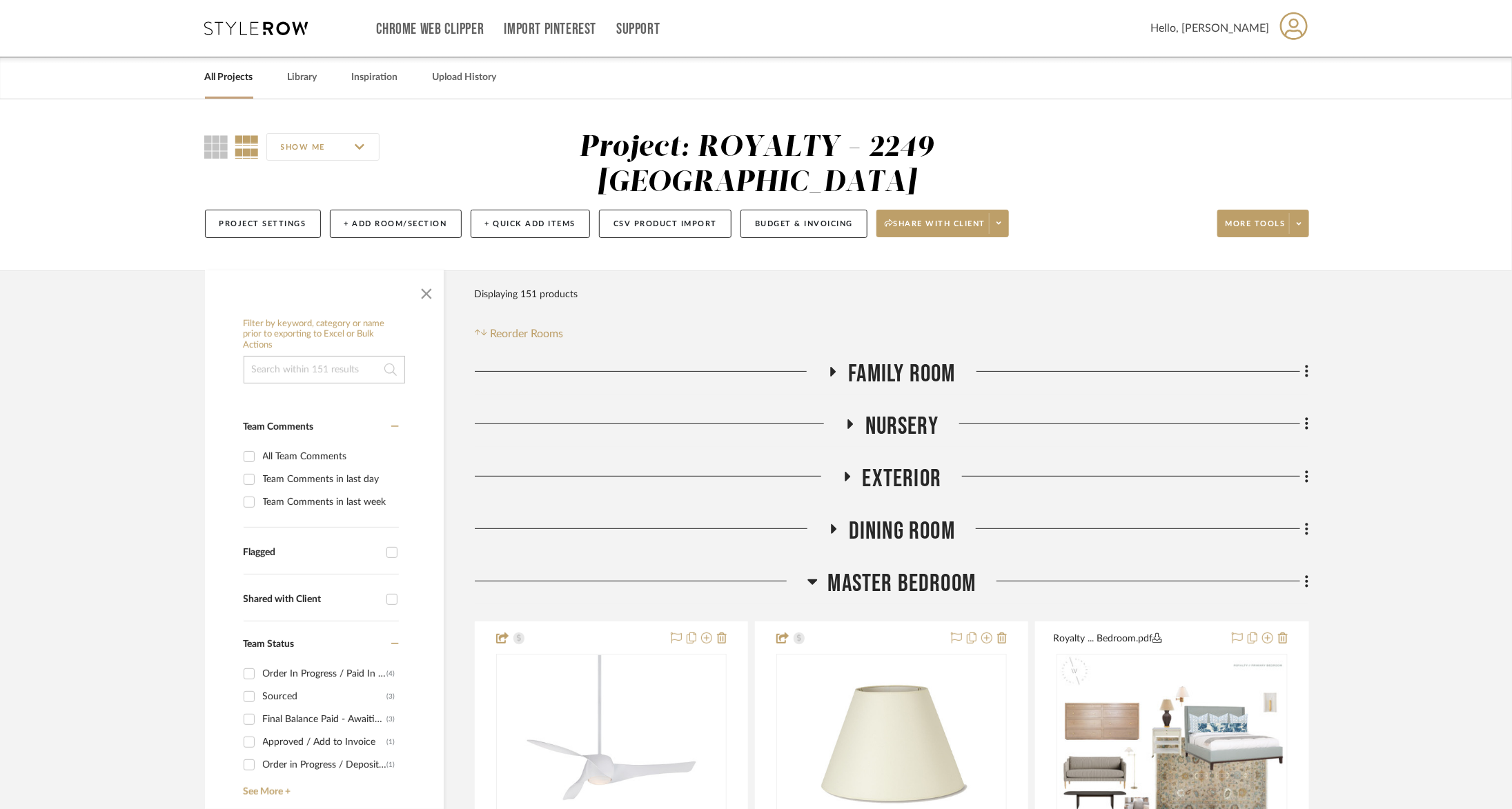
scroll to position [161, 0]
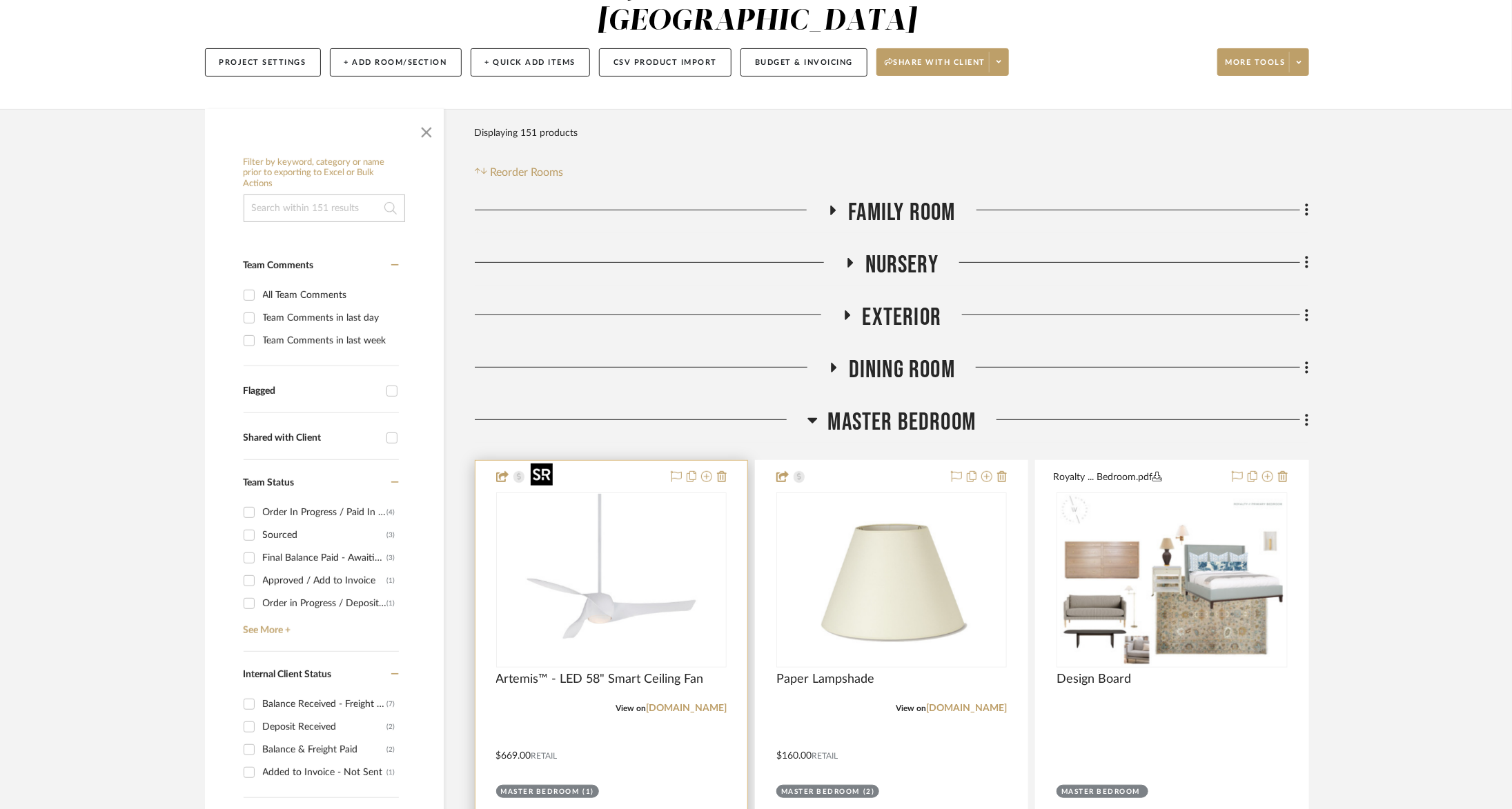
click at [0, 0] on img at bounding box center [0, 0] width 0 height 0
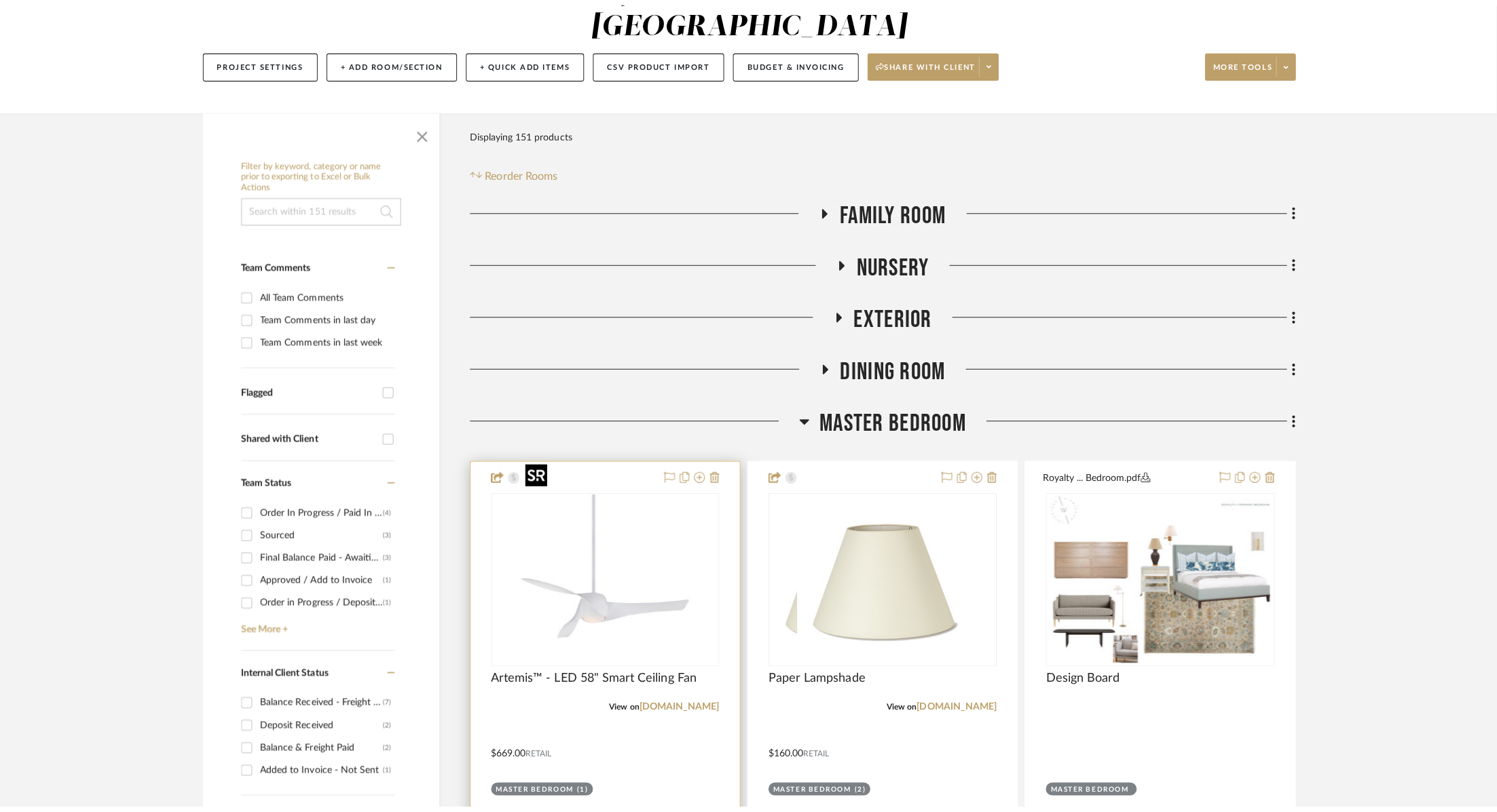
scroll to position [0, 0]
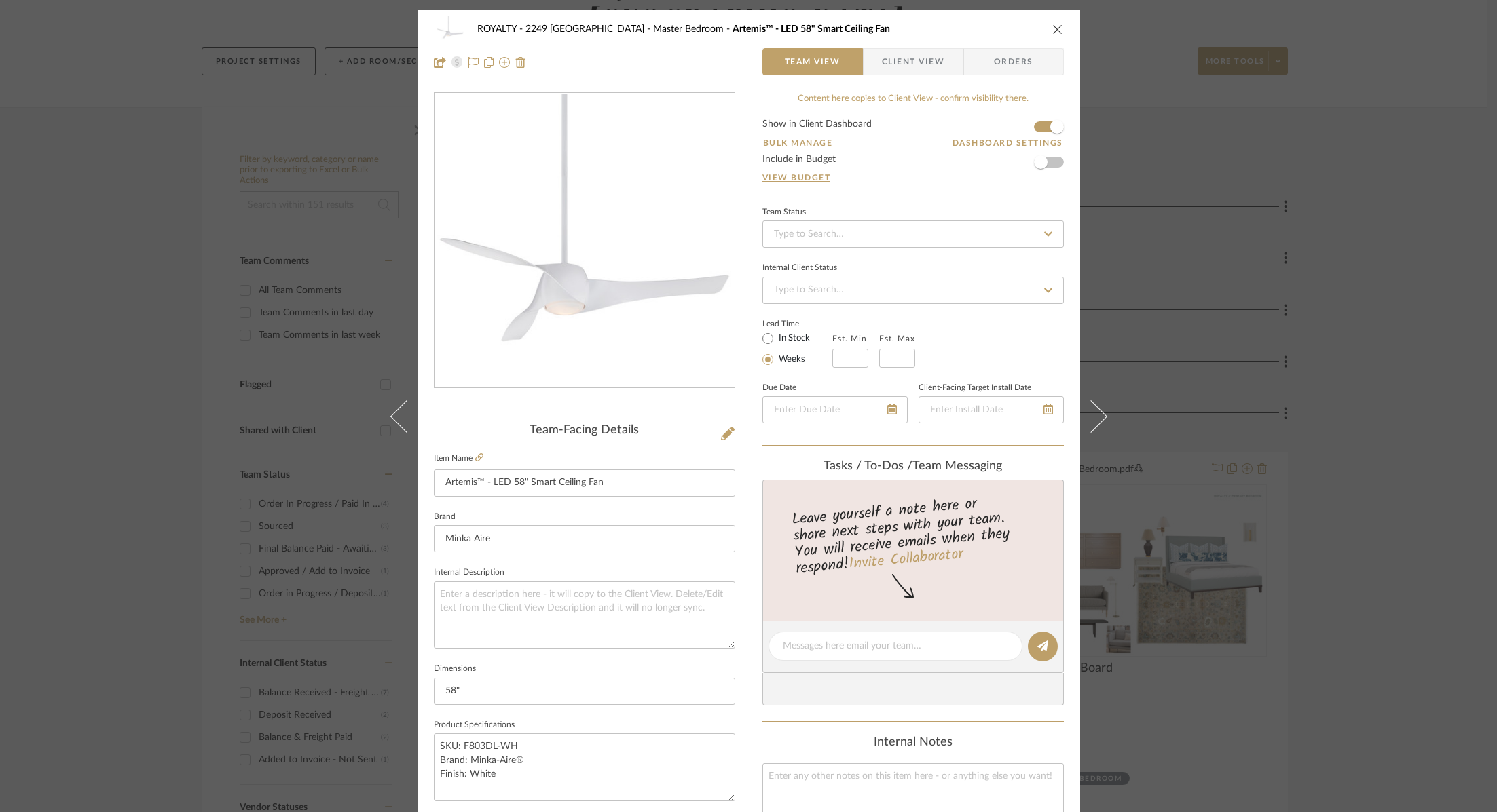
click at [1052, 28] on icon "close" at bounding box center [1057, 29] width 11 height 11
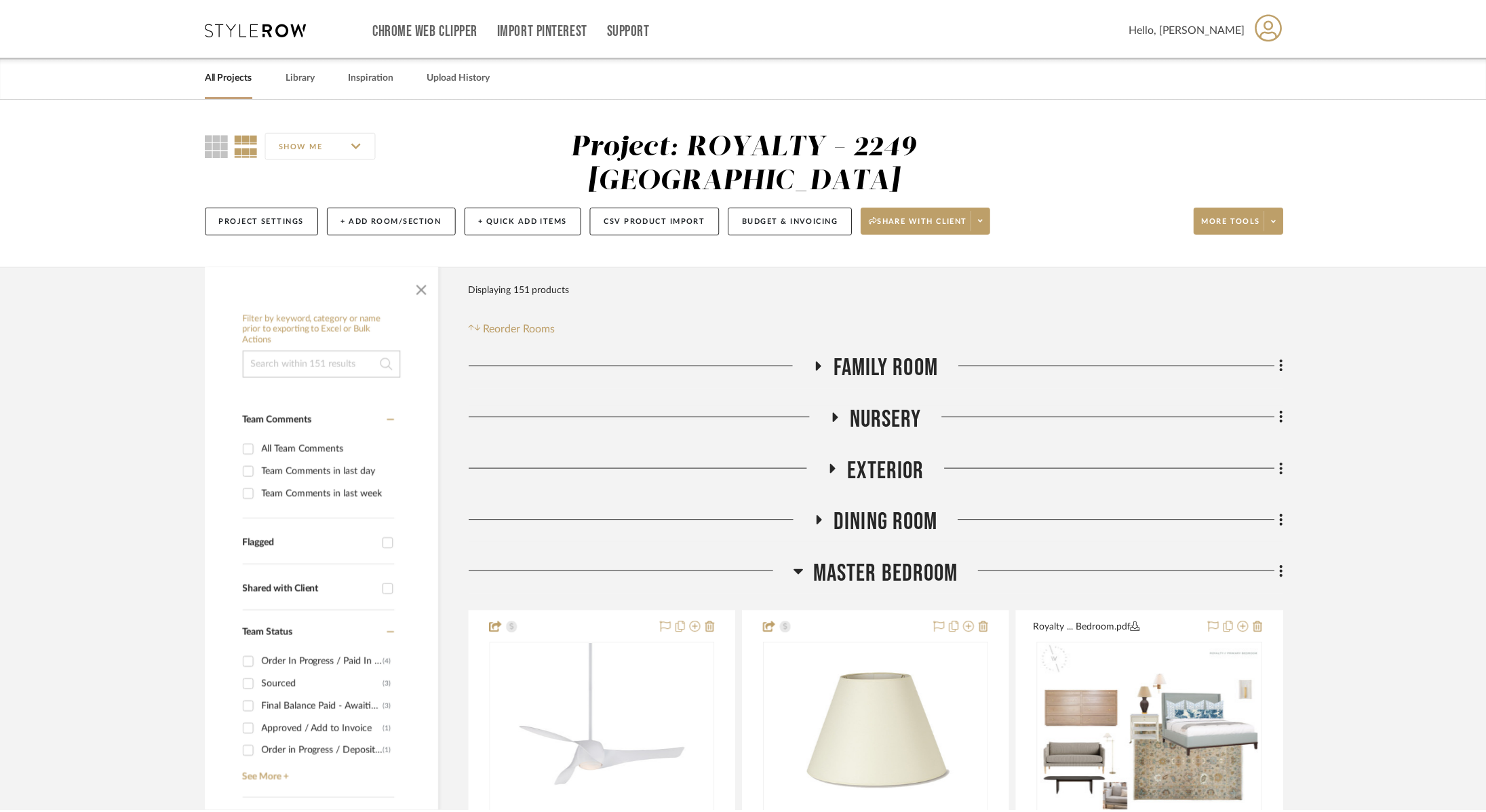
scroll to position [158, 0]
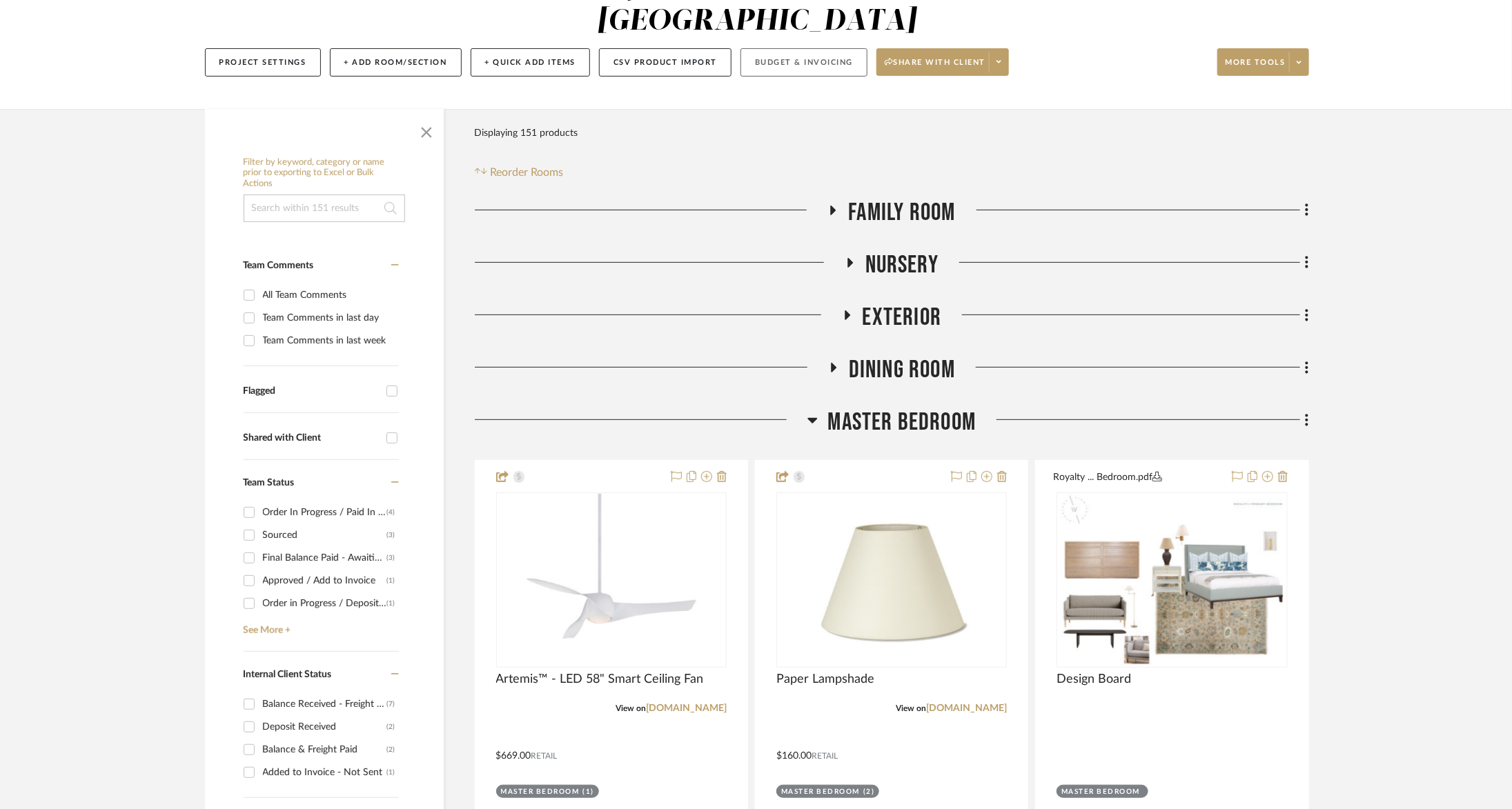
click at [803, 49] on button "Budget & Invoicing" at bounding box center [804, 62] width 127 height 28
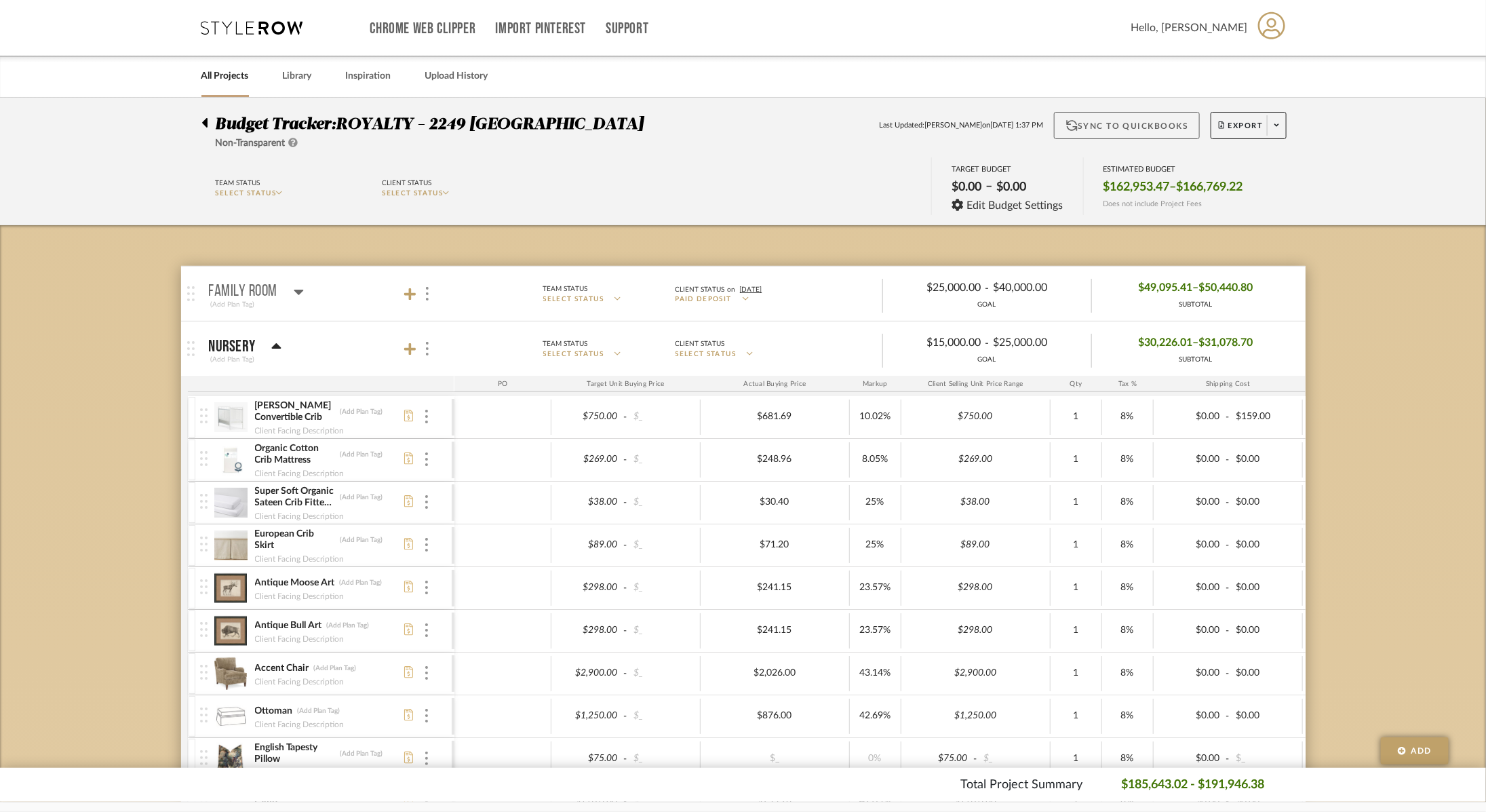
click at [1115, 118] on button "Sync to QuickBooks" at bounding box center [1127, 126] width 146 height 27
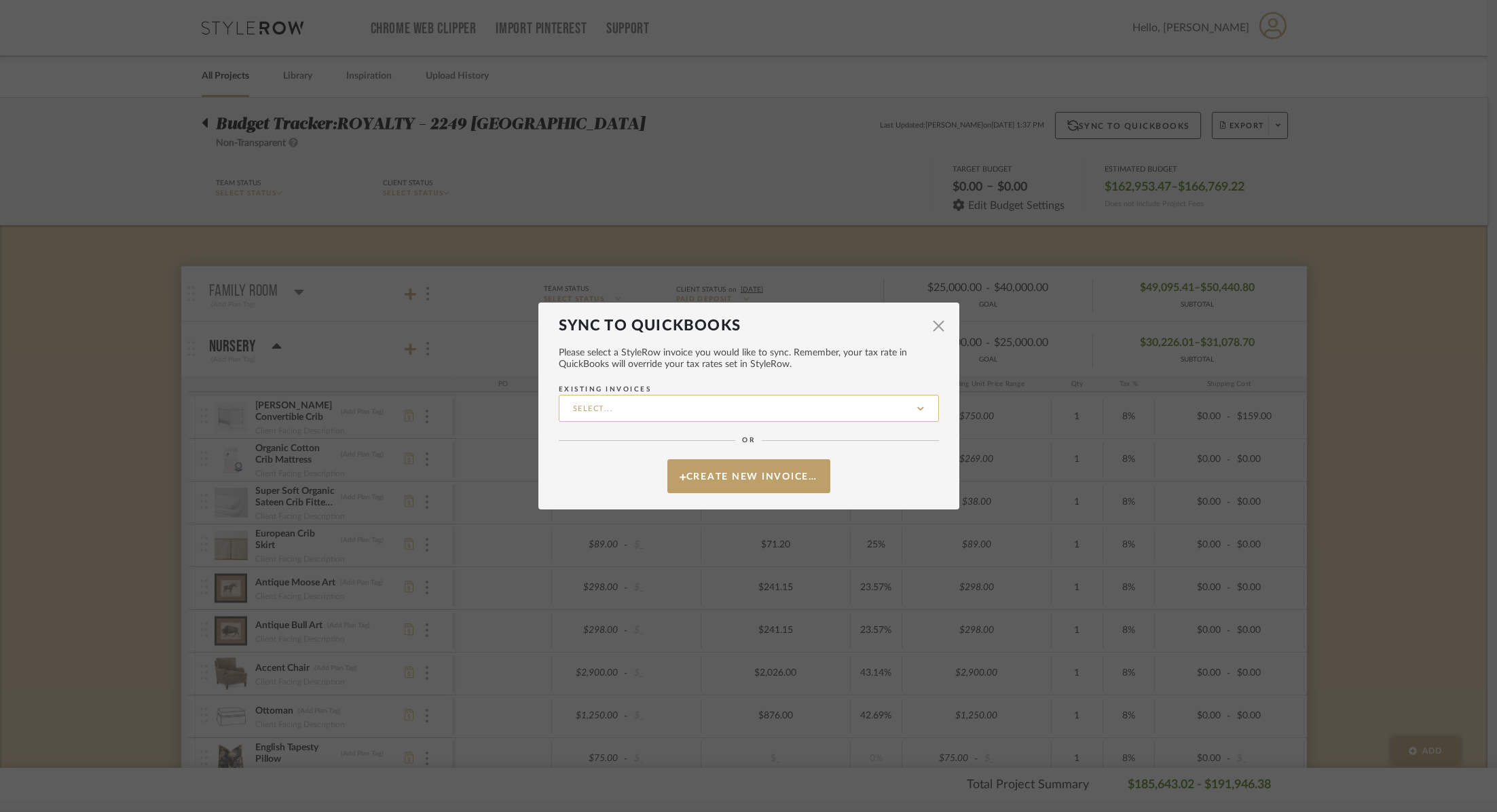
click at [681, 412] on input "Existing Invoices" at bounding box center [749, 408] width 380 height 27
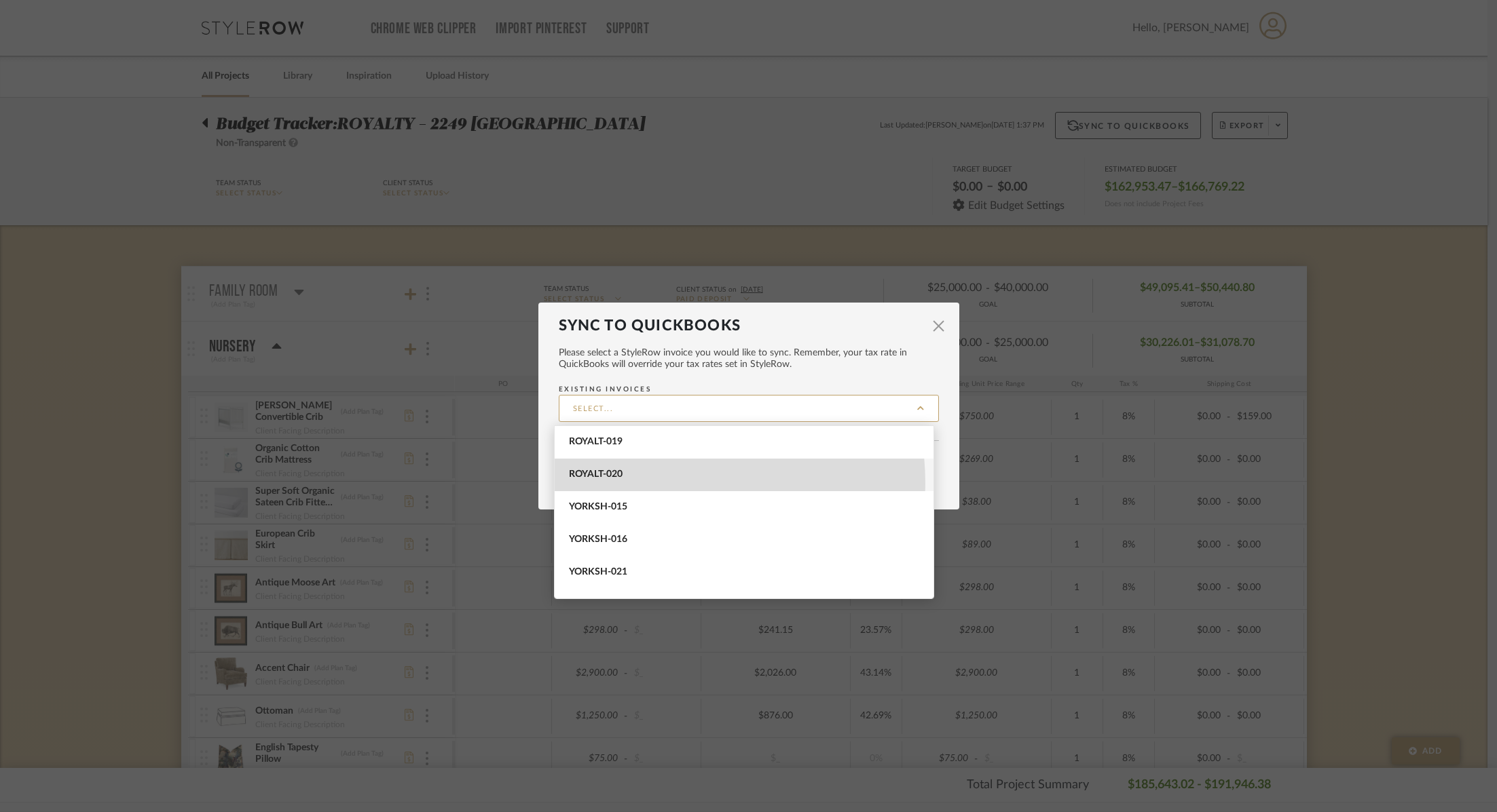
click at [639, 484] on span "ROYALT-020" at bounding box center [743, 475] width 378 height 33
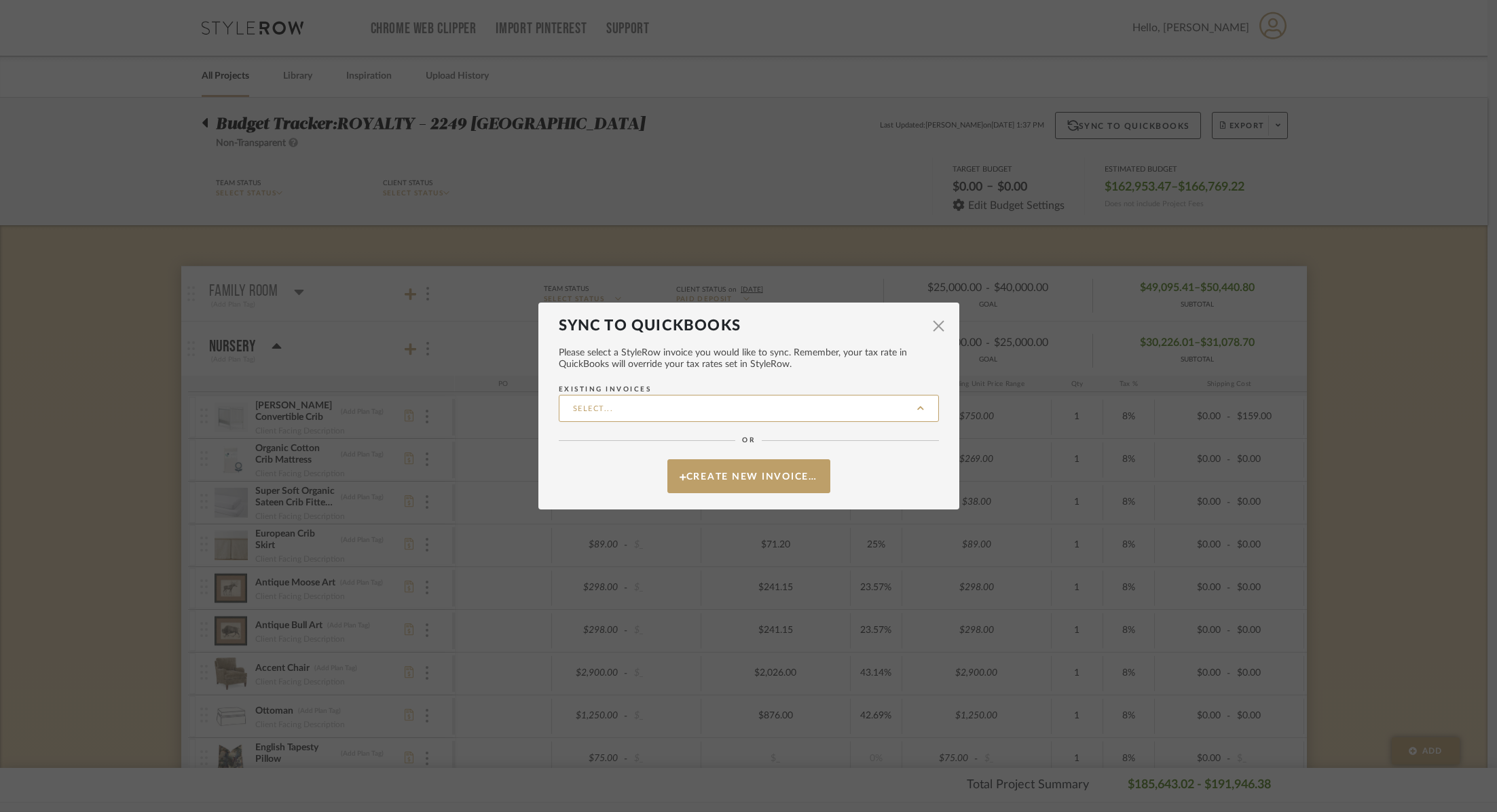
type input "ROYALT-020"
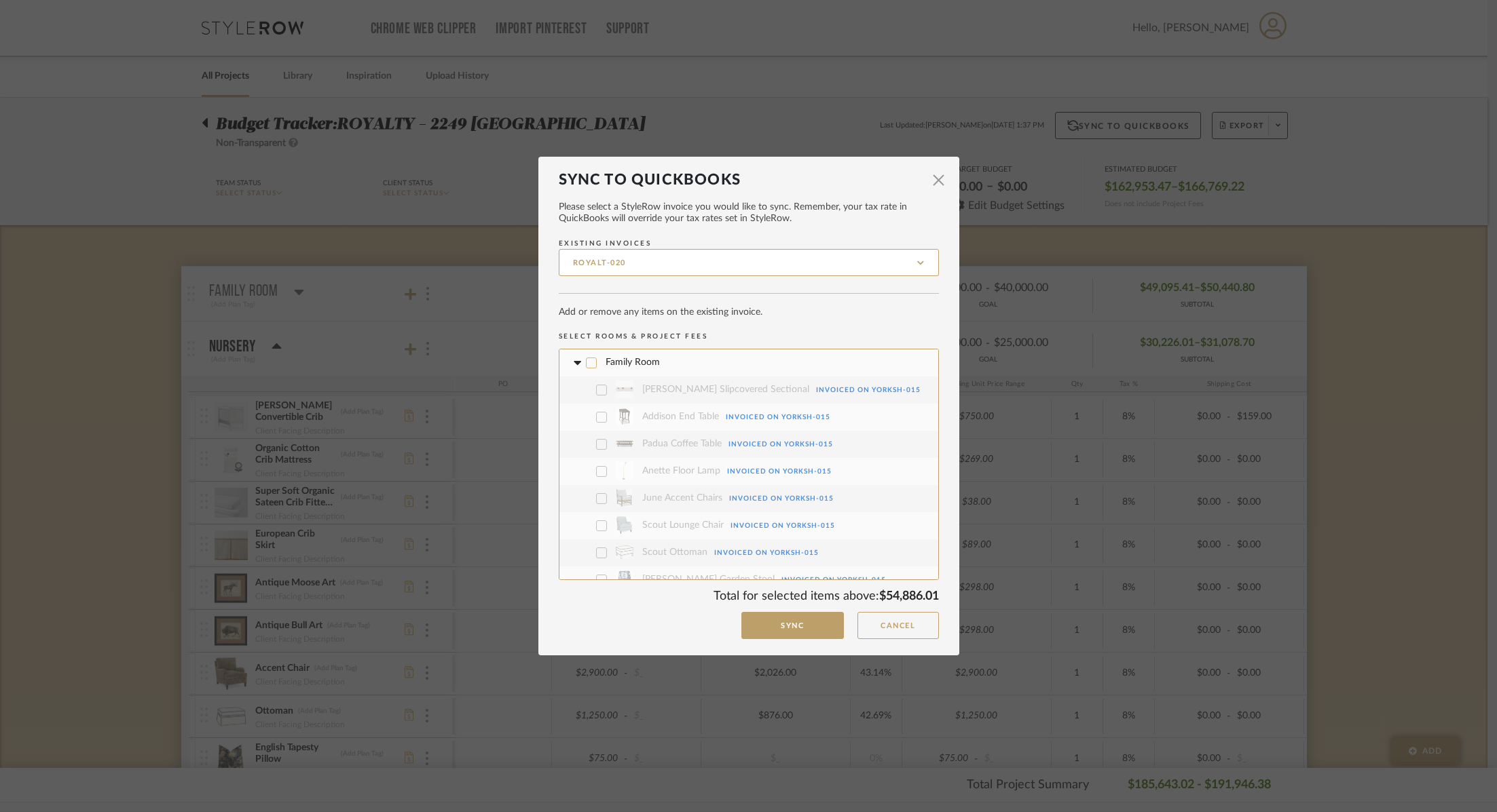
click at [572, 361] on icon at bounding box center [576, 362] width 8 height 5
click at [572, 394] on fa-icon at bounding box center [576, 391] width 14 height 14
click at [572, 424] on fa-icon at bounding box center [576, 417] width 14 height 14
click at [572, 444] on icon at bounding box center [576, 444] width 8 height 5
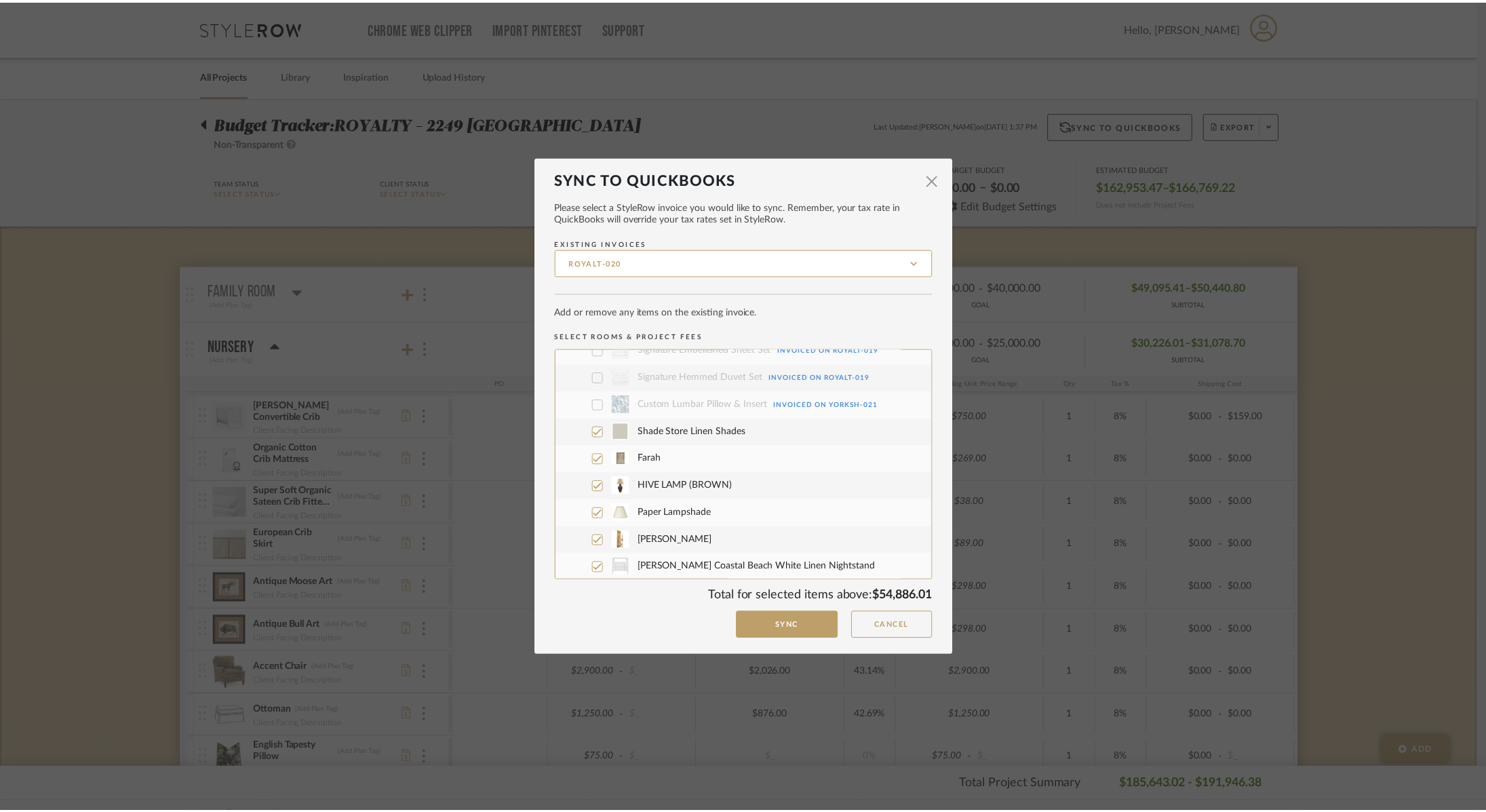
scroll to position [281, 0]
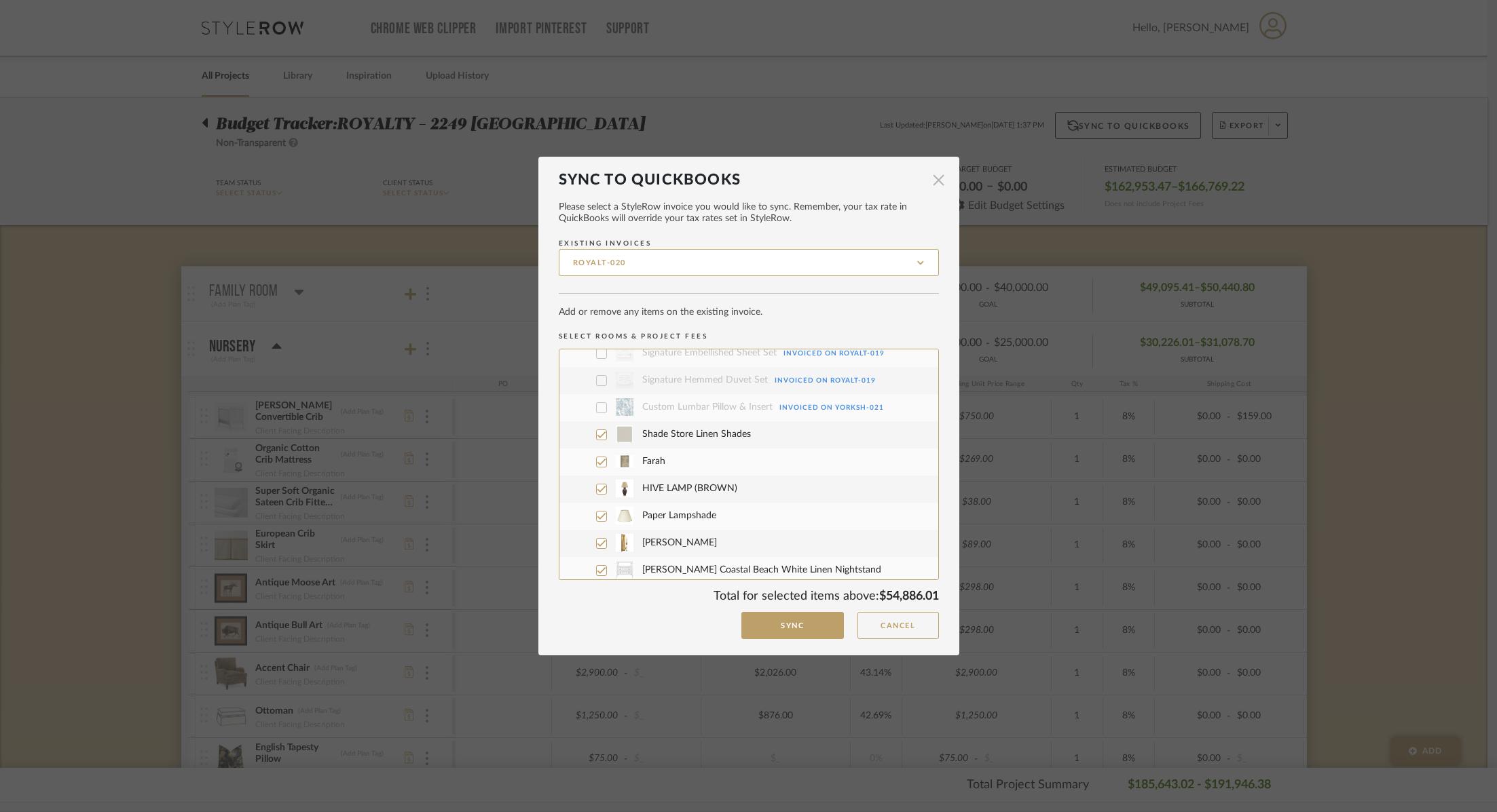
click at [940, 185] on span "button" at bounding box center [939, 180] width 27 height 27
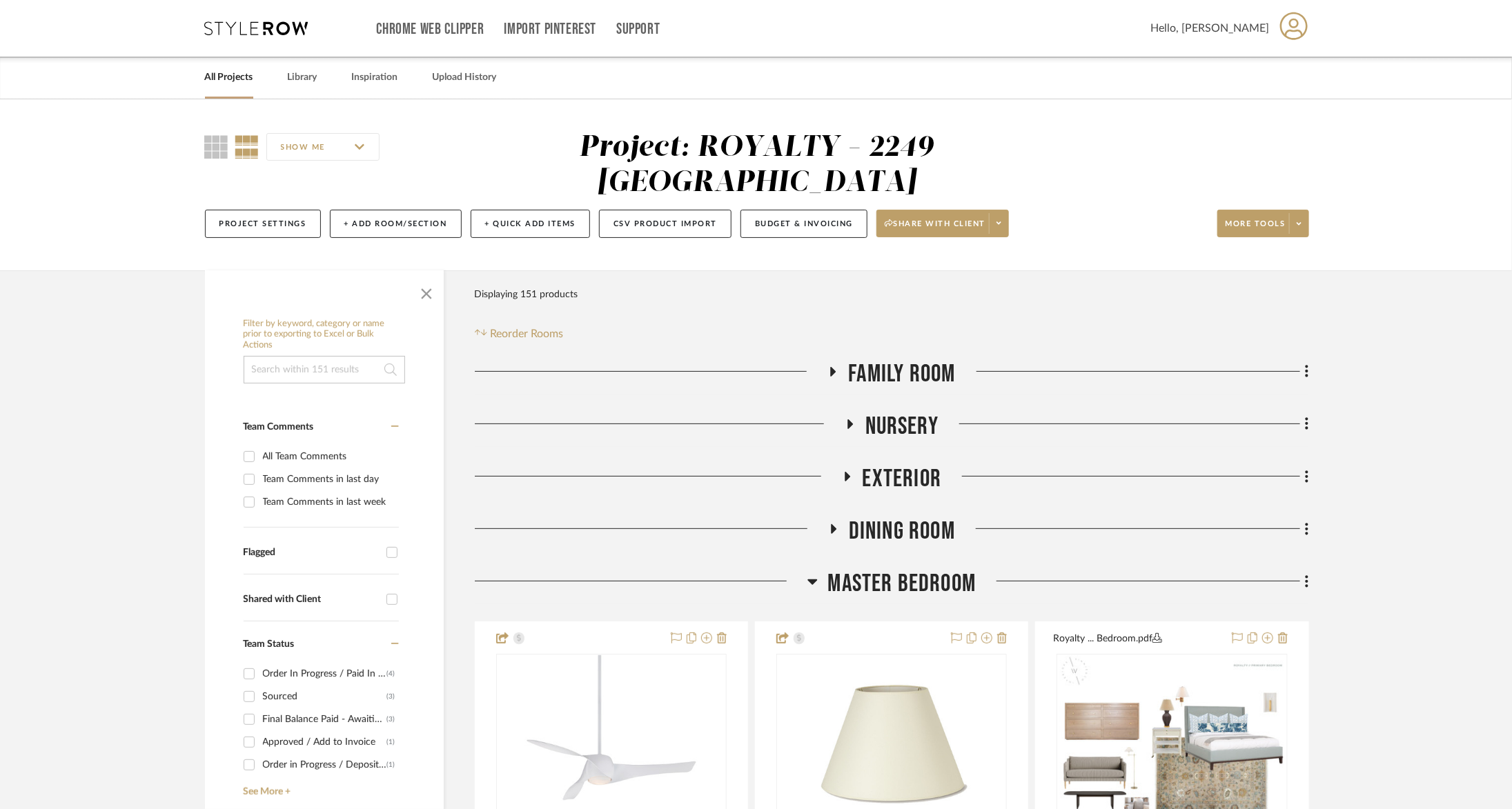
click at [808, 574] on icon at bounding box center [813, 582] width 10 height 17
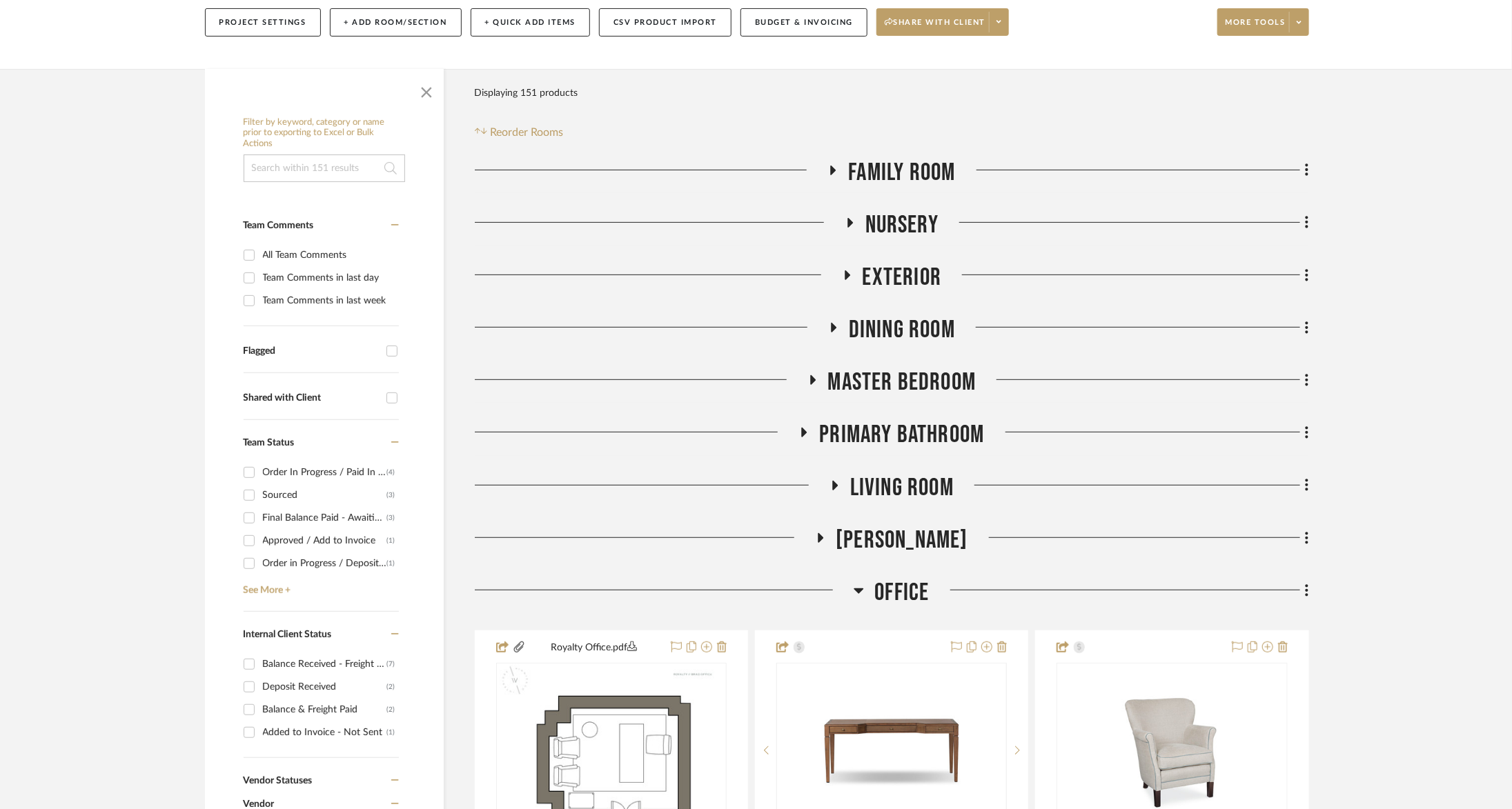
scroll to position [219, 0]
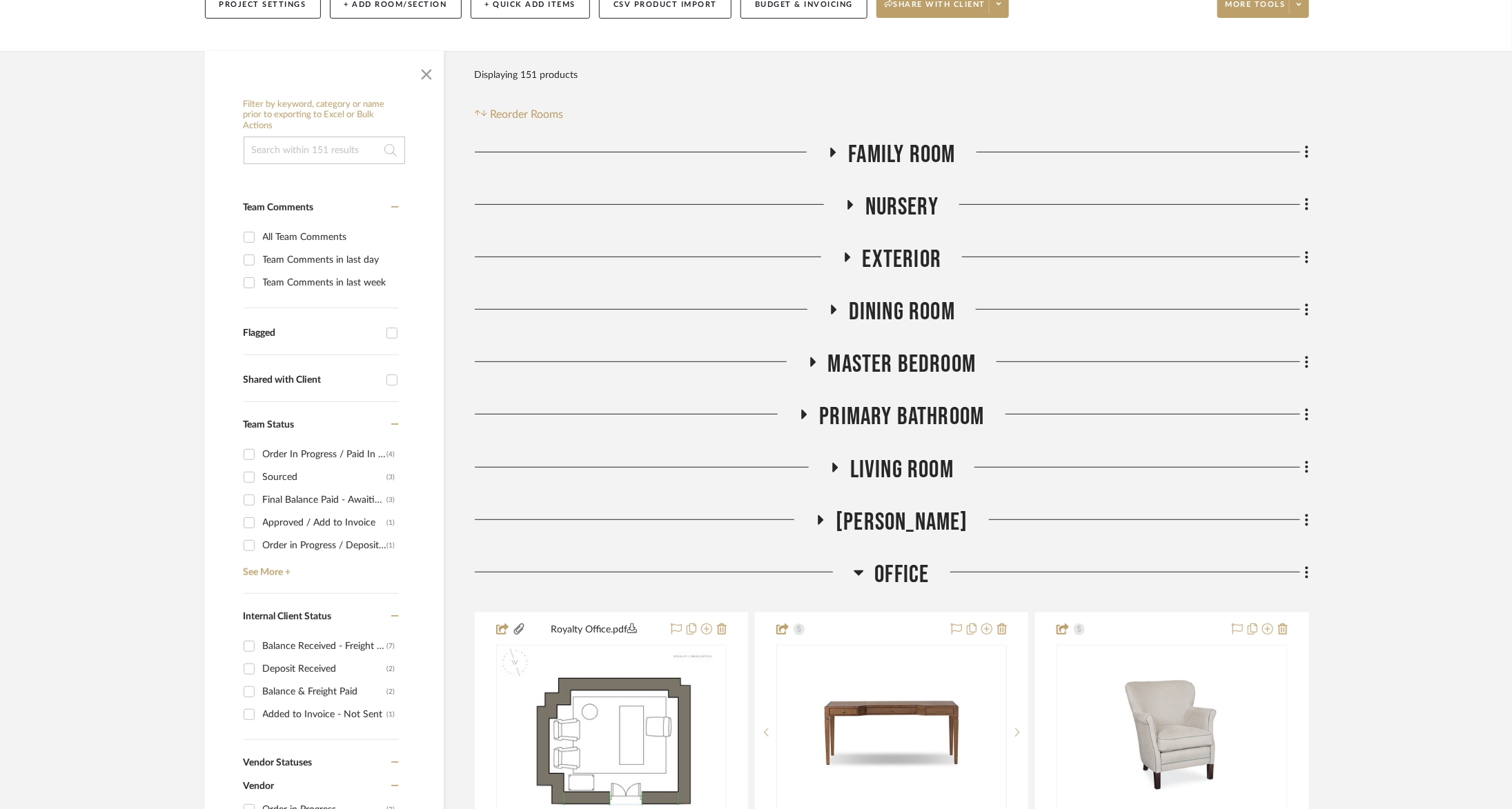
click at [871, 349] on span "Master Bedroom" at bounding box center [903, 364] width 148 height 30
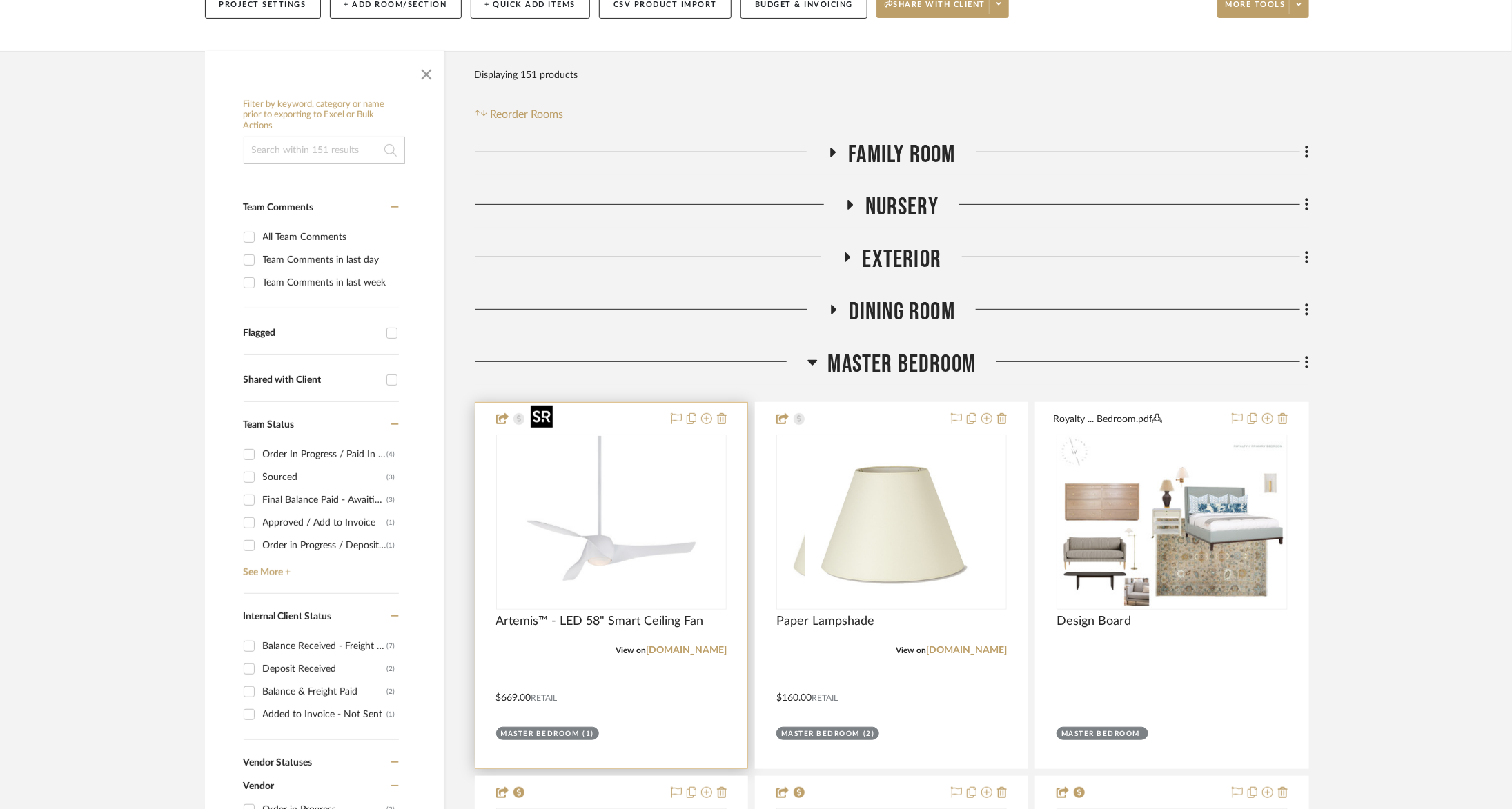
click at [0, 0] on img at bounding box center [0, 0] width 0 height 0
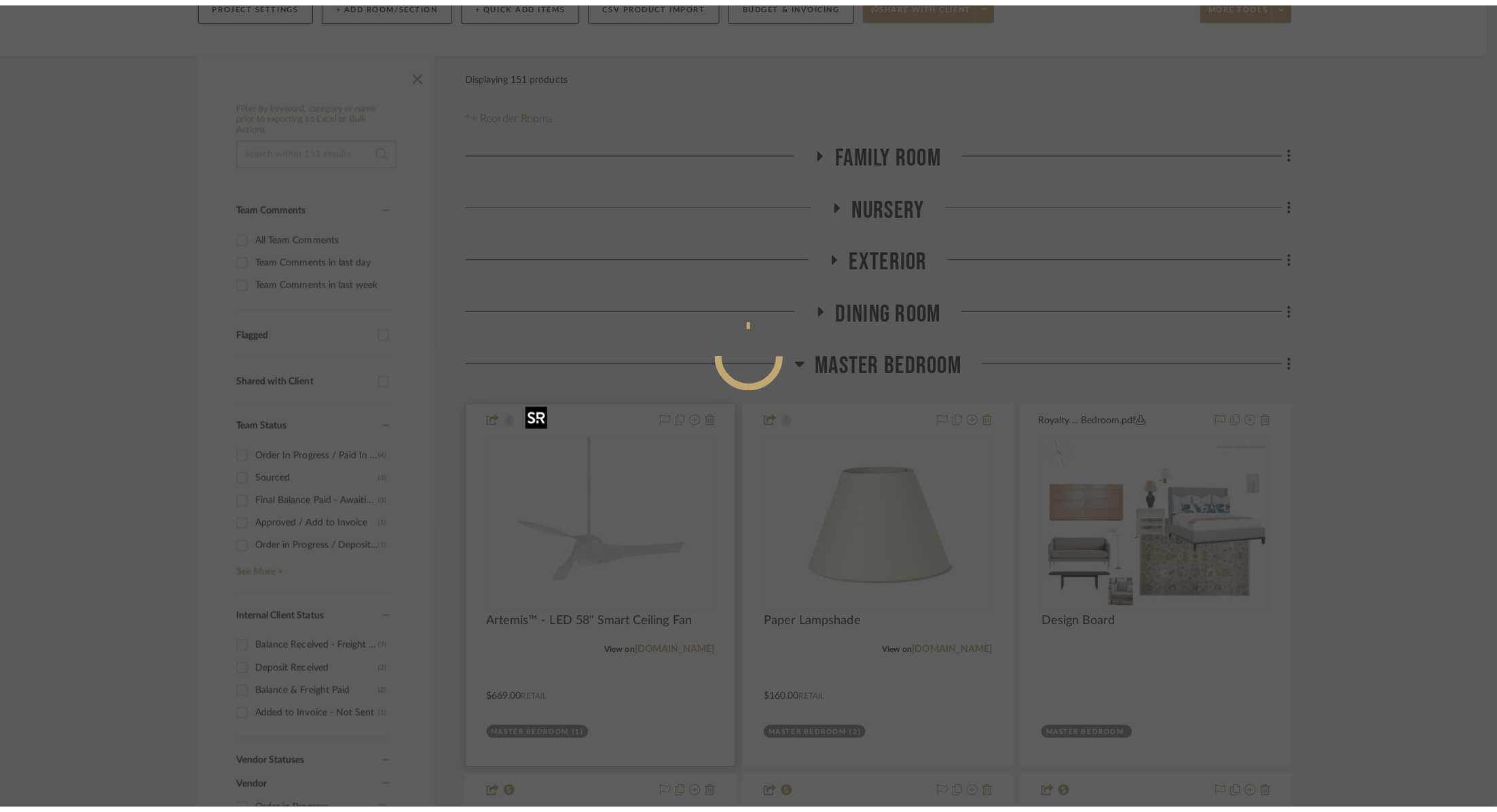
scroll to position [0, 0]
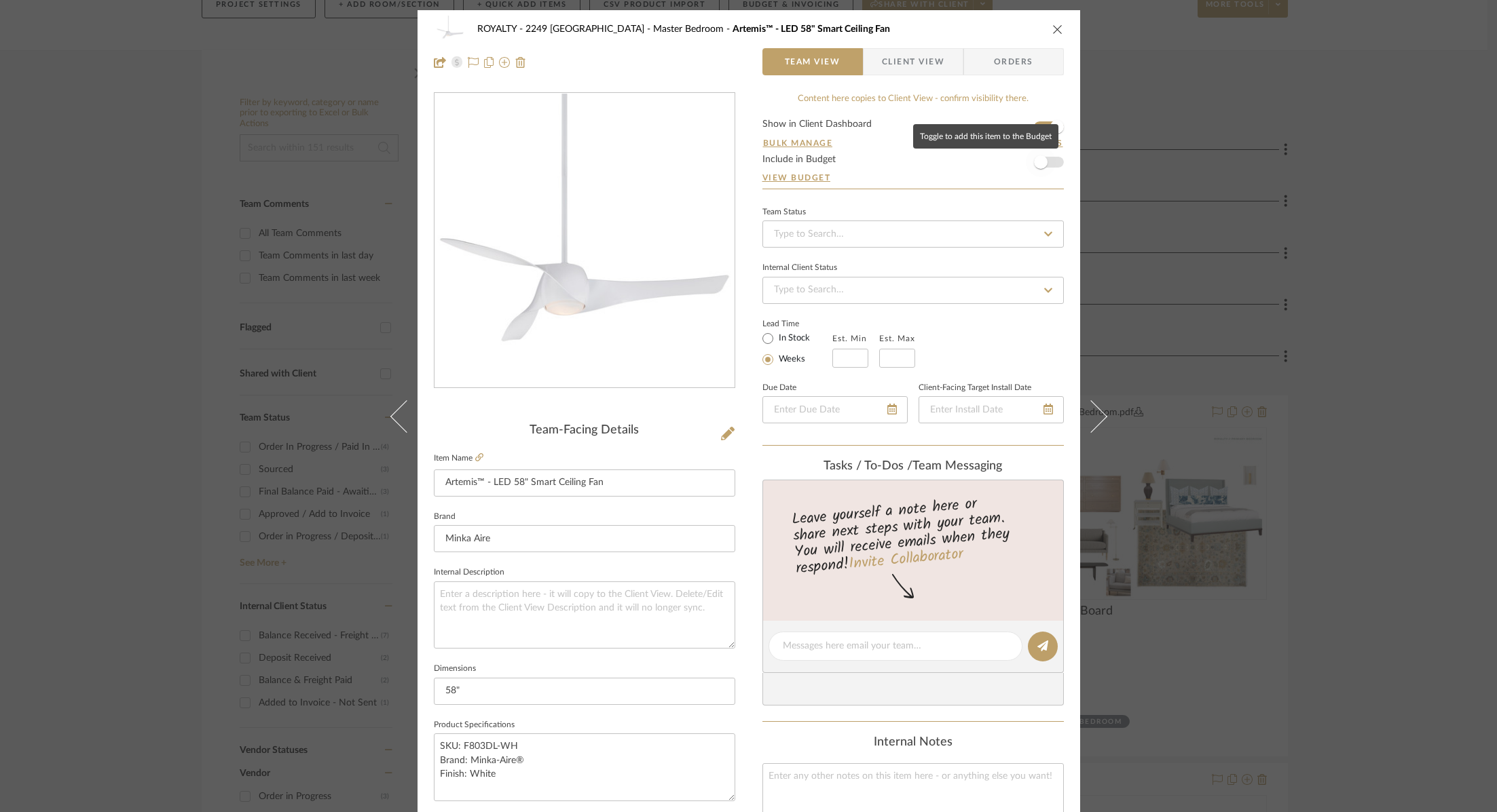
click at [1048, 165] on span "button" at bounding box center [1041, 162] width 30 height 30
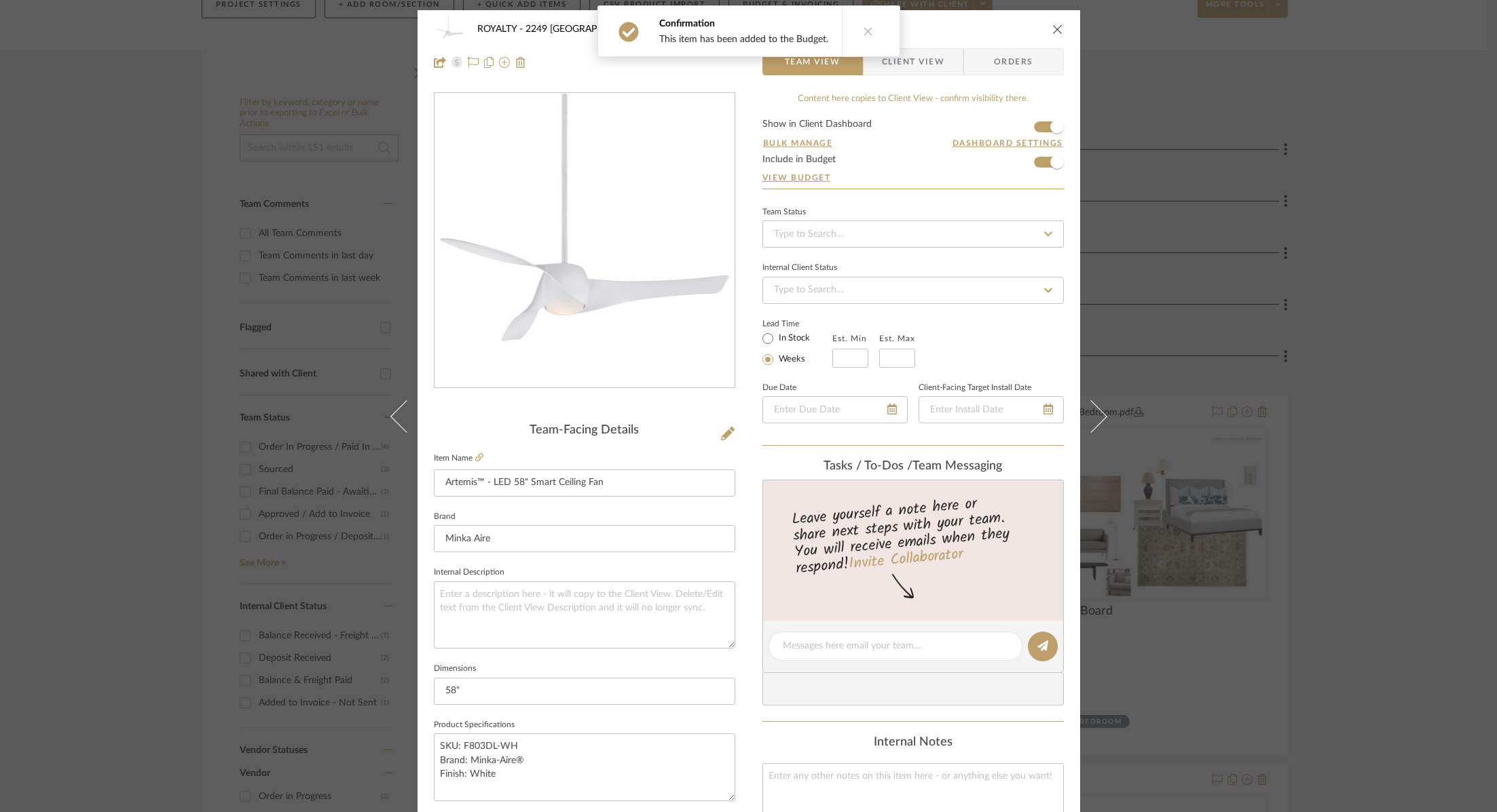
click at [1052, 32] on icon "close" at bounding box center [1057, 29] width 11 height 11
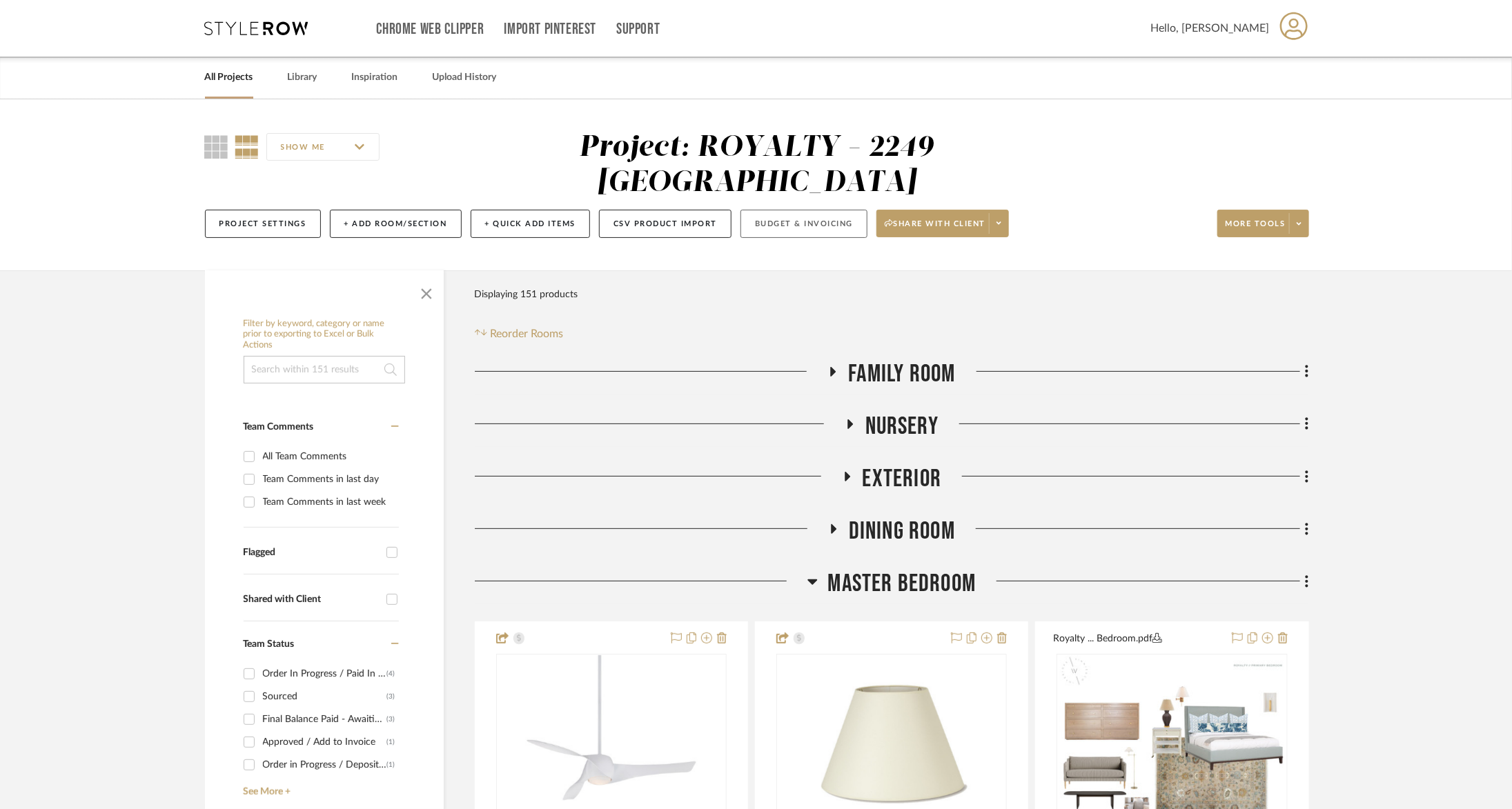
click at [811, 210] on button "Budget & Invoicing" at bounding box center [804, 223] width 127 height 28
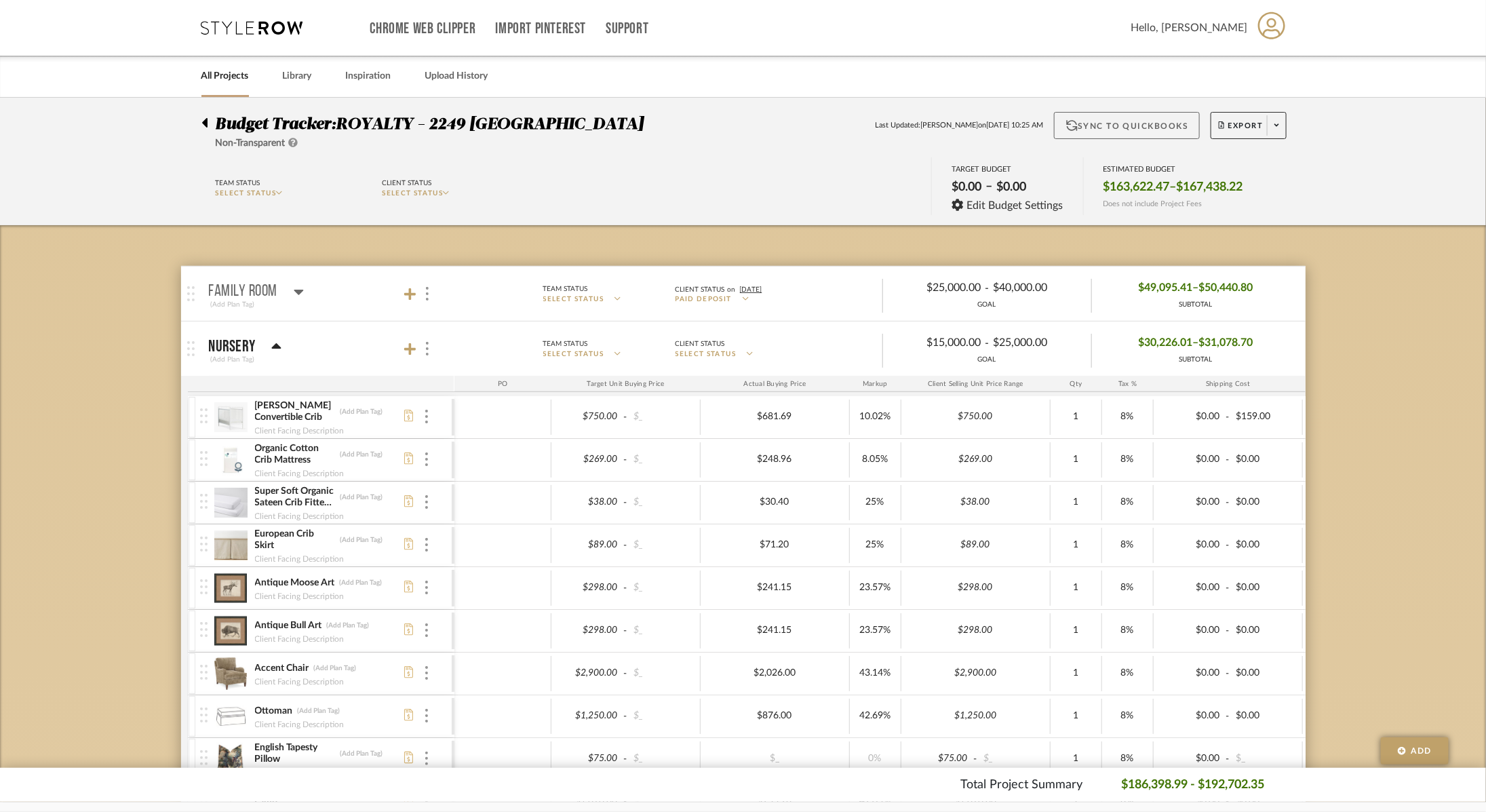
click at [1139, 131] on button "Sync to QuickBooks" at bounding box center [1127, 126] width 146 height 27
click at [1113, 129] on button "Sync to QuickBooks" at bounding box center [1127, 126] width 146 height 27
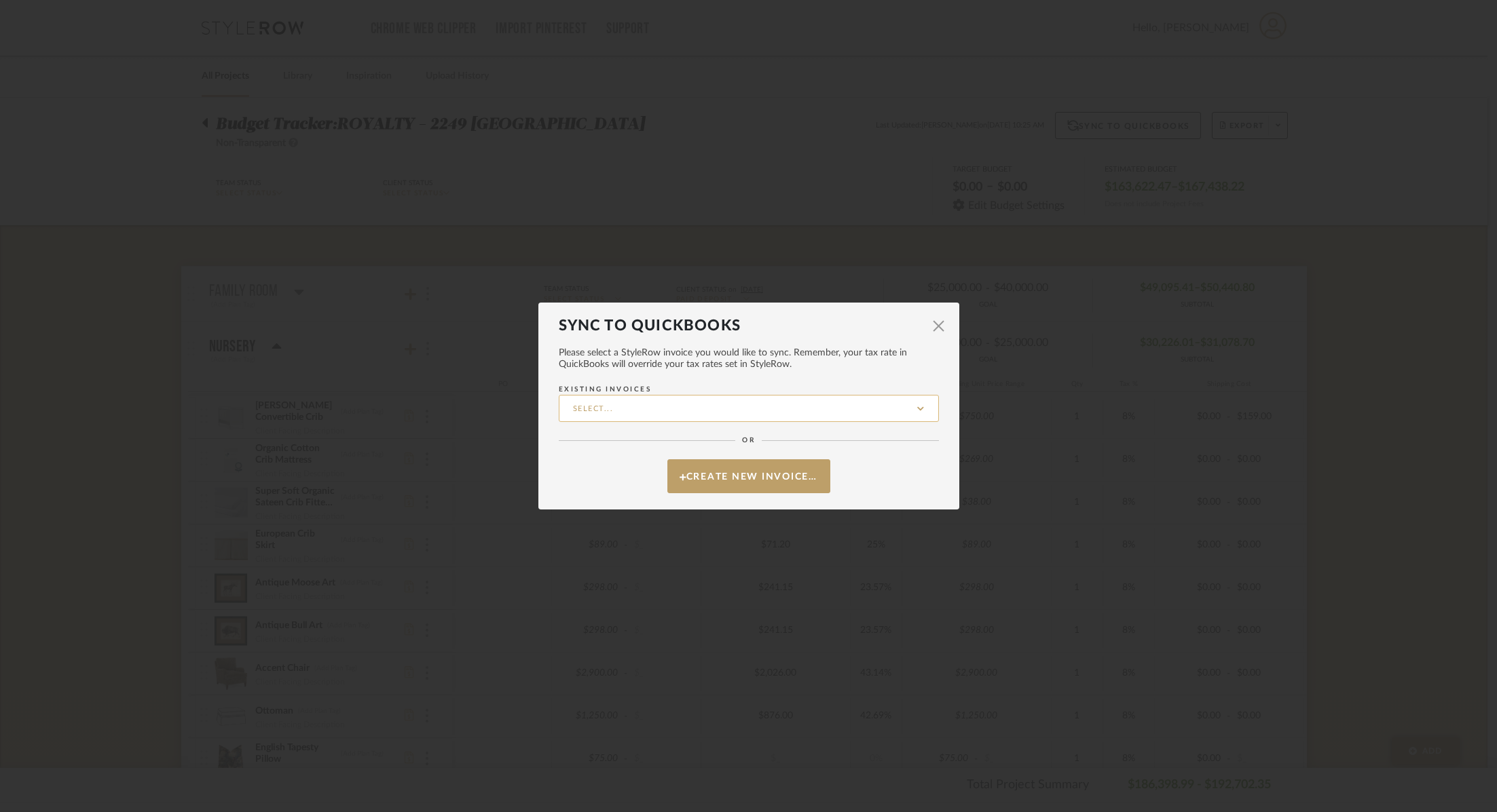
click at [677, 417] on input "Existing Invoices" at bounding box center [749, 408] width 380 height 27
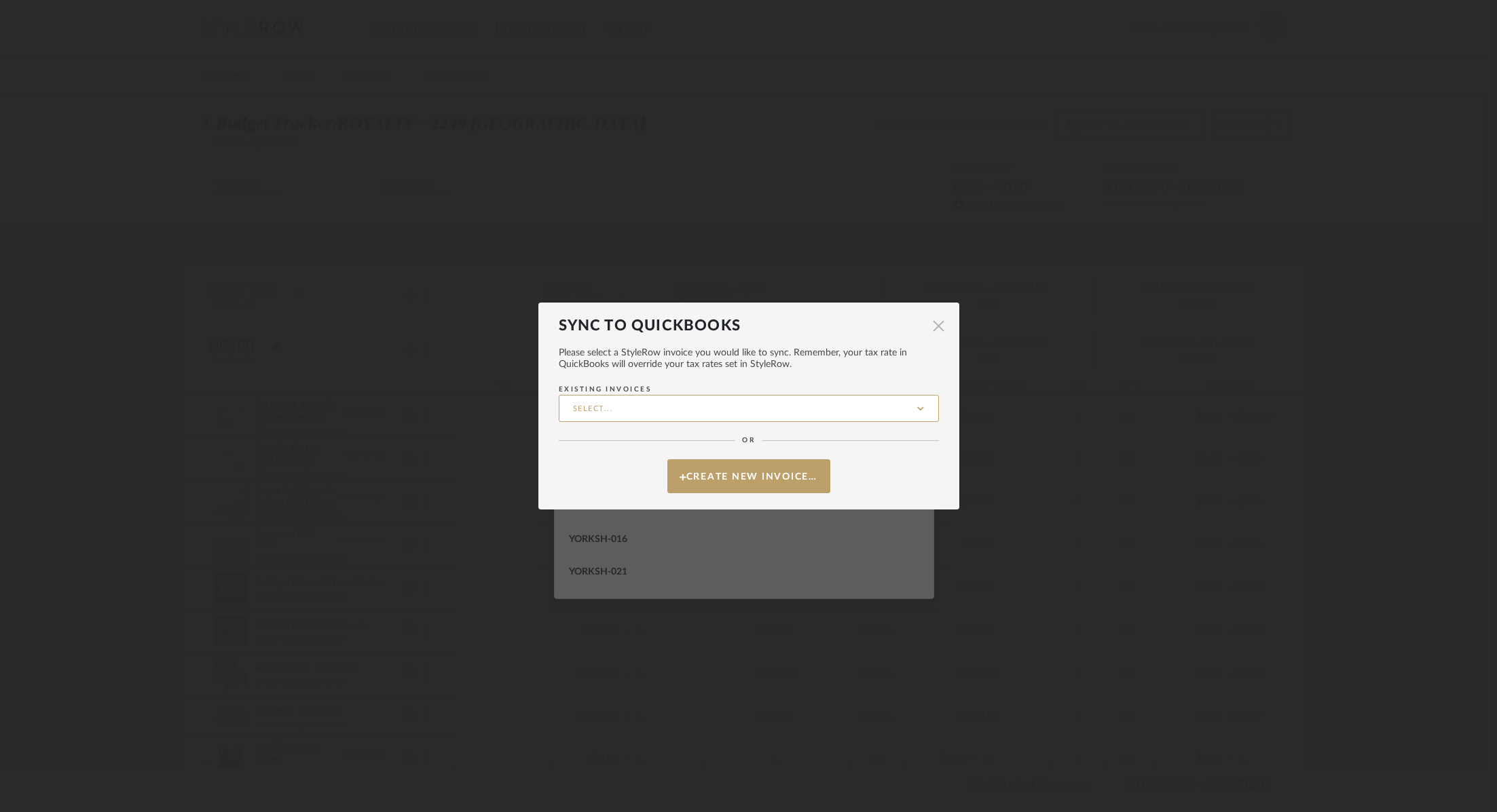
click at [930, 330] on span "button" at bounding box center [939, 326] width 27 height 27
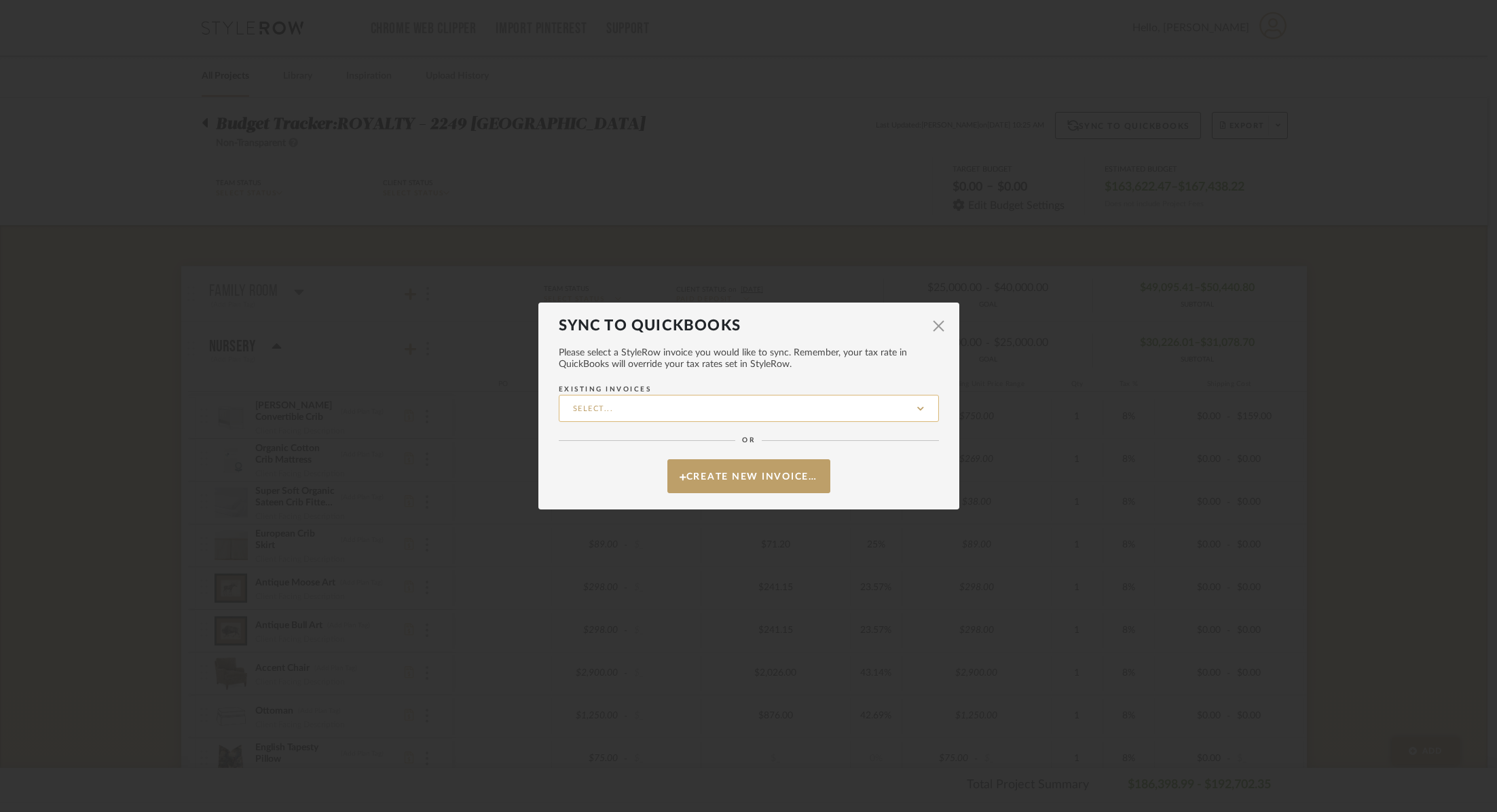
click at [744, 417] on input "Existing Invoices" at bounding box center [749, 408] width 380 height 27
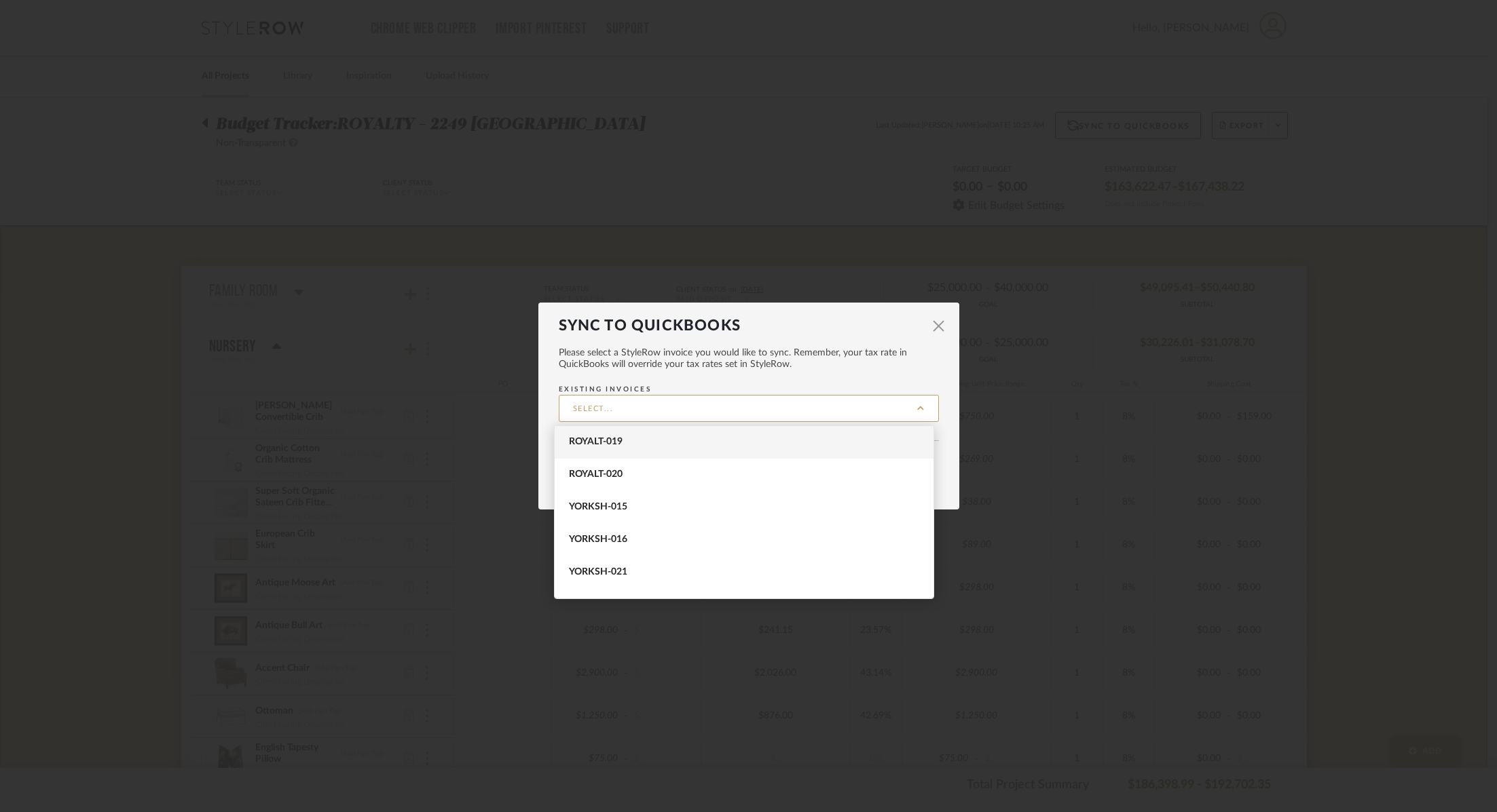
click at [742, 439] on span "ROYALT-019" at bounding box center [746, 442] width 353 height 12
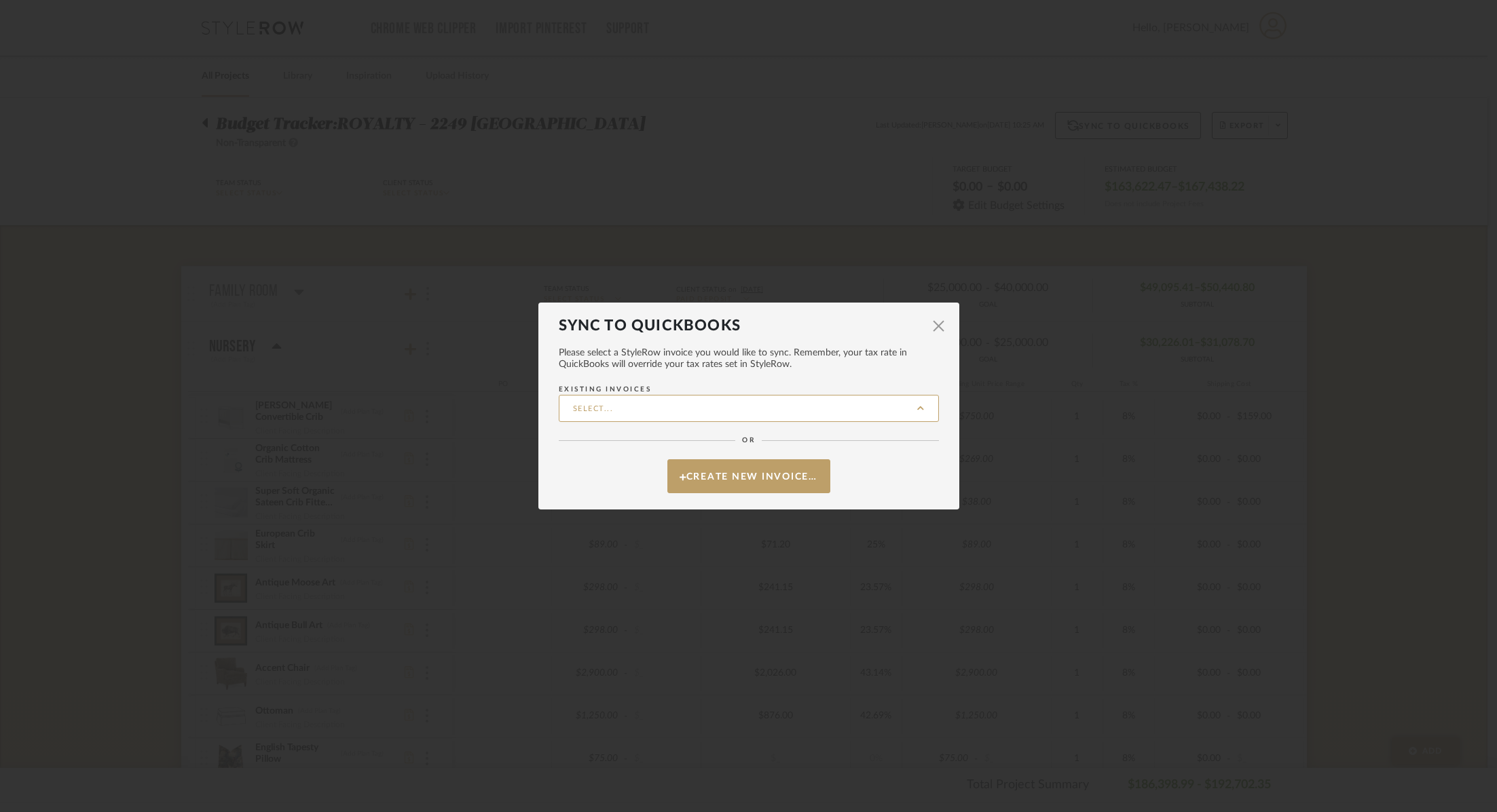
type input "ROYALT-019"
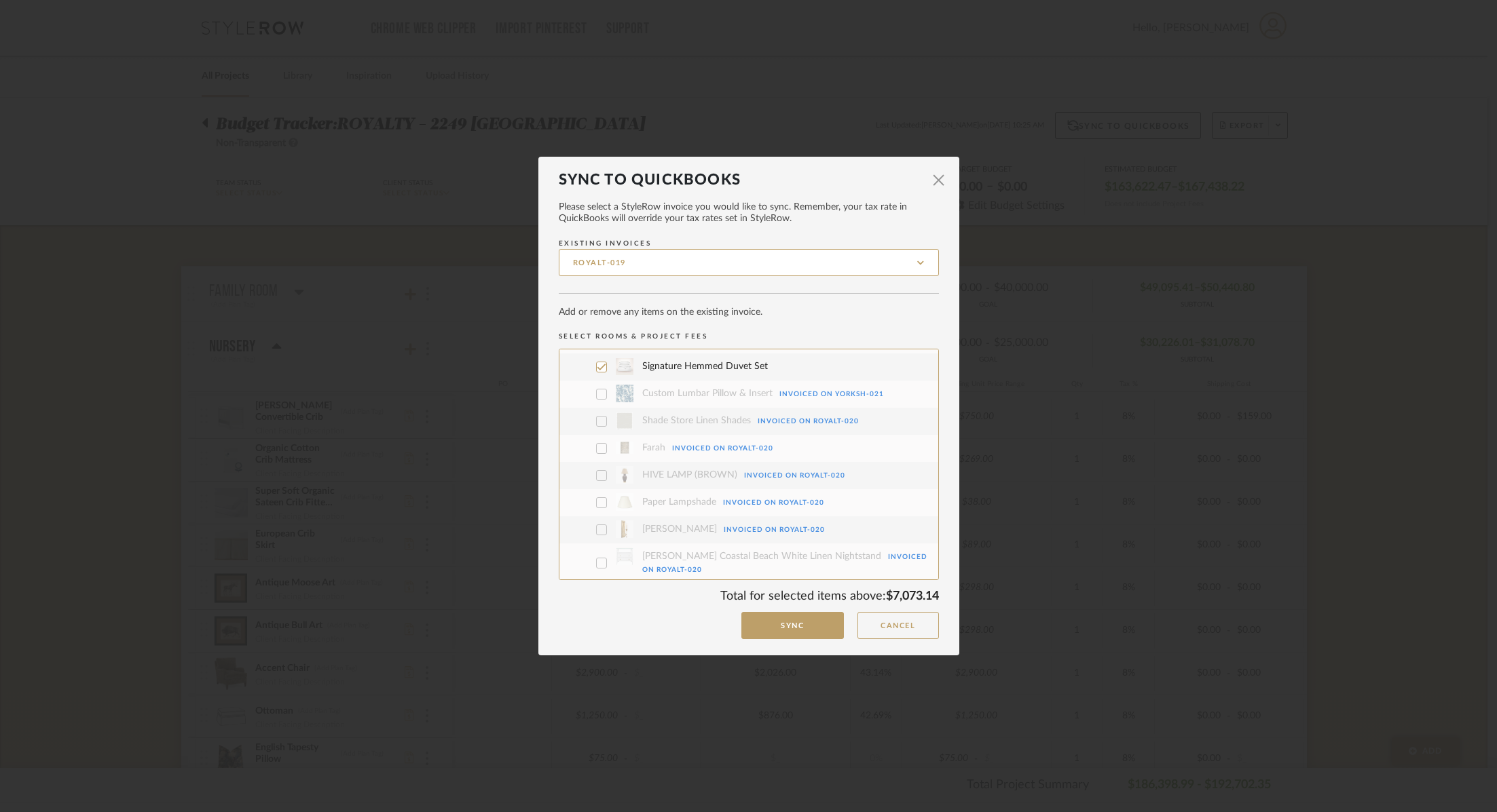
scroll to position [2172, 0]
click at [645, 258] on input "ROYALT-019" at bounding box center [749, 262] width 380 height 27
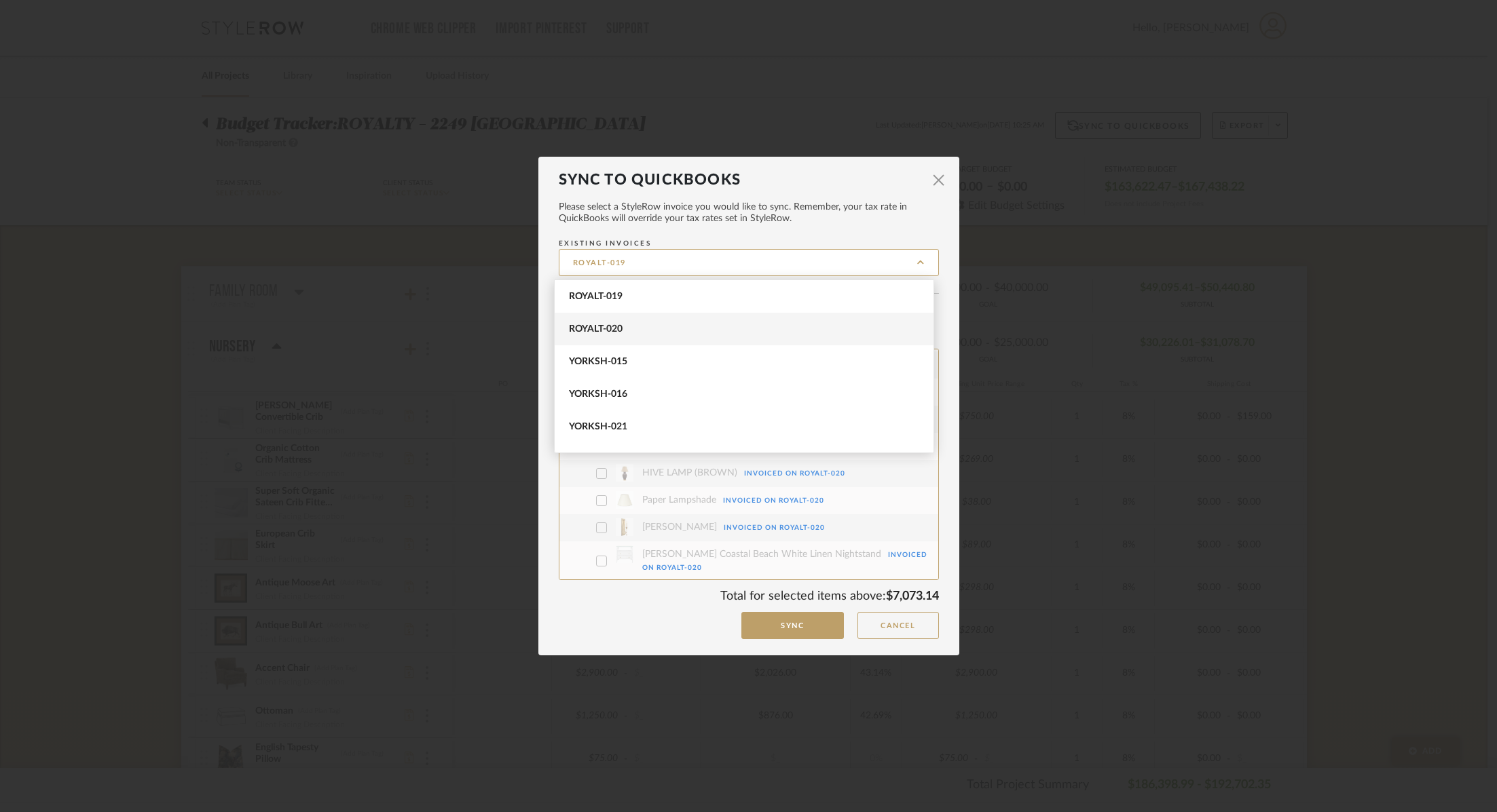
click at [640, 327] on span "ROYALT-020" at bounding box center [746, 329] width 353 height 12
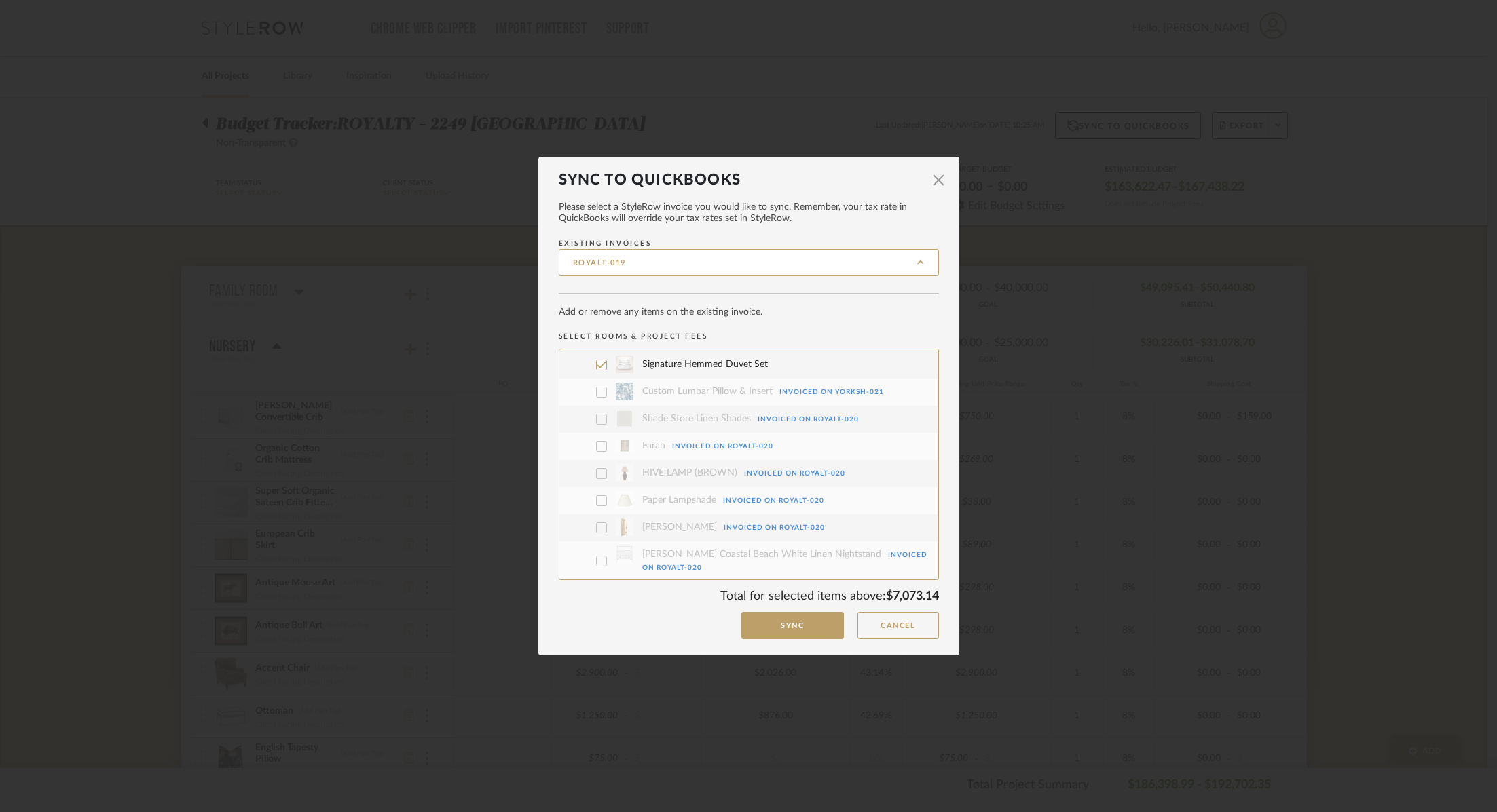
type input "ROYALT-020"
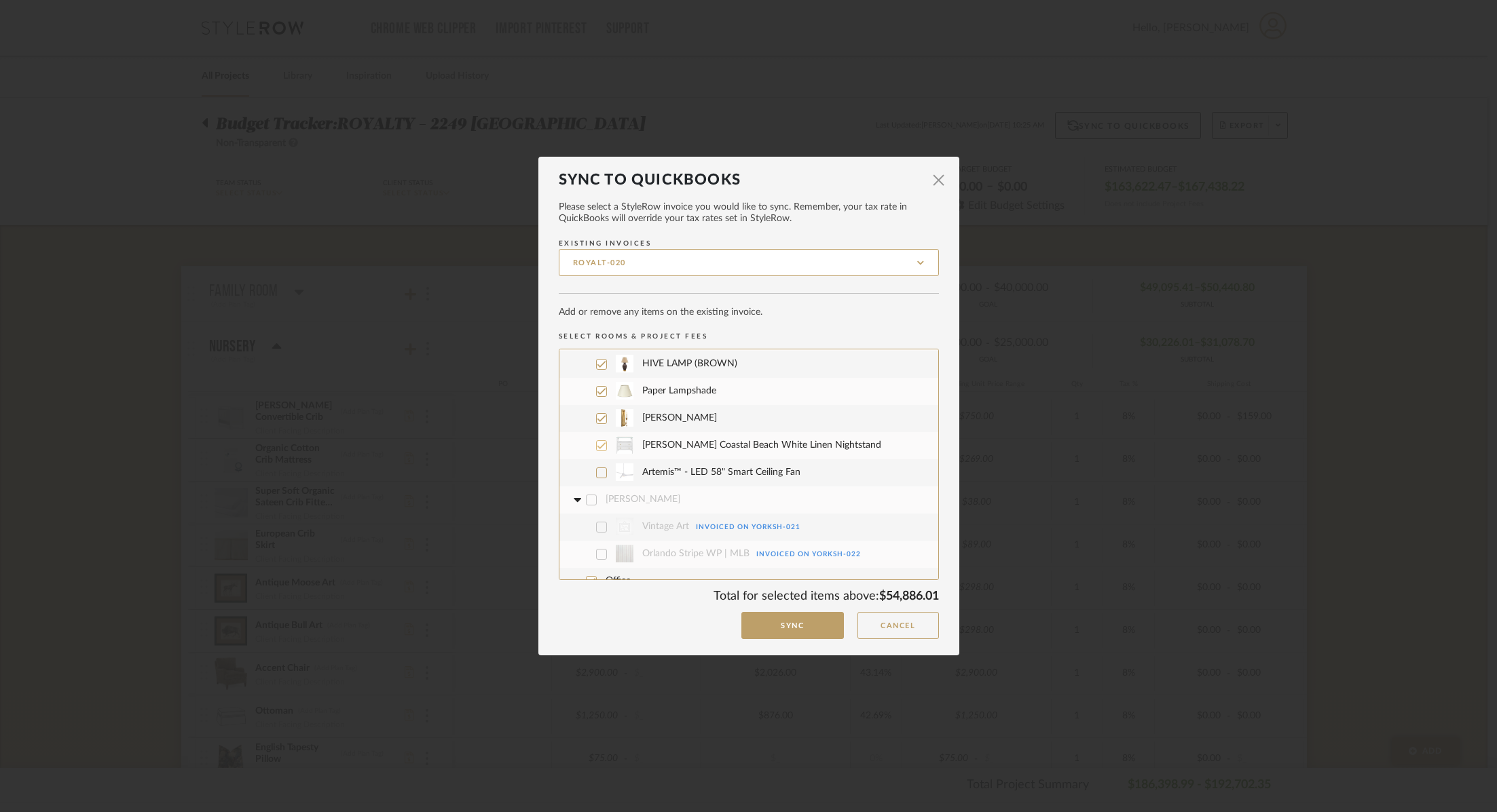
scroll to position [2278, 0]
click at [598, 472] on icon at bounding box center [601, 476] width 9 height 9
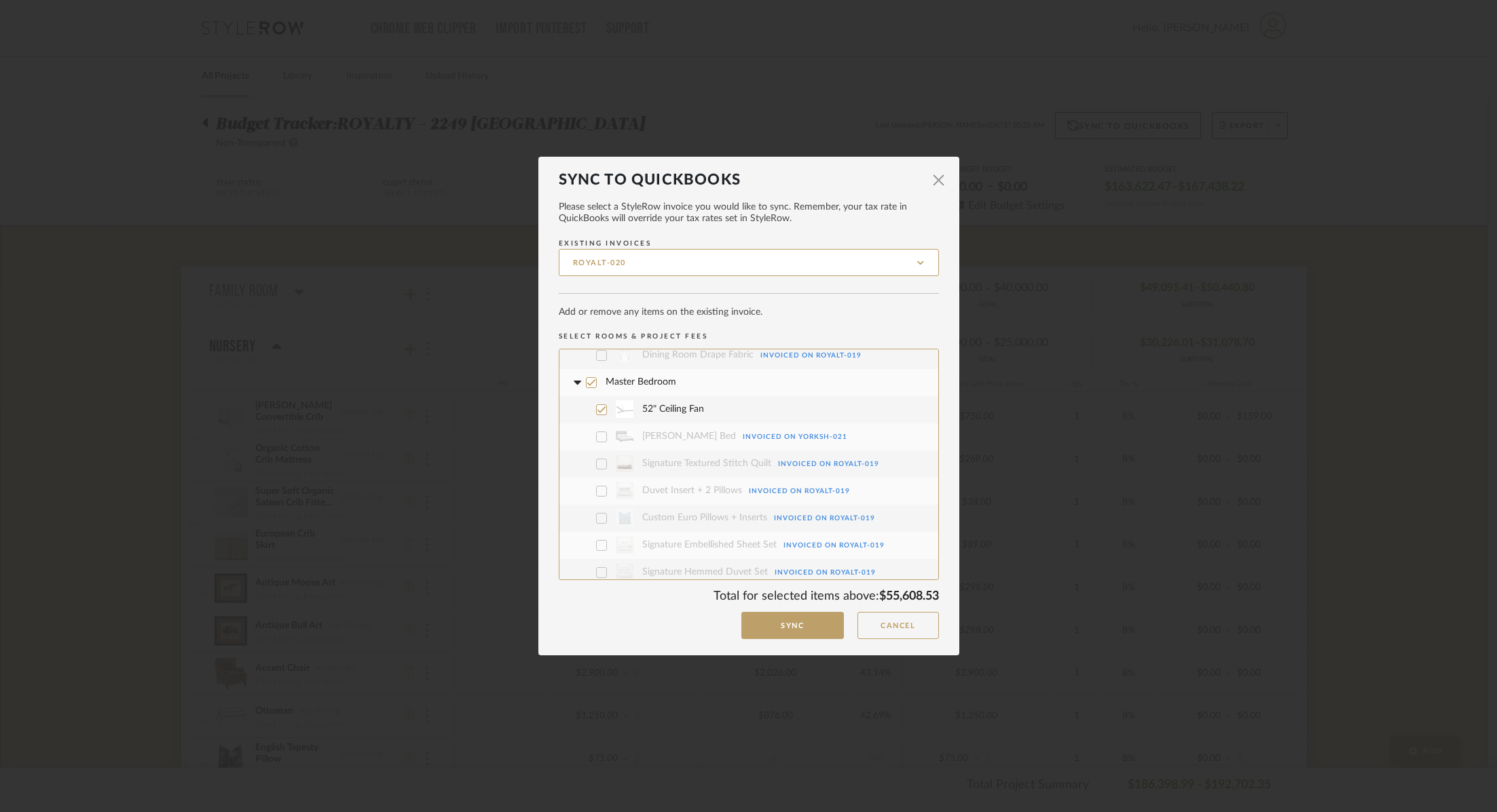
scroll to position [1958, 0]
click at [597, 413] on icon at bounding box center [601, 416] width 9 height 7
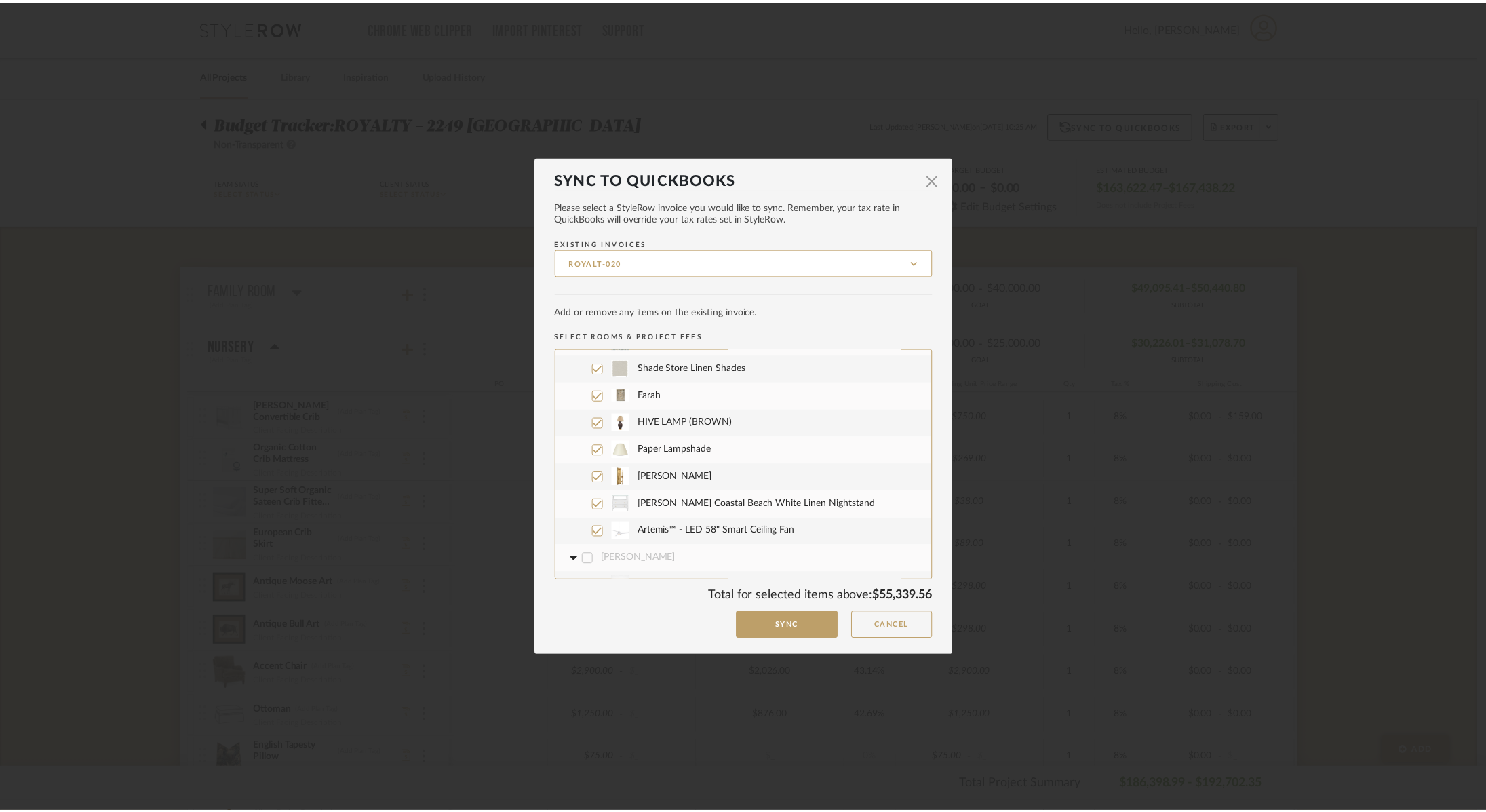
scroll to position [2238, 0]
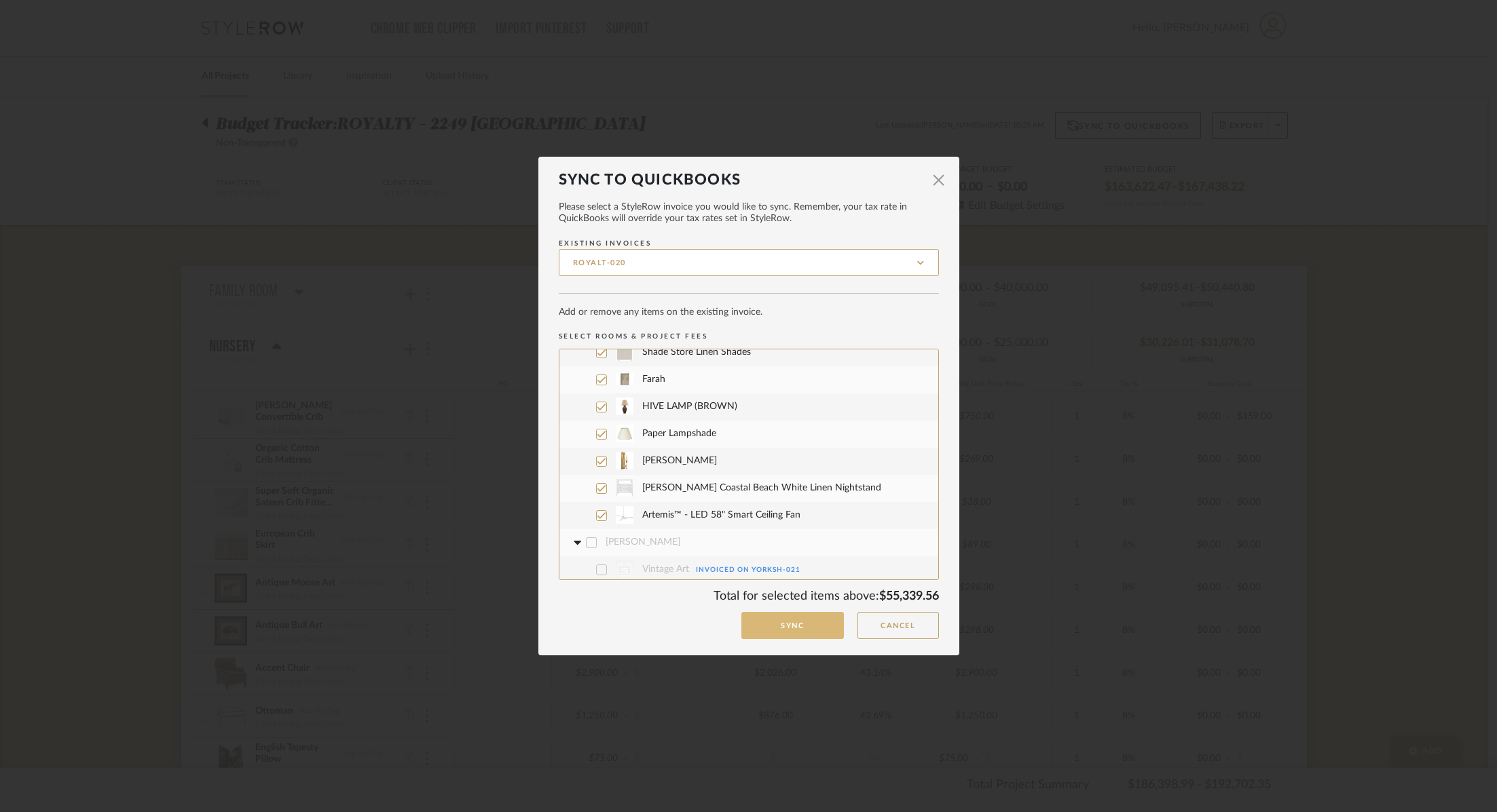
click at [770, 624] on button "Sync" at bounding box center [792, 625] width 103 height 27
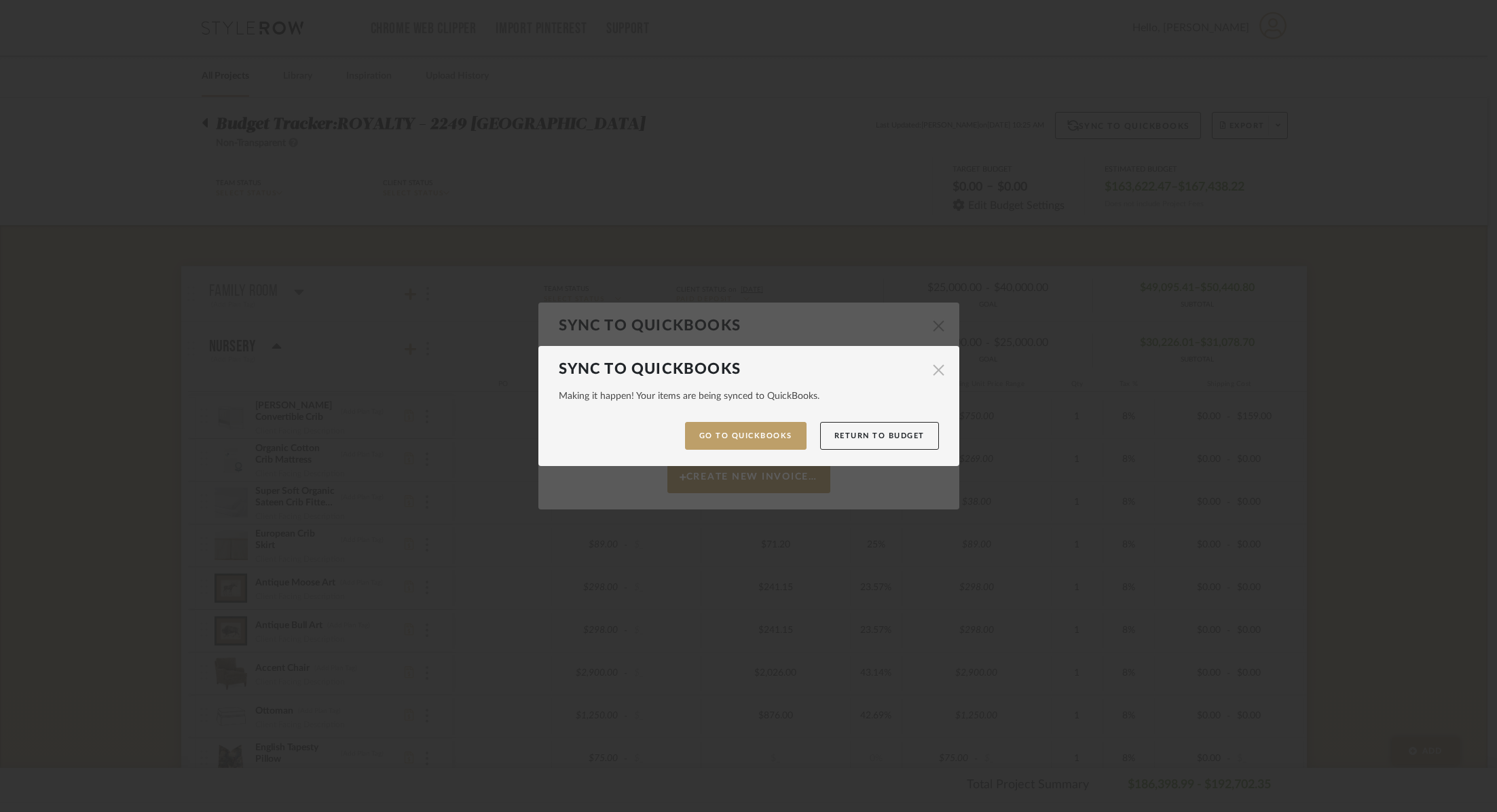
click at [934, 373] on span "button" at bounding box center [939, 370] width 27 height 27
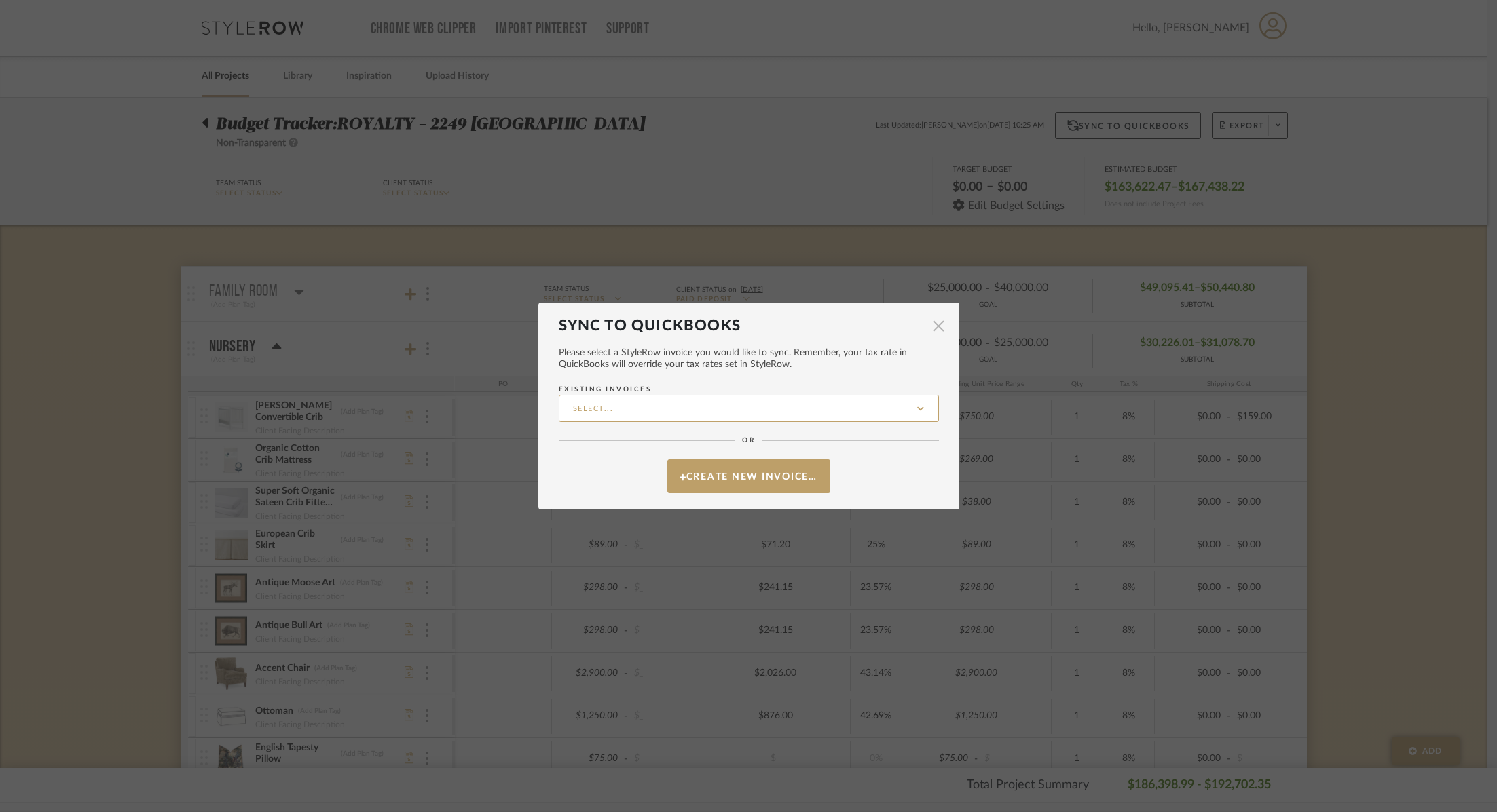
click at [933, 322] on span "button" at bounding box center [939, 326] width 27 height 27
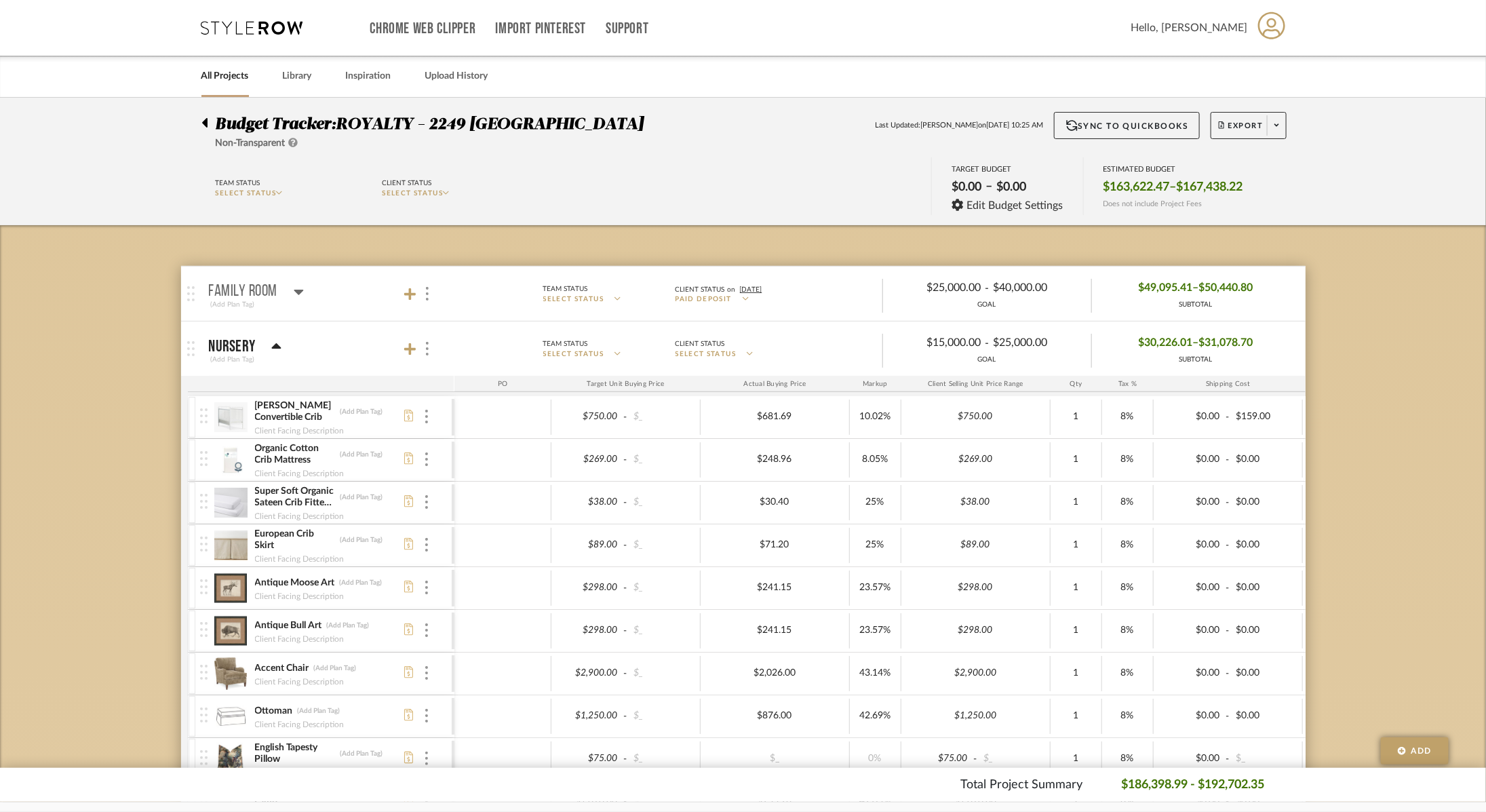
click at [628, 152] on budget-dashboard "Team Status SELECT STATUS Client Status SELECT STATUS TARGET BUDGET $0.00 – $0.…" at bounding box center [743, 188] width 1439 height 75
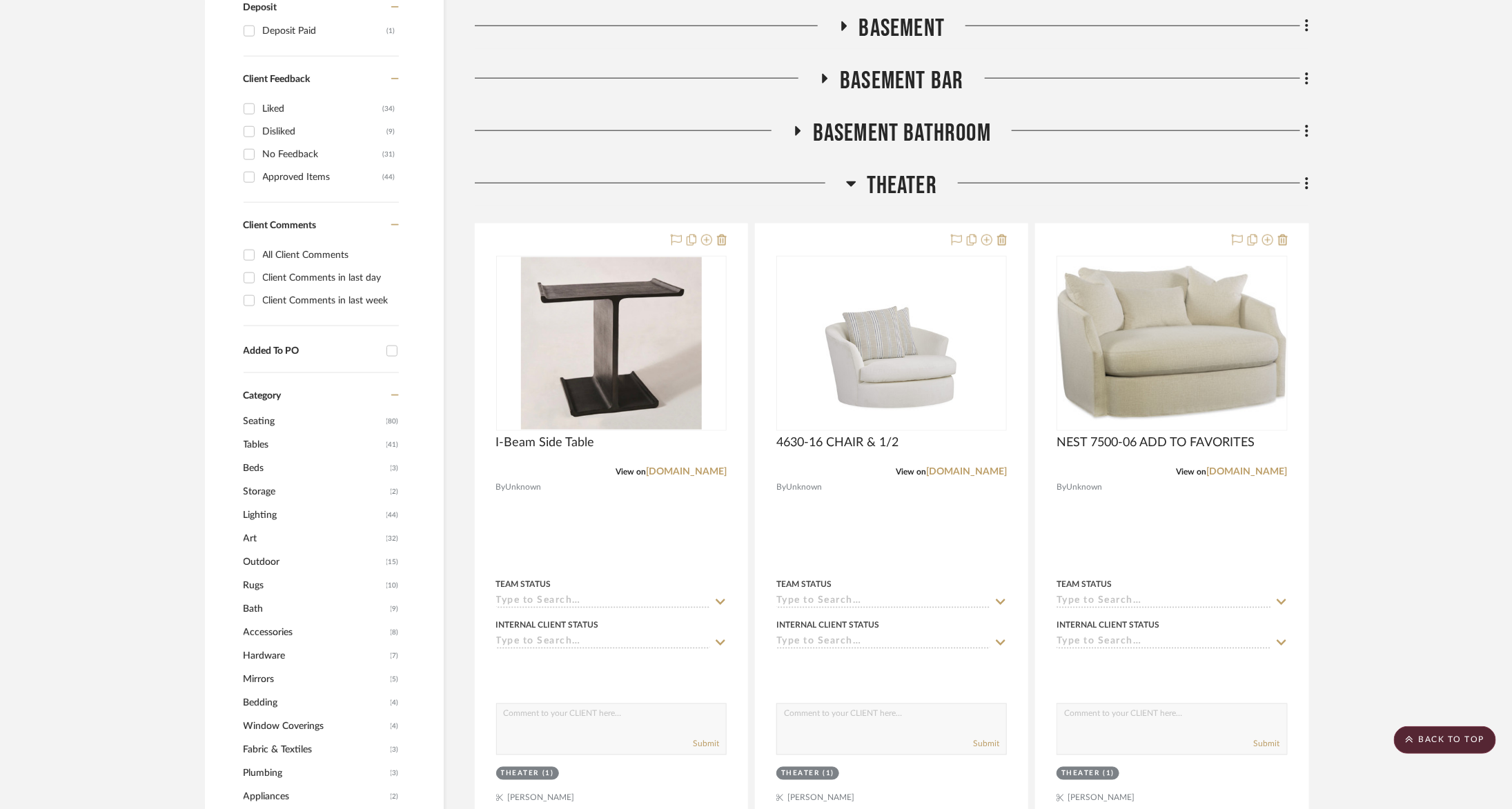
scroll to position [1107, 0]
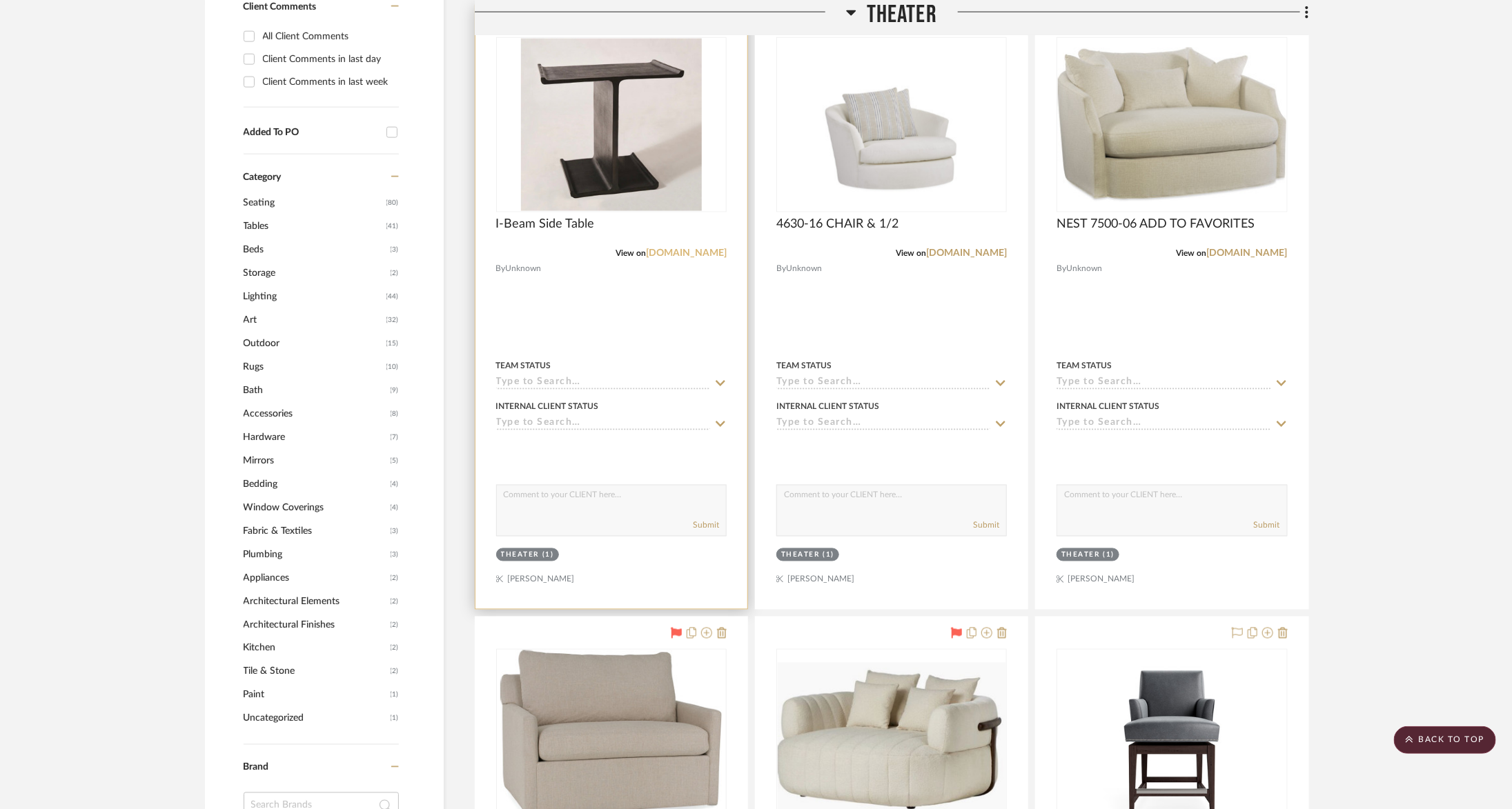
click at [687, 248] on link "houseofleon.com" at bounding box center [686, 253] width 81 height 10
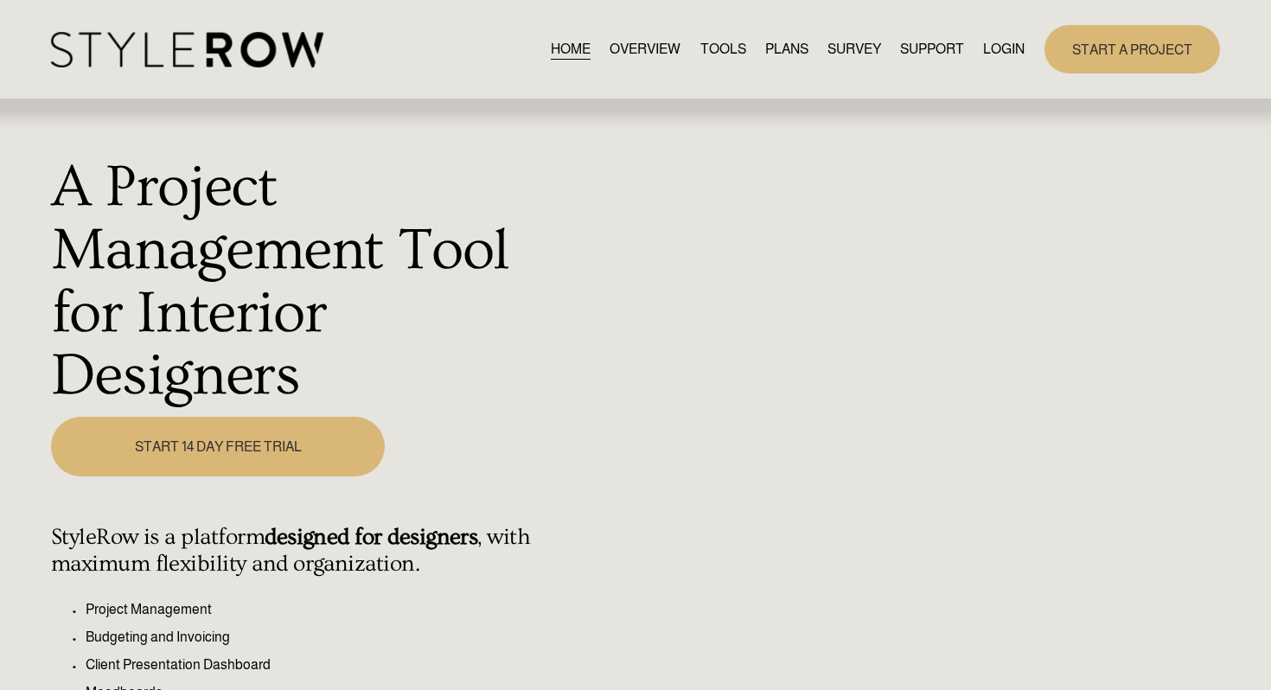
click at [1015, 44] on link "LOGIN" at bounding box center [1004, 48] width 42 height 23
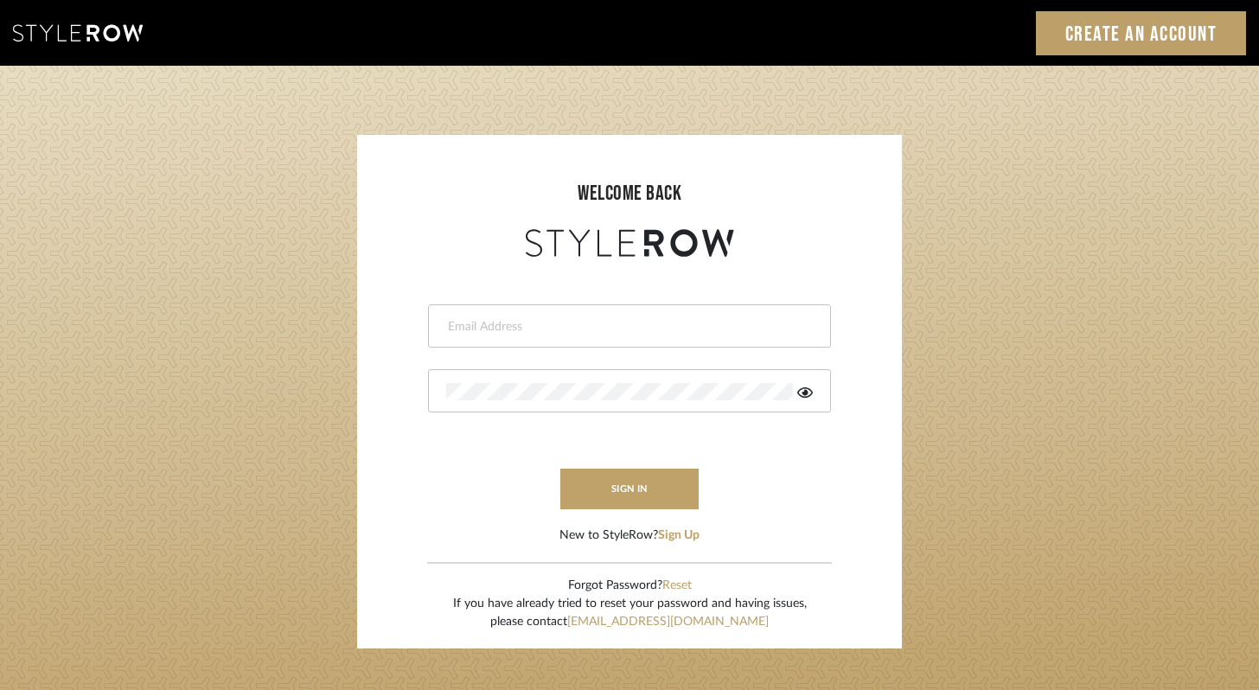
click at [562, 326] on input "email" at bounding box center [627, 326] width 362 height 17
type input "ashley@winnieandcointeriors.com"
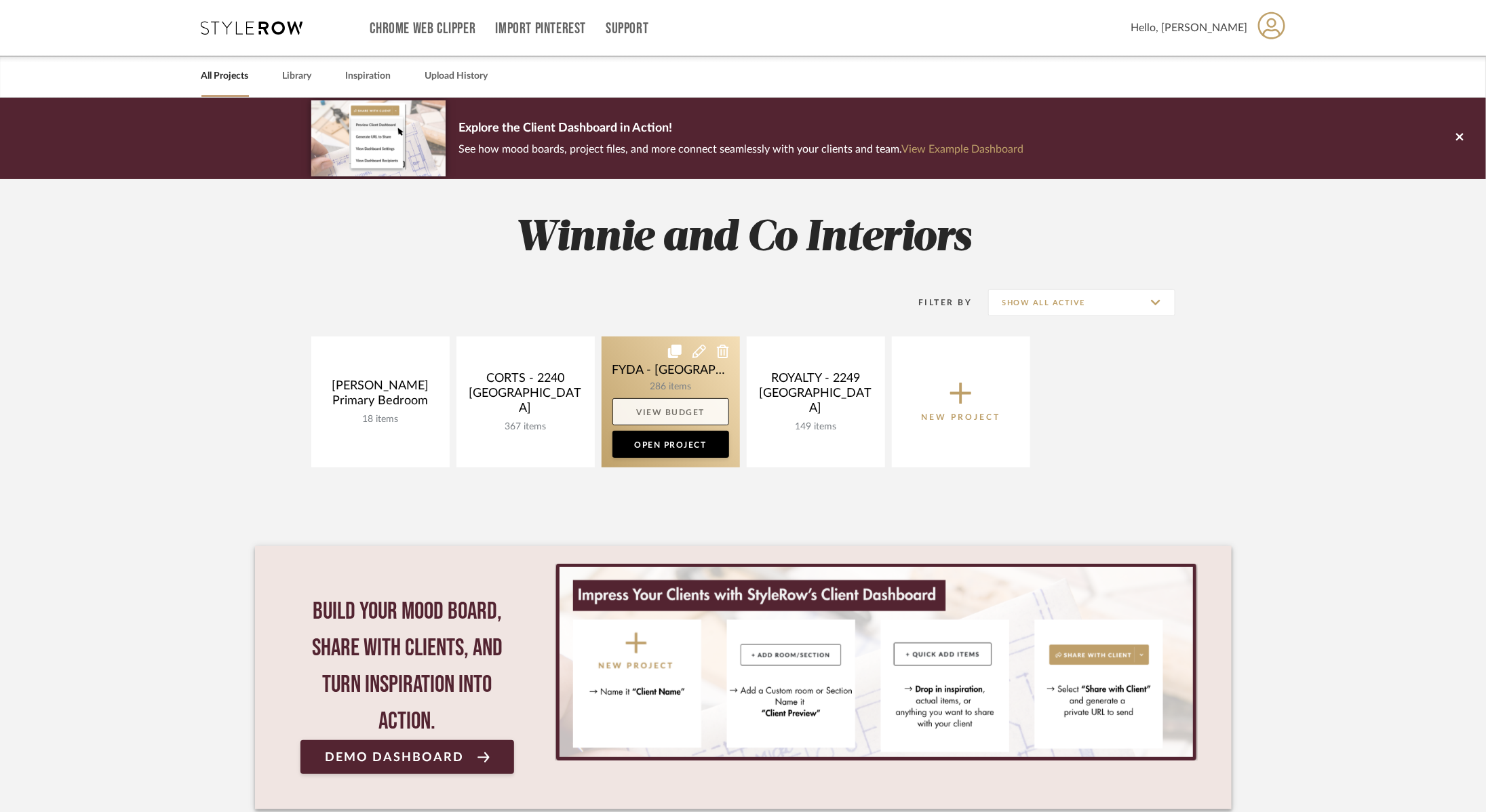
click at [661, 421] on link "View Budget" at bounding box center [671, 412] width 117 height 27
